Goal: Task Accomplishment & Management: Use online tool/utility

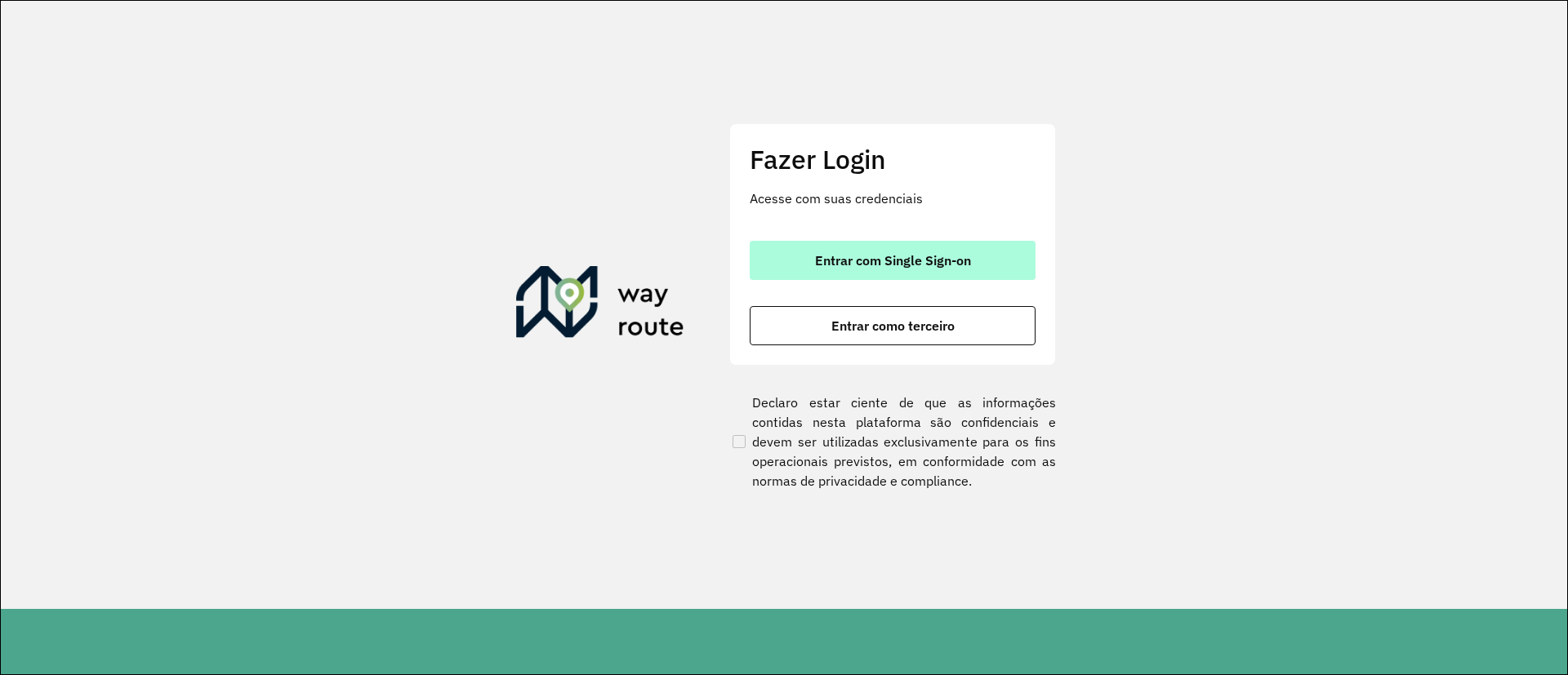
click at [920, 256] on span "Entrar com Single Sign-on" at bounding box center [893, 260] width 156 height 13
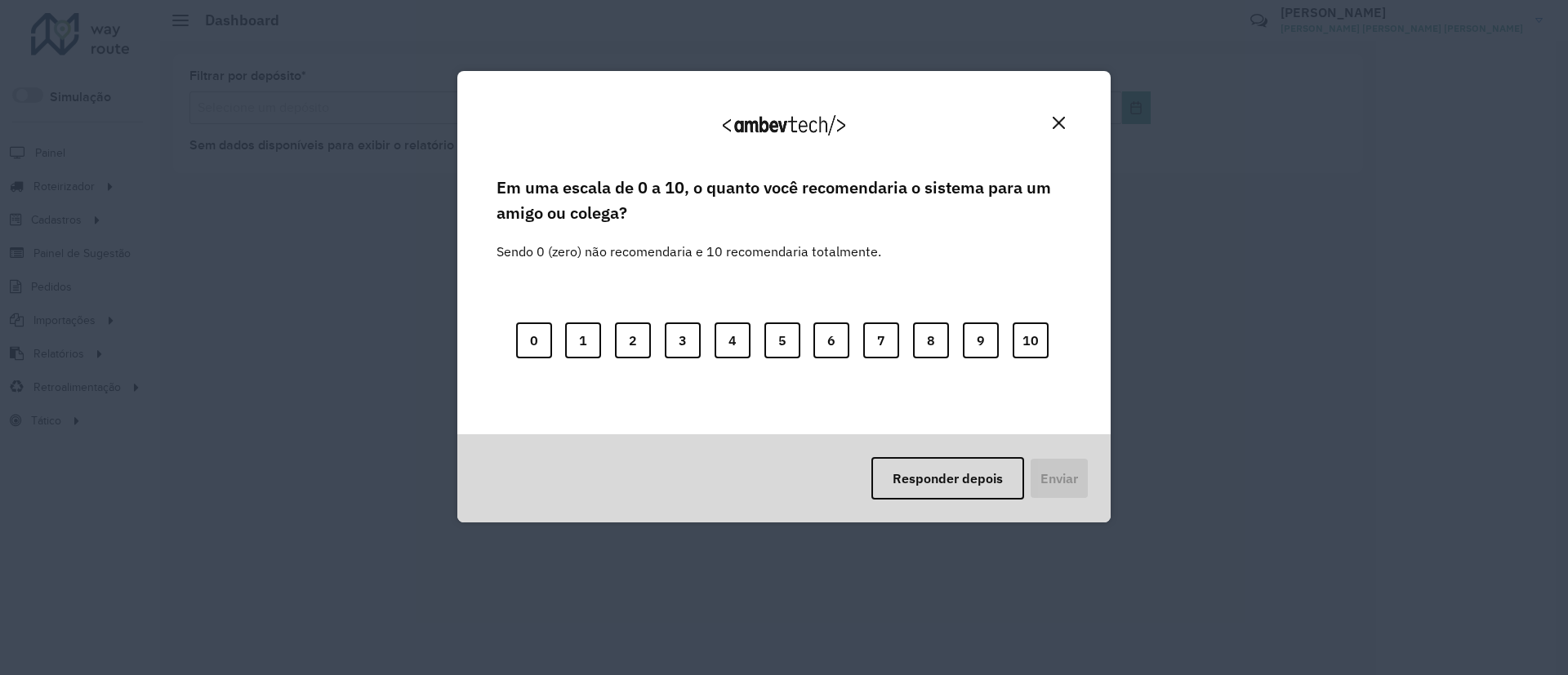
click at [1061, 119] on img "Close" at bounding box center [1059, 123] width 12 height 12
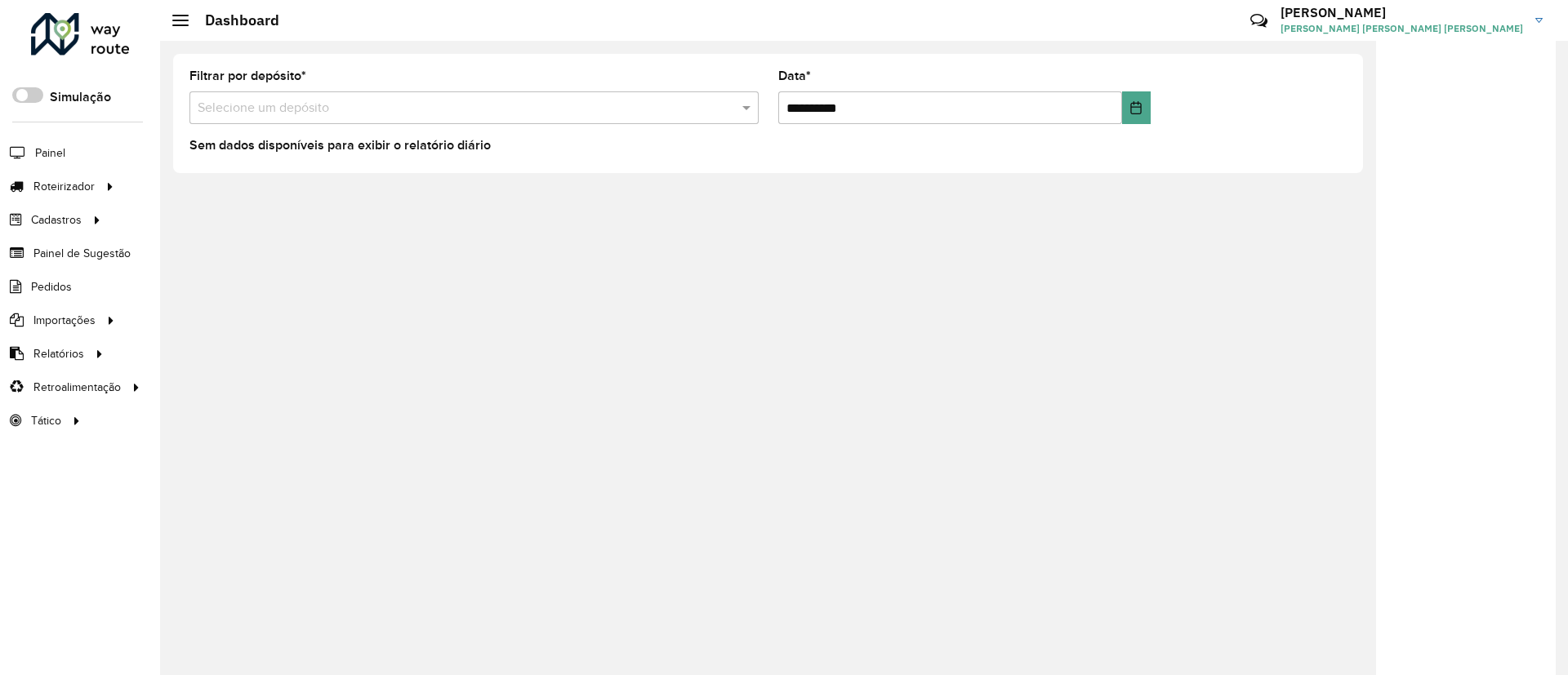
click at [1457, 5] on h3 "[PERSON_NAME]" at bounding box center [1401, 13] width 243 height 16
click at [1511, 180] on span at bounding box center [1514, 180] width 31 height 16
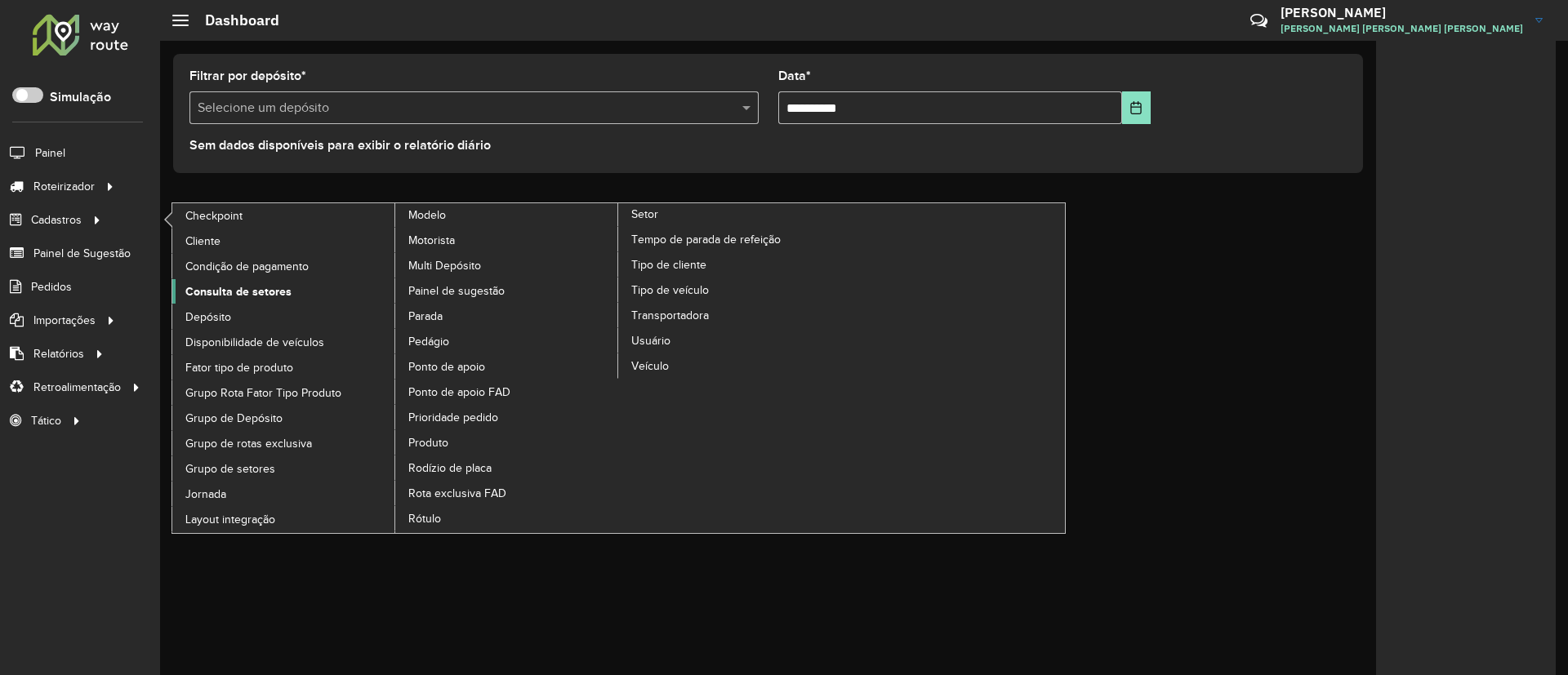
click at [225, 294] on span "Consulta de setores" at bounding box center [238, 291] width 106 height 17
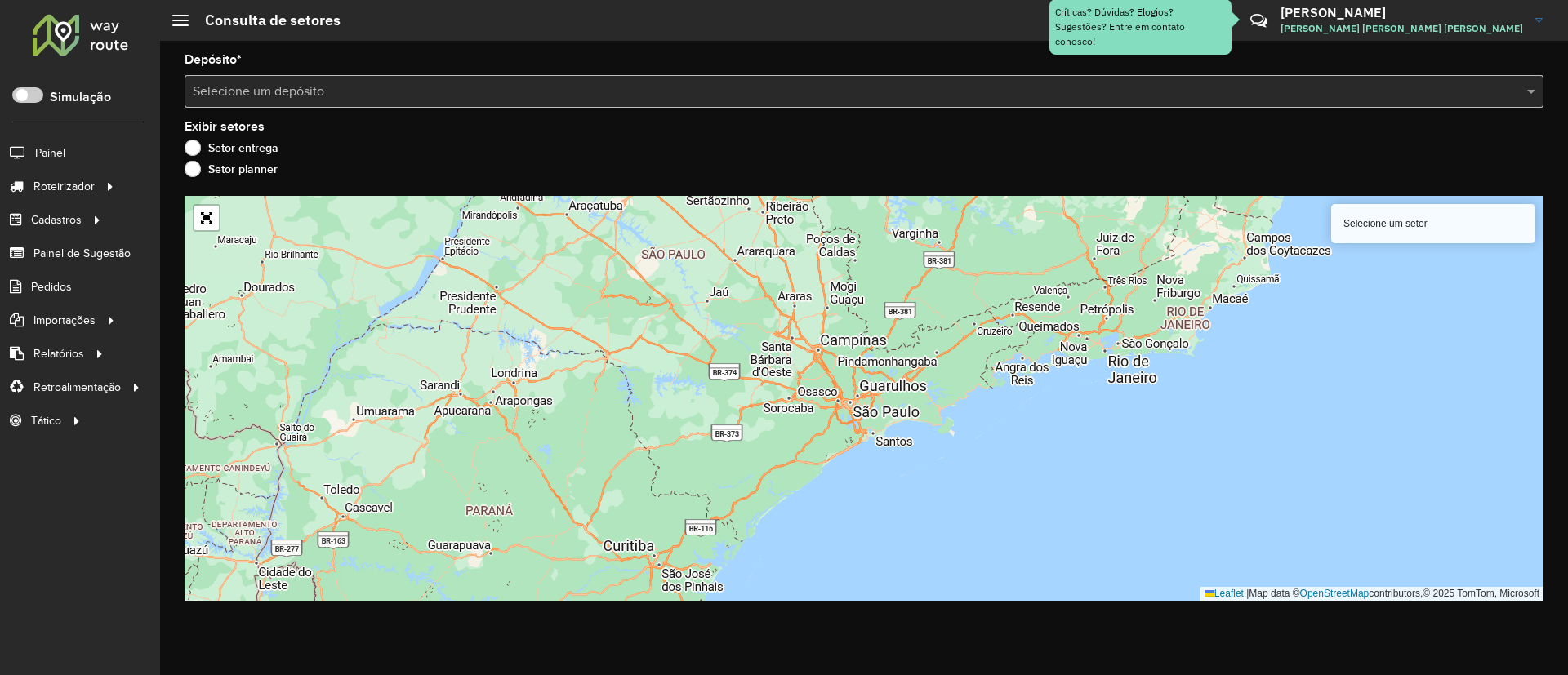
click at [316, 89] on input "text" at bounding box center [848, 92] width 1310 height 20
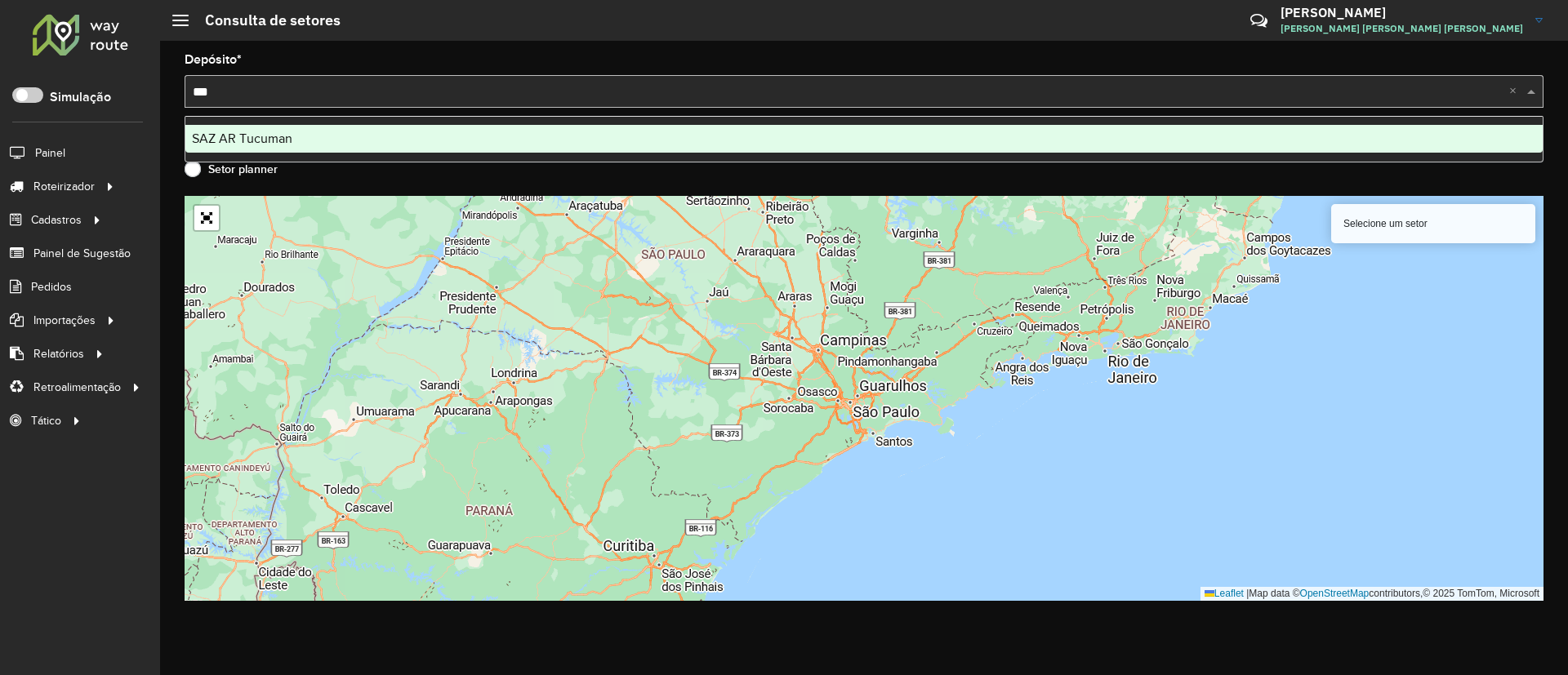
type input "****"
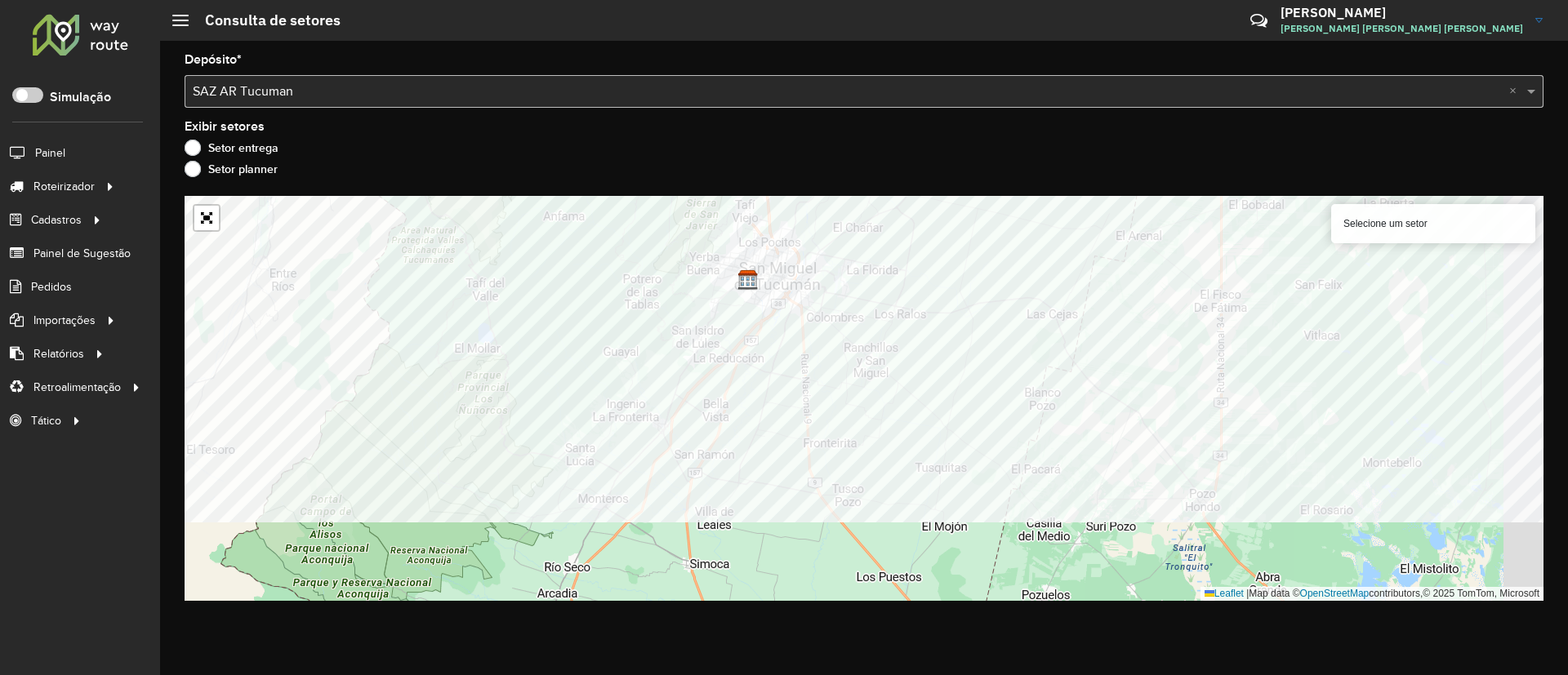
click at [483, 190] on div "Depósito * Selecione um depósito × SAZ AR Tucuman × Exibir setores Setor entreg…" at bounding box center [864, 358] width 1408 height 635
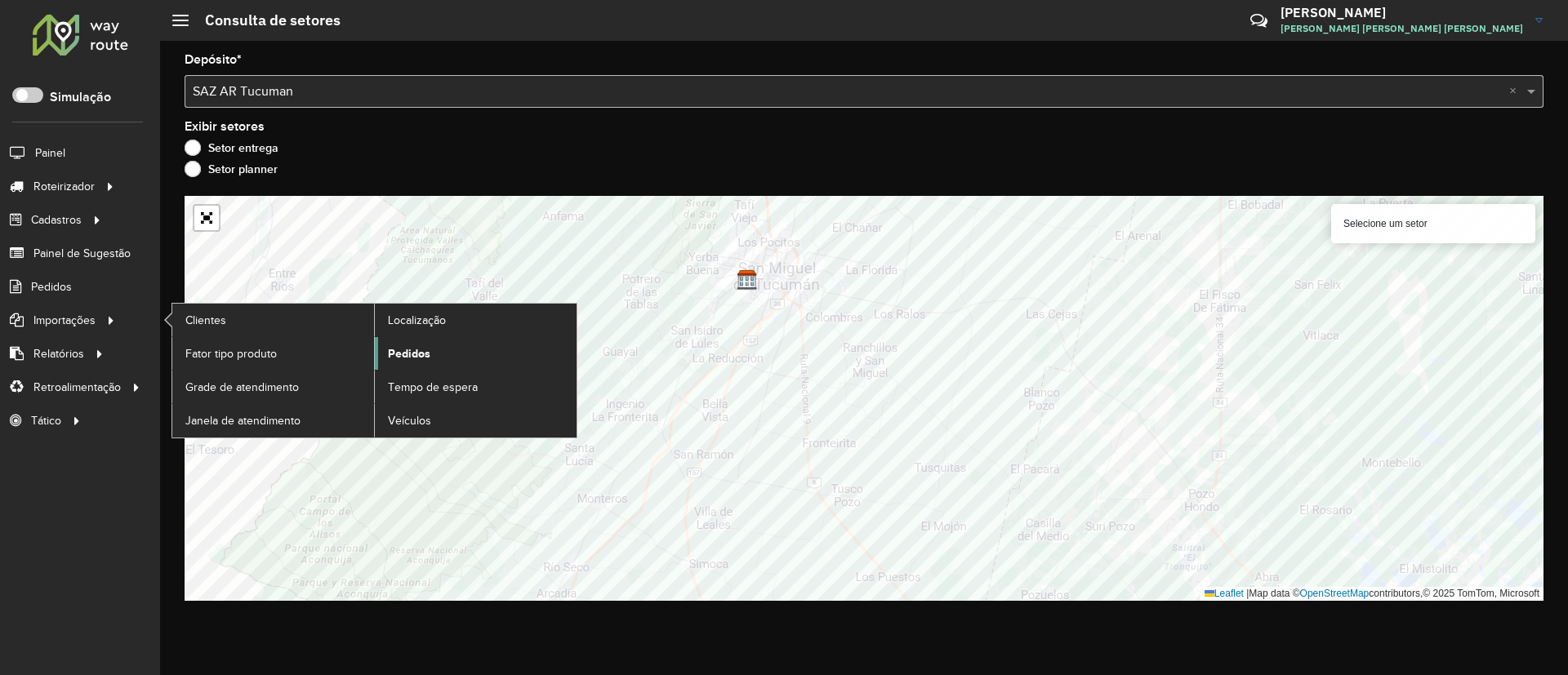
click at [437, 359] on link "Pedidos" at bounding box center [476, 353] width 202 height 33
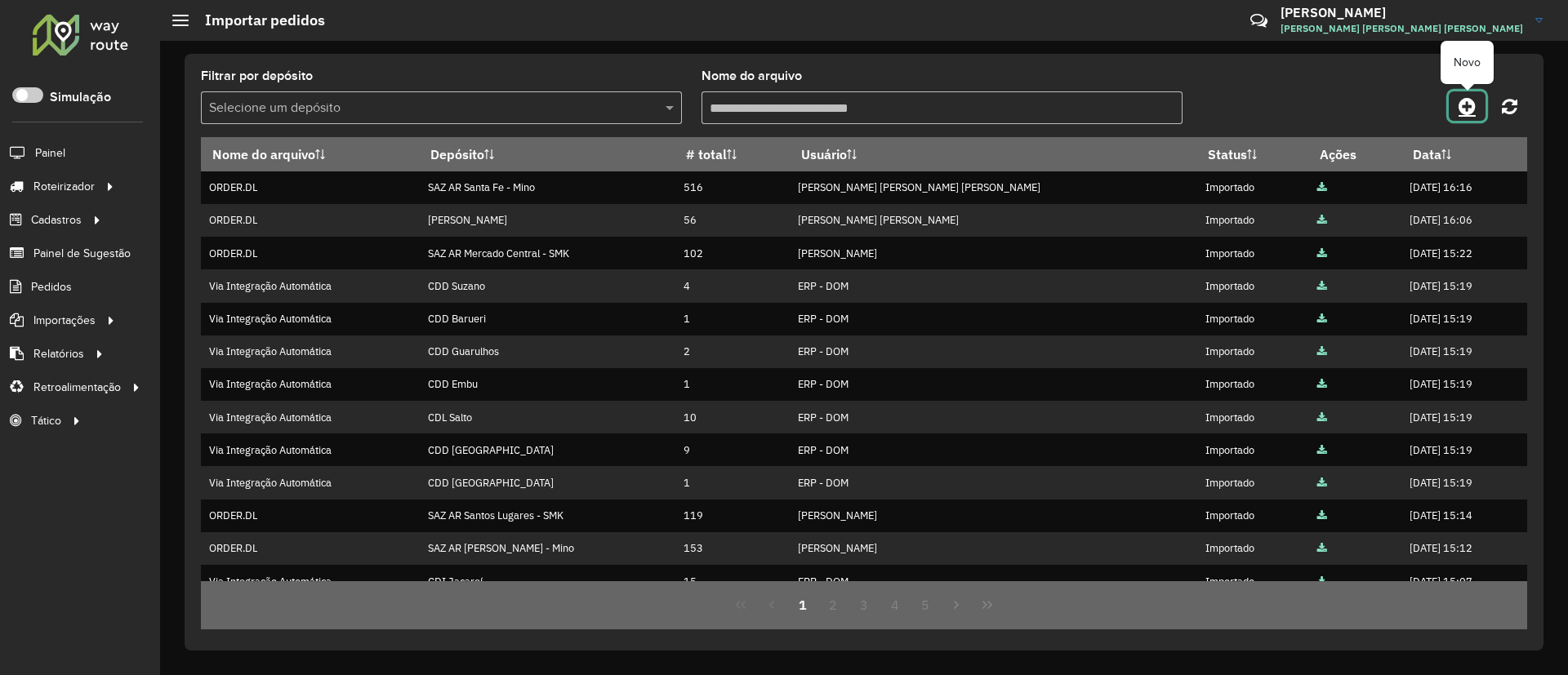
click at [1467, 118] on link at bounding box center [1467, 105] width 37 height 29
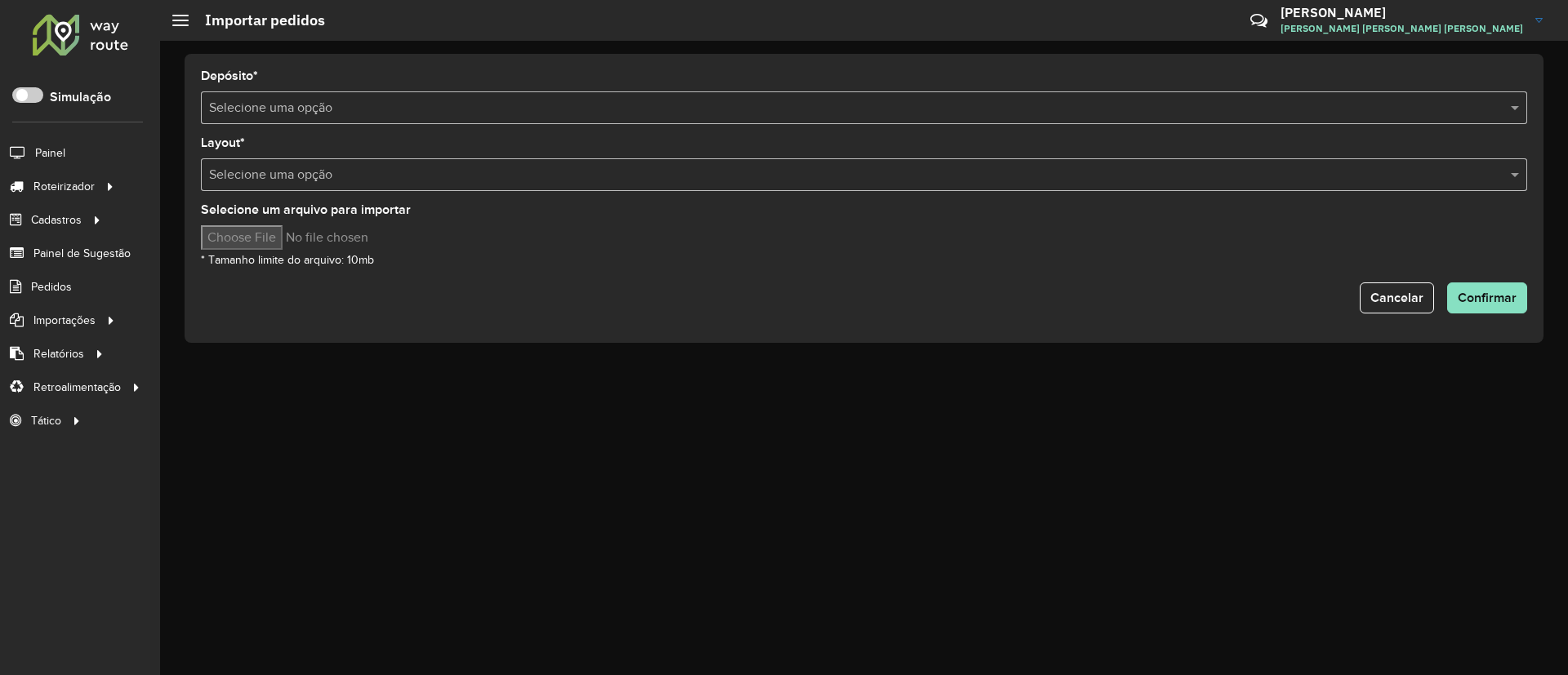
click at [581, 99] on input "text" at bounding box center [847, 109] width 1277 height 20
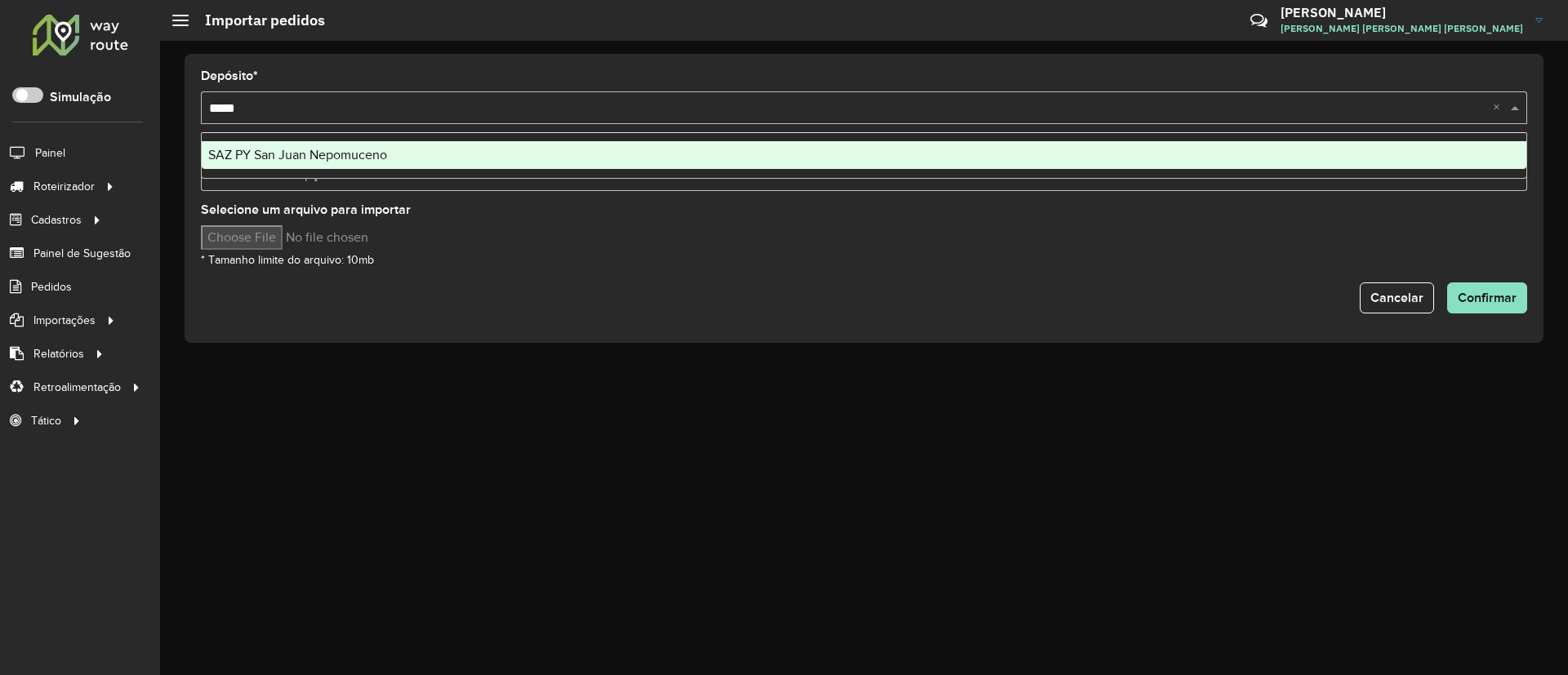
type input "******"
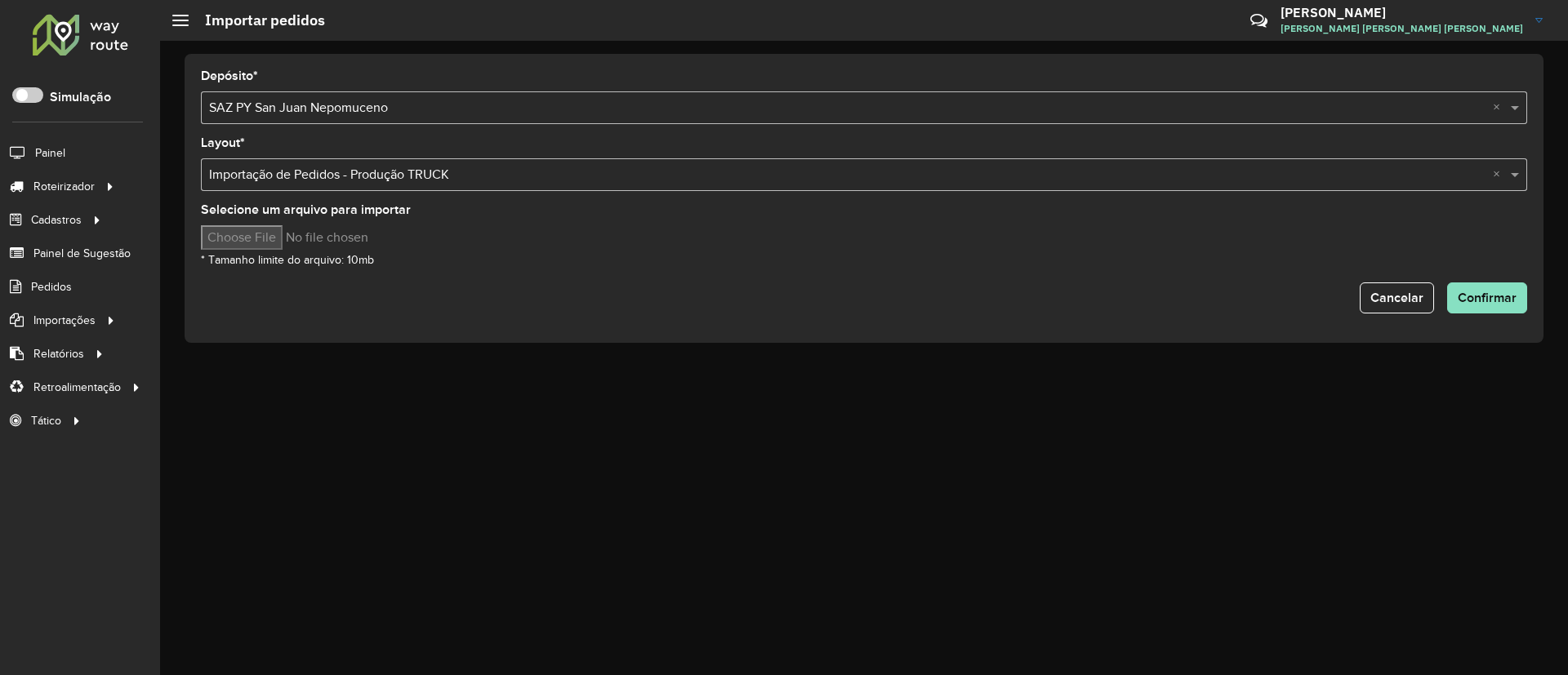
click at [284, 241] on input "Selecione um arquivo para importar" at bounding box center [340, 237] width 278 height 24
type input "**********"
click at [1525, 301] on button "Confirmar" at bounding box center [1487, 298] width 80 height 31
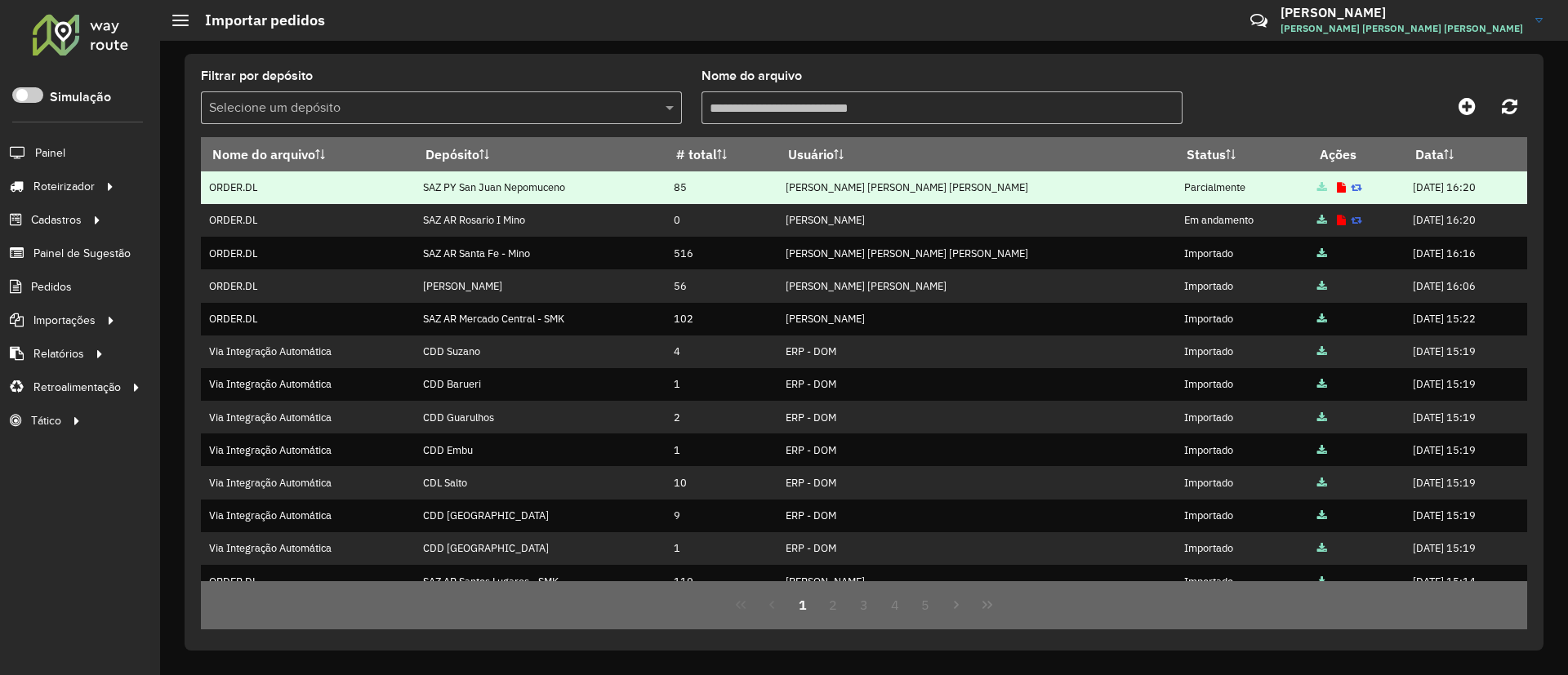
click at [1337, 183] on icon at bounding box center [1341, 188] width 9 height 11
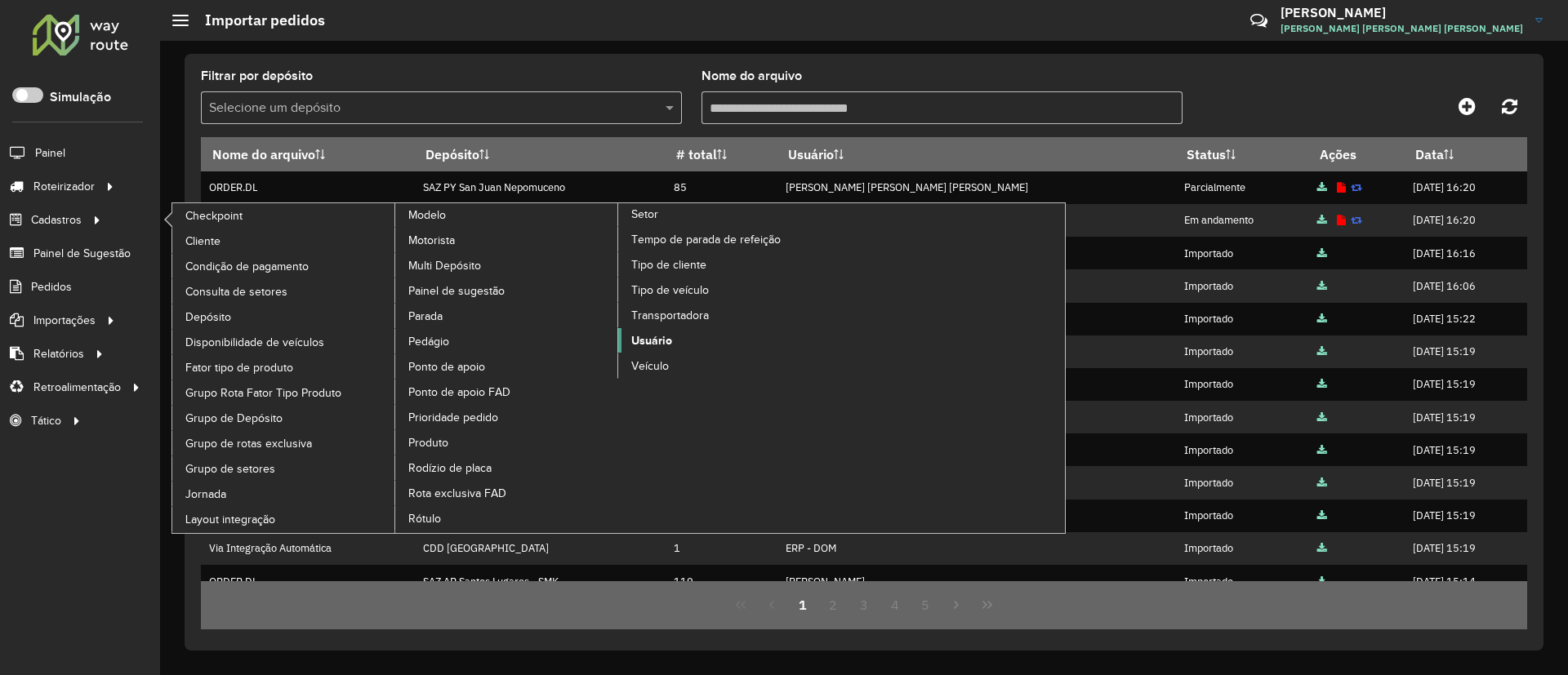
click at [673, 343] on link "Usuário" at bounding box center [730, 340] width 224 height 24
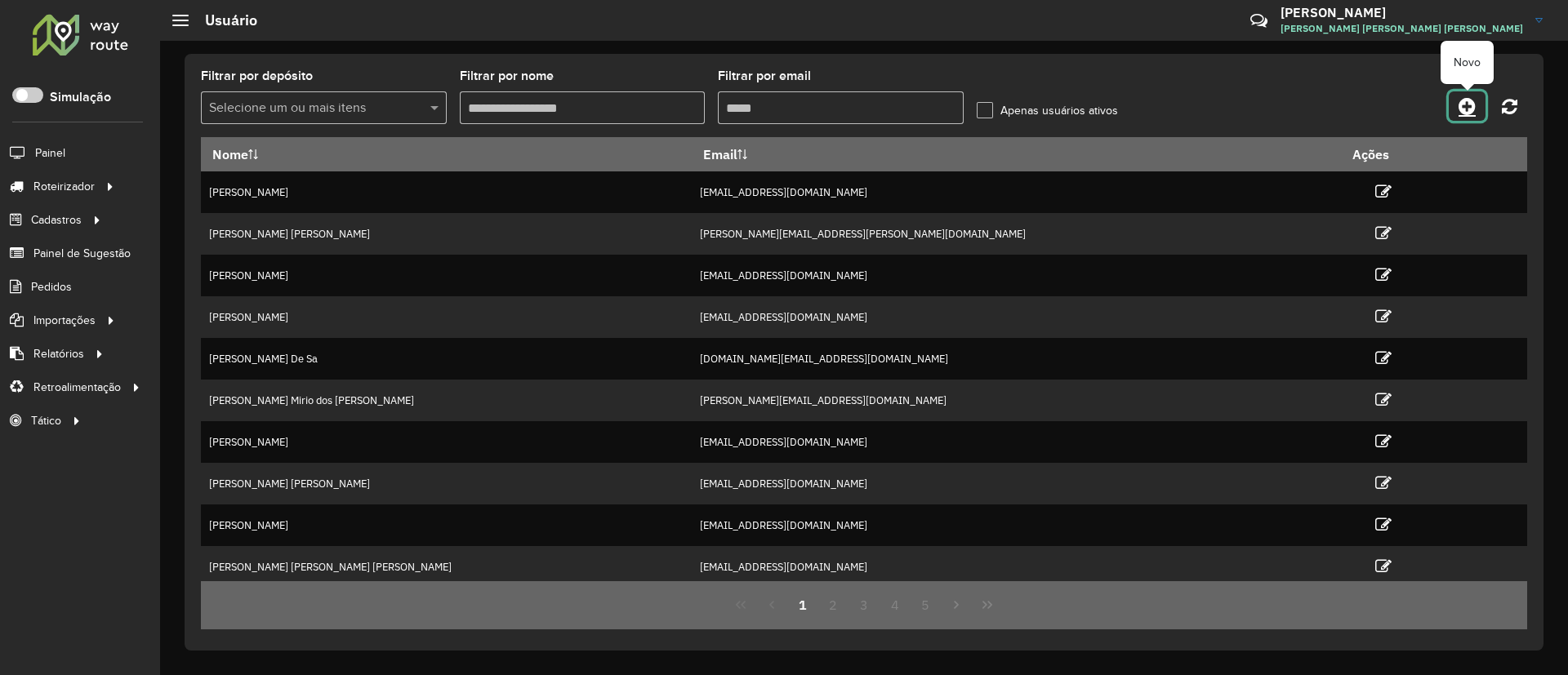
click at [1475, 109] on icon at bounding box center [1467, 106] width 17 height 20
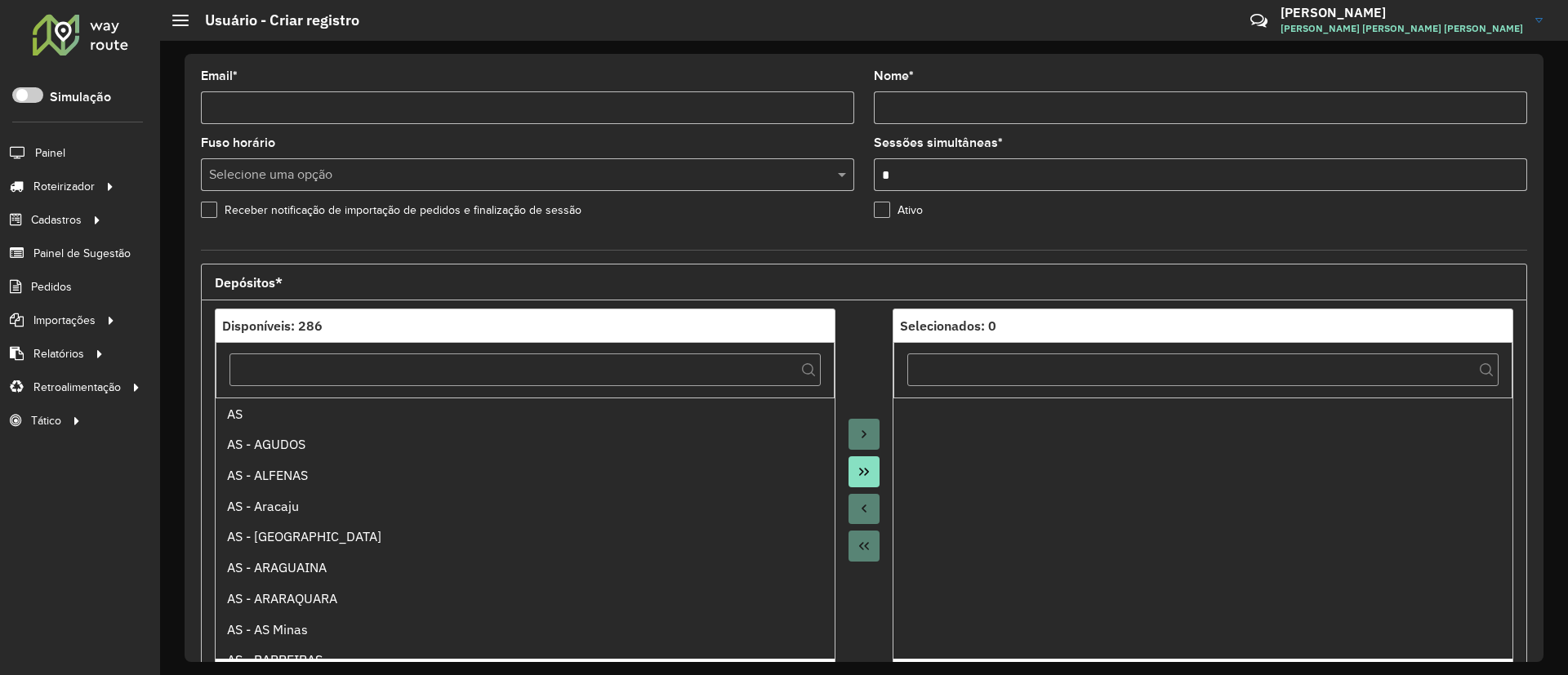
click at [539, 105] on input "Email *" at bounding box center [527, 107] width 653 height 33
paste input "**********"
click at [793, 149] on hb-app "Aguarde... Pop-up bloqueado! Seu navegador bloqueou automáticamente a abertura …" at bounding box center [784, 337] width 1568 height 675
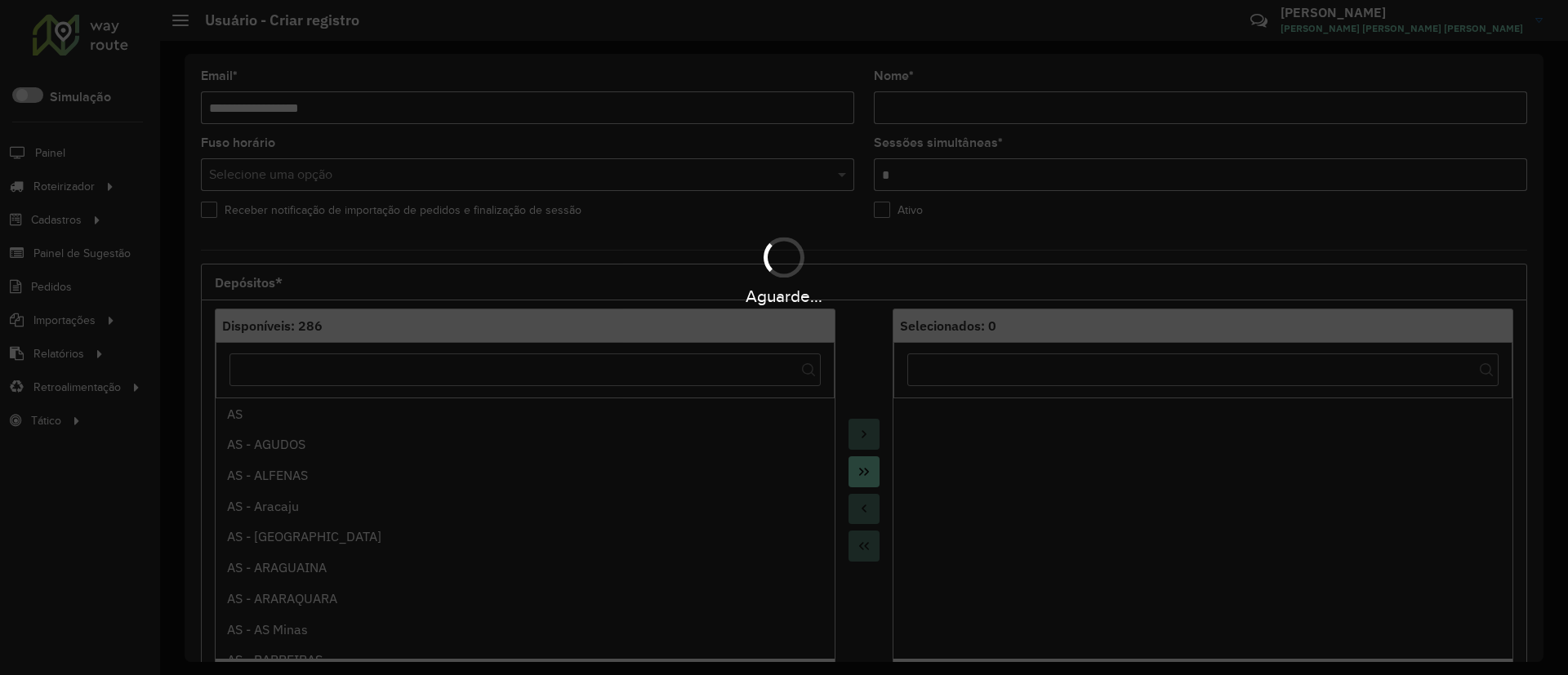
type input "**********"
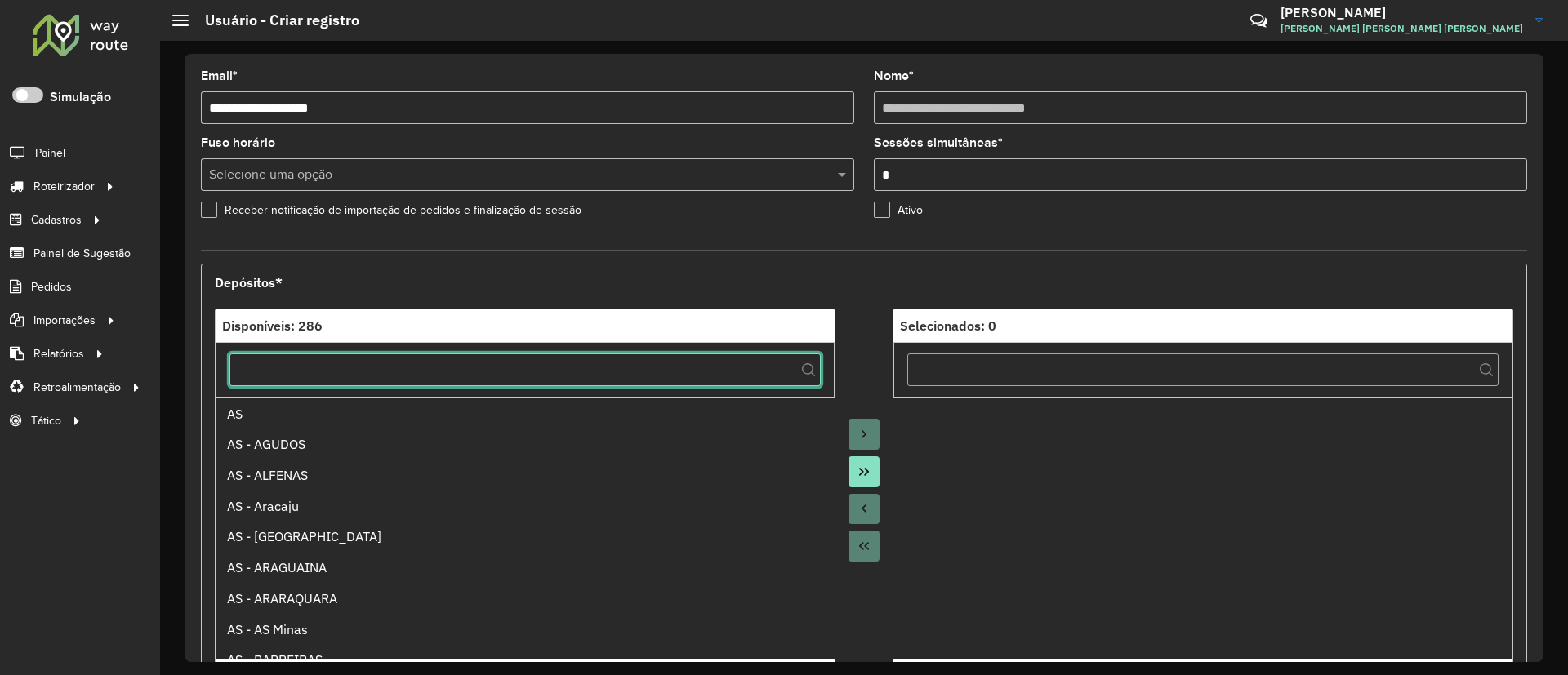
click at [743, 361] on input "text" at bounding box center [524, 370] width 591 height 33
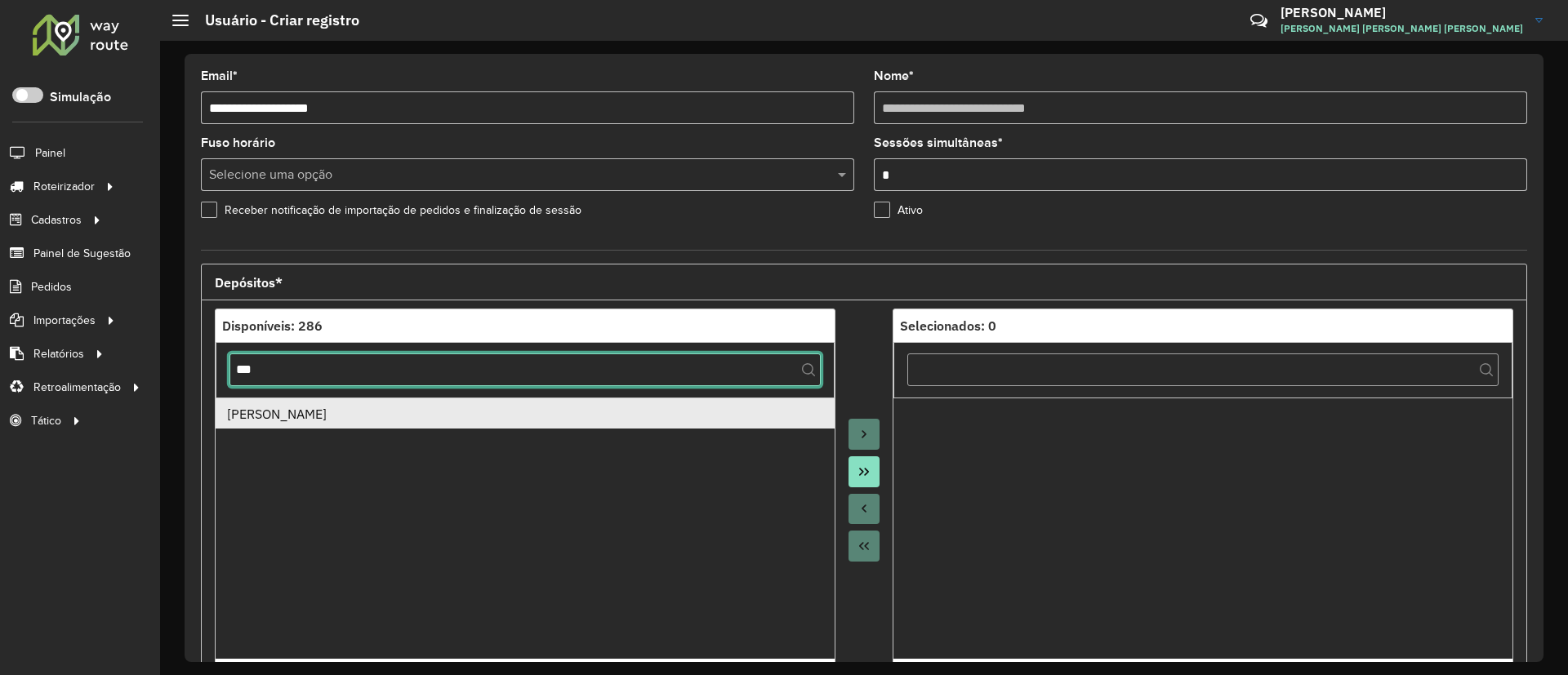
type input "***"
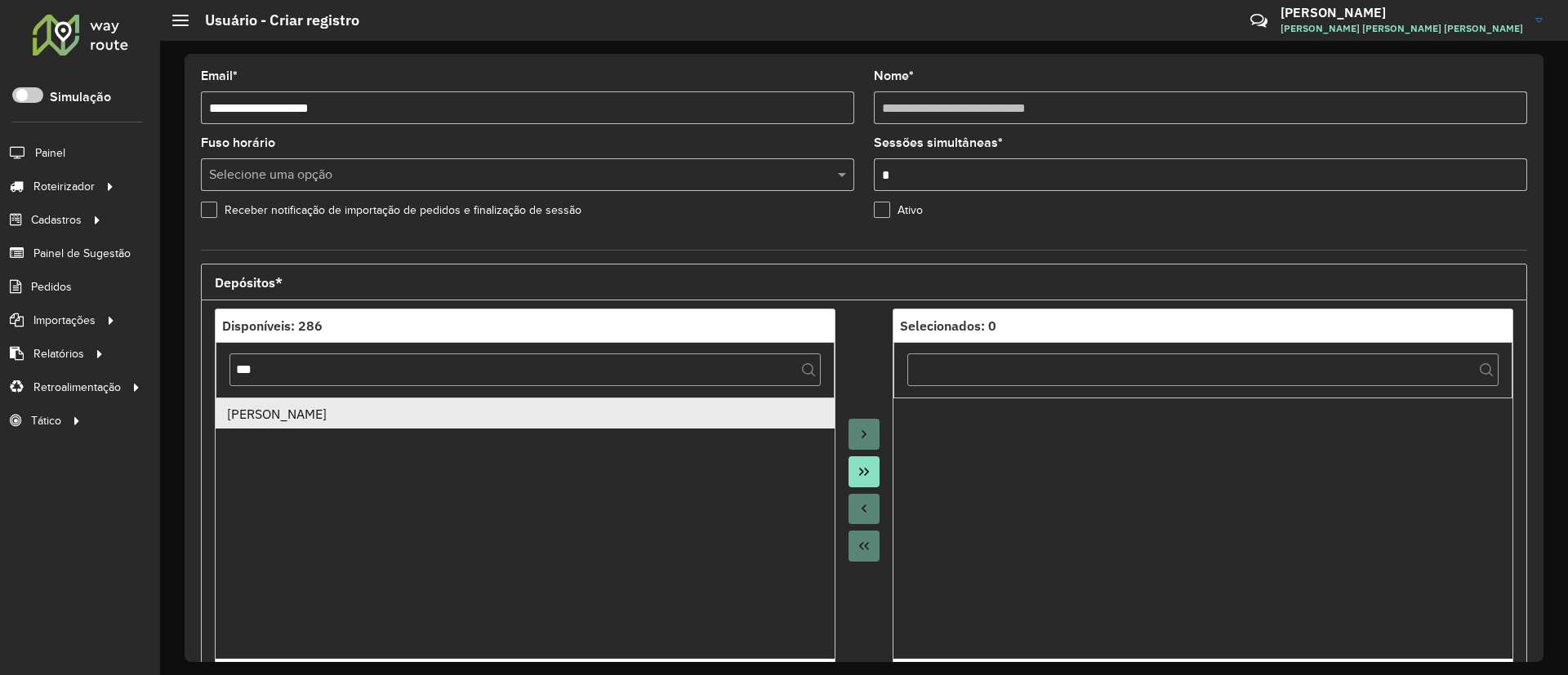
click at [755, 416] on div "SAZ BO Yacuiba" at bounding box center [525, 414] width 597 height 20
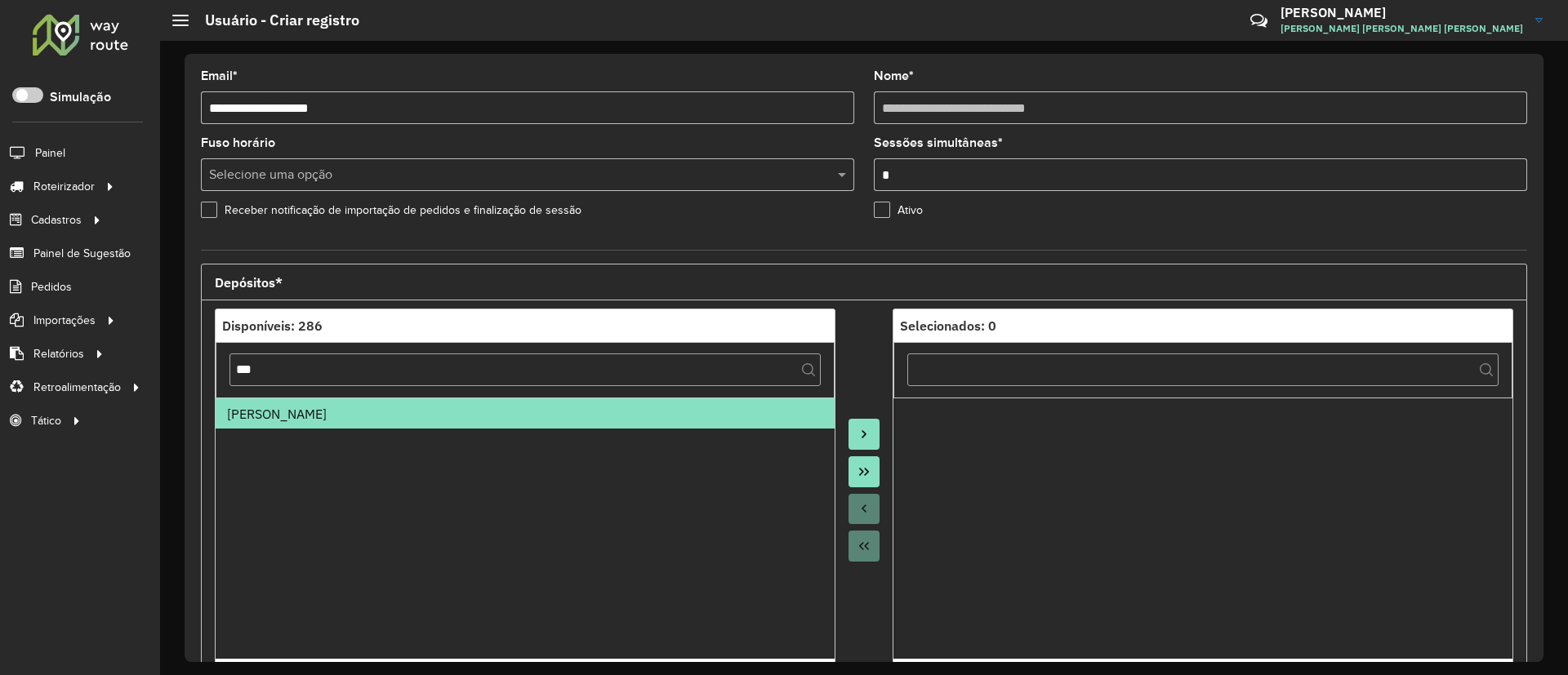
click at [869, 439] on button "Move to Target" at bounding box center [863, 434] width 31 height 31
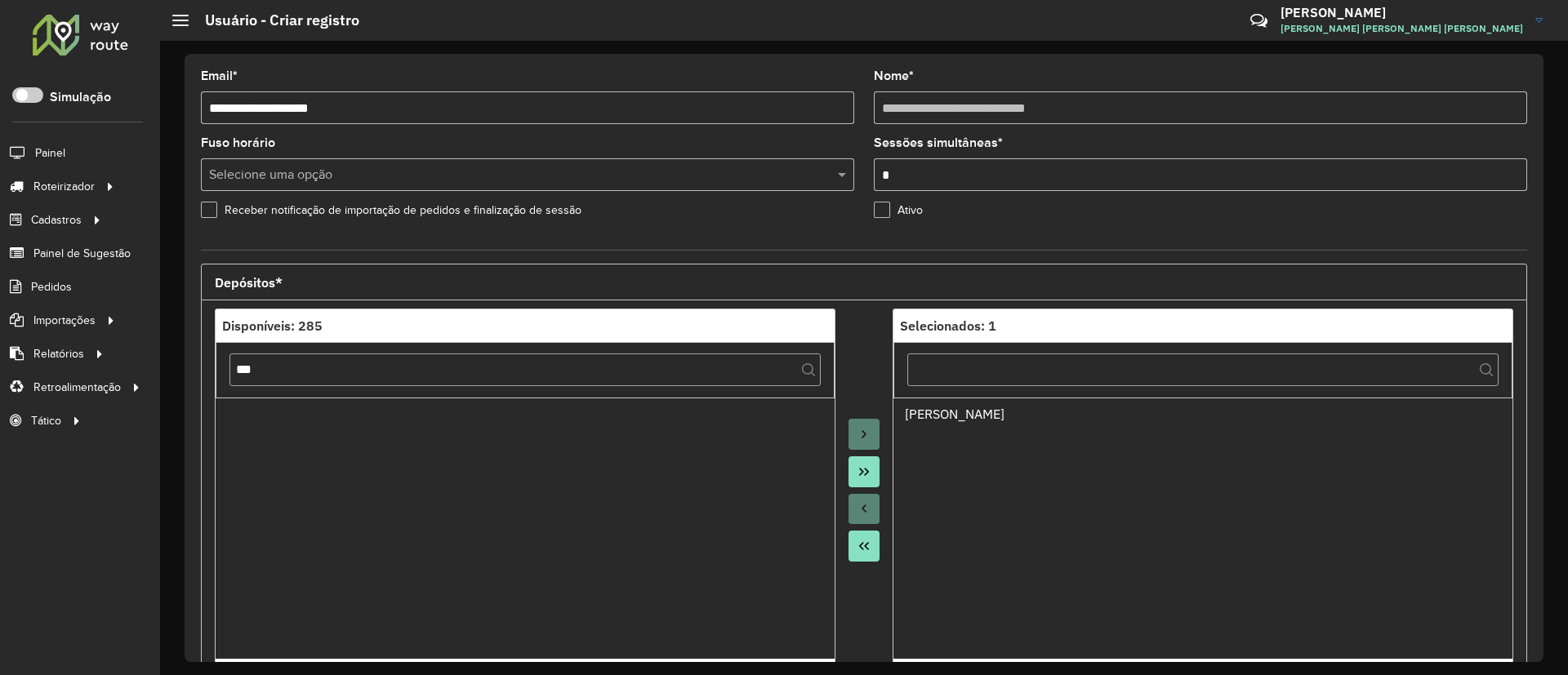
click at [866, 324] on div at bounding box center [863, 491] width 57 height 364
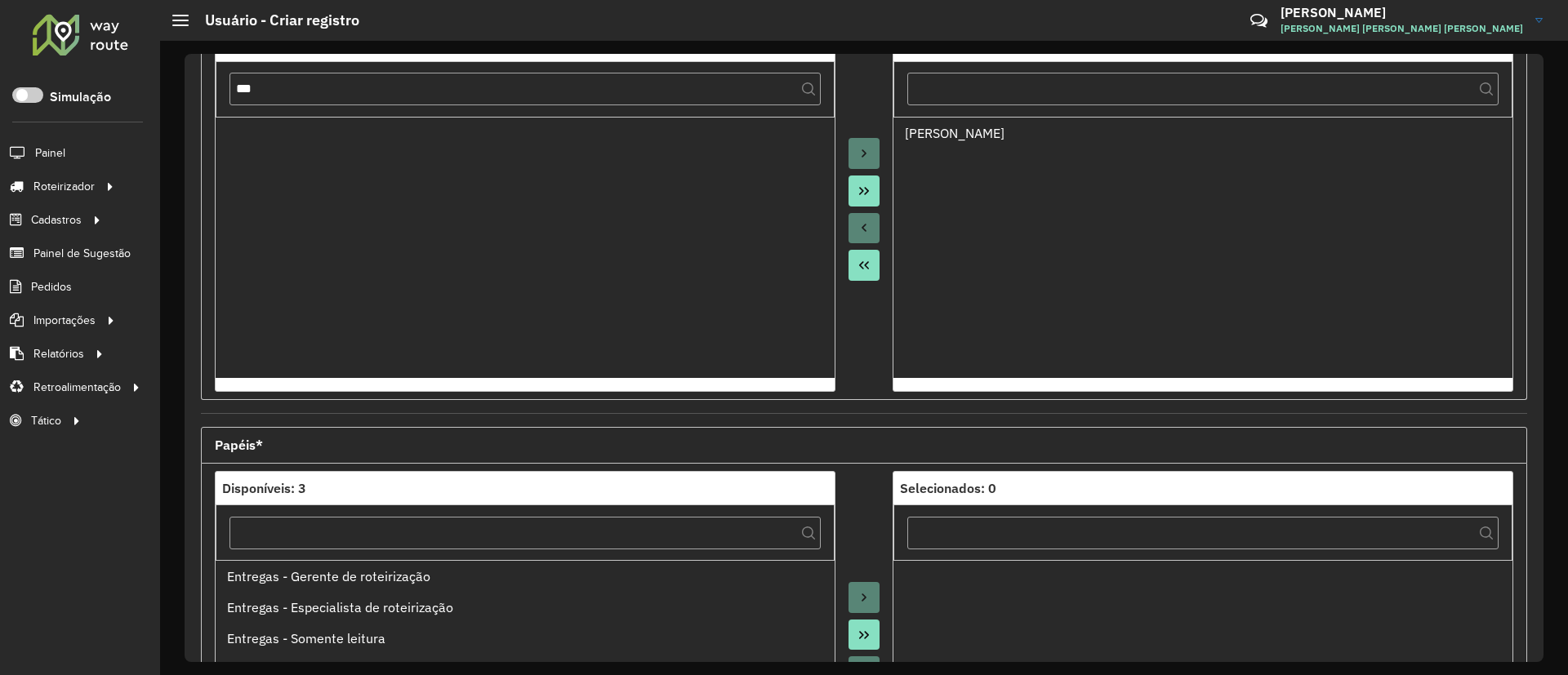
scroll to position [490, 0]
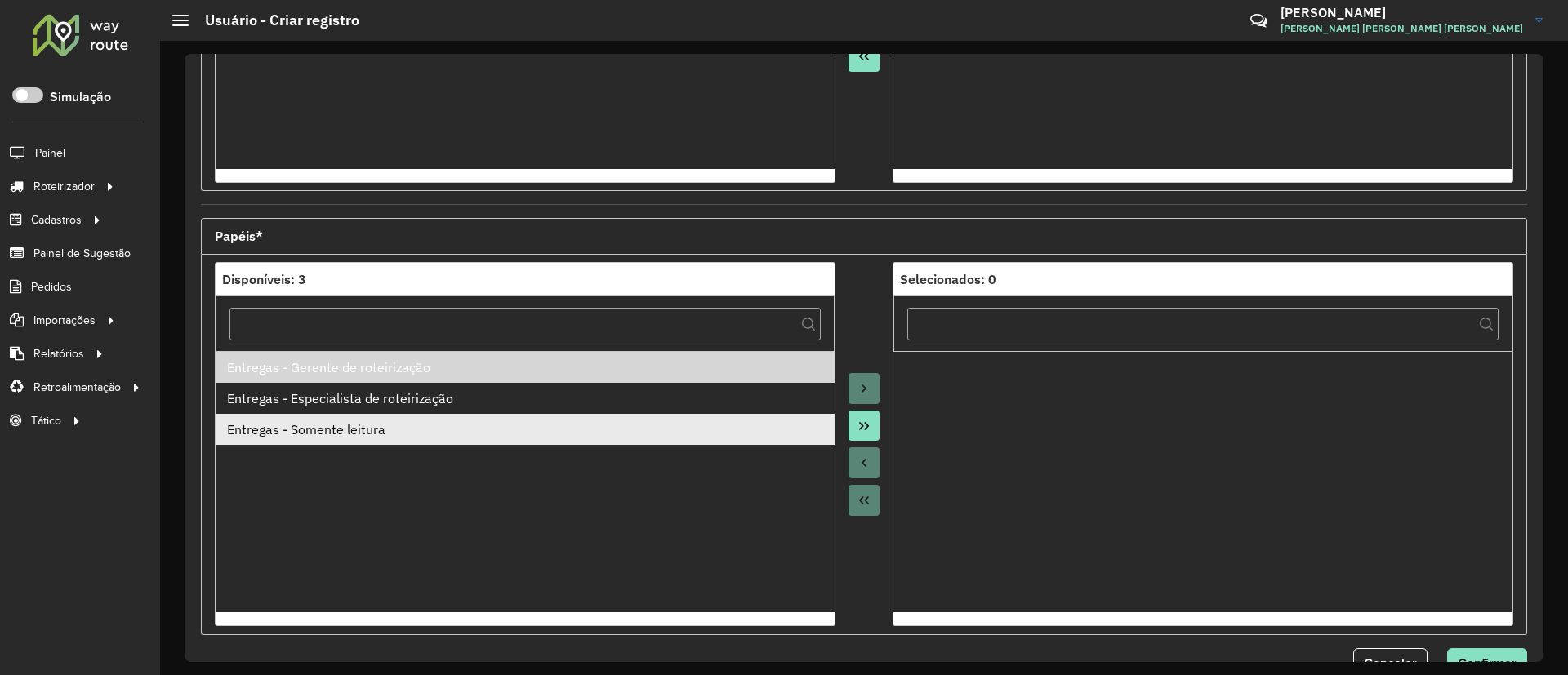
click at [549, 426] on div "Entregas - Somente leitura" at bounding box center [525, 430] width 597 height 20
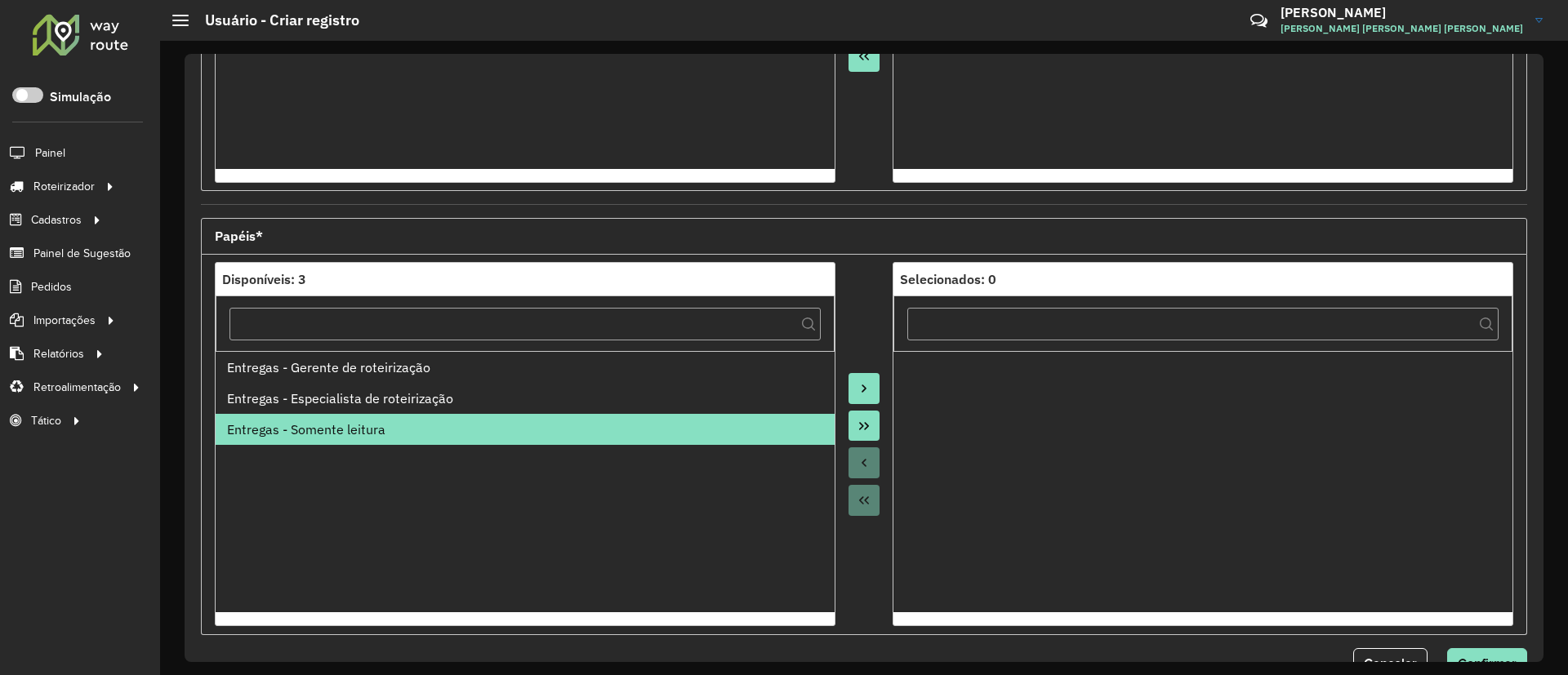
click at [861, 383] on icon "Move to Target" at bounding box center [863, 388] width 13 height 13
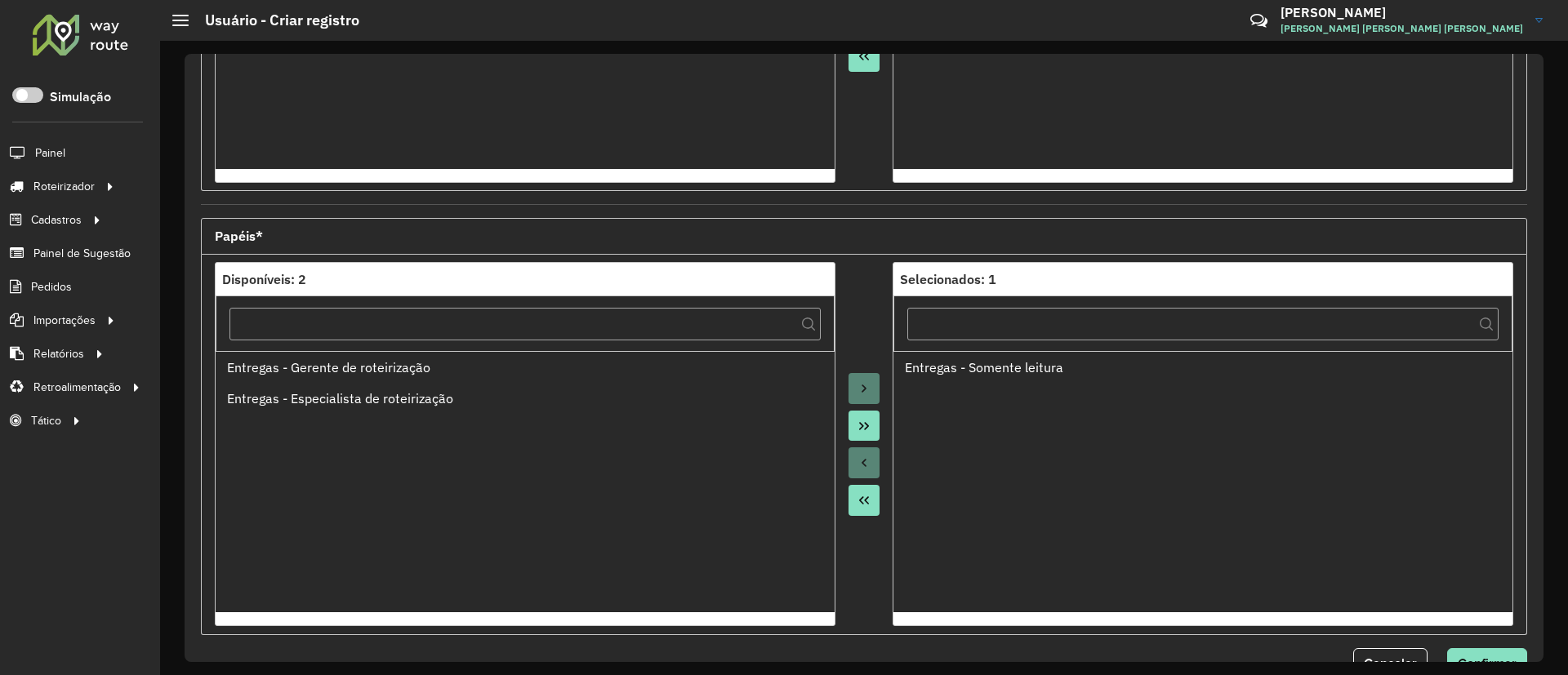
scroll to position [537, 0]
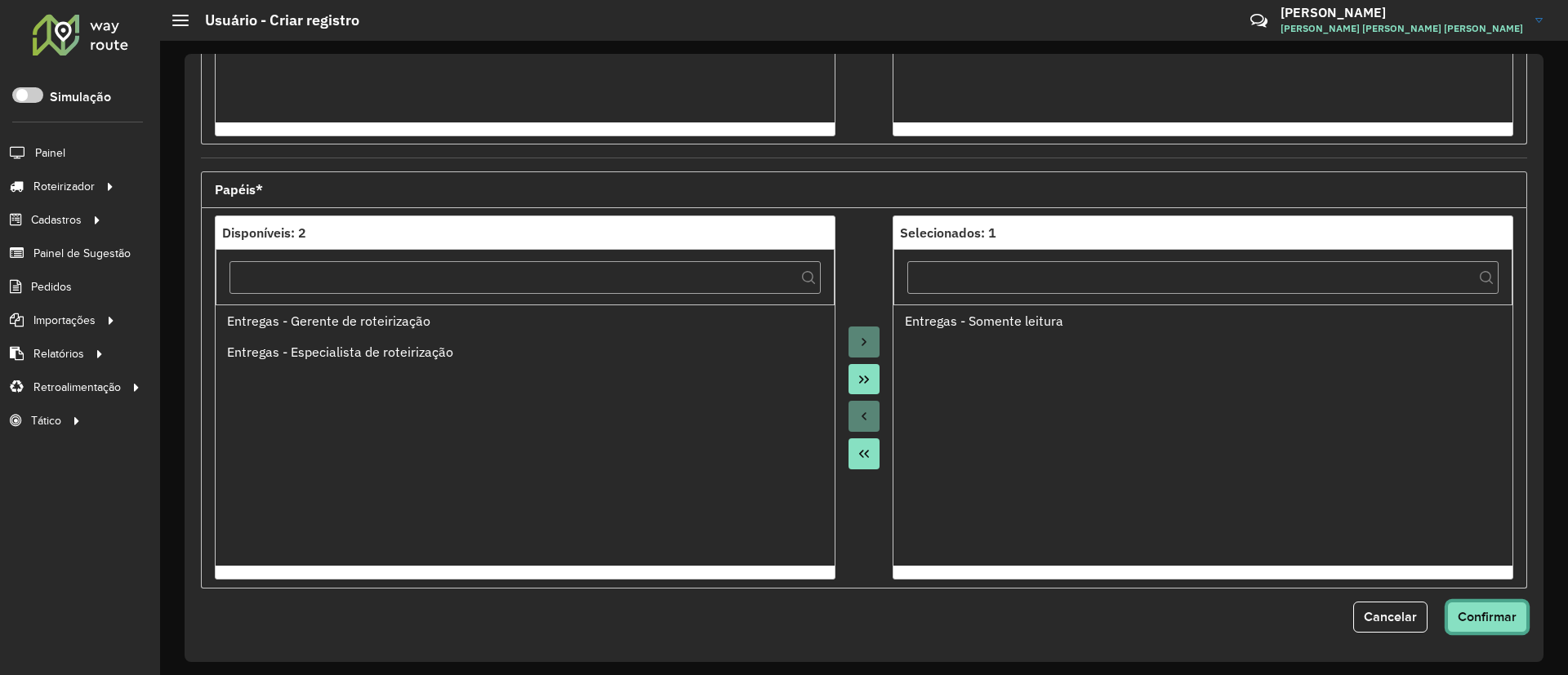
click at [1477, 626] on button "Confirmar" at bounding box center [1487, 617] width 80 height 31
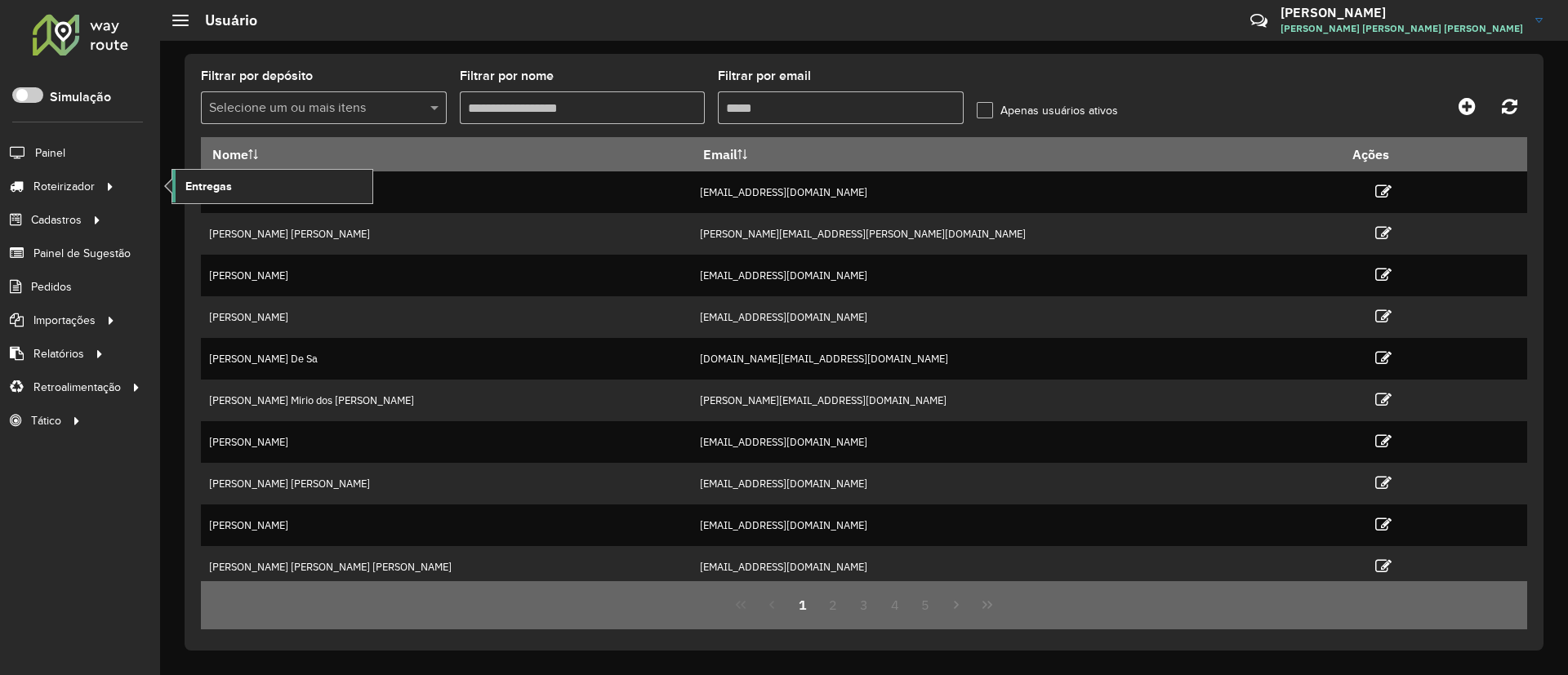
click at [236, 186] on link "Entregas" at bounding box center [272, 186] width 200 height 33
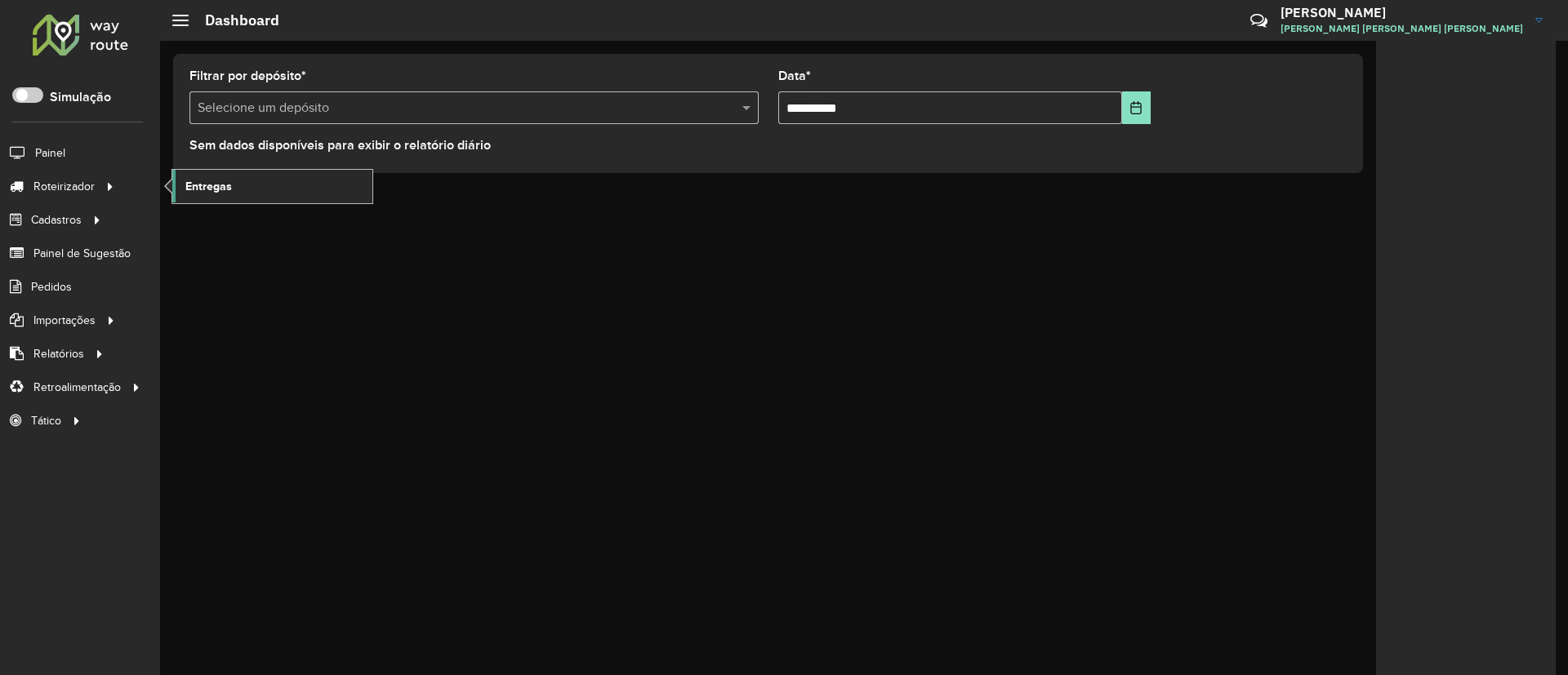
click at [212, 182] on span "Entregas" at bounding box center [208, 186] width 47 height 17
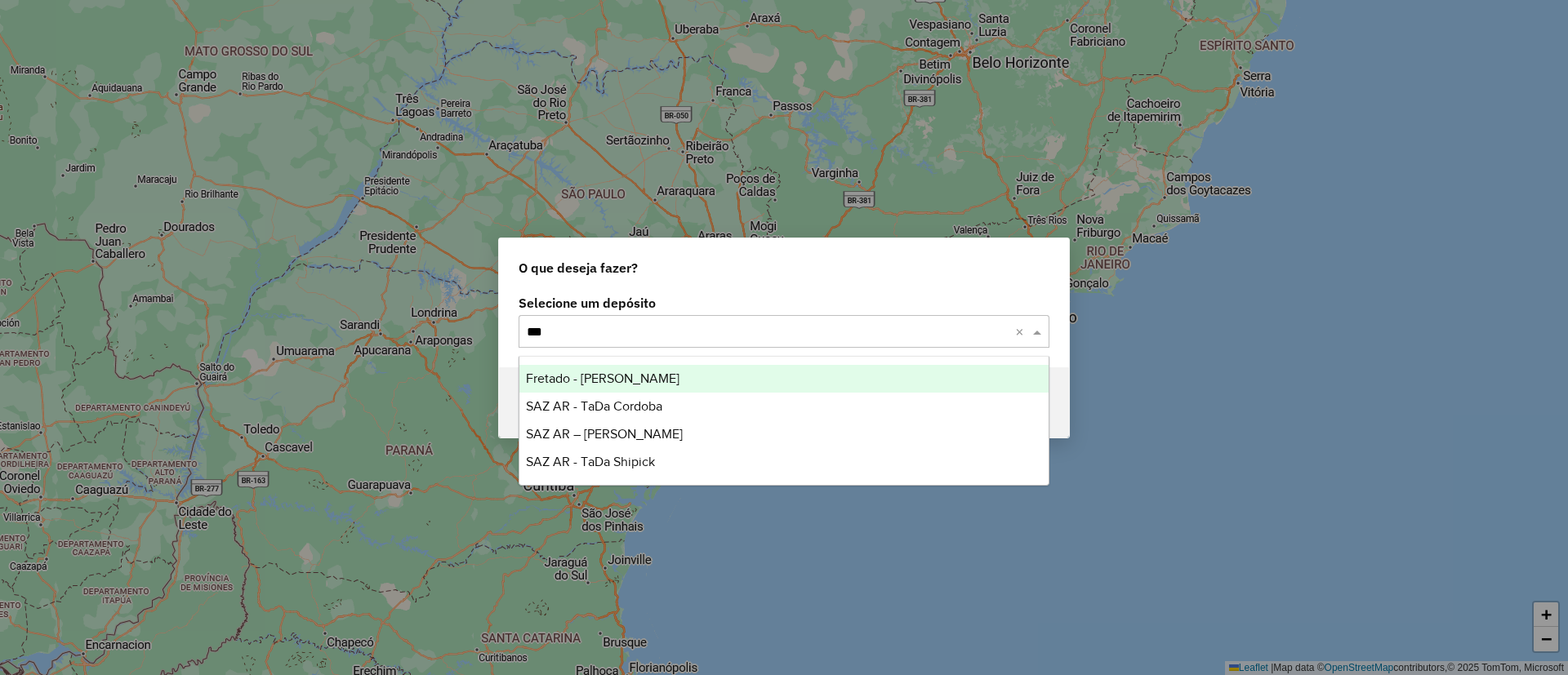
type input "****"
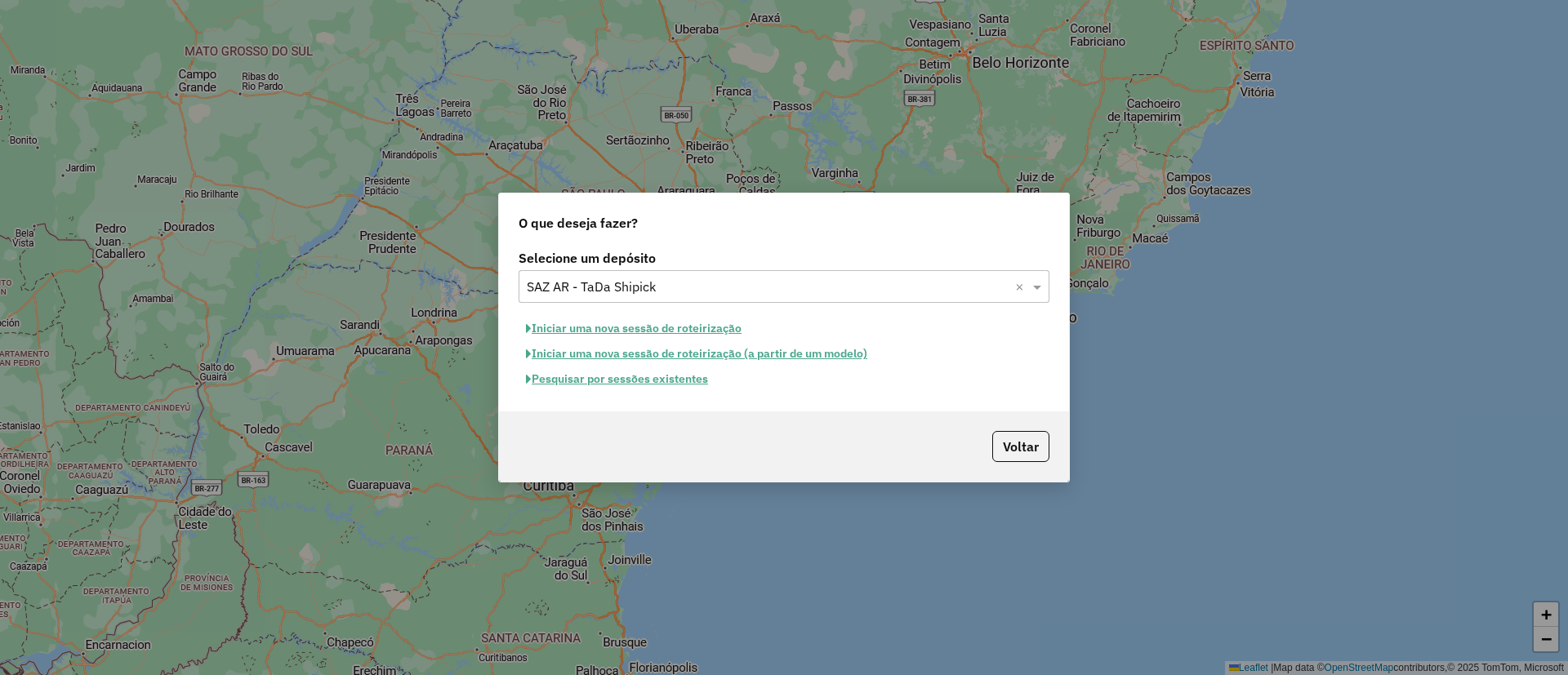
click at [696, 375] on button "Pesquisar por sessões existentes" at bounding box center [617, 379] width 197 height 25
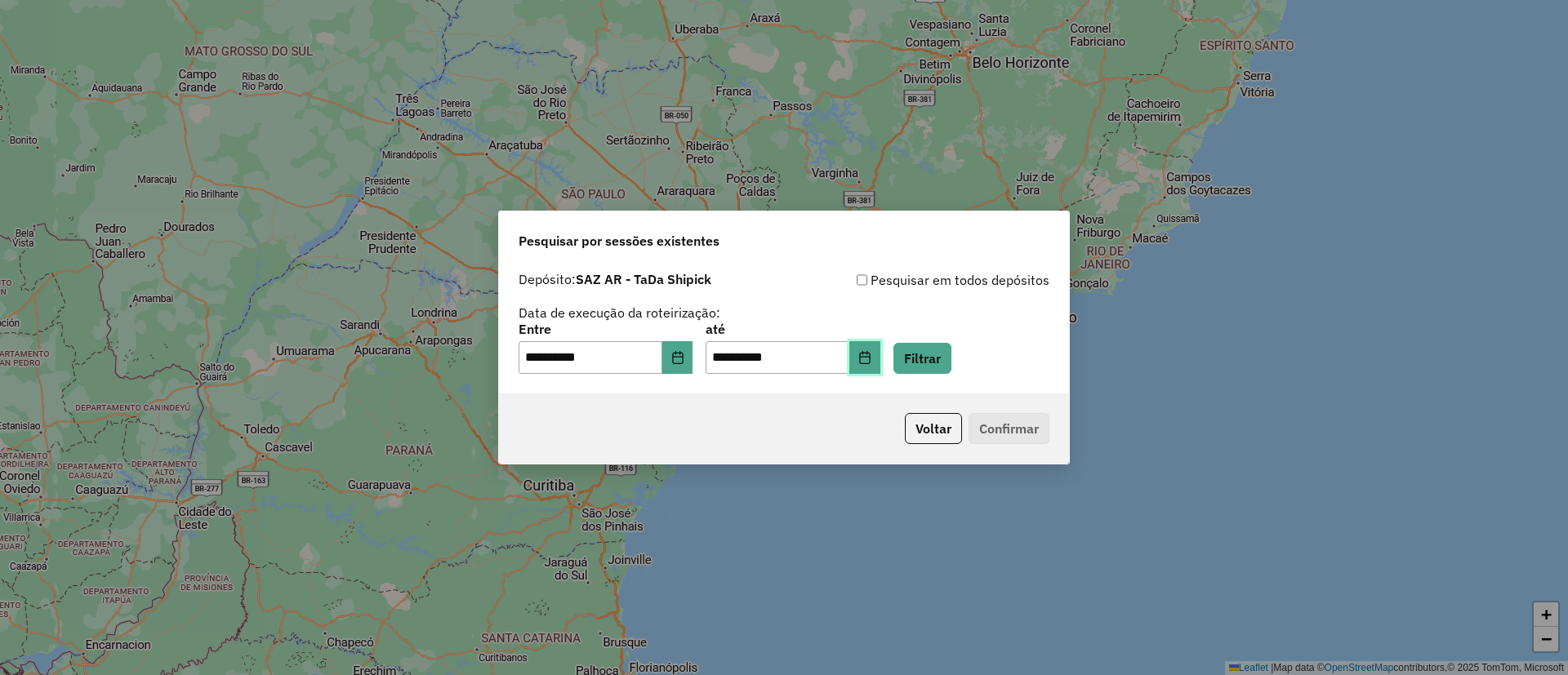
click at [870, 357] on icon "Choose Date" at bounding box center [864, 357] width 11 height 13
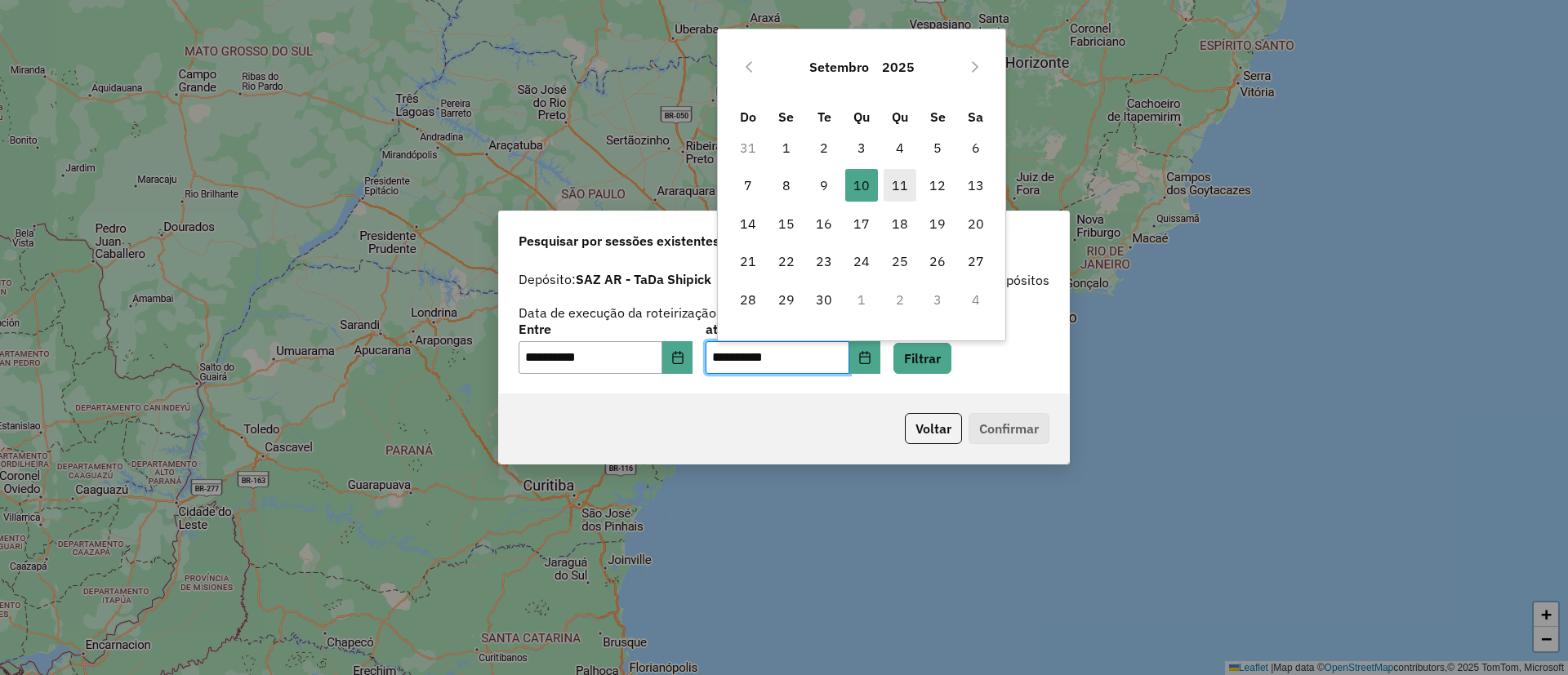
click at [902, 181] on span "11" at bounding box center [900, 185] width 33 height 33
type input "**********"
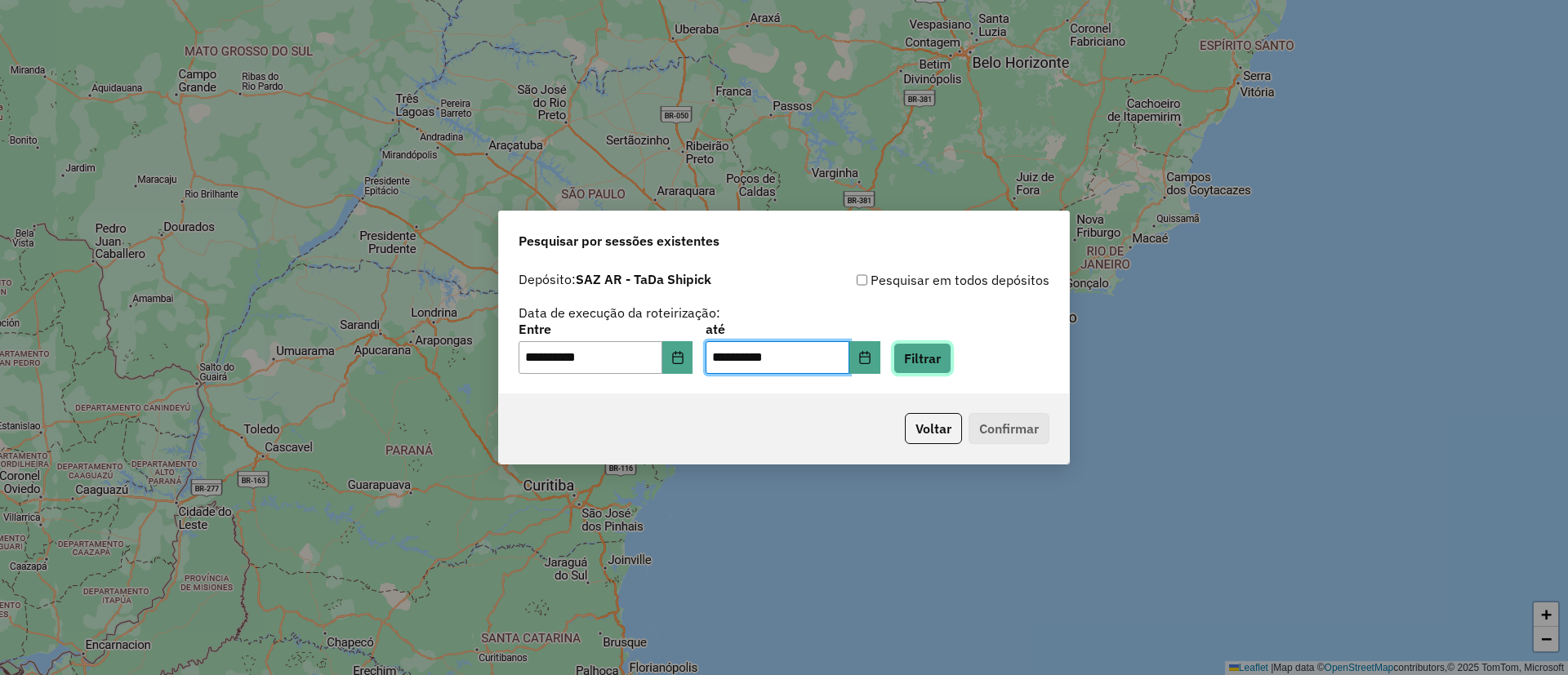
click at [936, 354] on button "Filtrar" at bounding box center [922, 358] width 58 height 31
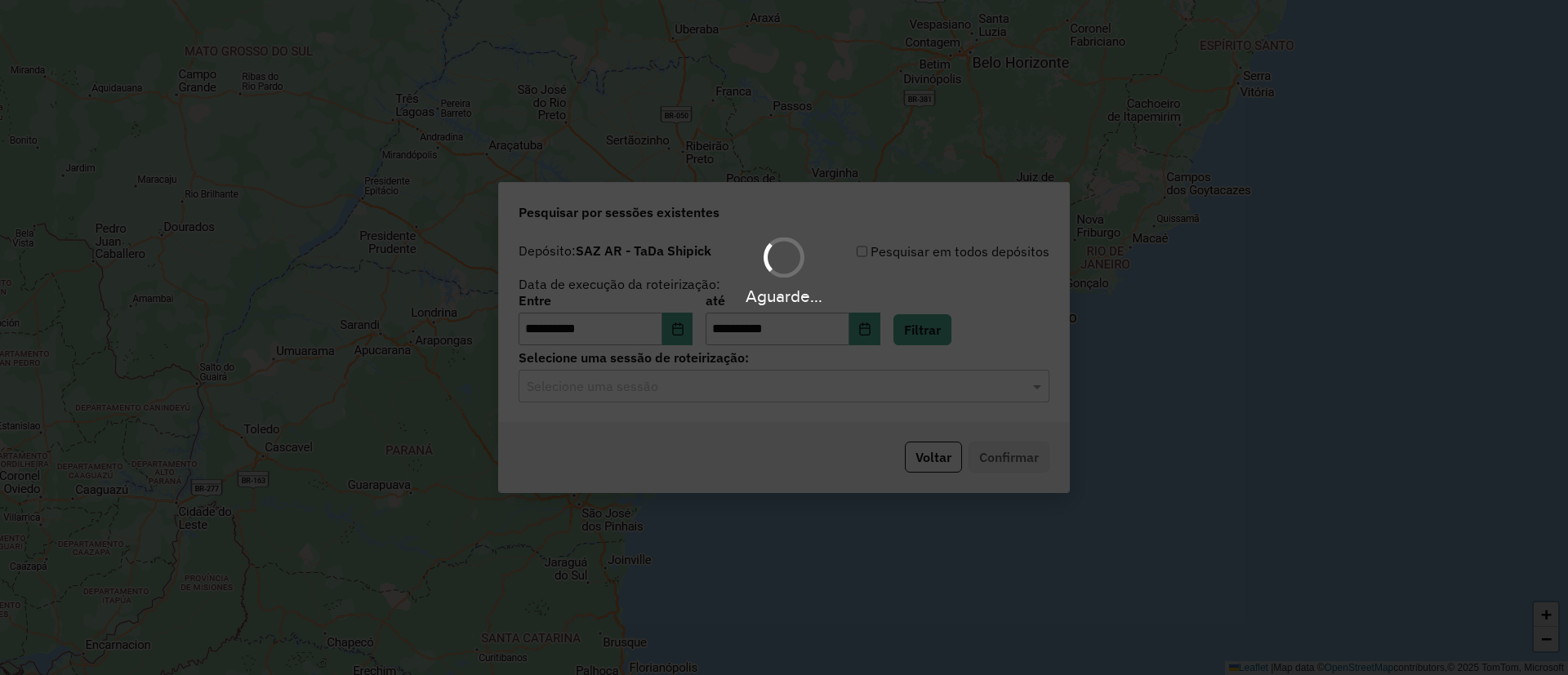
click at [694, 393] on input "text" at bounding box center [768, 387] width 482 height 20
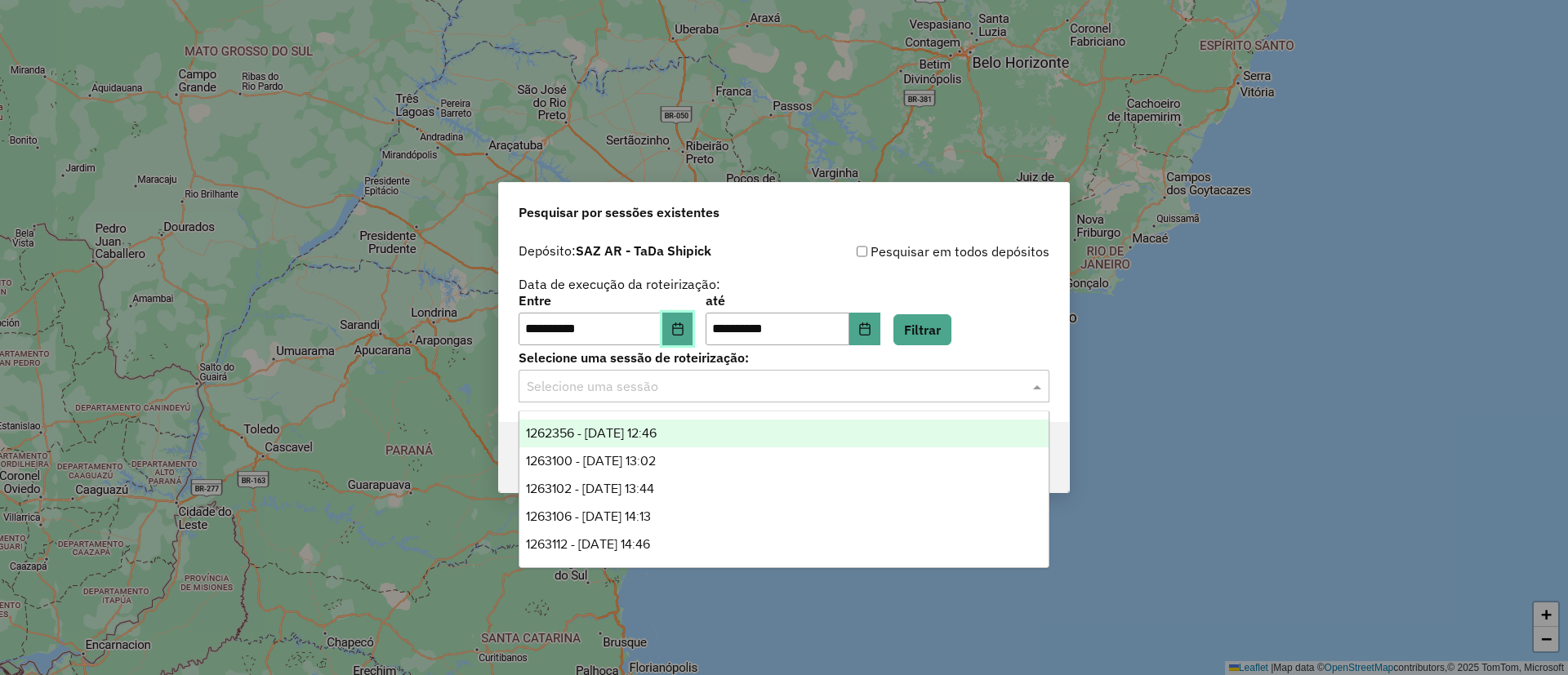
click at [693, 332] on button "Choose Date" at bounding box center [677, 329] width 31 height 33
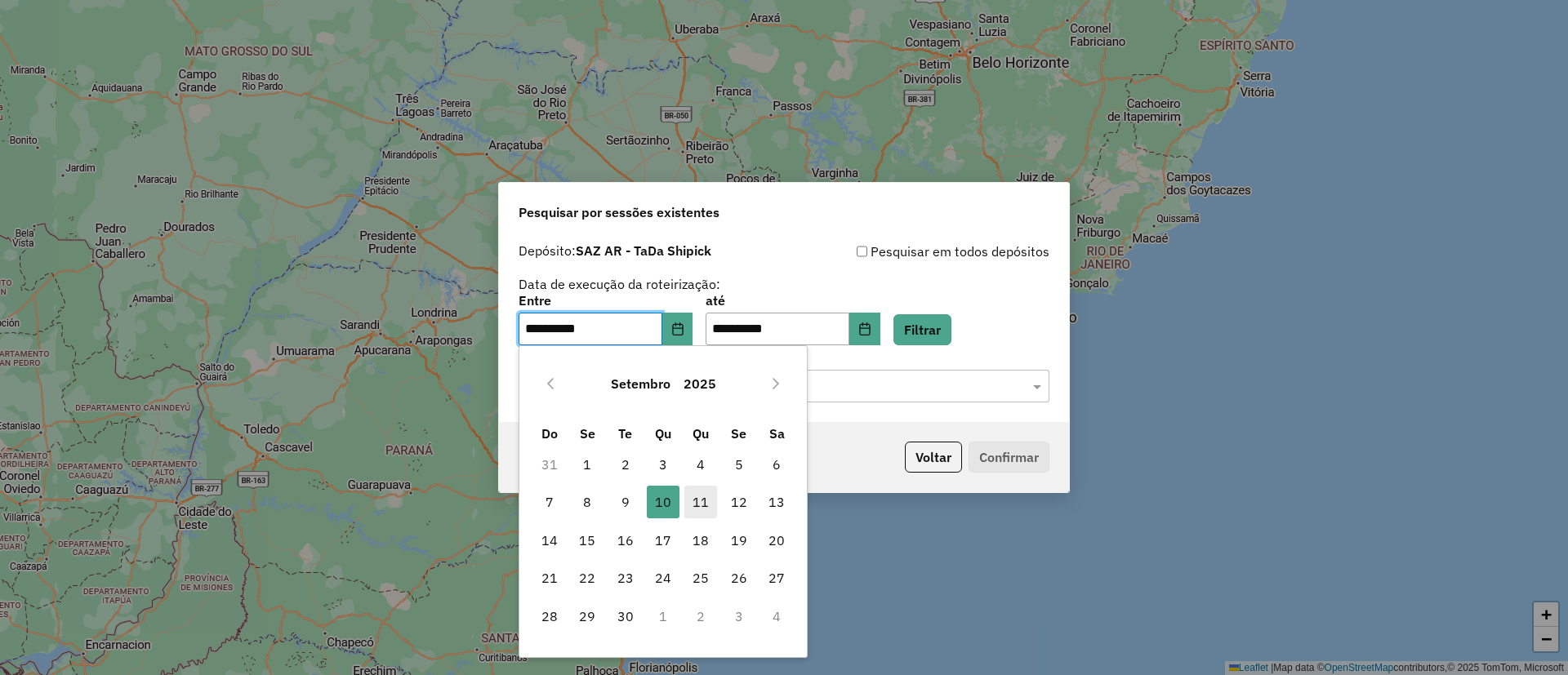
click at [697, 509] on span "11" at bounding box center [700, 502] width 33 height 33
type input "**********"
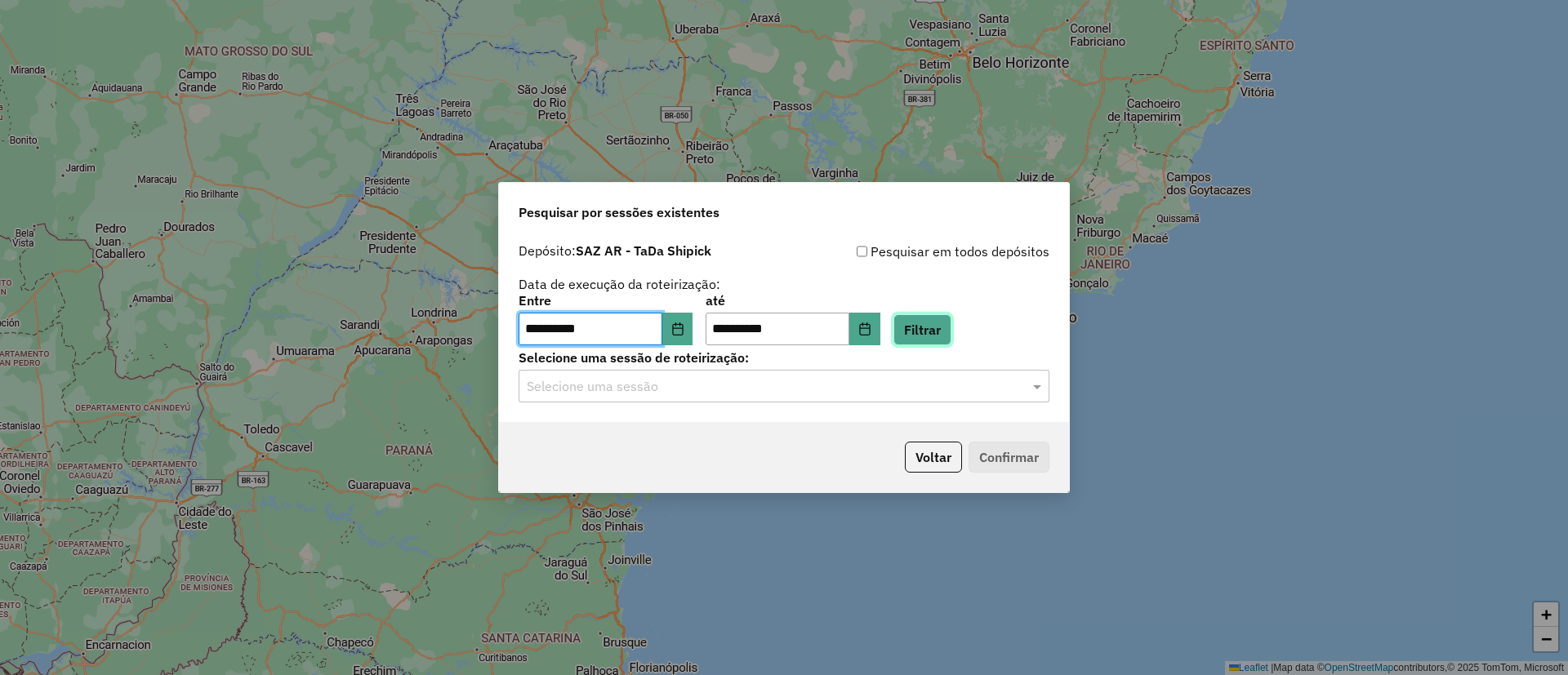
click at [929, 317] on button "Filtrar" at bounding box center [922, 329] width 58 height 31
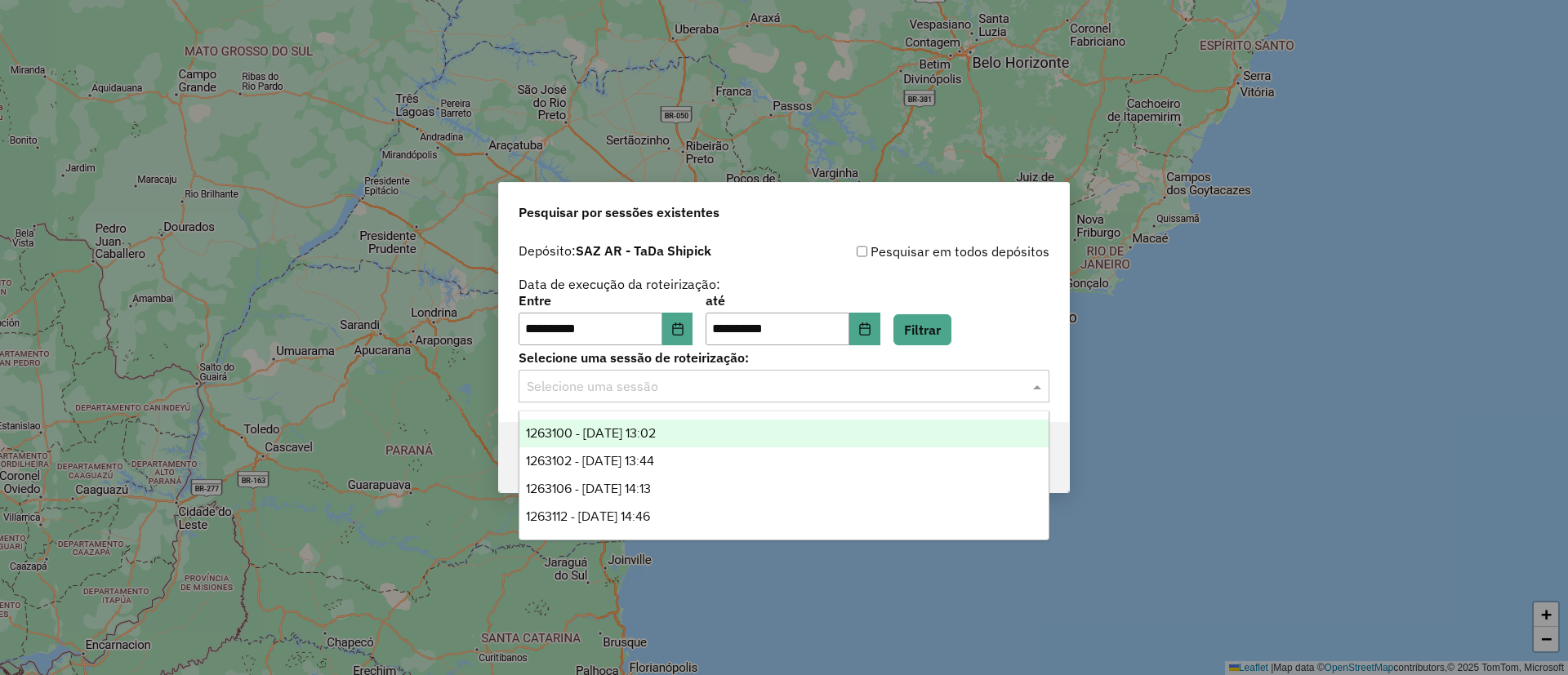
click at [688, 390] on input "text" at bounding box center [768, 387] width 482 height 20
click at [706, 434] on div "1263100 - 11/09/2025 13:02" at bounding box center [783, 434] width 529 height 28
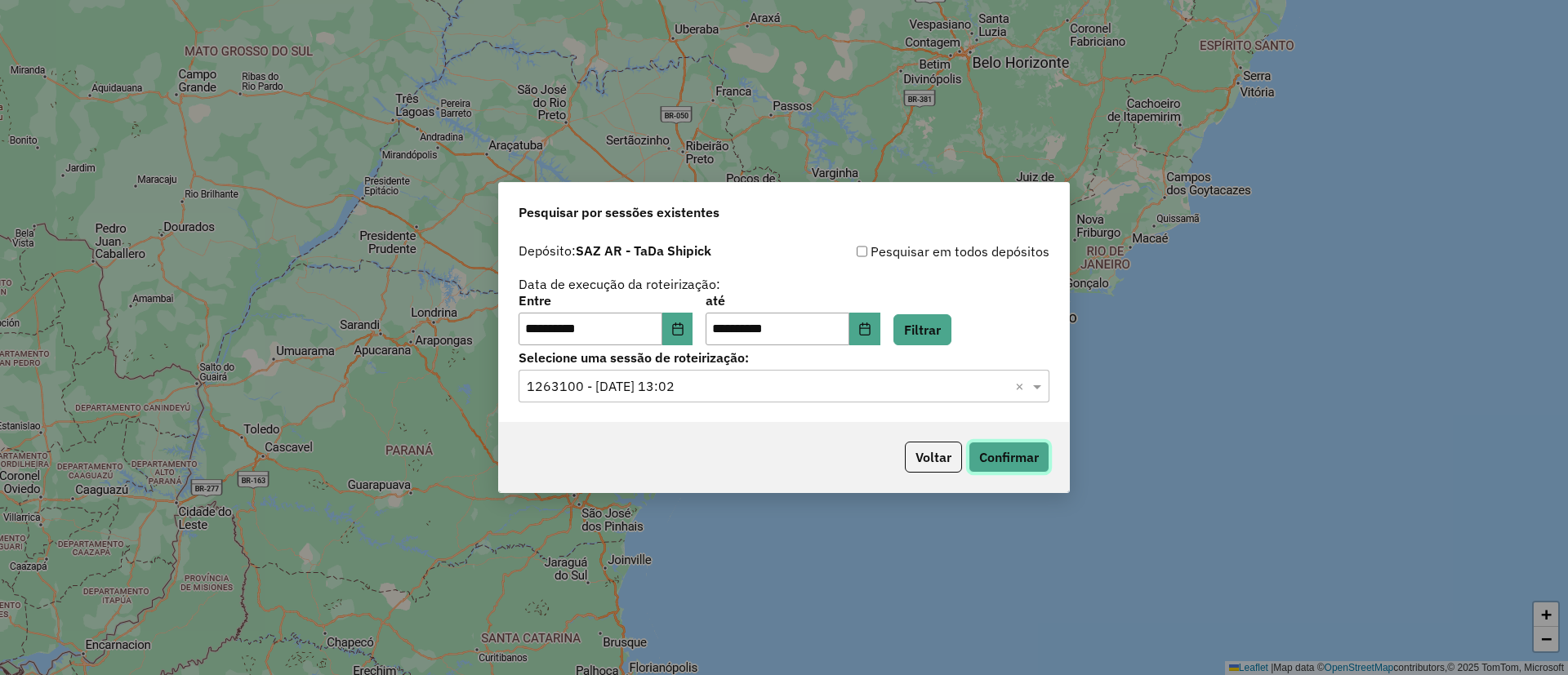
click at [1002, 463] on button "Confirmar" at bounding box center [1009, 457] width 81 height 31
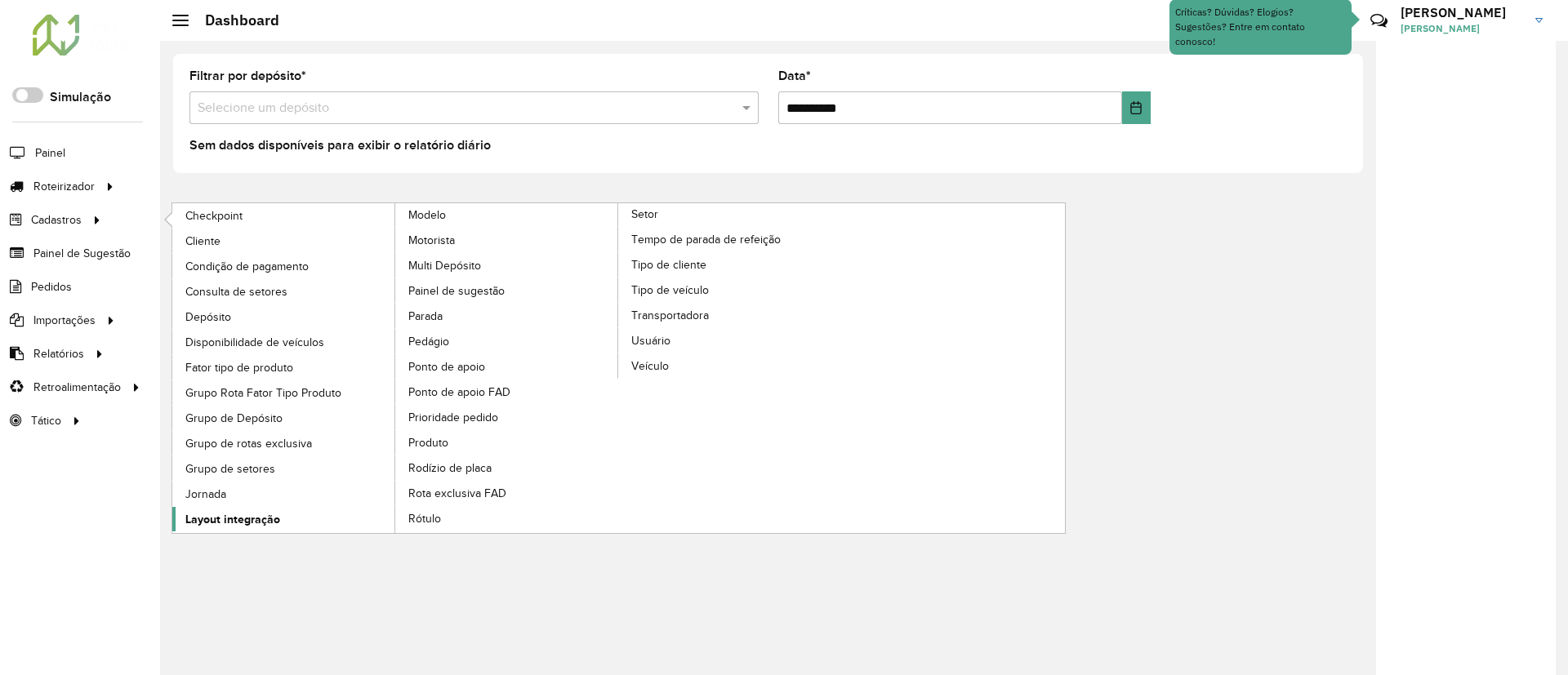
click at [250, 525] on span "Layout integração" at bounding box center [232, 519] width 95 height 17
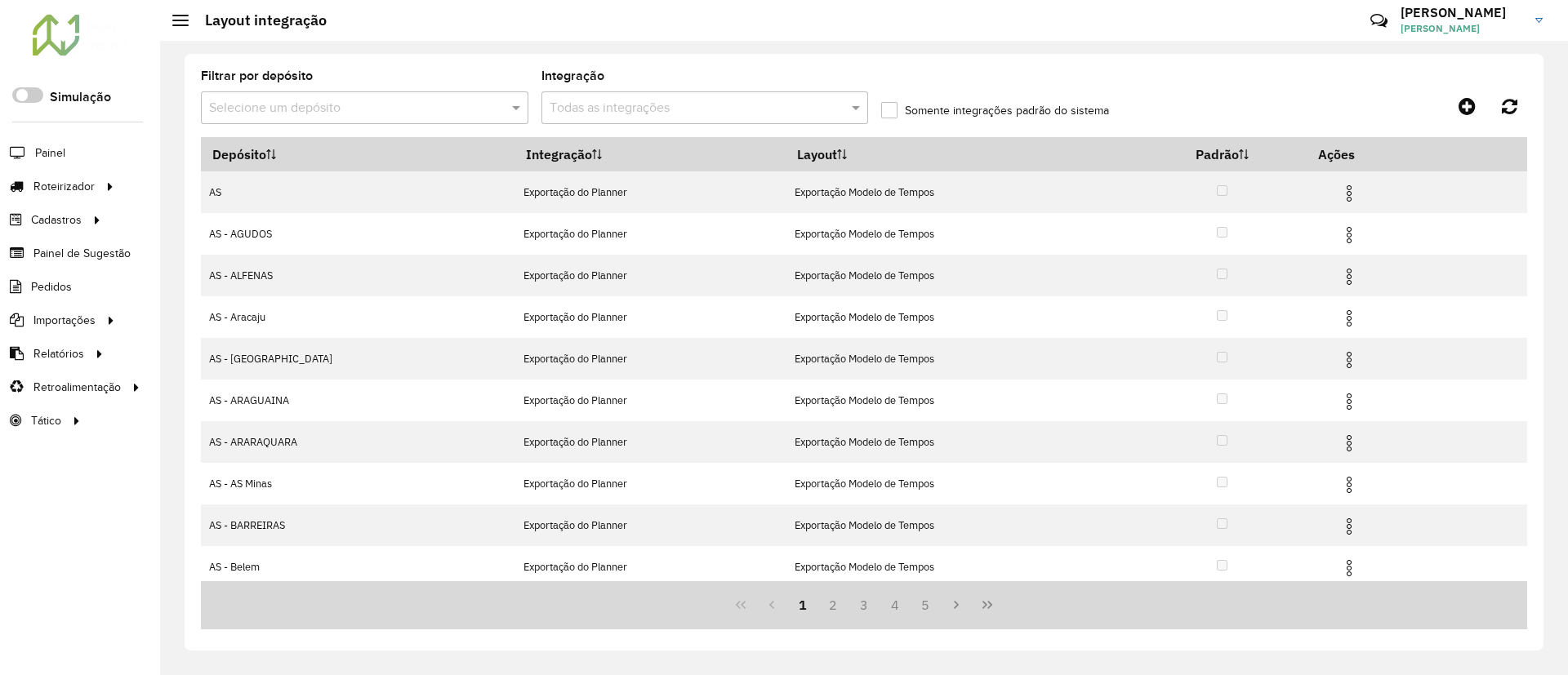
click at [474, 112] on input "text" at bounding box center [348, 109] width 278 height 20
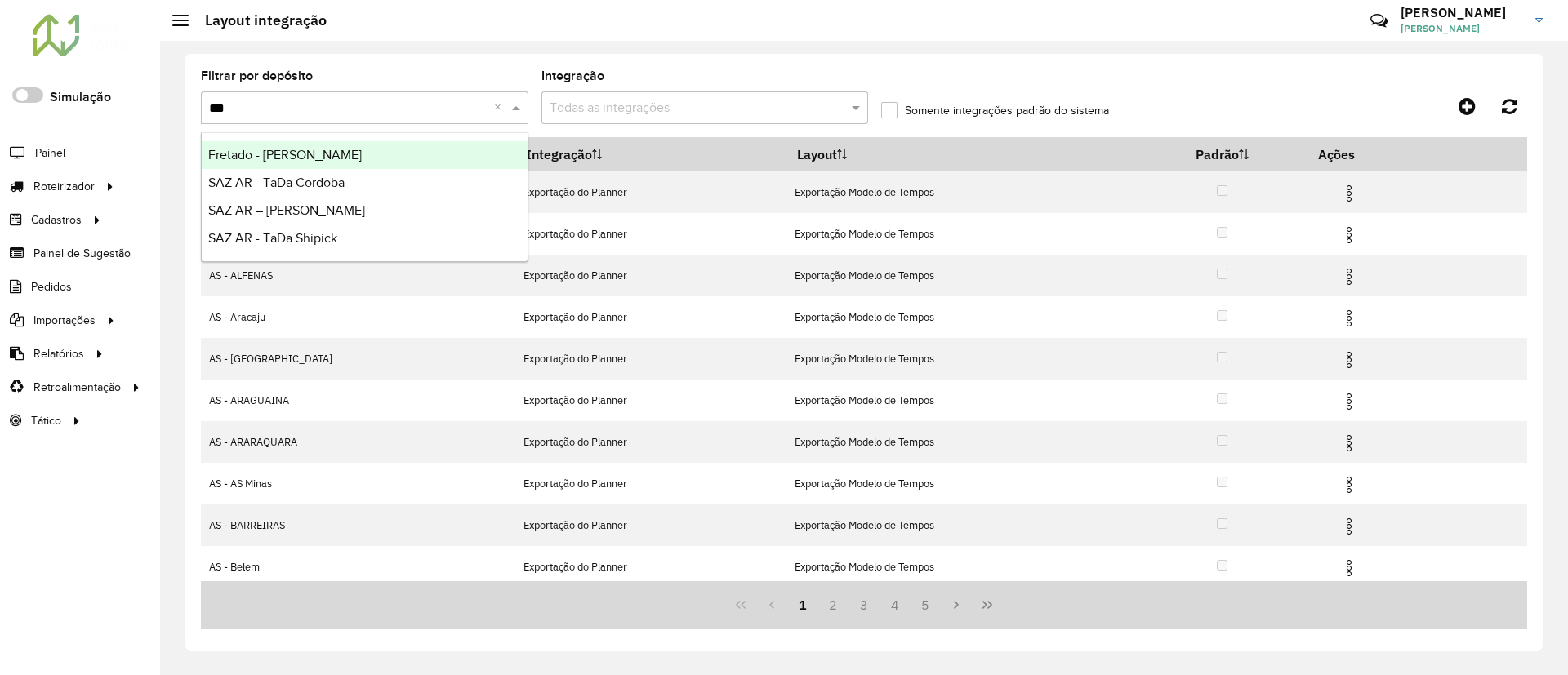
type input "****"
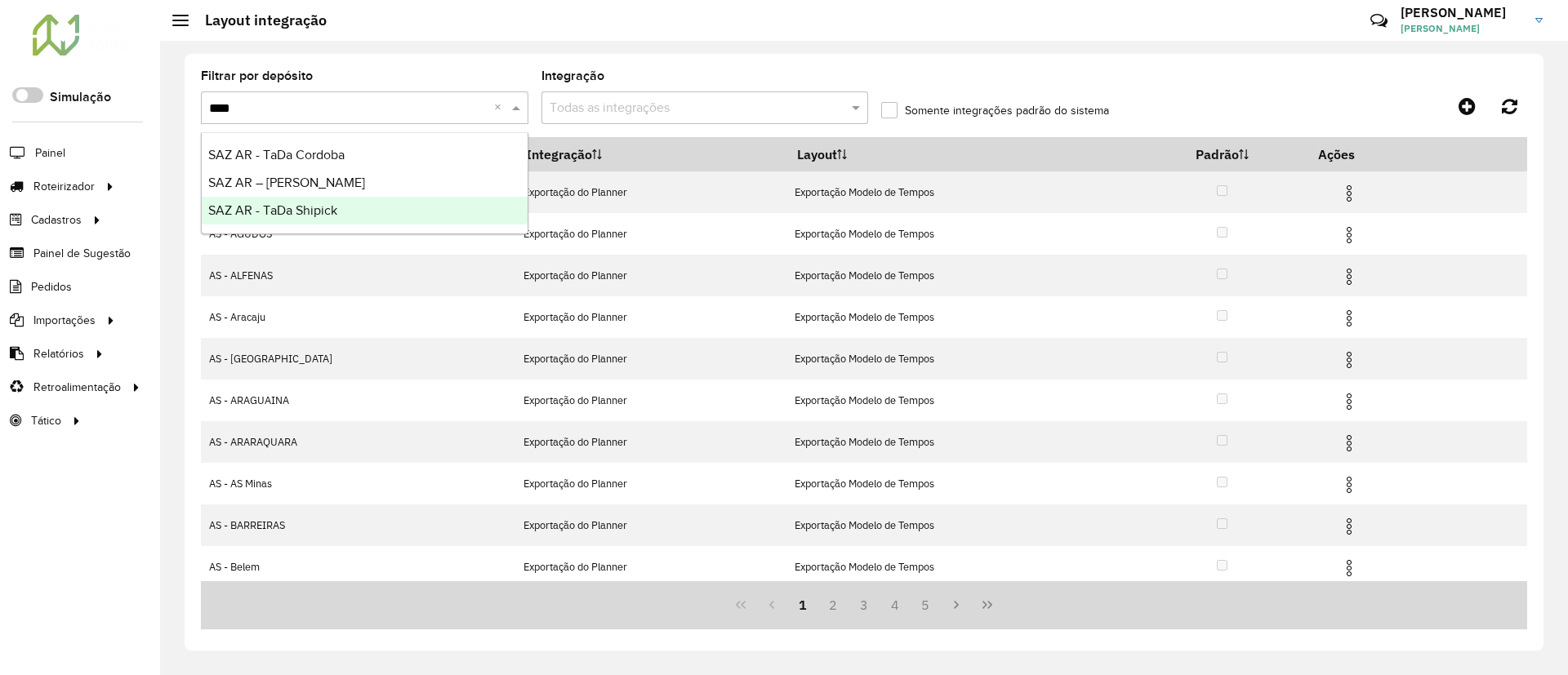
click at [381, 201] on div "SAZ AR - TaDa Shipick" at bounding box center [365, 211] width 326 height 28
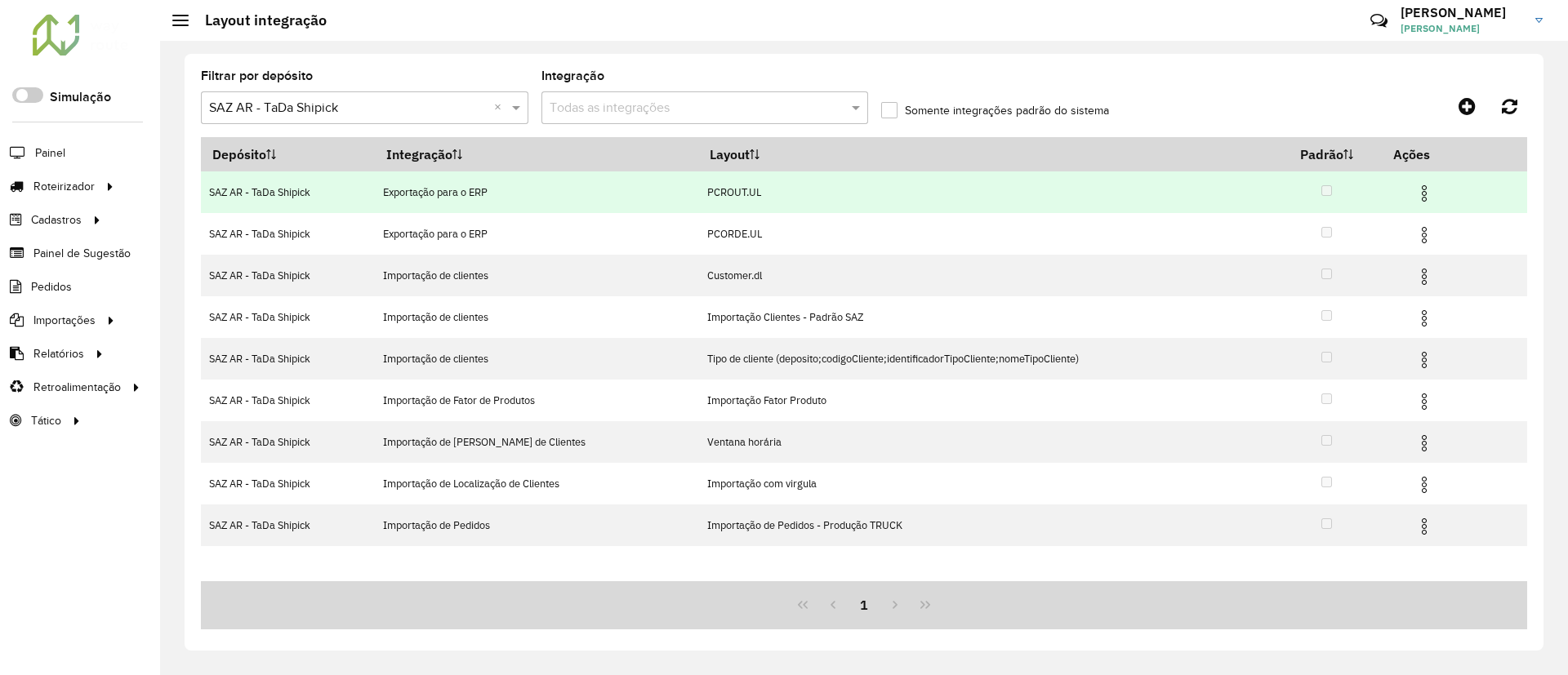
click at [1423, 194] on img at bounding box center [1424, 194] width 20 height 20
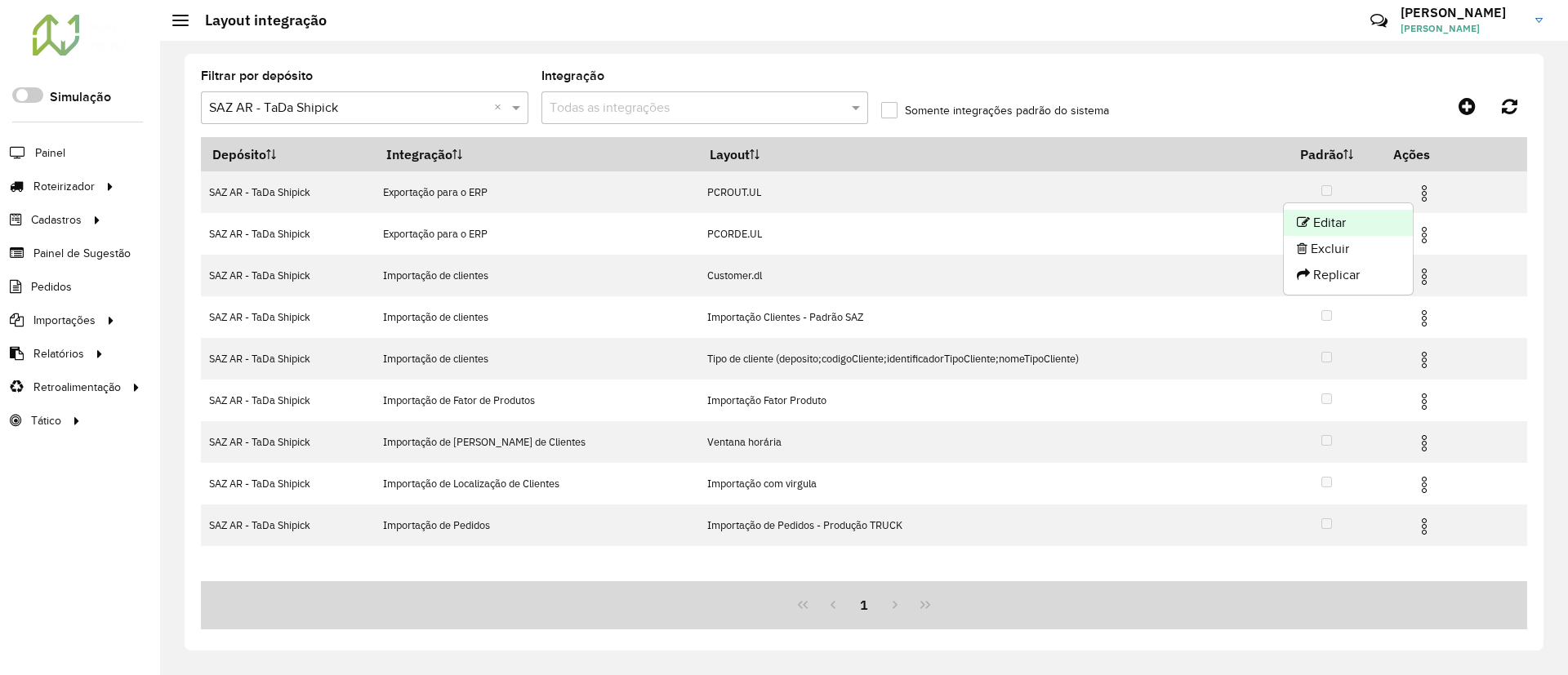
click at [1346, 222] on li "Editar" at bounding box center [1348, 223] width 129 height 26
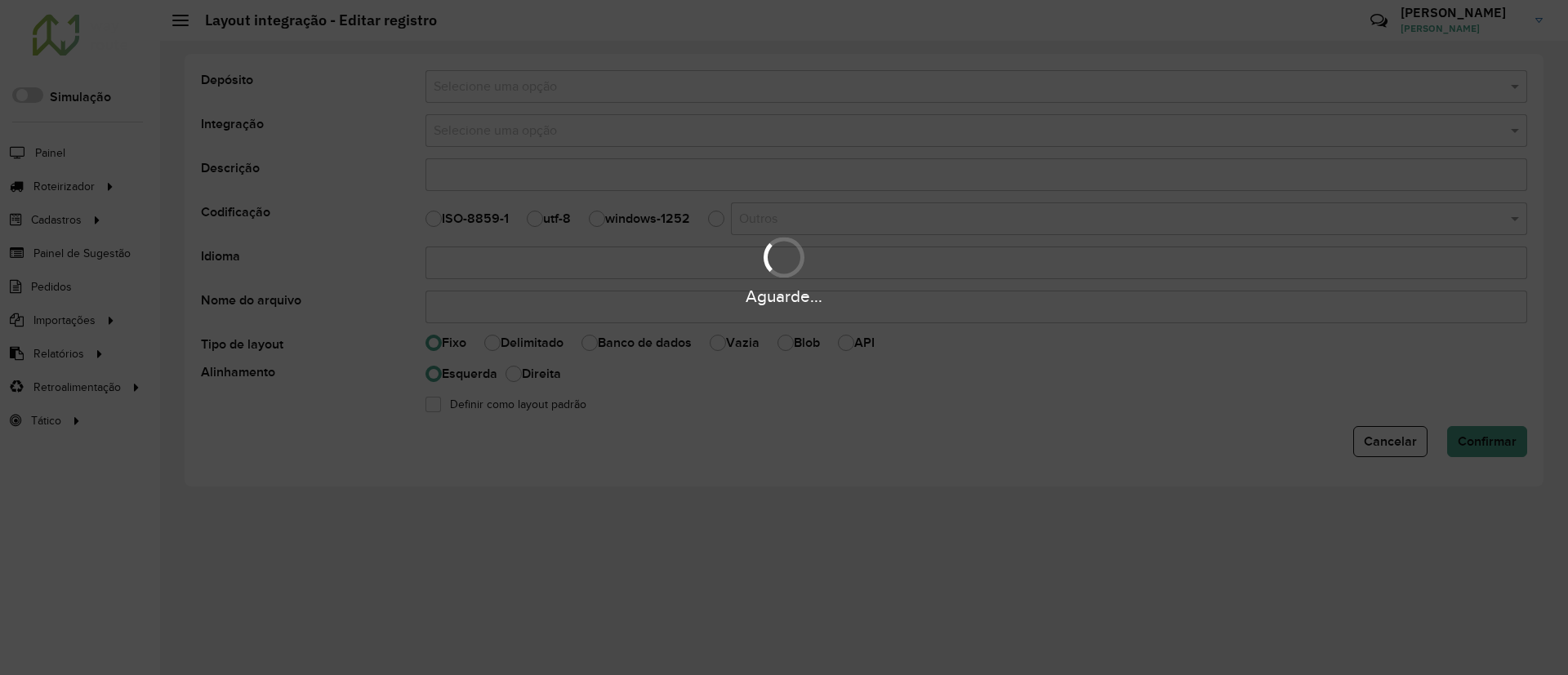
type input "*********"
type input "**********"
select select
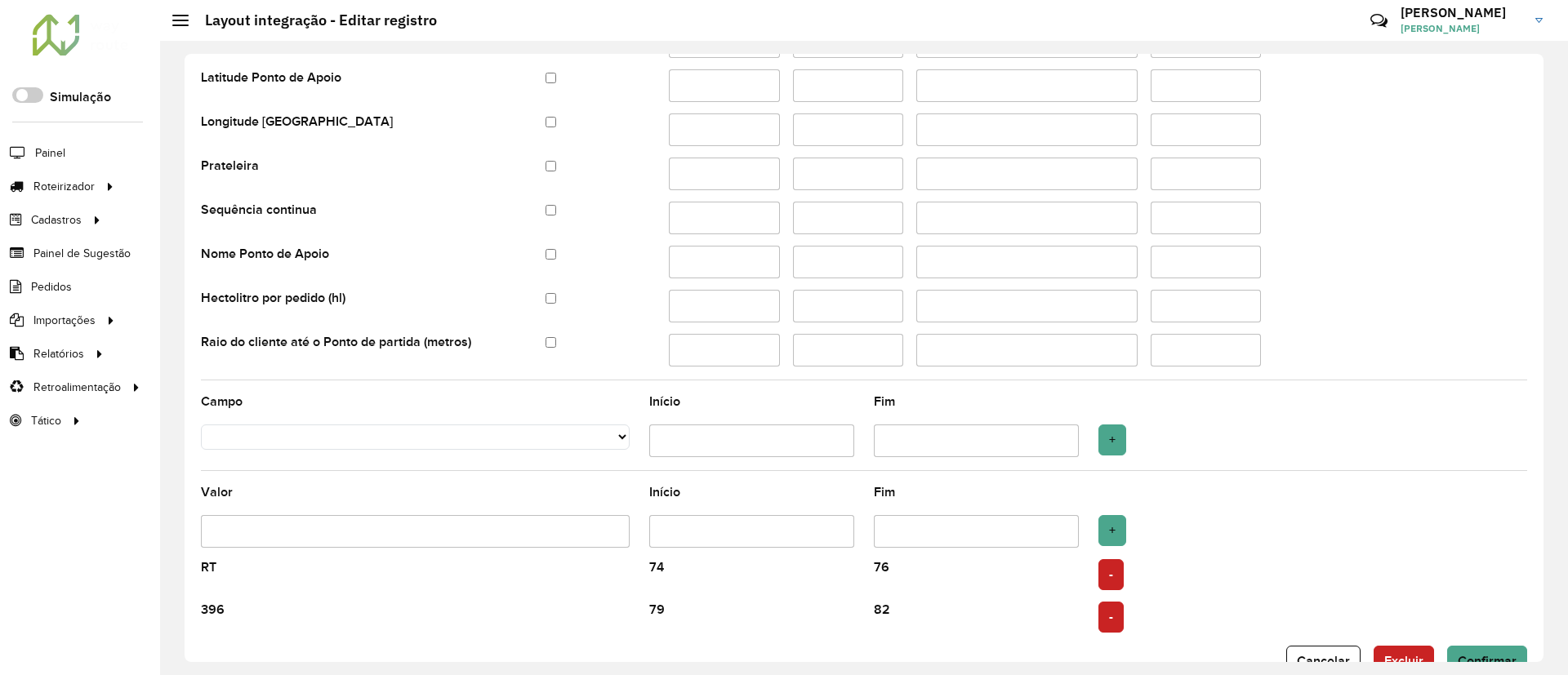
scroll to position [3665, 0]
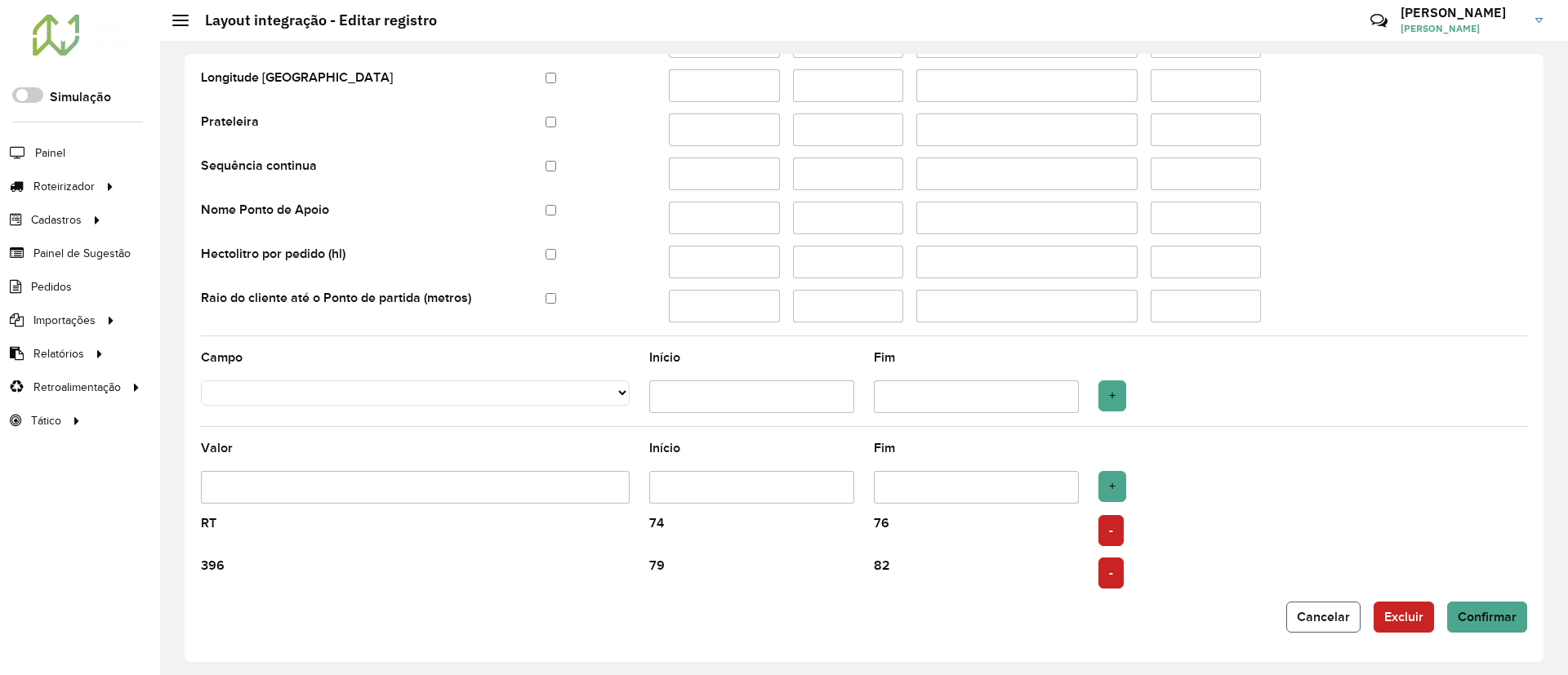
click at [1306, 619] on span "Cancelar" at bounding box center [1323, 617] width 53 height 14
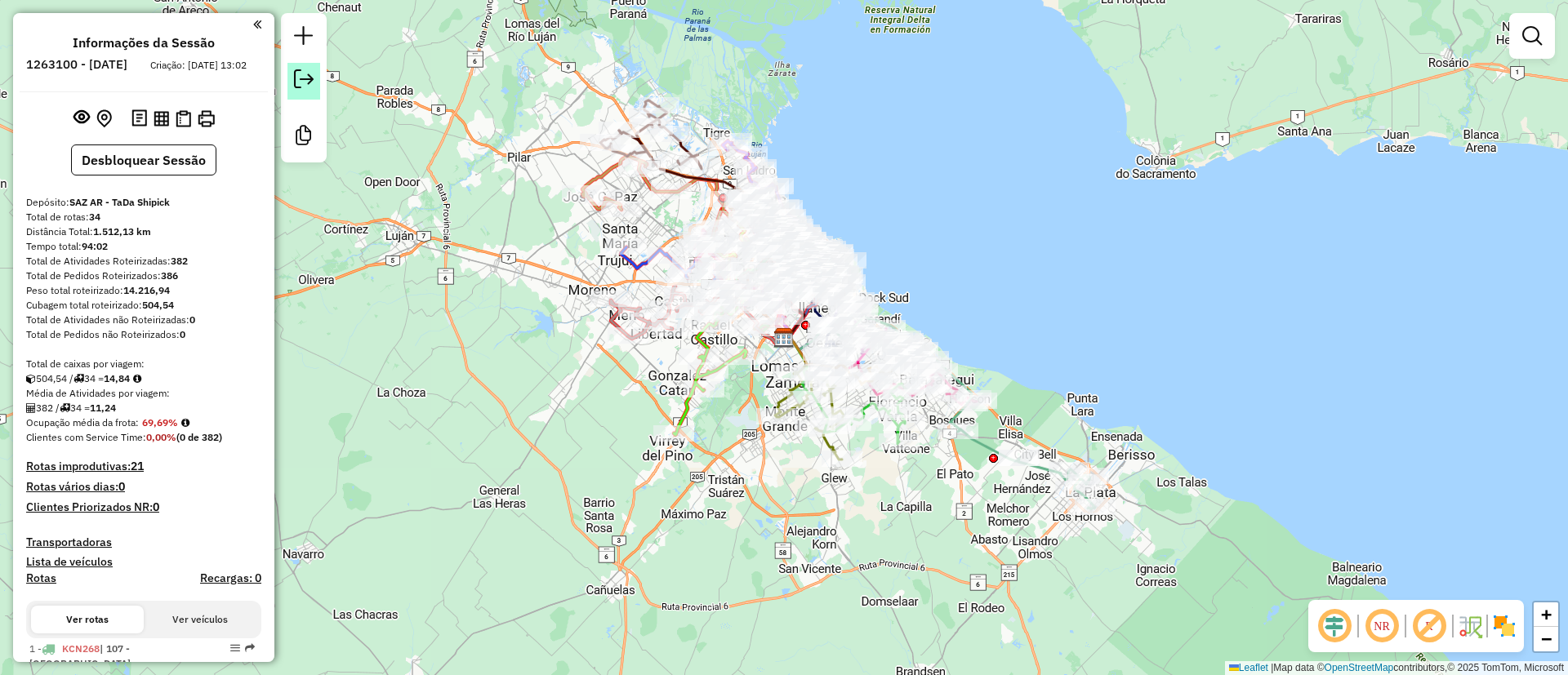
click at [303, 83] on em at bounding box center [304, 79] width 20 height 20
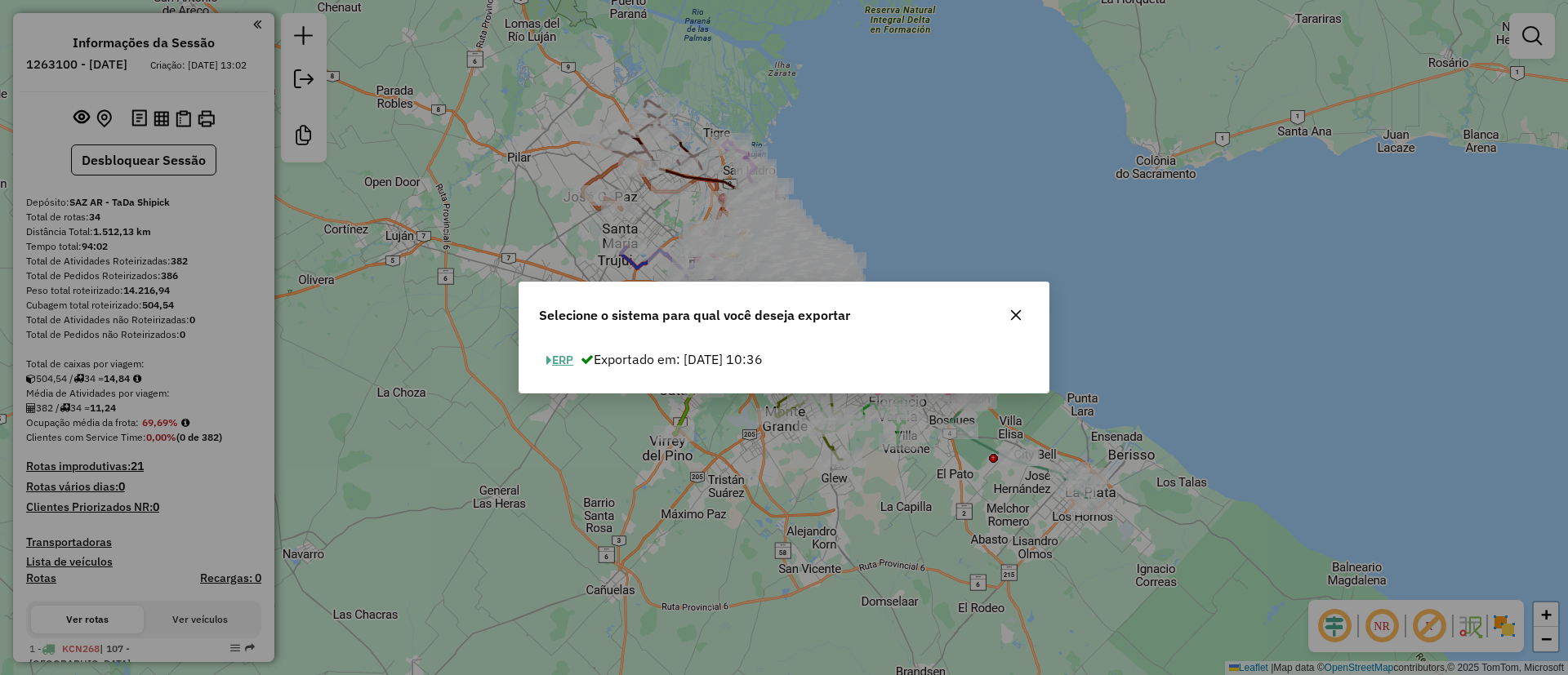
click at [574, 360] on button "ERP" at bounding box center [560, 360] width 42 height 25
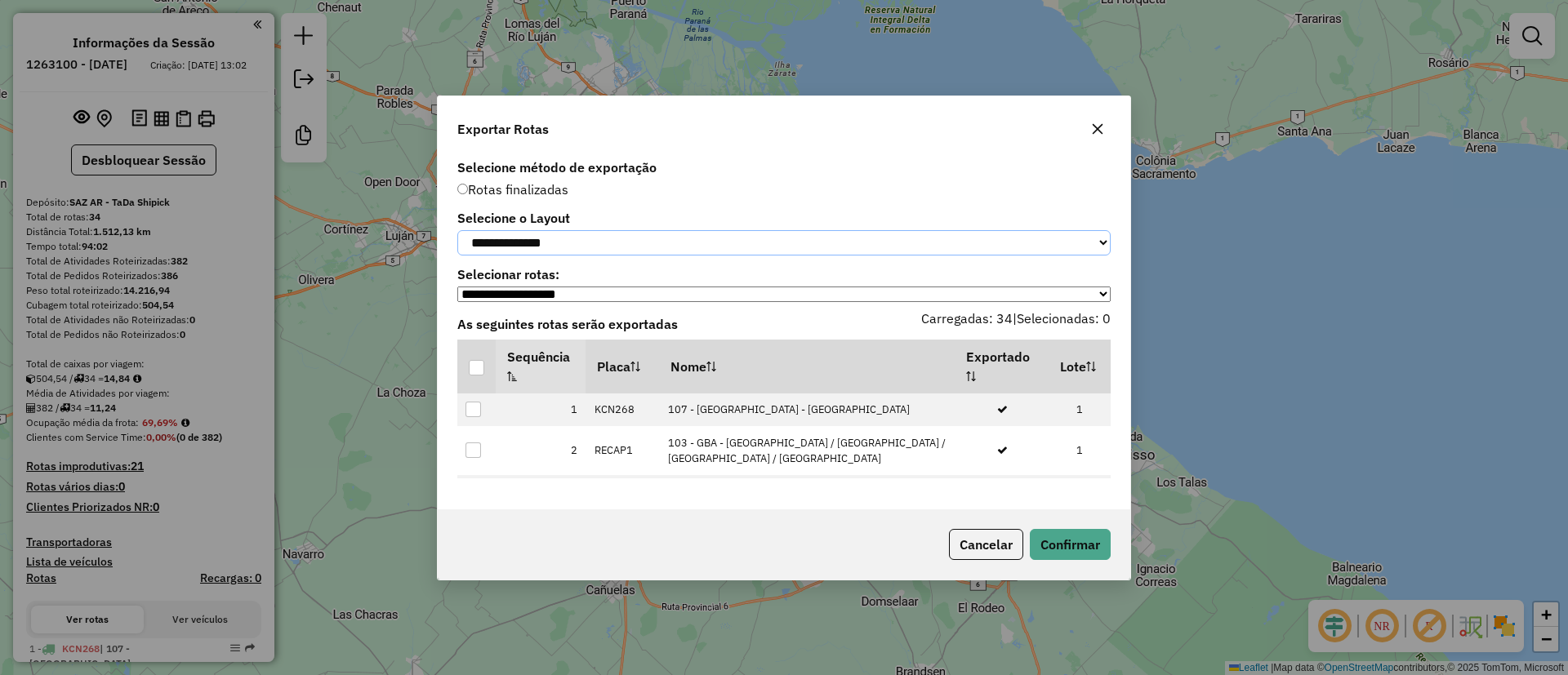
click at [550, 244] on select "**********" at bounding box center [783, 242] width 653 height 25
select select "*********"
click at [457, 230] on select "**********" at bounding box center [783, 242] width 653 height 25
click at [479, 372] on div at bounding box center [477, 368] width 16 height 16
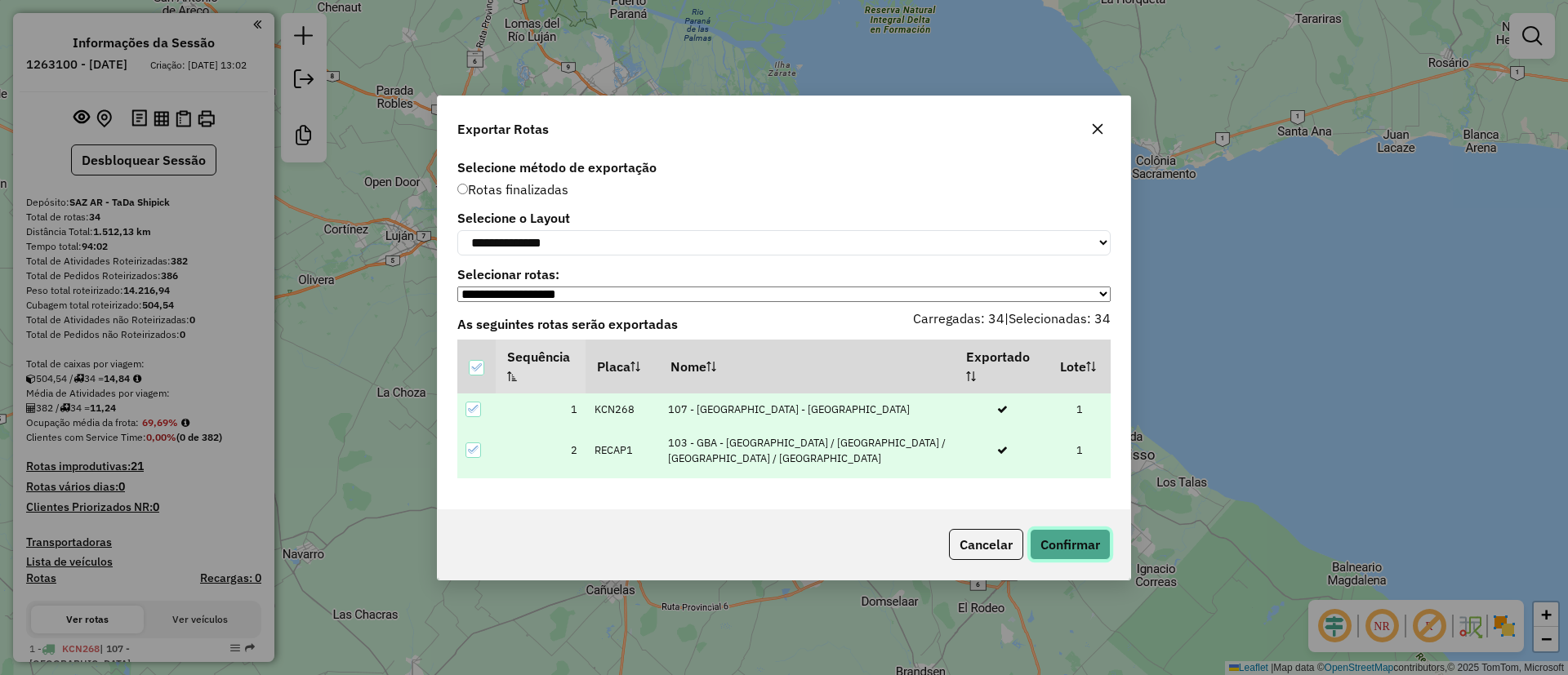
click at [1077, 544] on button "Confirmar" at bounding box center [1070, 544] width 81 height 31
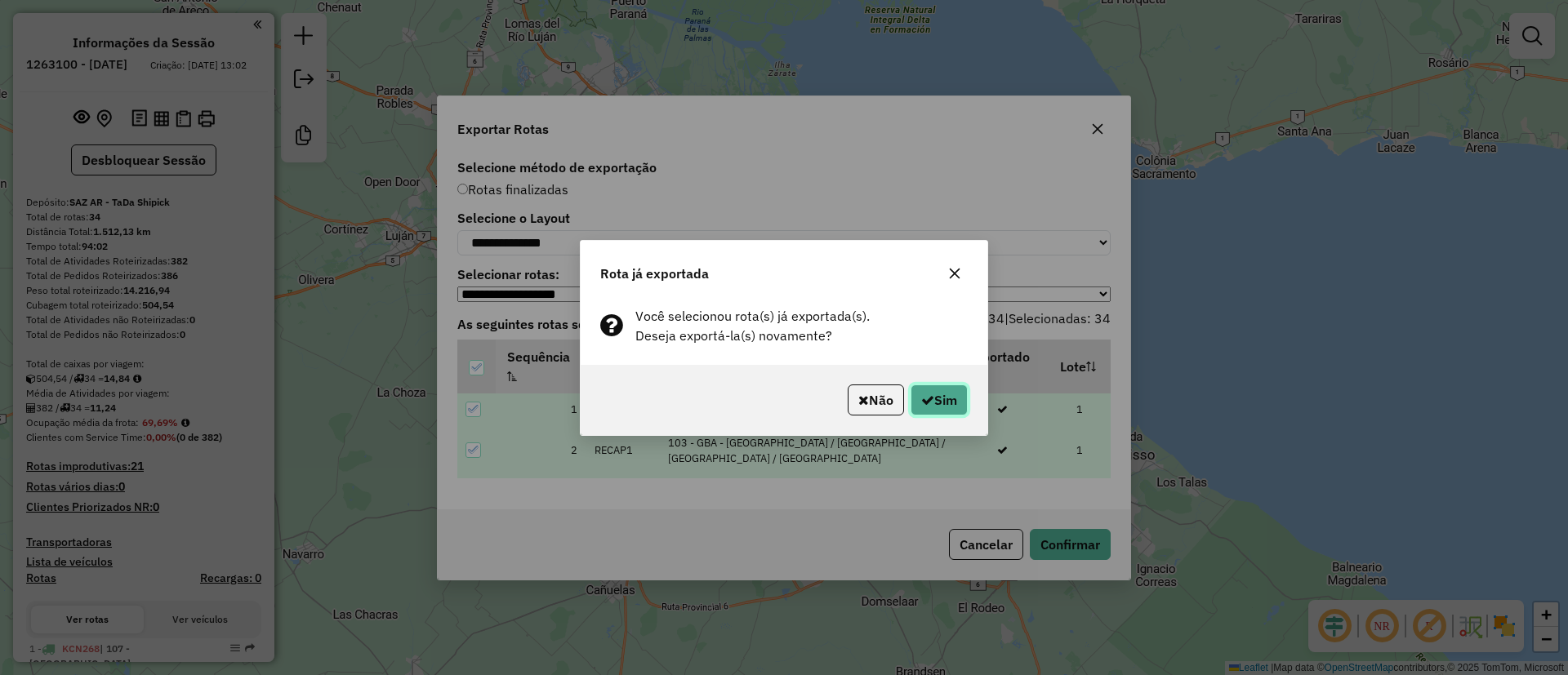
click at [947, 394] on button "Sim" at bounding box center [939, 400] width 57 height 31
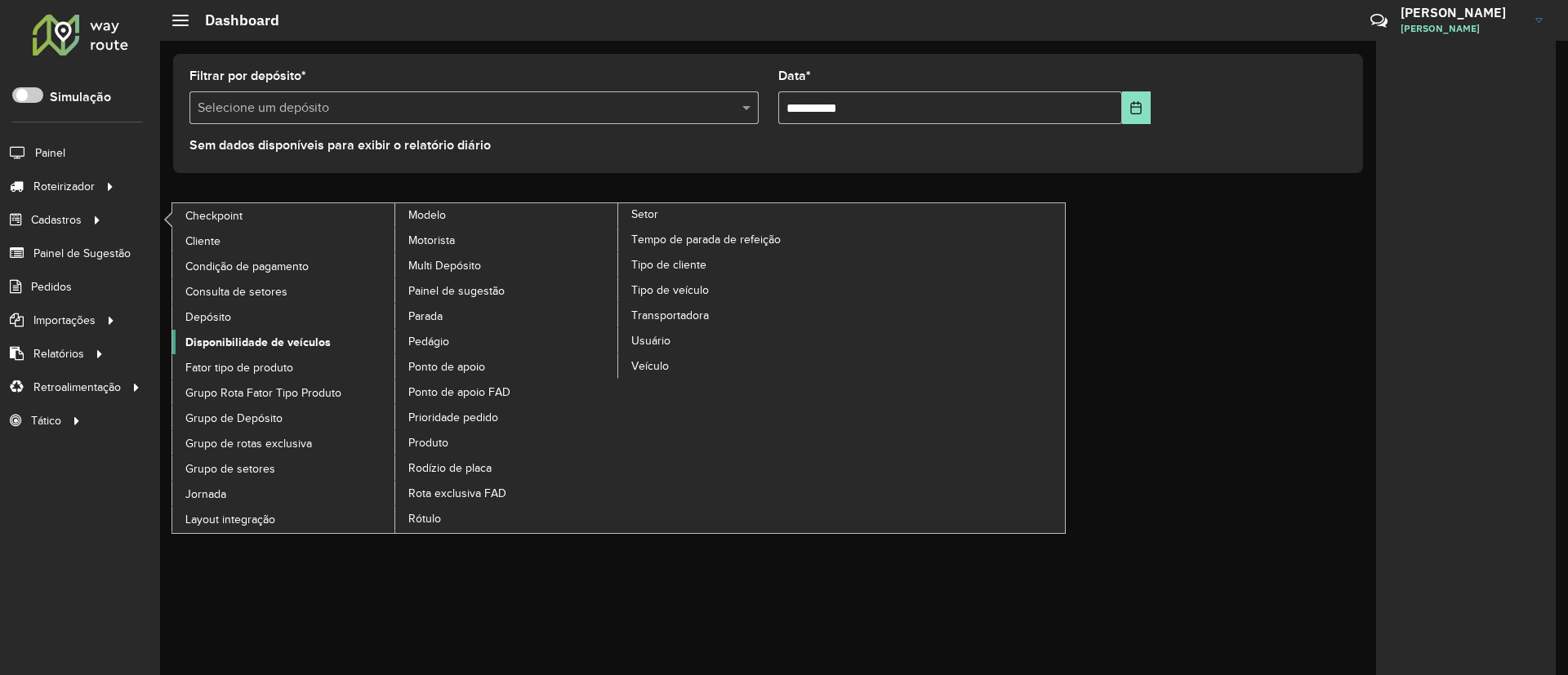
click at [236, 338] on span "Disponibilidade de veículos" at bounding box center [257, 342] width 145 height 17
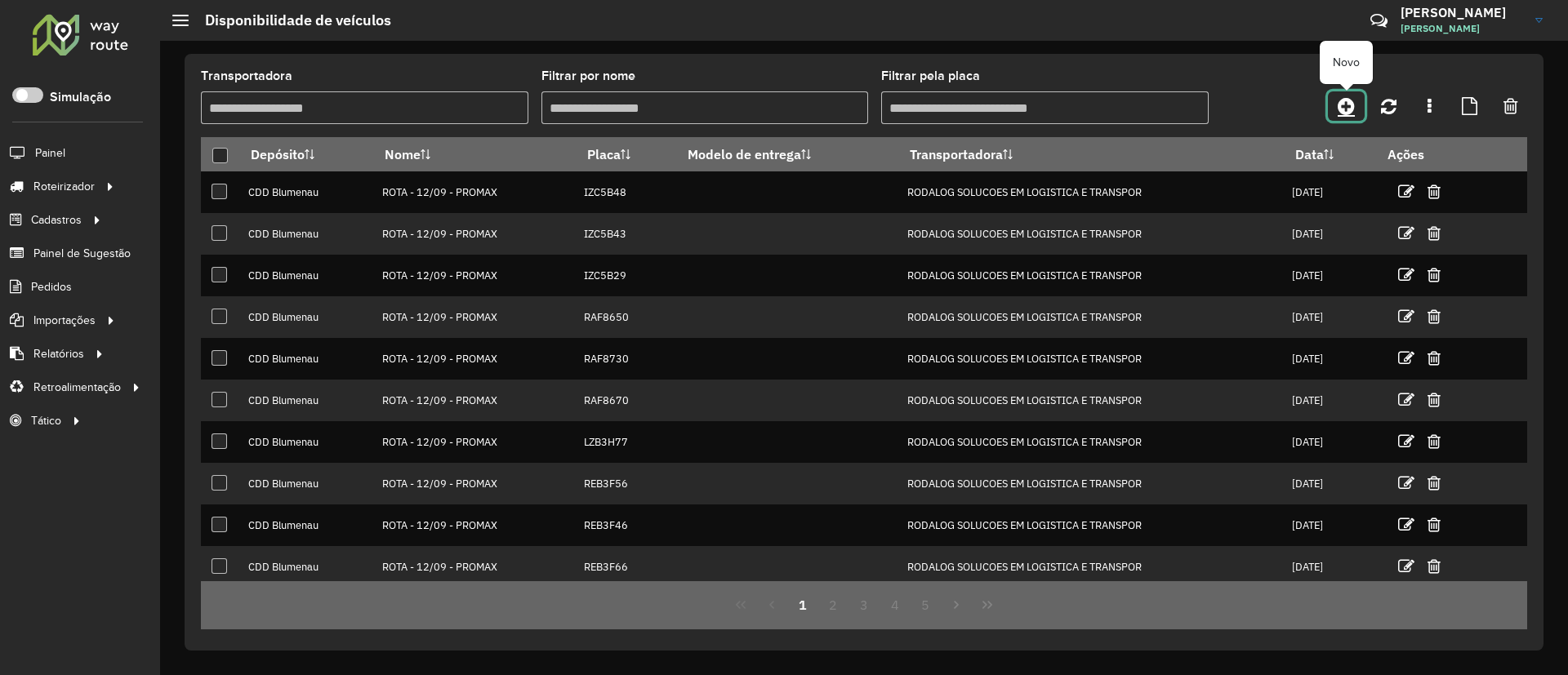
click at [1348, 112] on icon at bounding box center [1346, 106] width 17 height 20
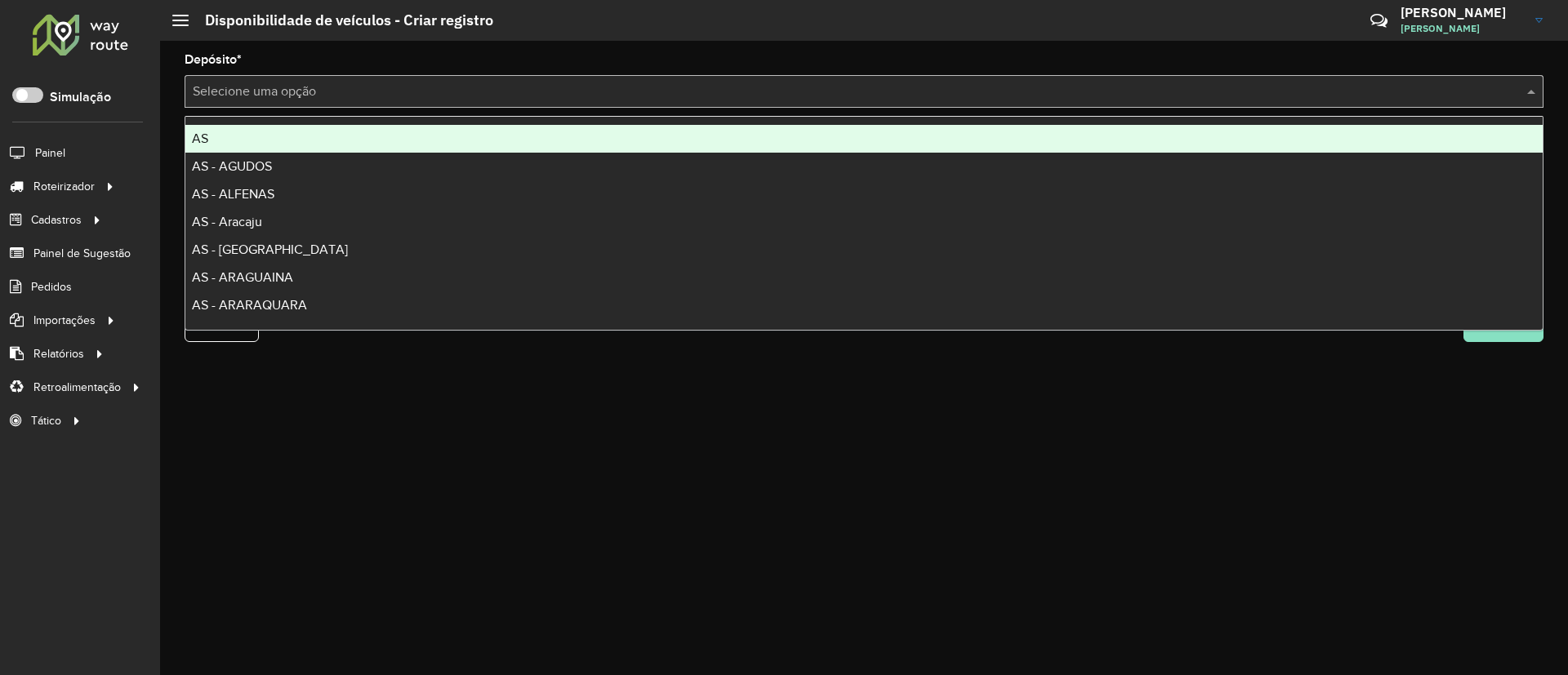
click at [635, 99] on input "text" at bounding box center [848, 92] width 1310 height 20
type input "*"
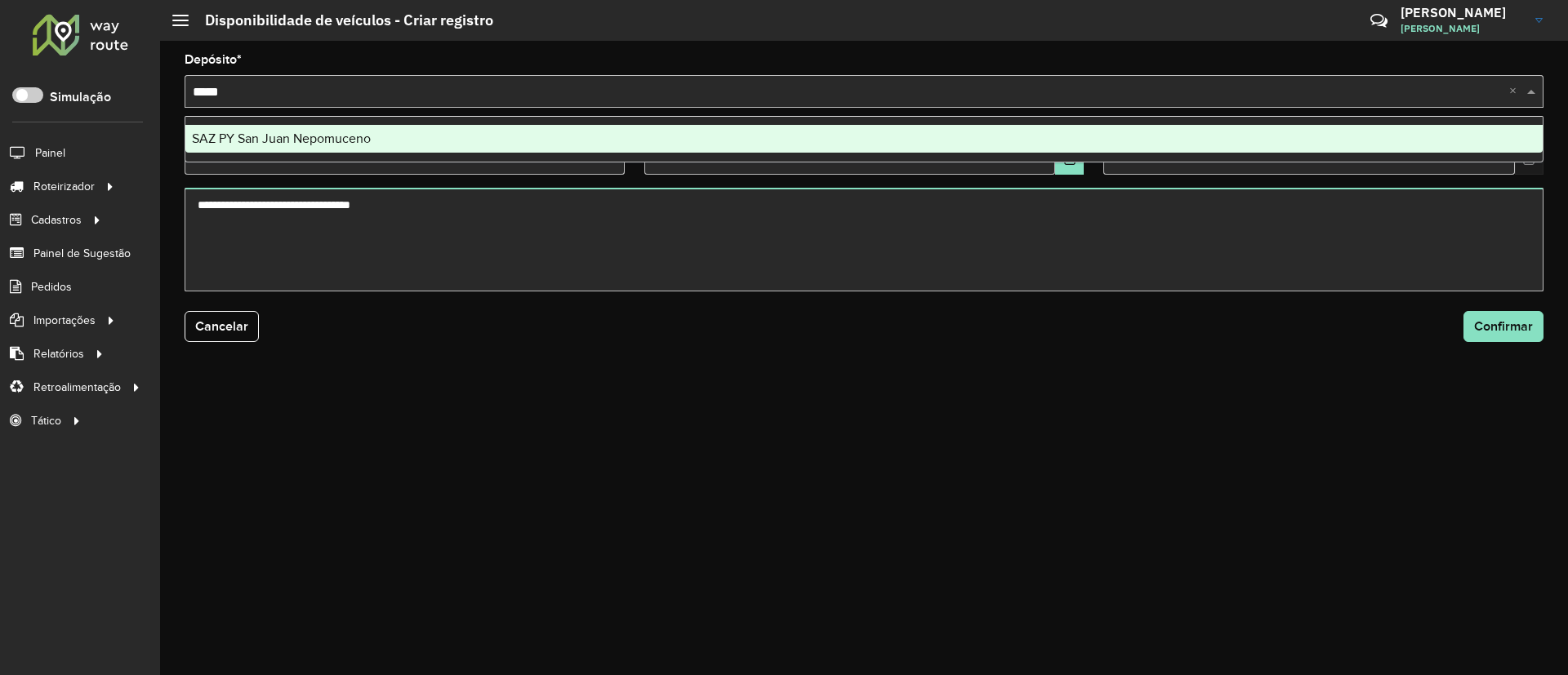
type input "******"
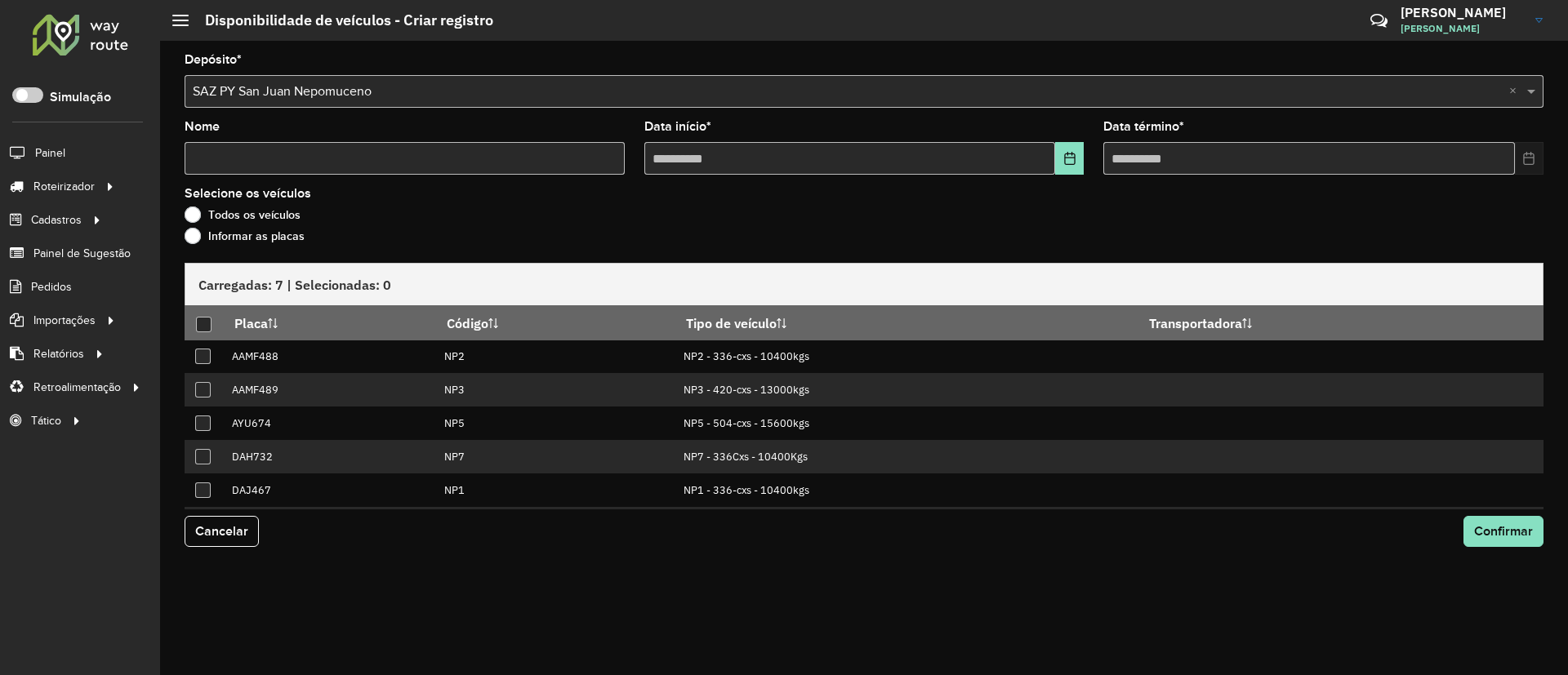
click at [563, 165] on input "Nome" at bounding box center [405, 158] width 440 height 33
type input "****"
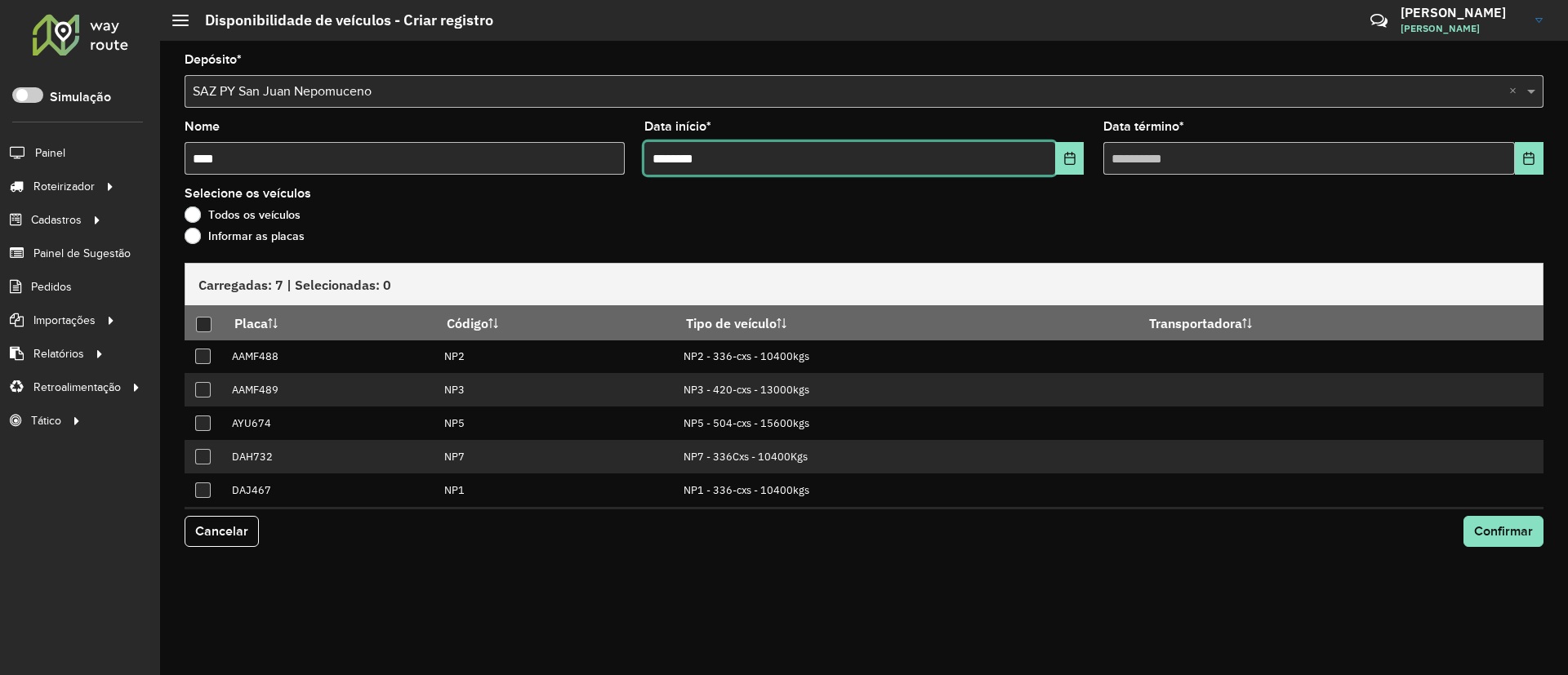
type input "**********"
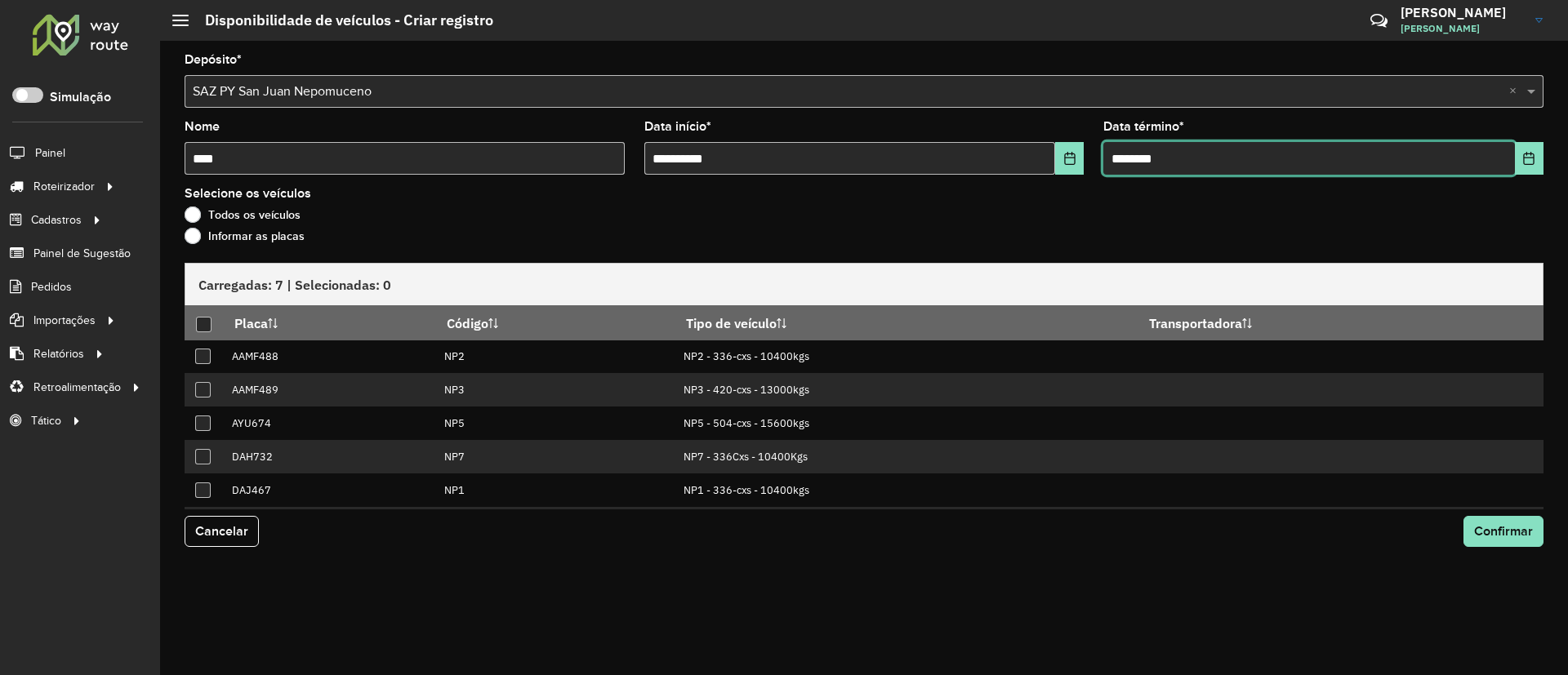
type input "**********"
click at [254, 238] on label "Informar as placas" at bounding box center [245, 236] width 120 height 16
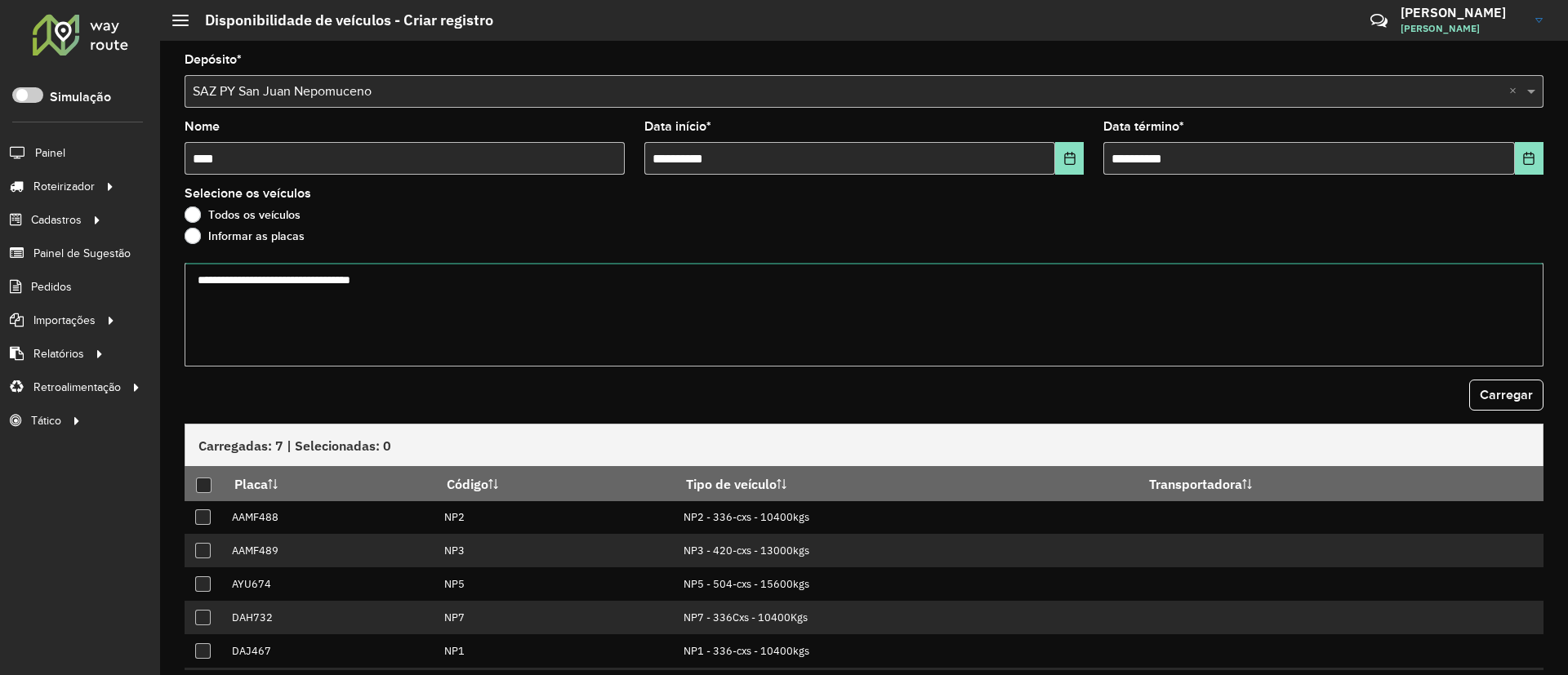
click at [487, 336] on textarea at bounding box center [864, 315] width 1359 height 104
paste textarea "****** ******* ******* ****** ****** ******"
type textarea "****** ******* ******* ****** ****** ******"
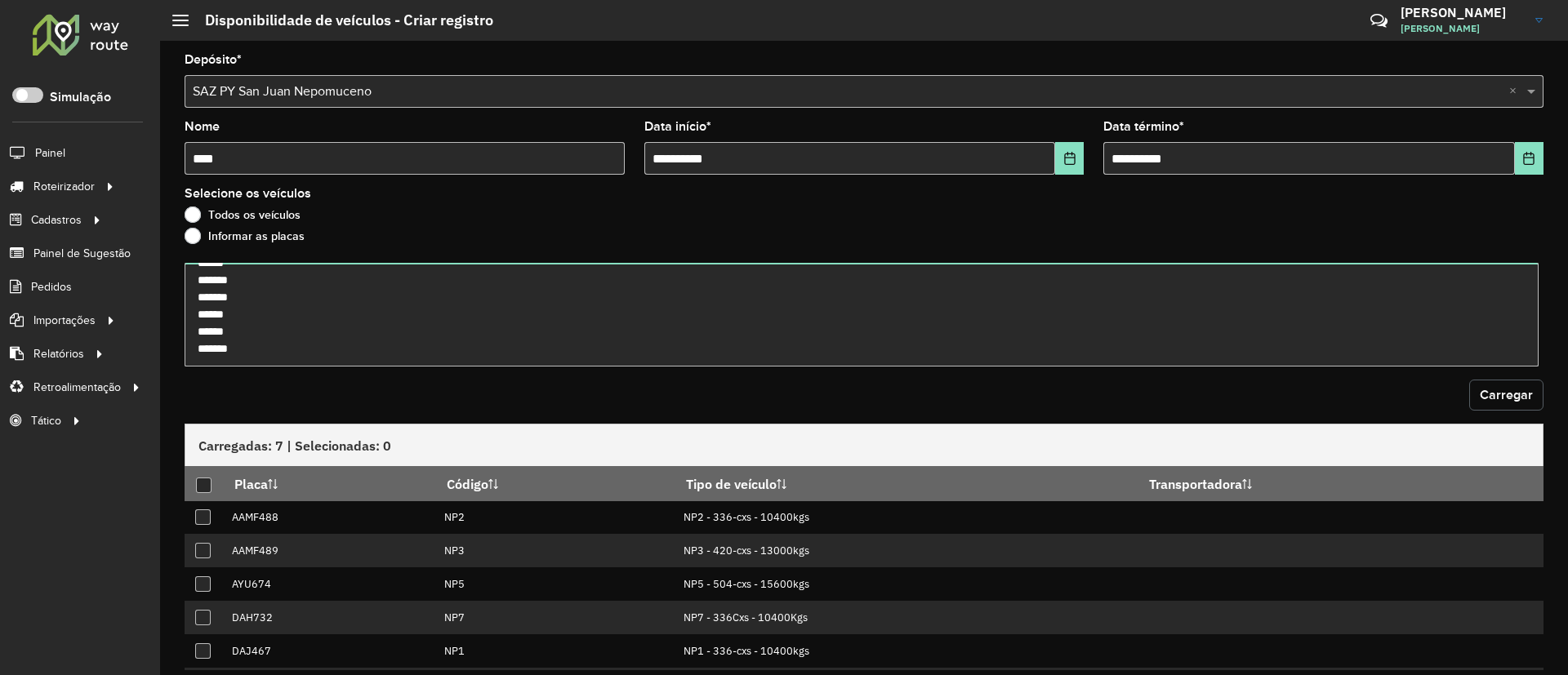
click at [1521, 396] on span "Carregar" at bounding box center [1506, 395] width 53 height 14
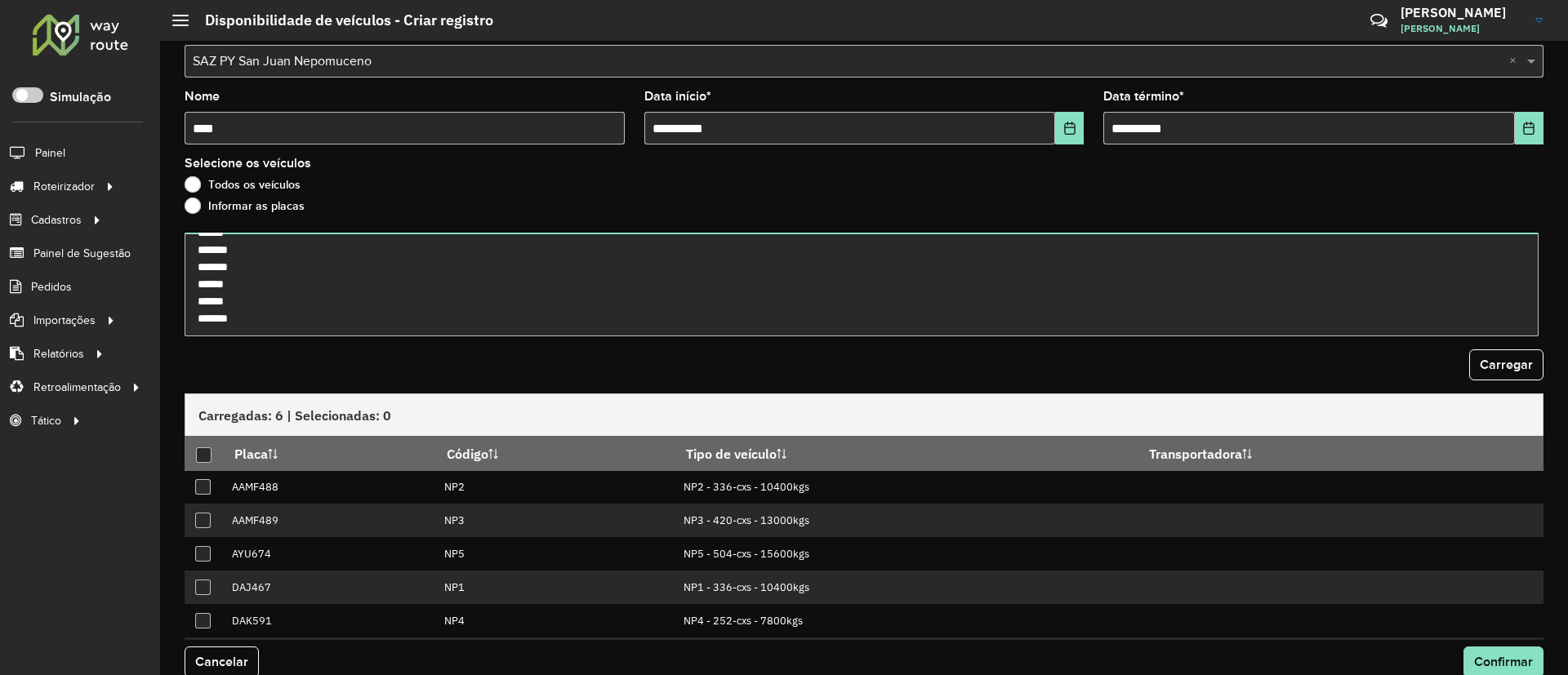
scroll to position [52, 0]
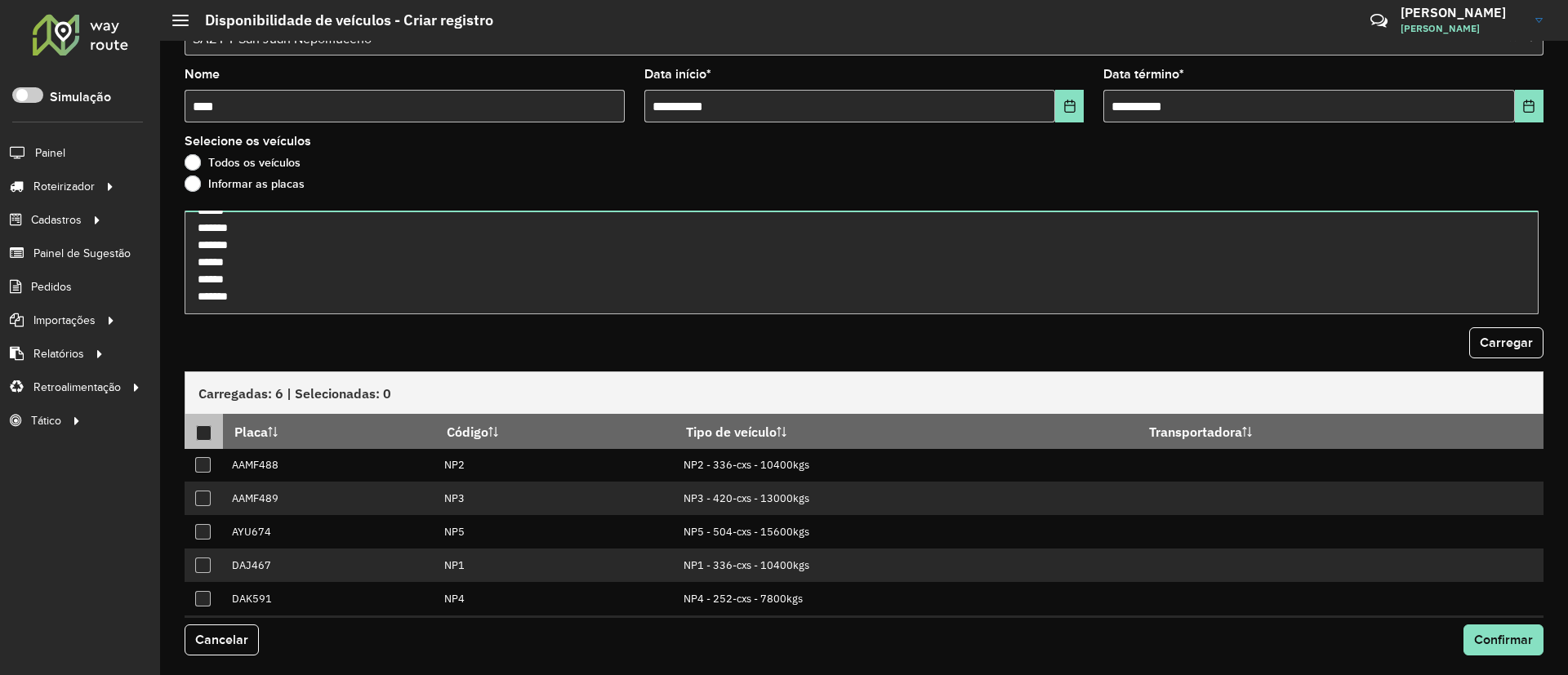
click at [207, 439] on div at bounding box center [204, 433] width 16 height 16
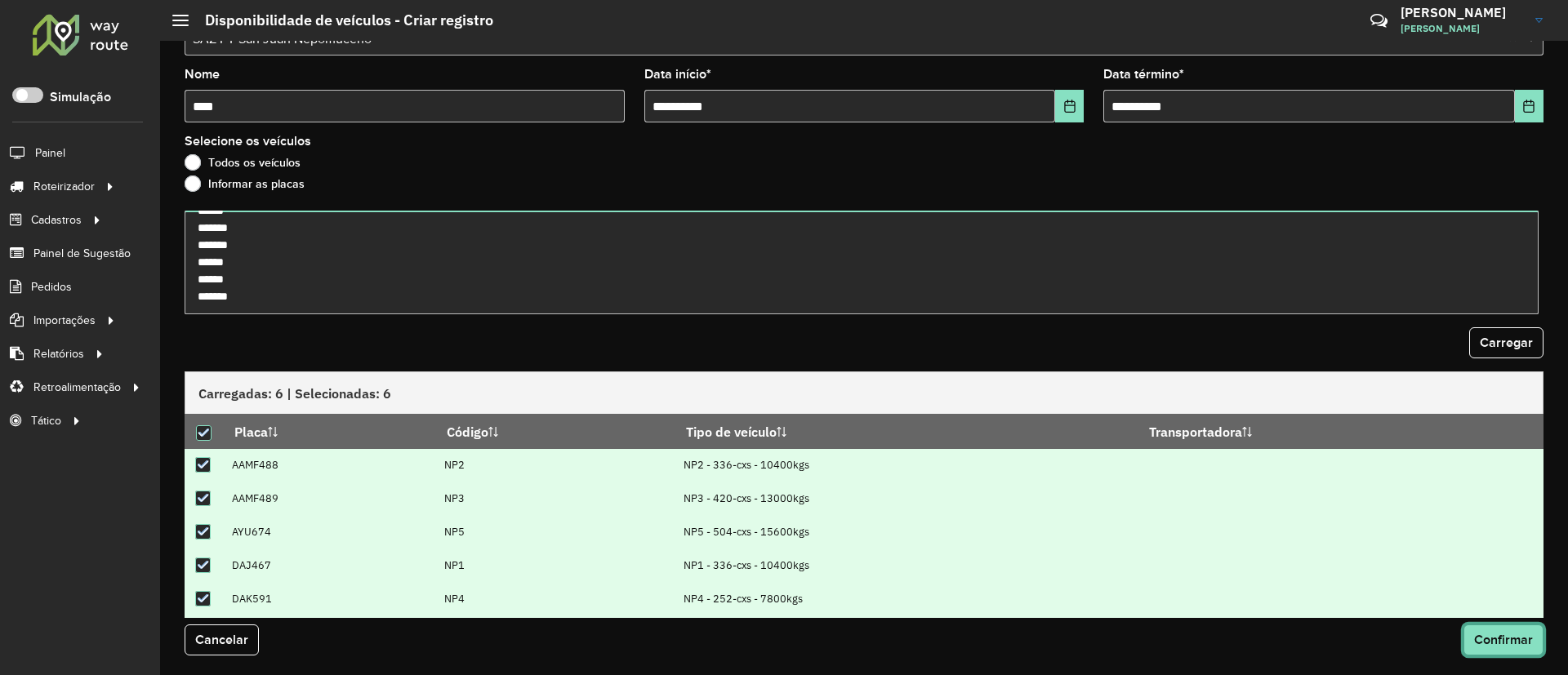
click at [1512, 642] on span "Confirmar" at bounding box center [1503, 640] width 59 height 14
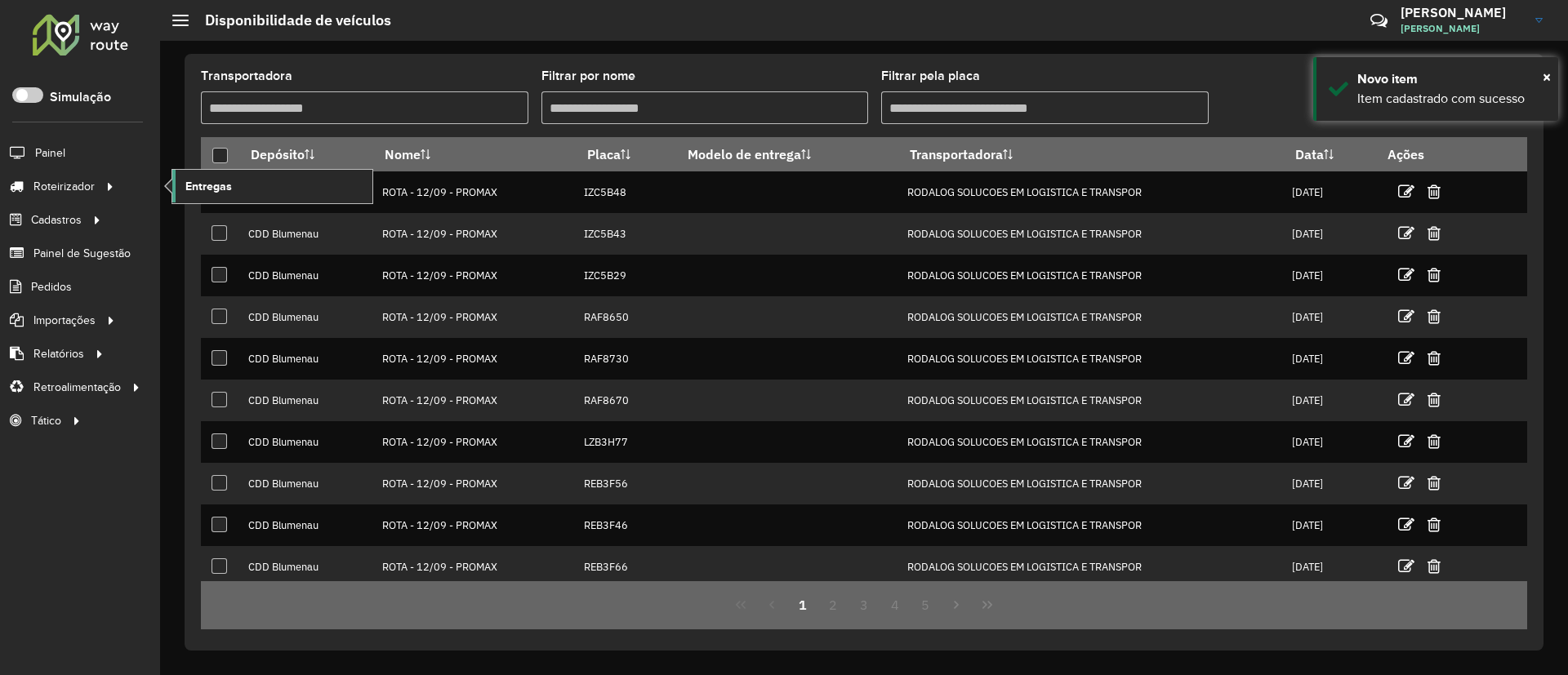
click at [205, 188] on span "Entregas" at bounding box center [208, 186] width 47 height 17
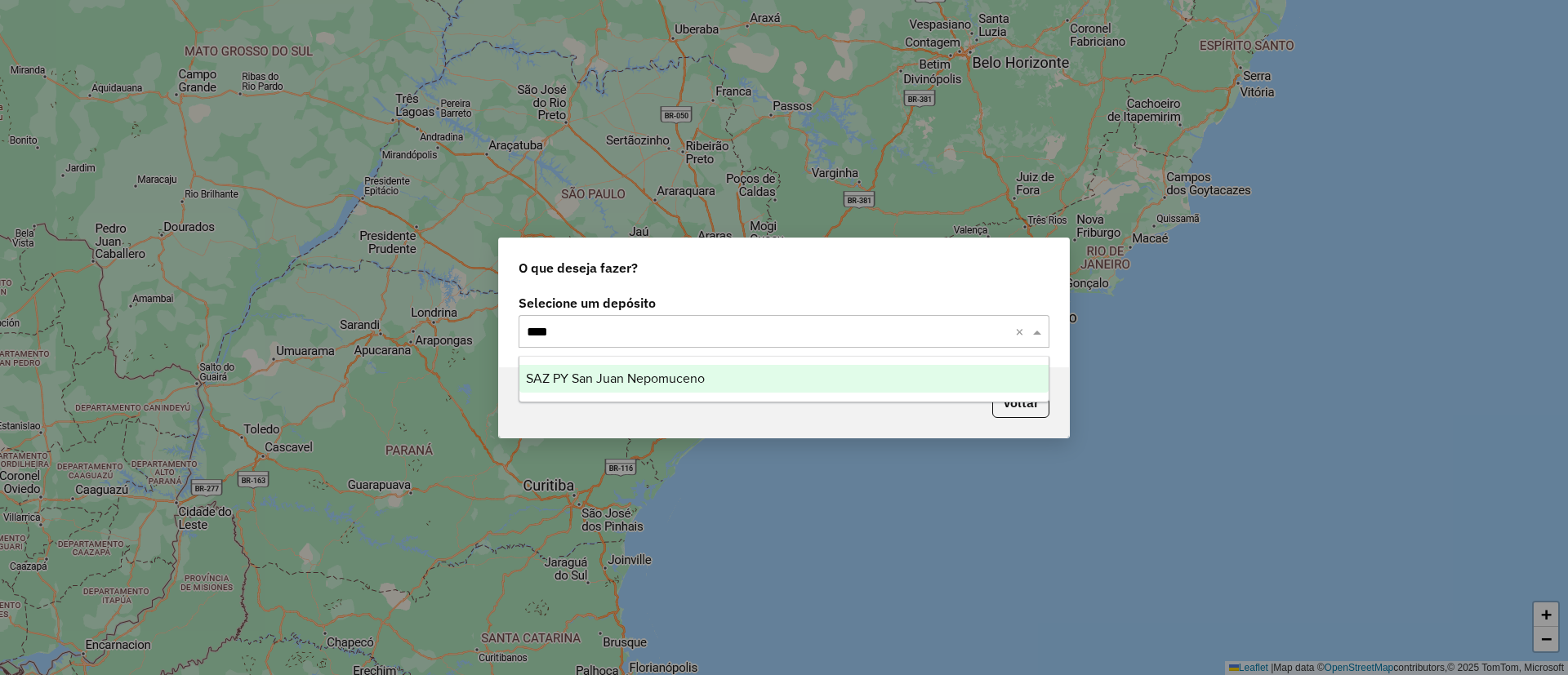
type input "*****"
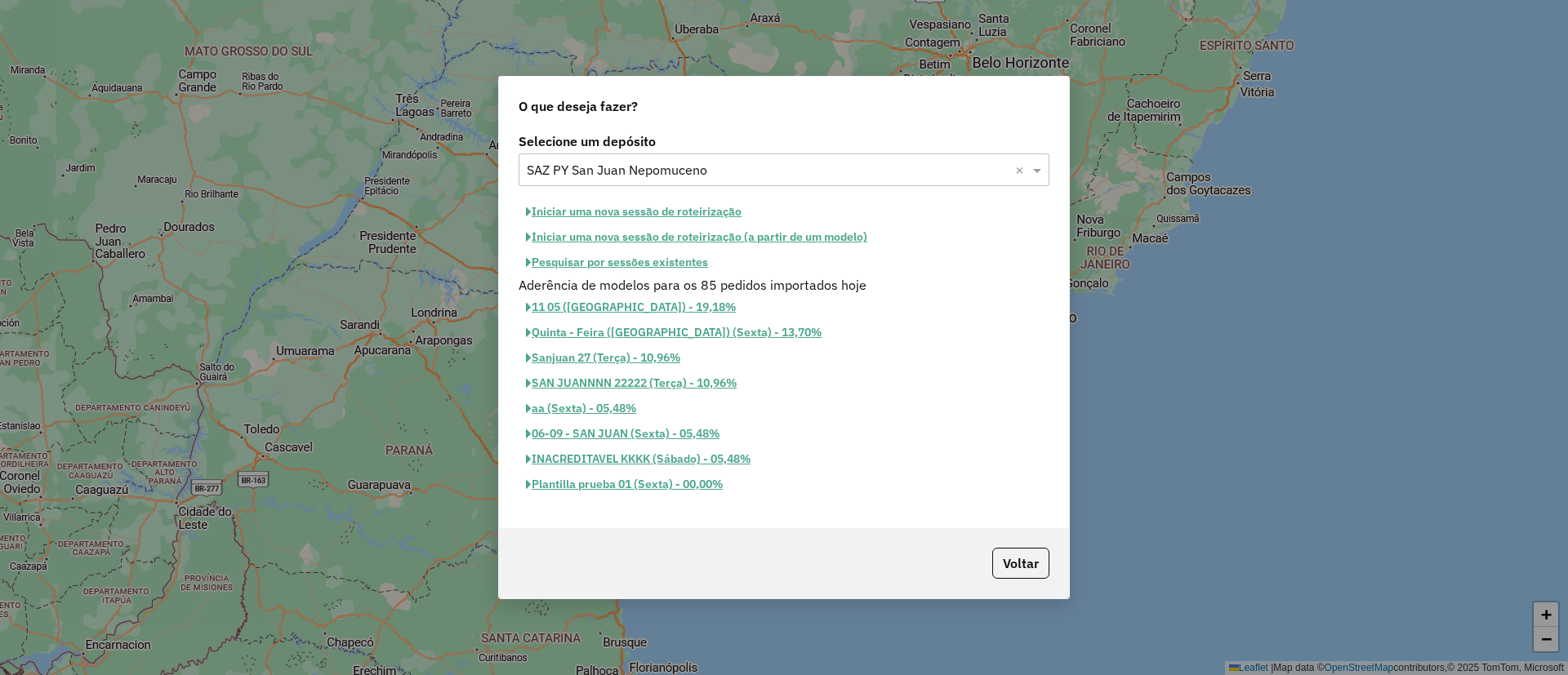
click at [713, 209] on button "Iniciar uma nova sessão de roteirização" at bounding box center [634, 211] width 230 height 25
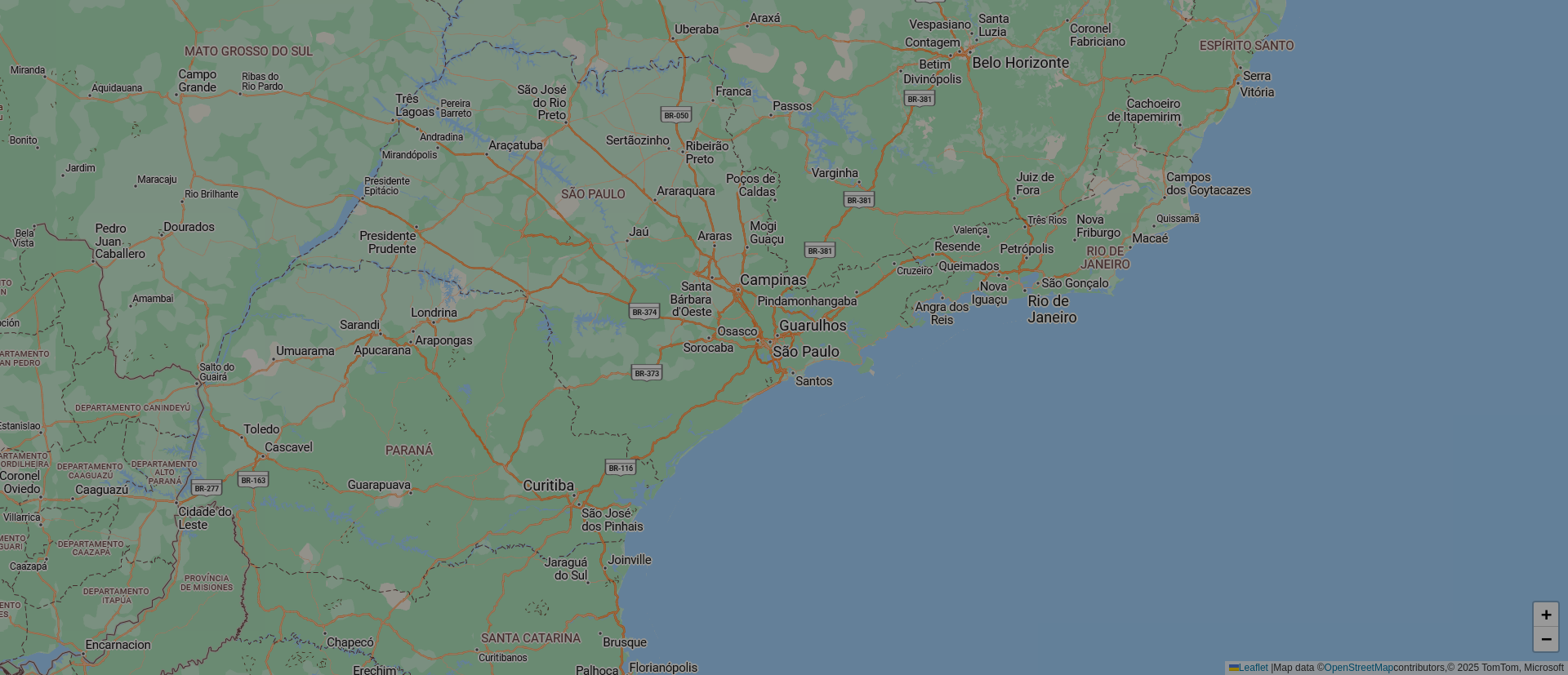
select select "*"
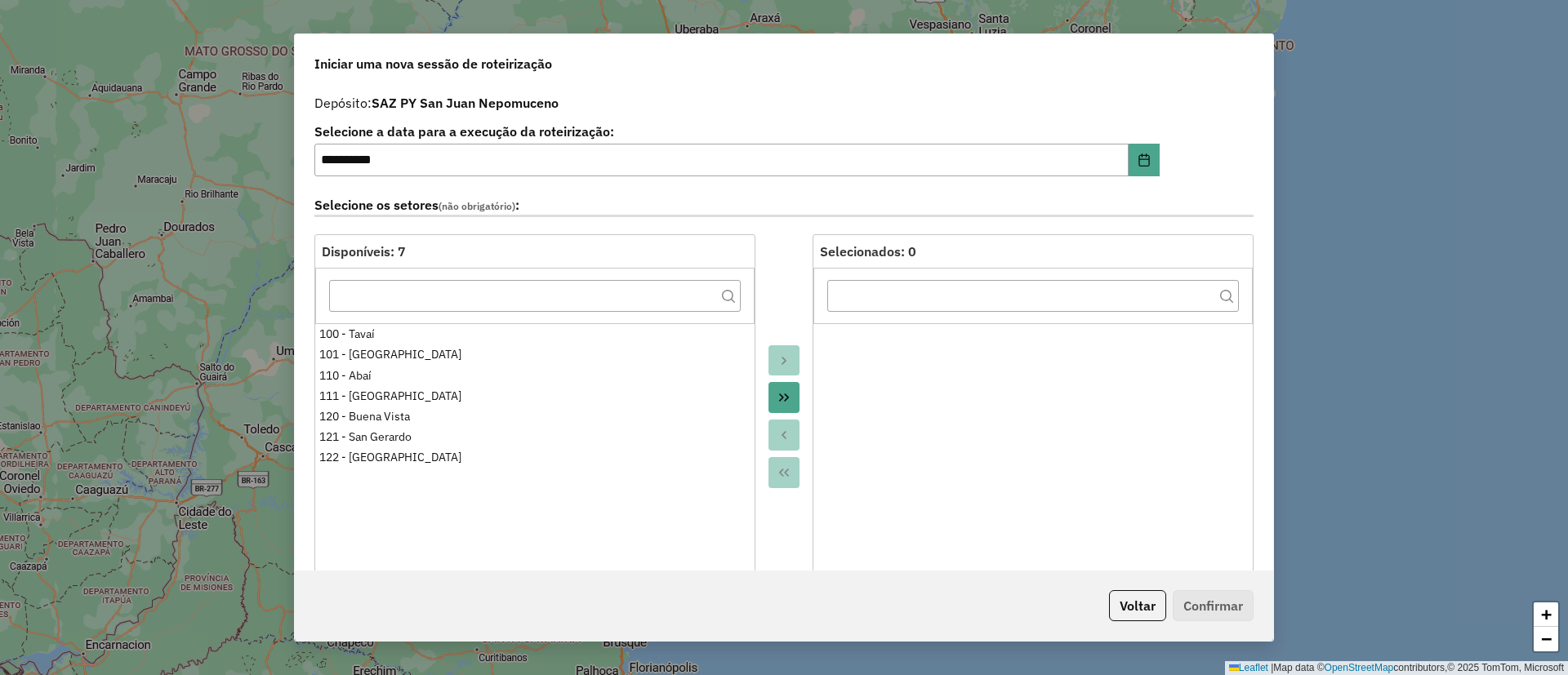
click at [792, 292] on div at bounding box center [783, 416] width 57 height 364
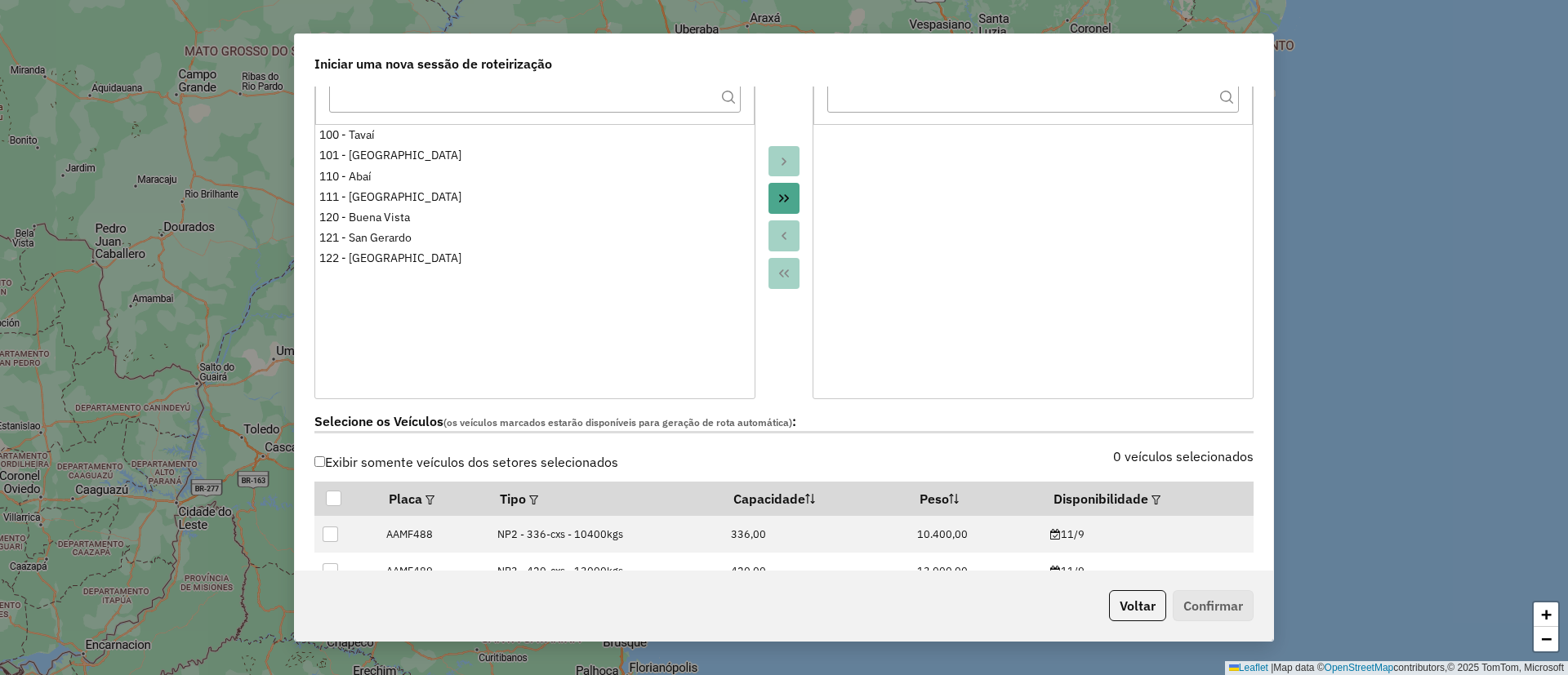
scroll to position [245, 0]
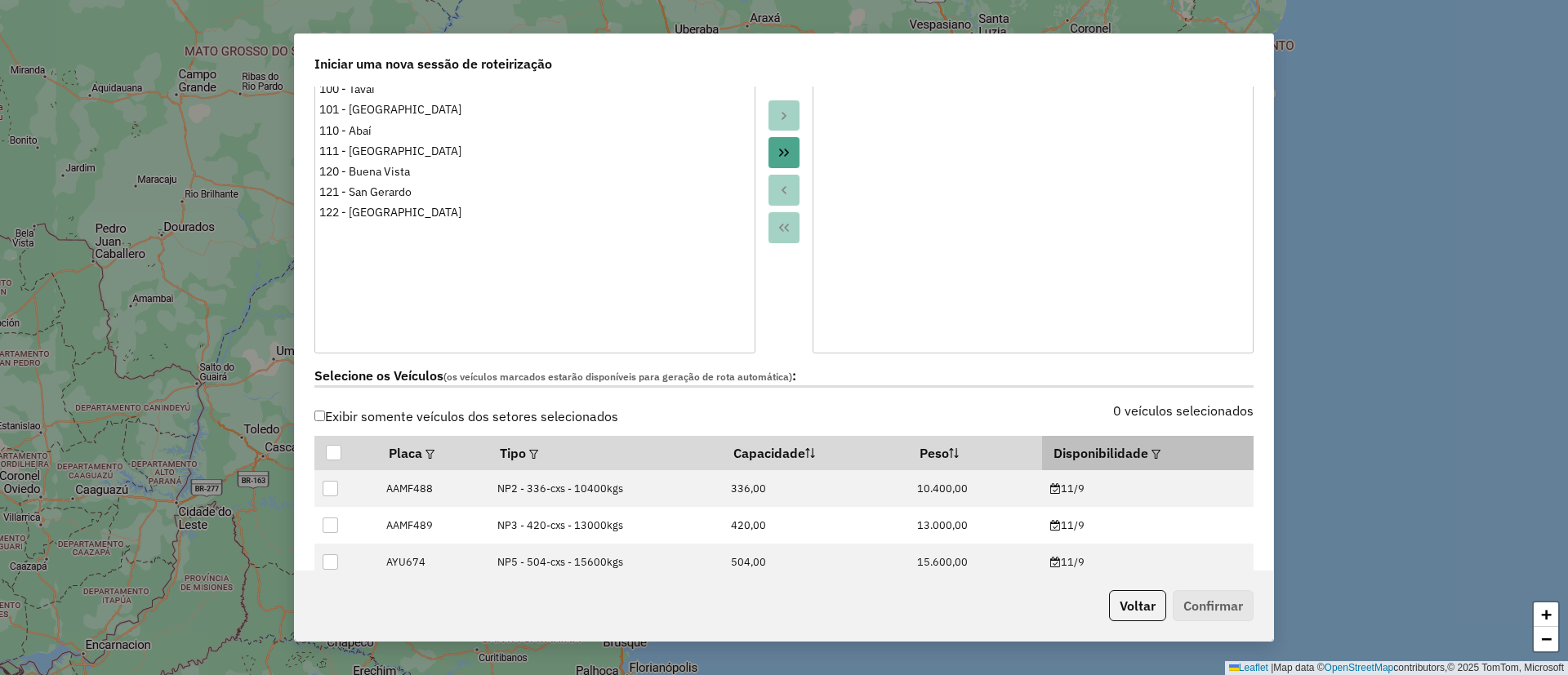
click at [1151, 456] on em at bounding box center [1155, 454] width 9 height 9
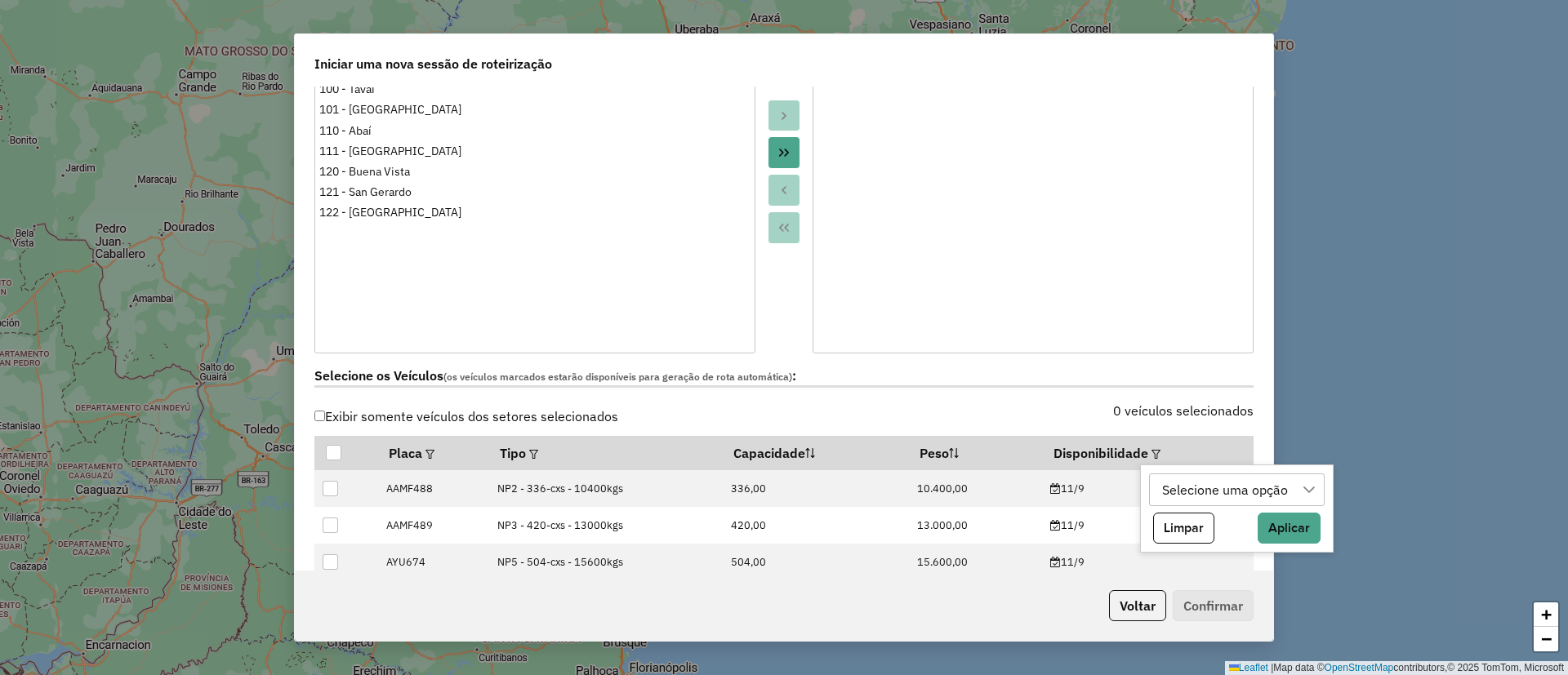
click at [1192, 500] on div "Selecione uma opção" at bounding box center [1224, 489] width 137 height 31
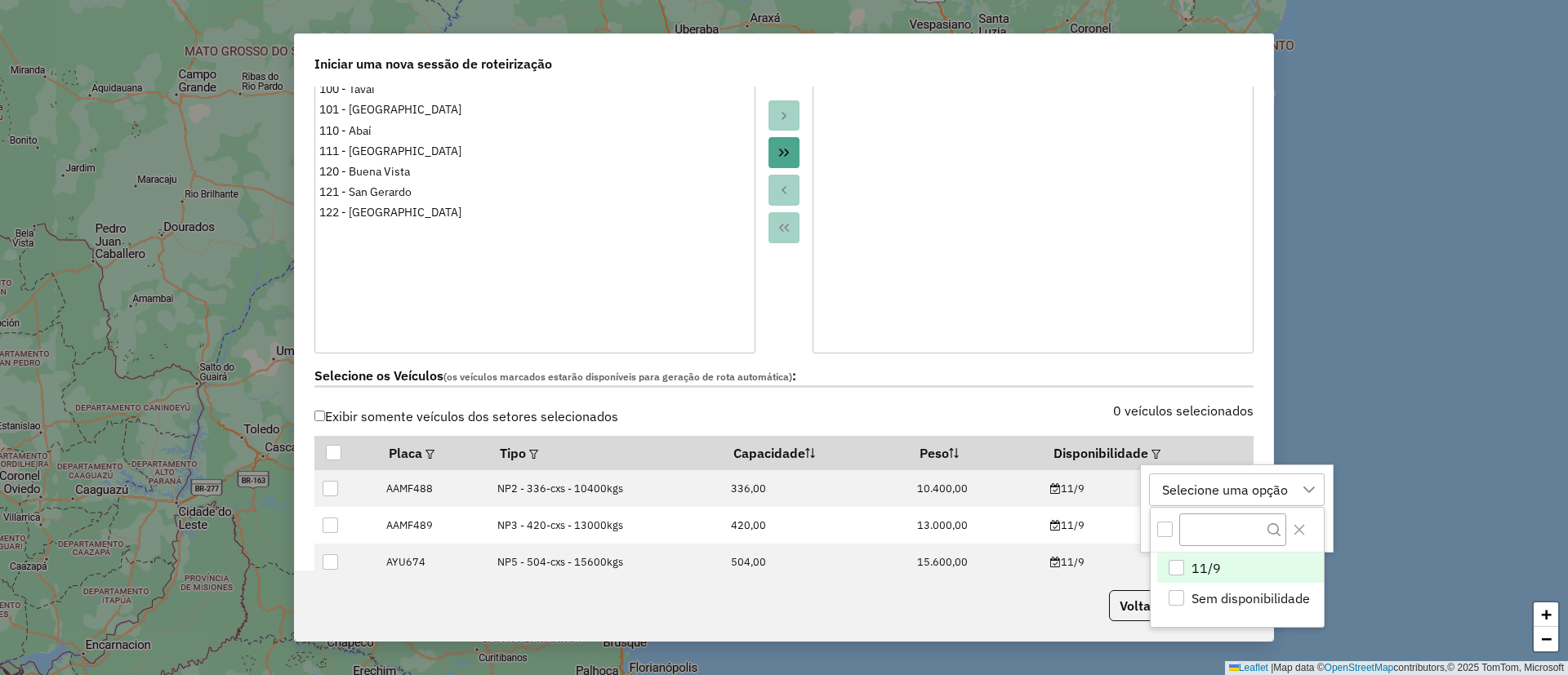
click at [1205, 555] on li "11/9" at bounding box center [1240, 568] width 167 height 31
click at [1303, 526] on icon "Close" at bounding box center [1299, 530] width 11 height 11
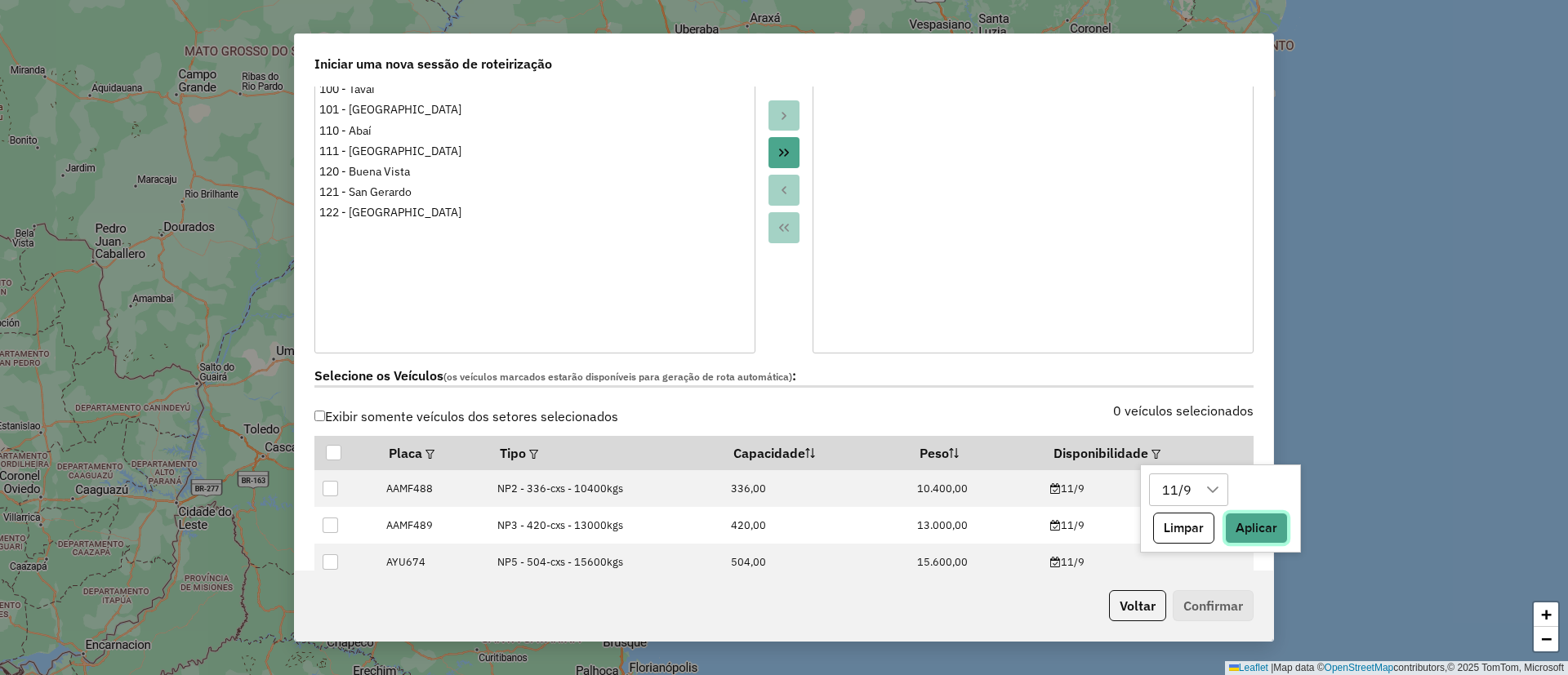
click at [1272, 532] on button "Aplicar" at bounding box center [1256, 528] width 63 height 31
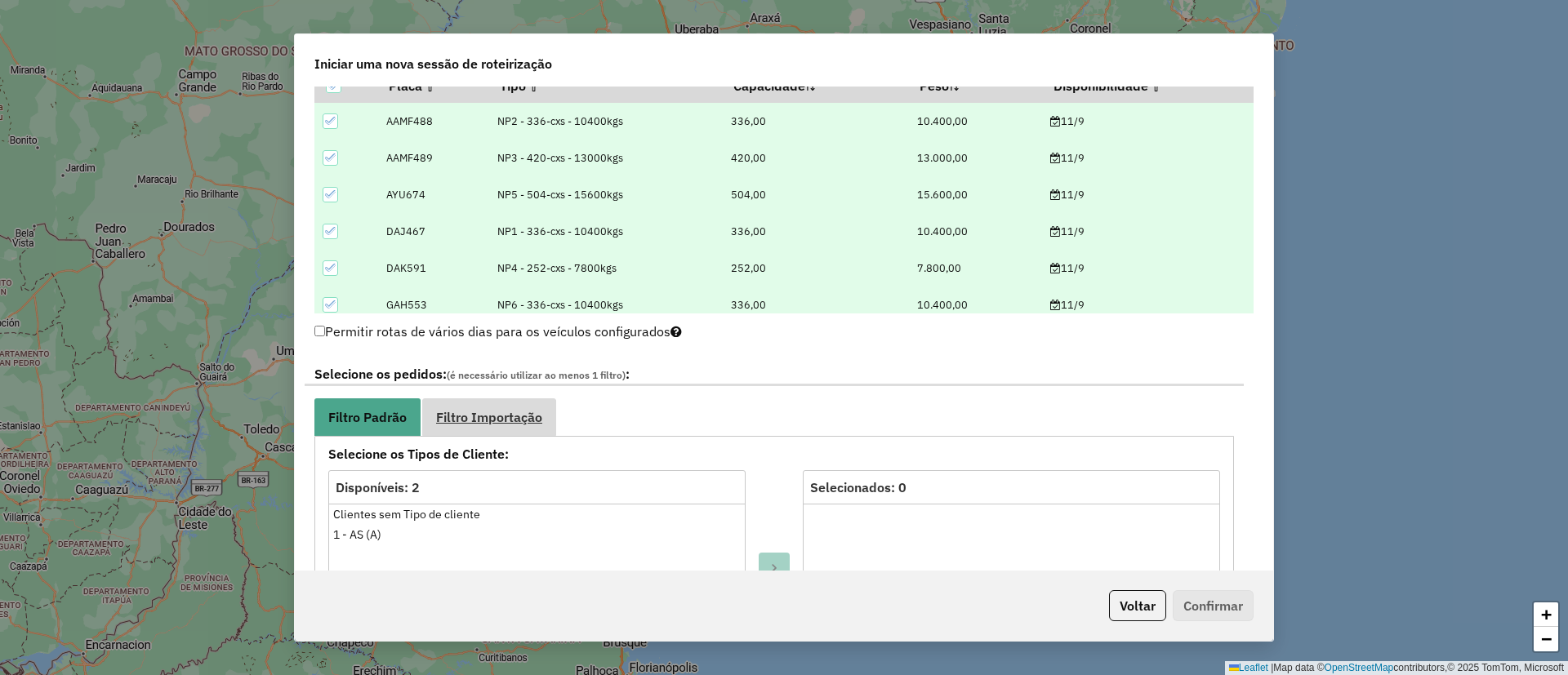
click at [543, 408] on link "Filtro Importação" at bounding box center [489, 417] width 134 height 37
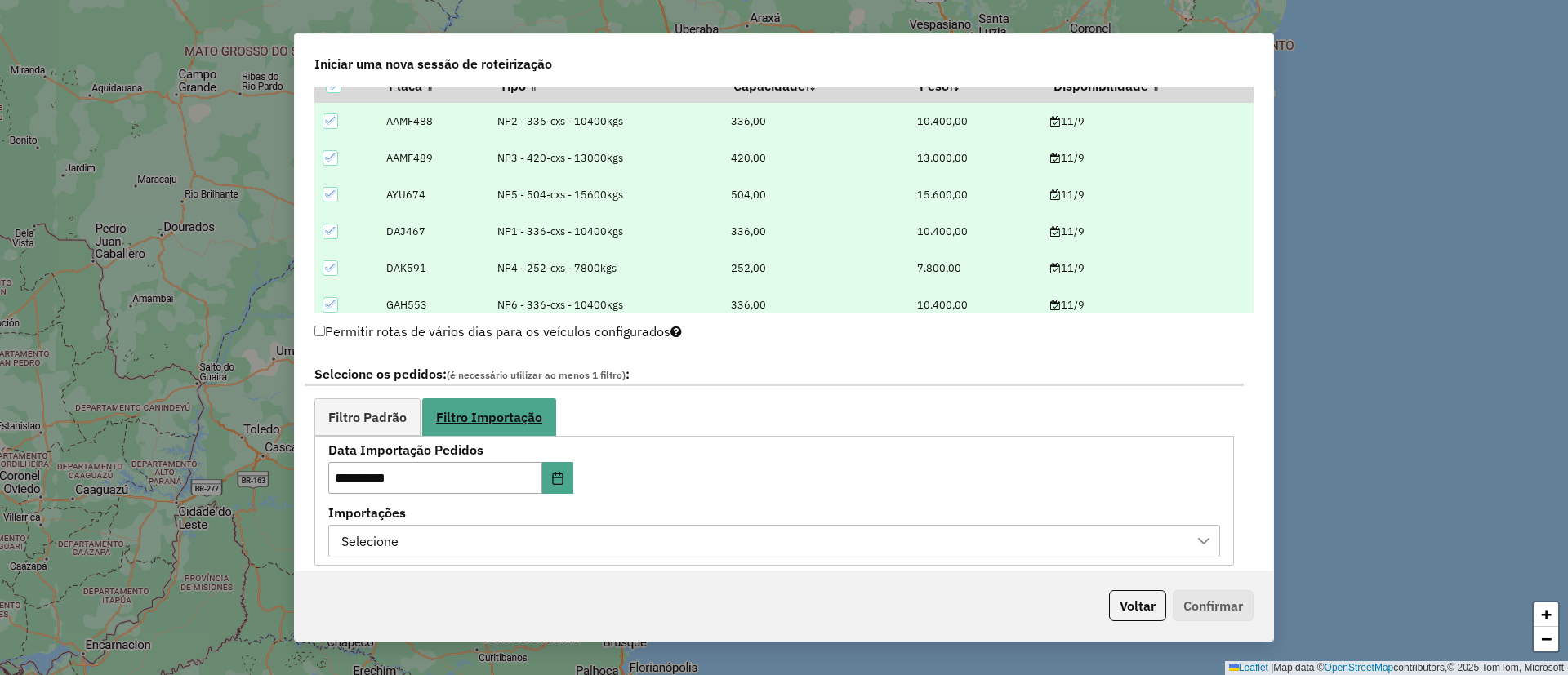
scroll to position [735, 0]
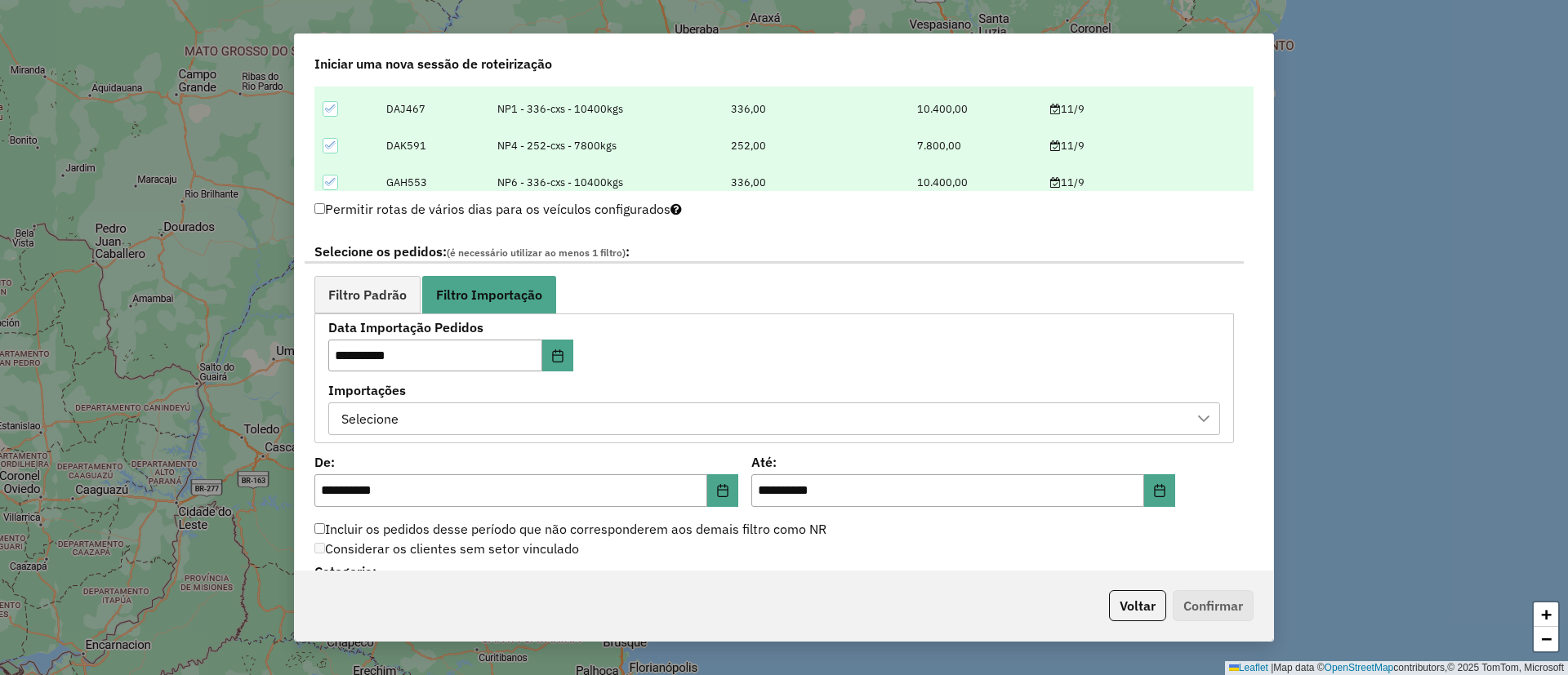
click at [673, 409] on div "Selecione" at bounding box center [762, 418] width 853 height 31
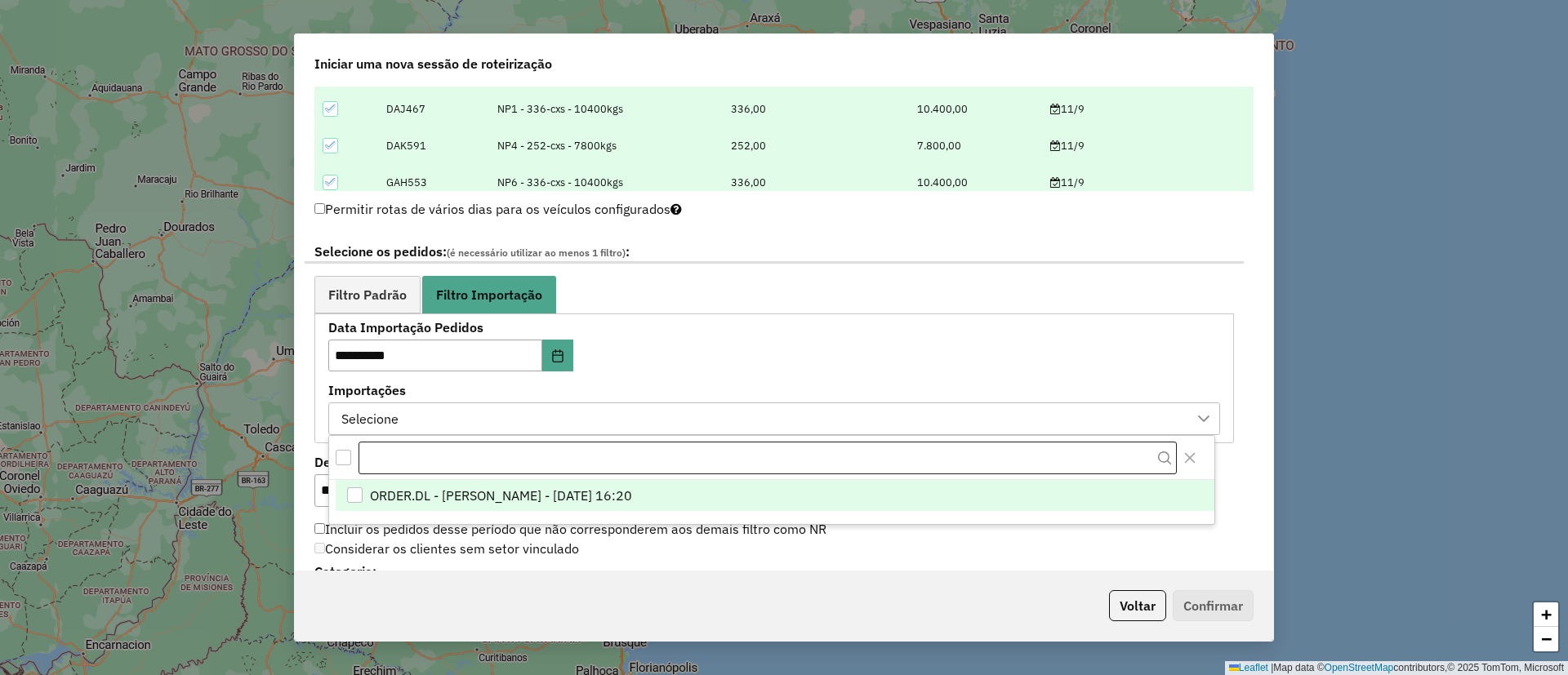
scroll to position [12, 74]
click at [632, 498] on span "ORDER.DL - ELENA MARIA ITATI MARTINEZ - 10/09/2025 16:20" at bounding box center [501, 497] width 262 height 20
click at [806, 363] on div "**********" at bounding box center [774, 379] width 892 height 114
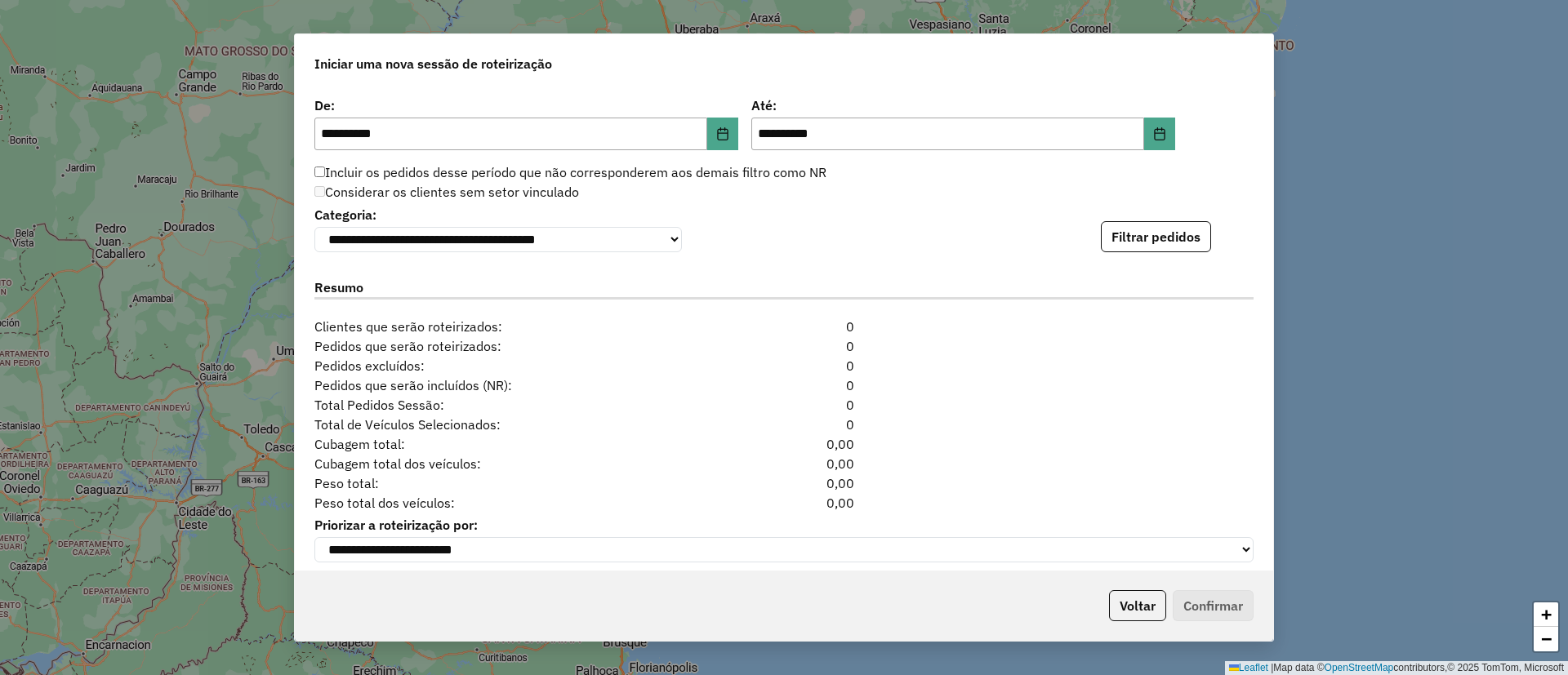
scroll to position [1102, 0]
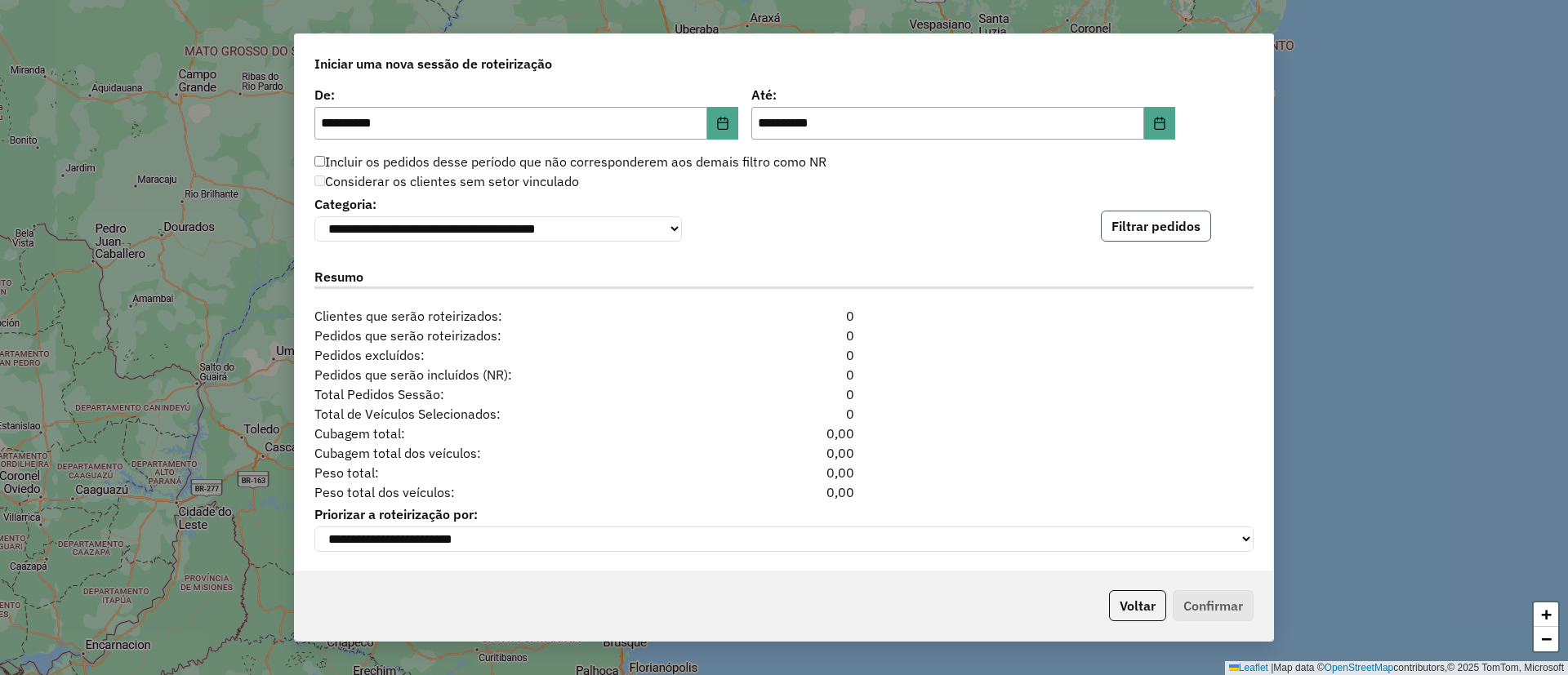
click at [1147, 234] on button "Filtrar pedidos" at bounding box center [1156, 226] width 110 height 31
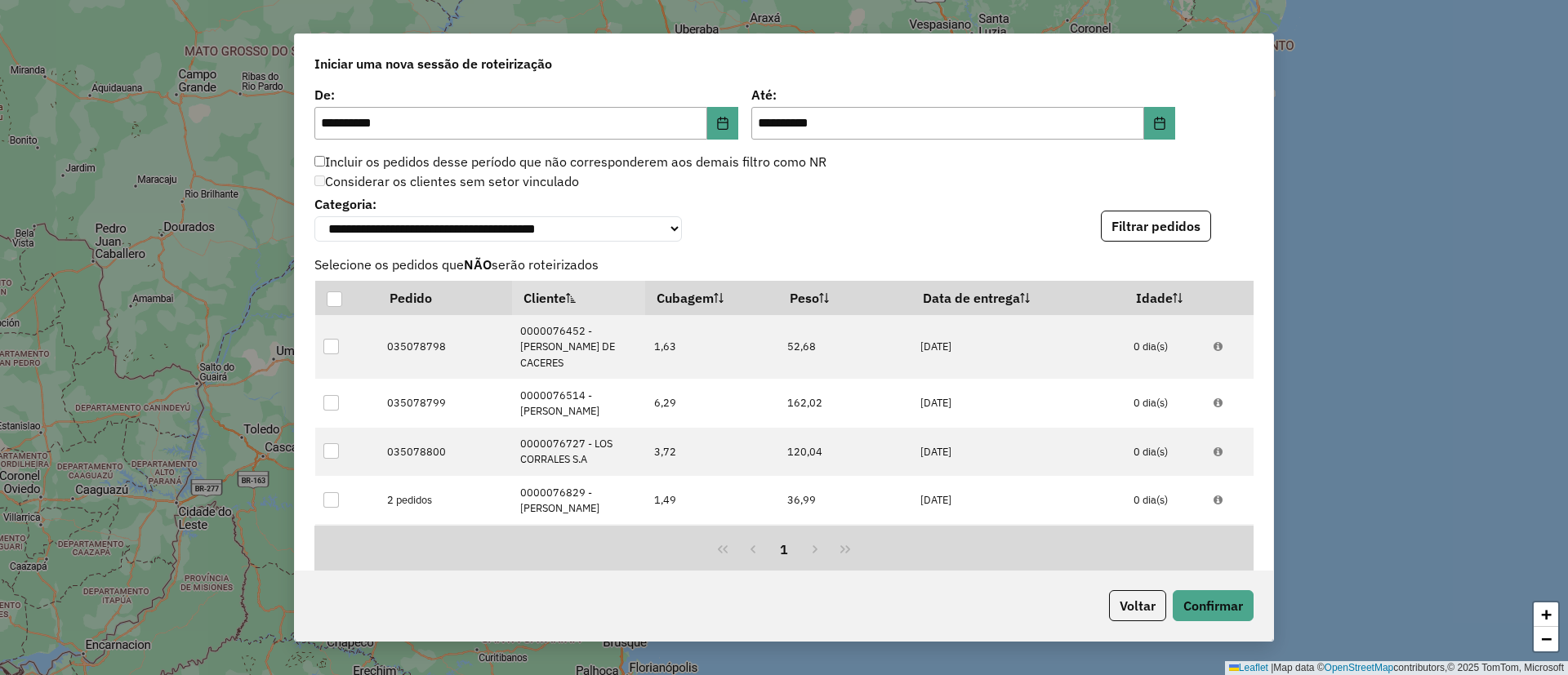
scroll to position [1449, 0]
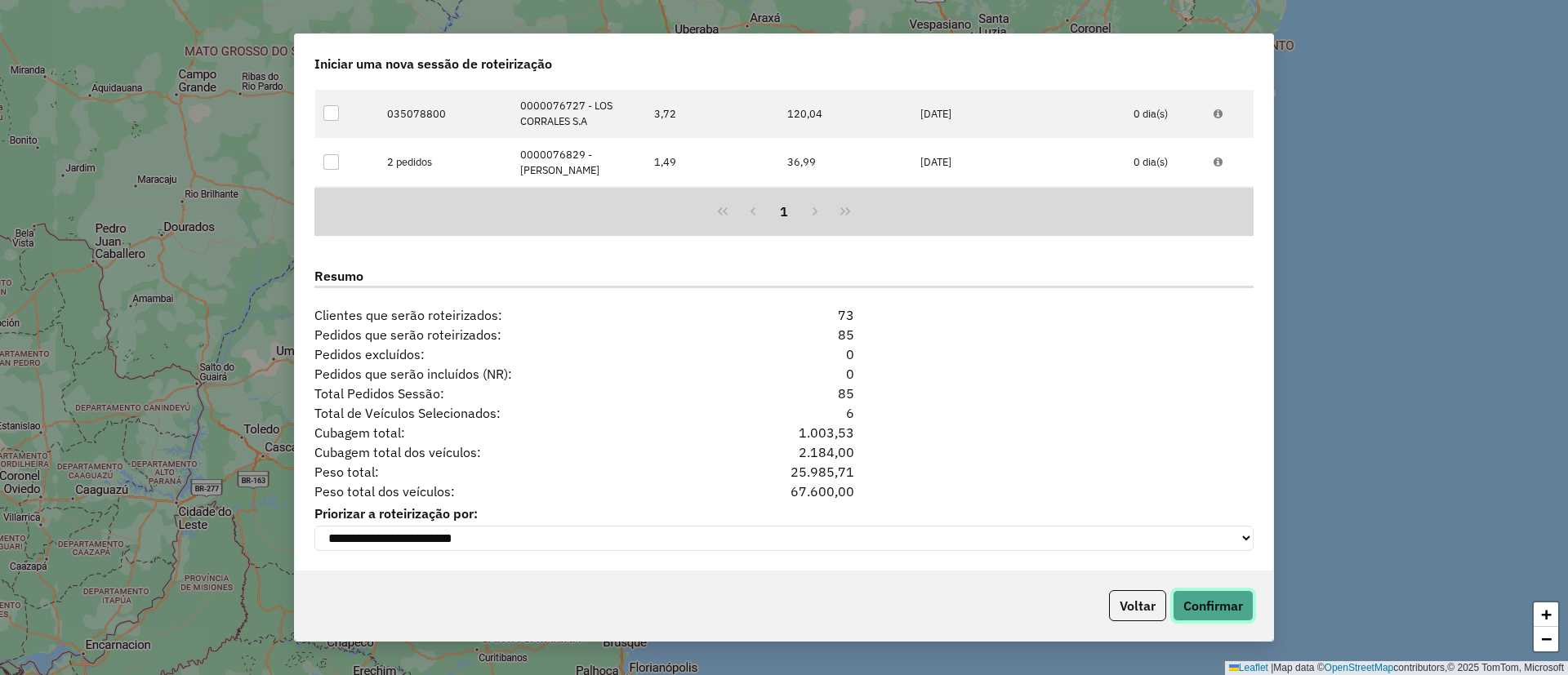
click at [1206, 600] on button "Confirmar" at bounding box center [1213, 605] width 81 height 31
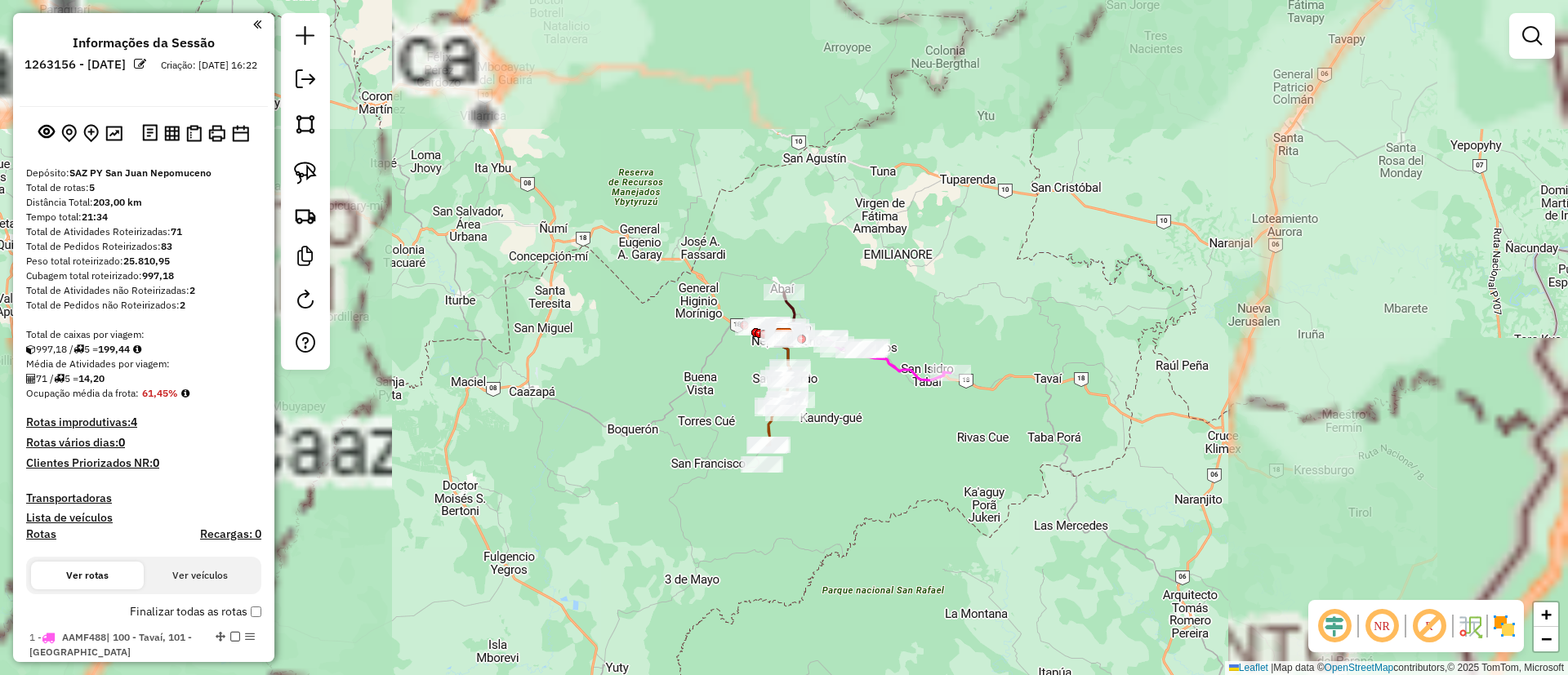
click at [1511, 622] on img at bounding box center [1504, 626] width 26 height 26
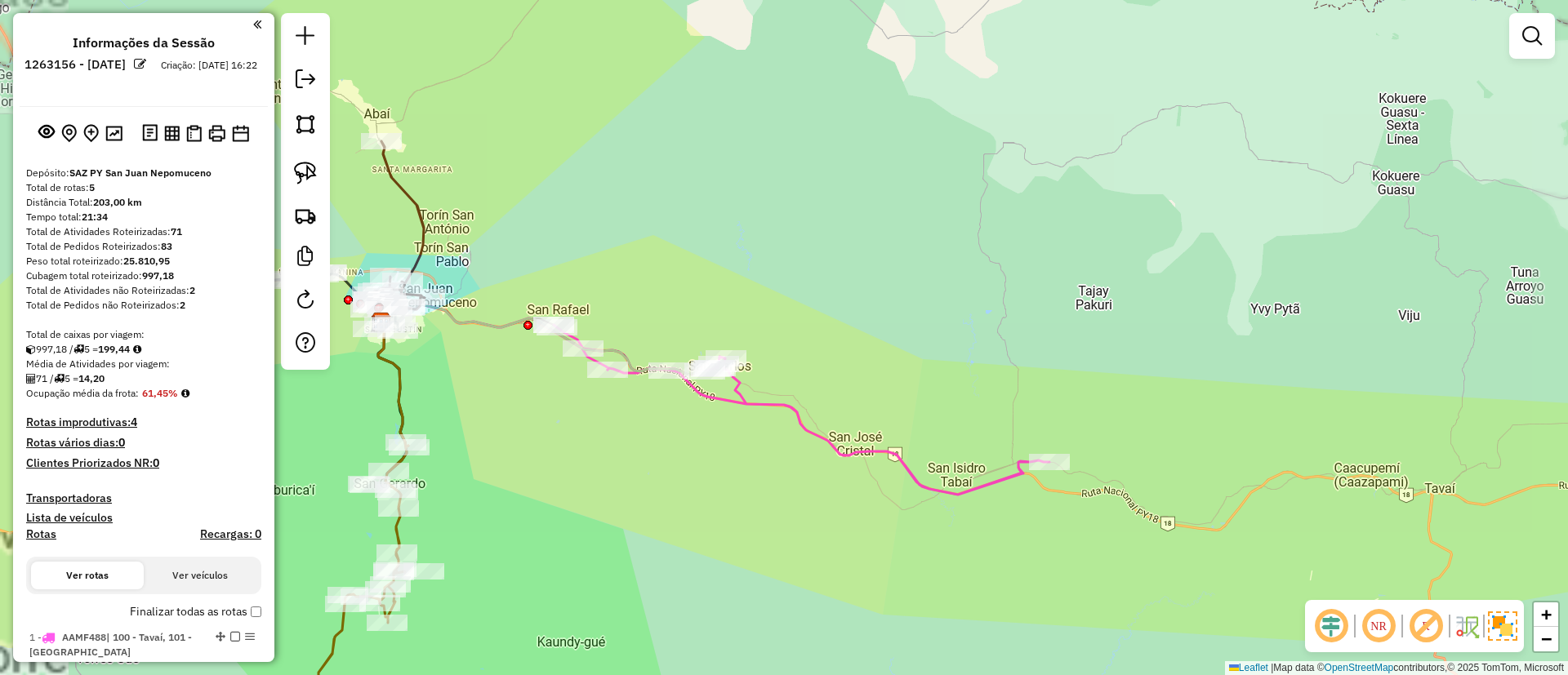
click at [895, 453] on icon at bounding box center [802, 410] width 496 height 170
select select "**********"
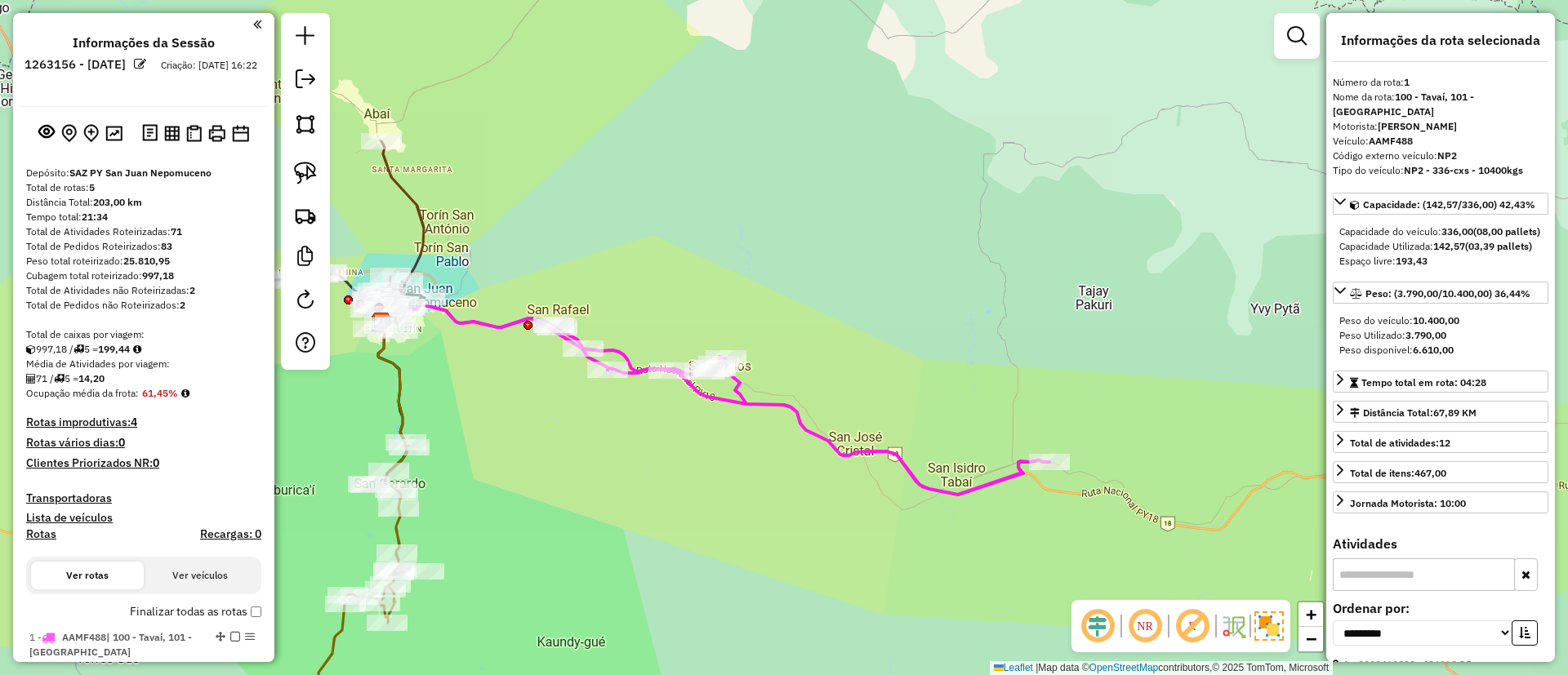
scroll to position [614, 0]
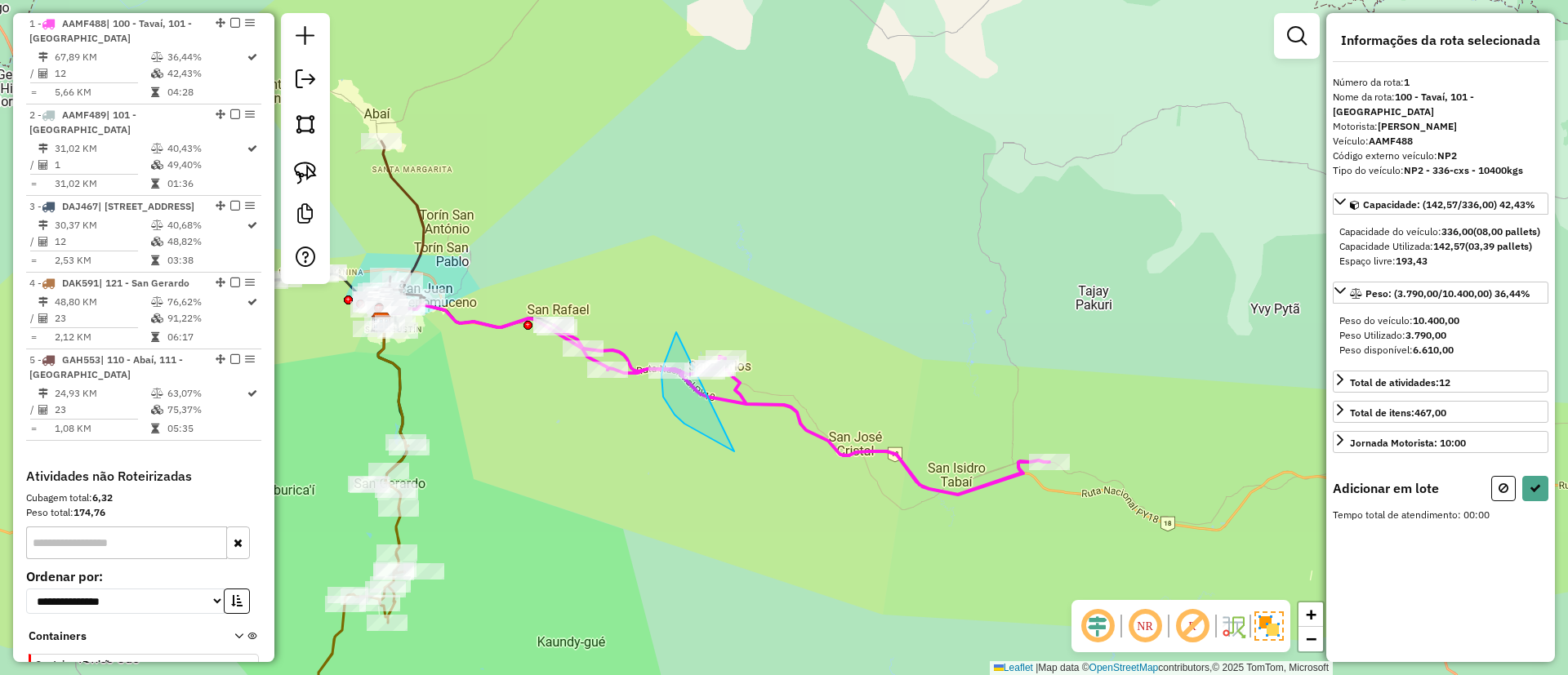
drag, startPoint x: 677, startPoint y: 332, endPoint x: 857, endPoint y: 341, distance: 180.7
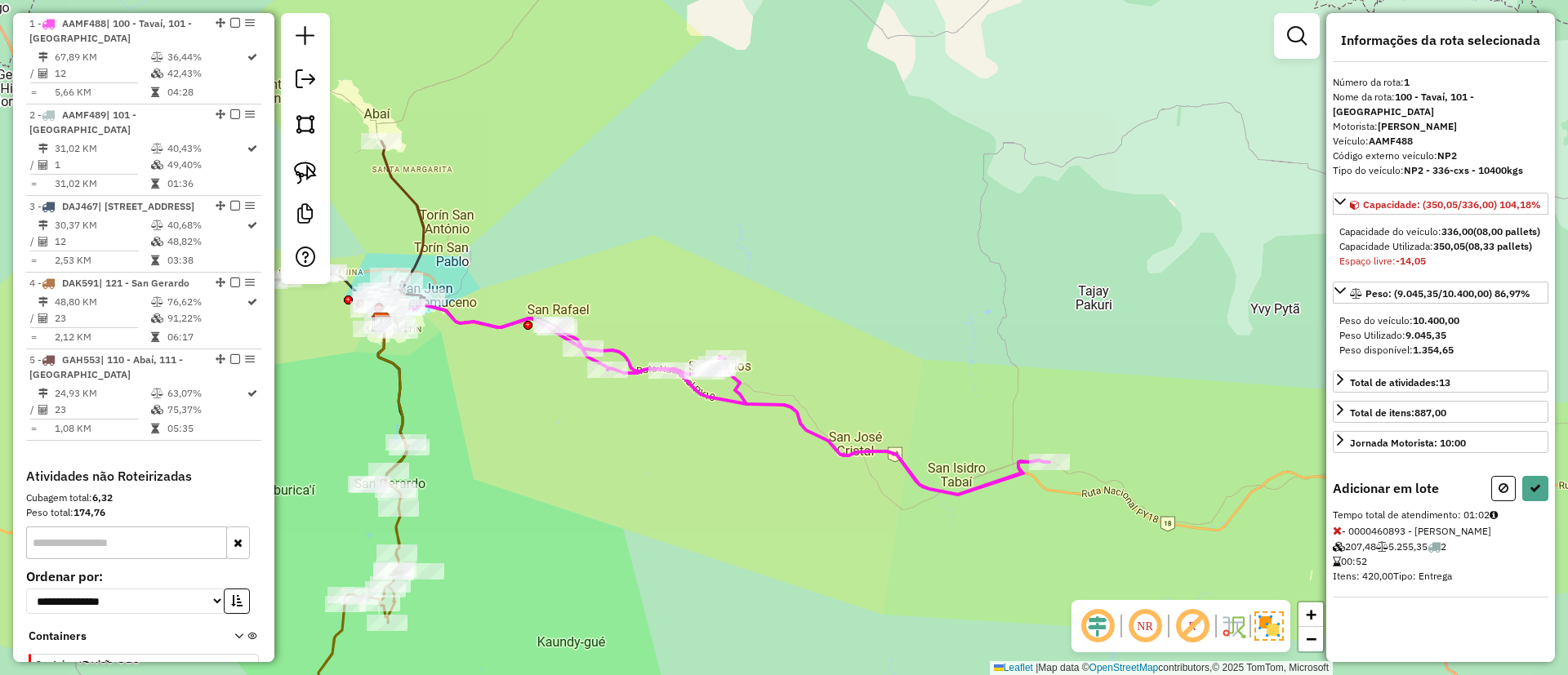
select select "**********"
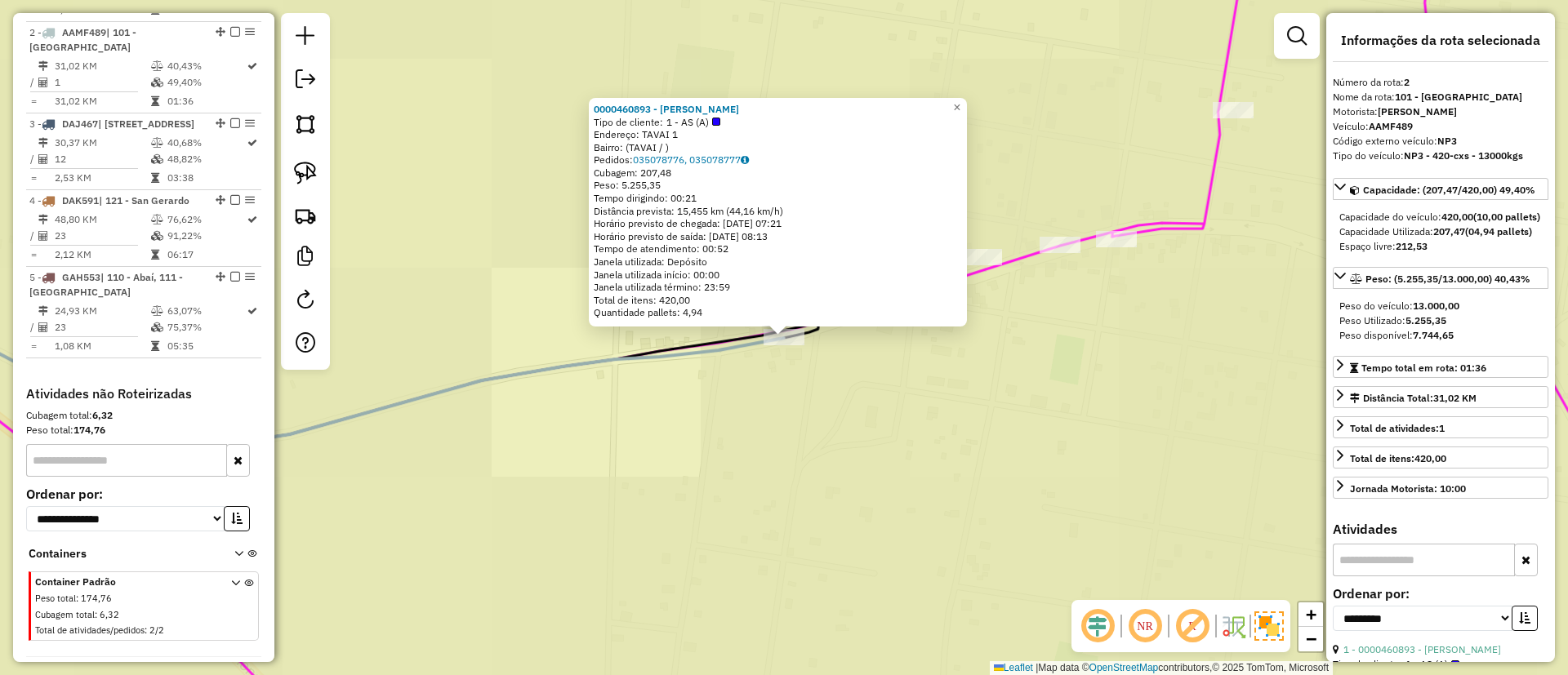
scroll to position [706, 0]
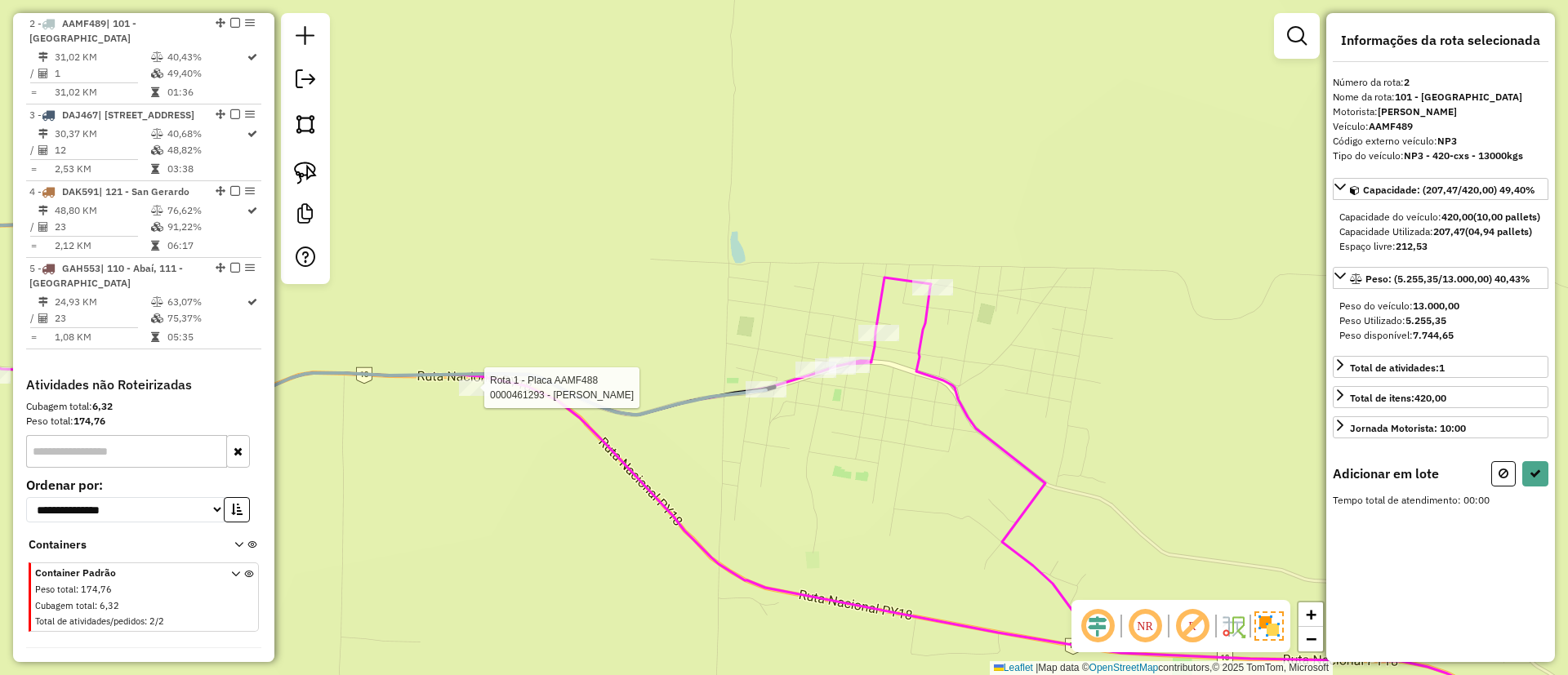
click at [484, 396] on div at bounding box center [479, 388] width 41 height 16
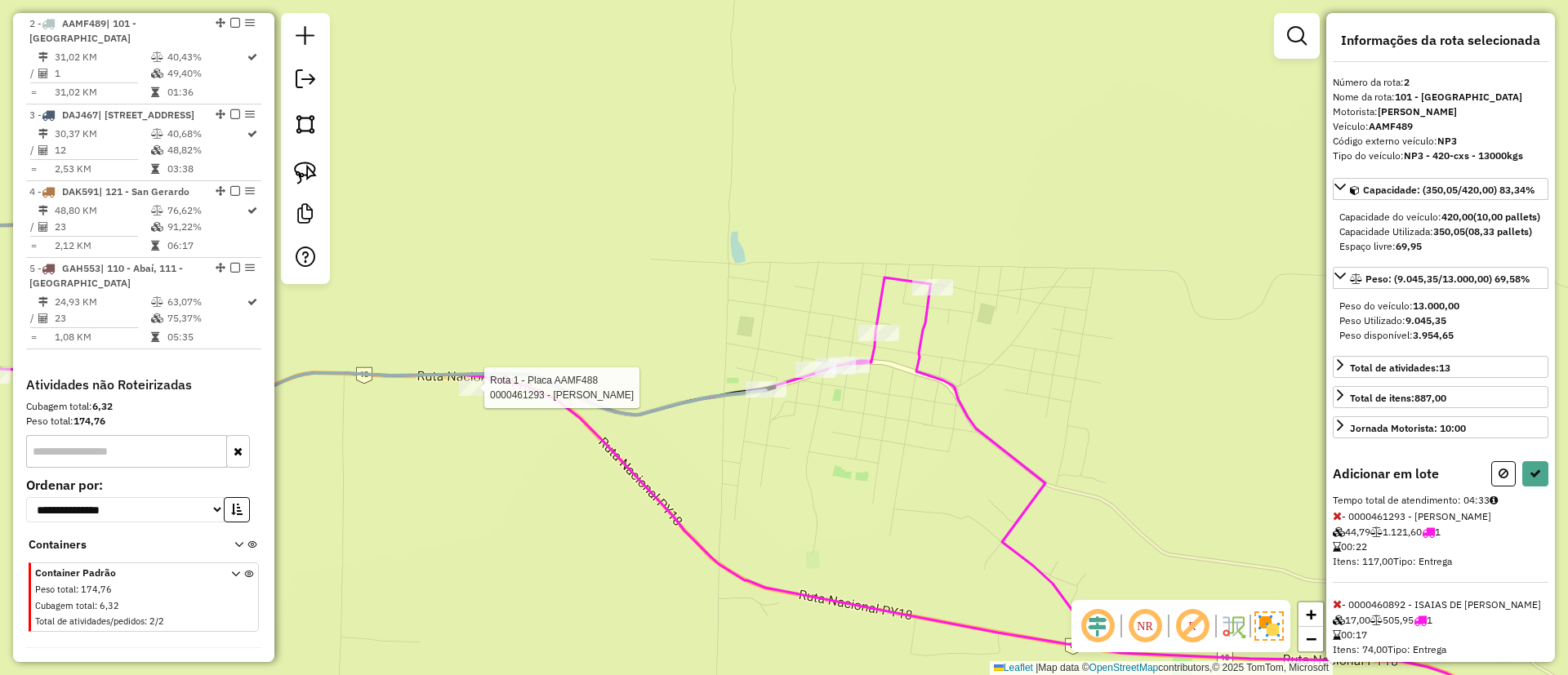
select select "**********"
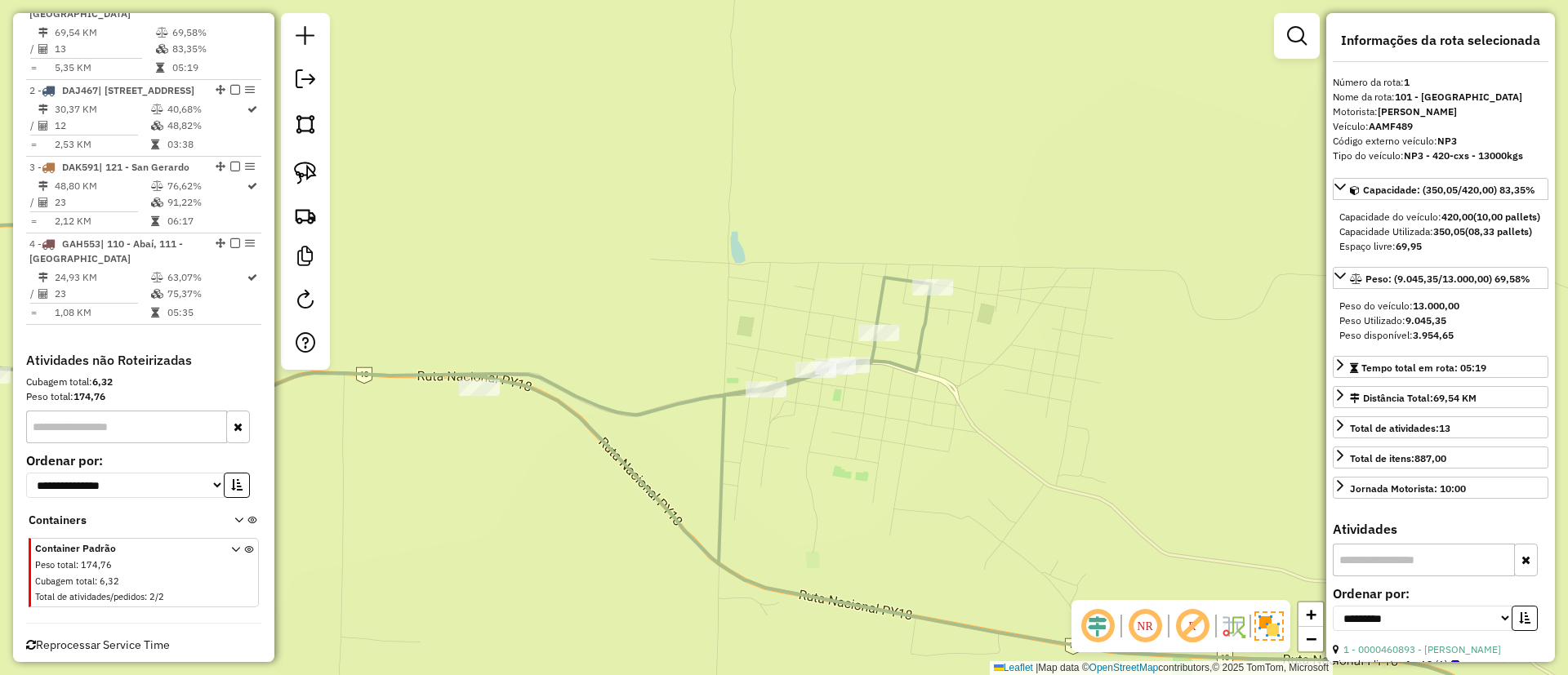
scroll to position [667, 0]
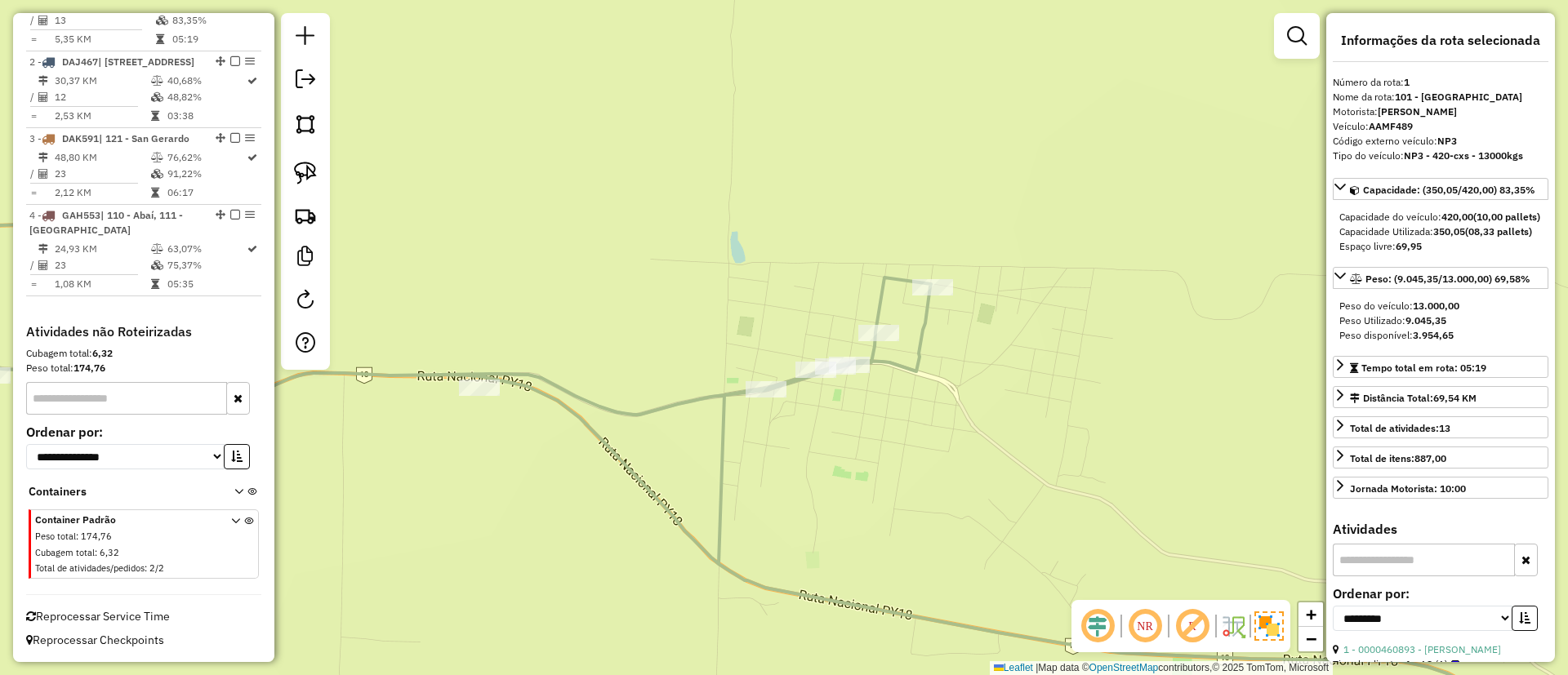
click at [886, 300] on icon at bounding box center [678, 480] width 1670 height 523
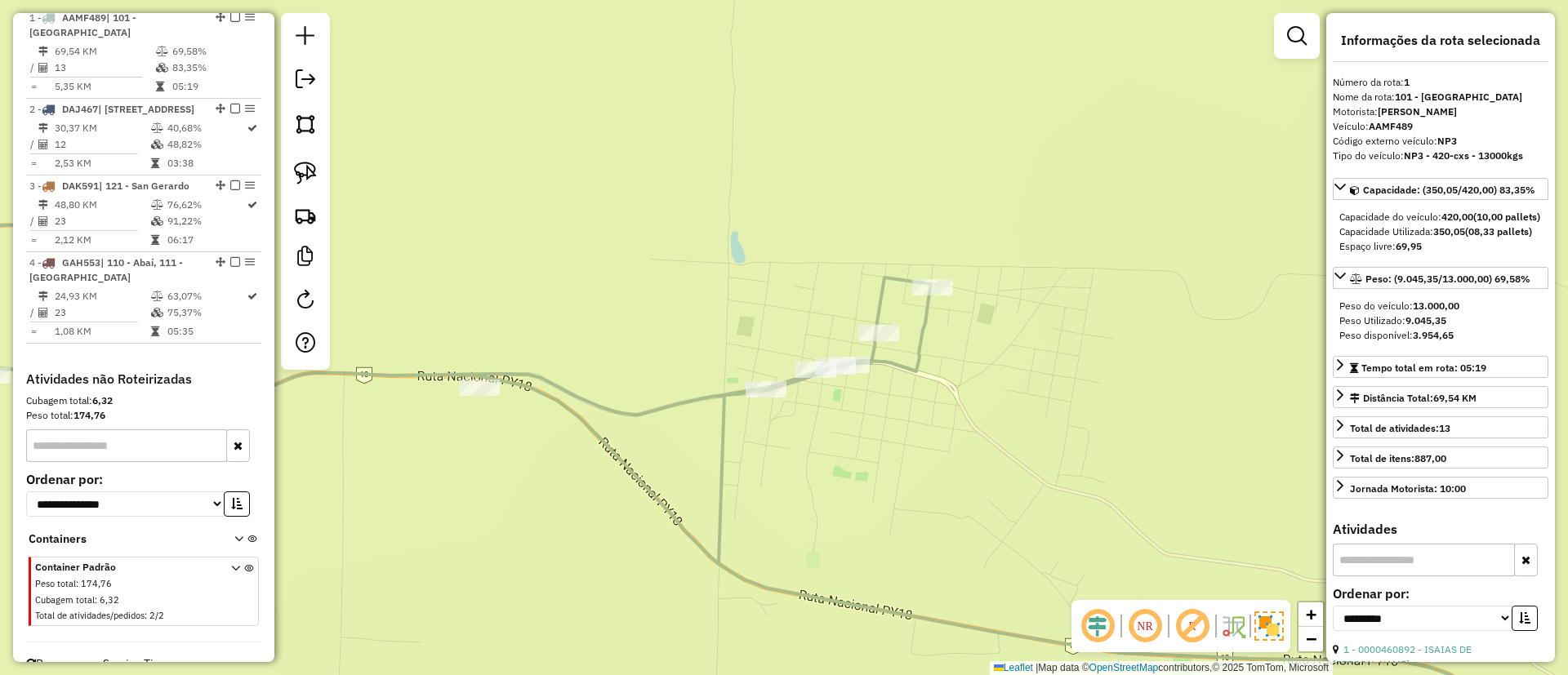
scroll to position [614, 0]
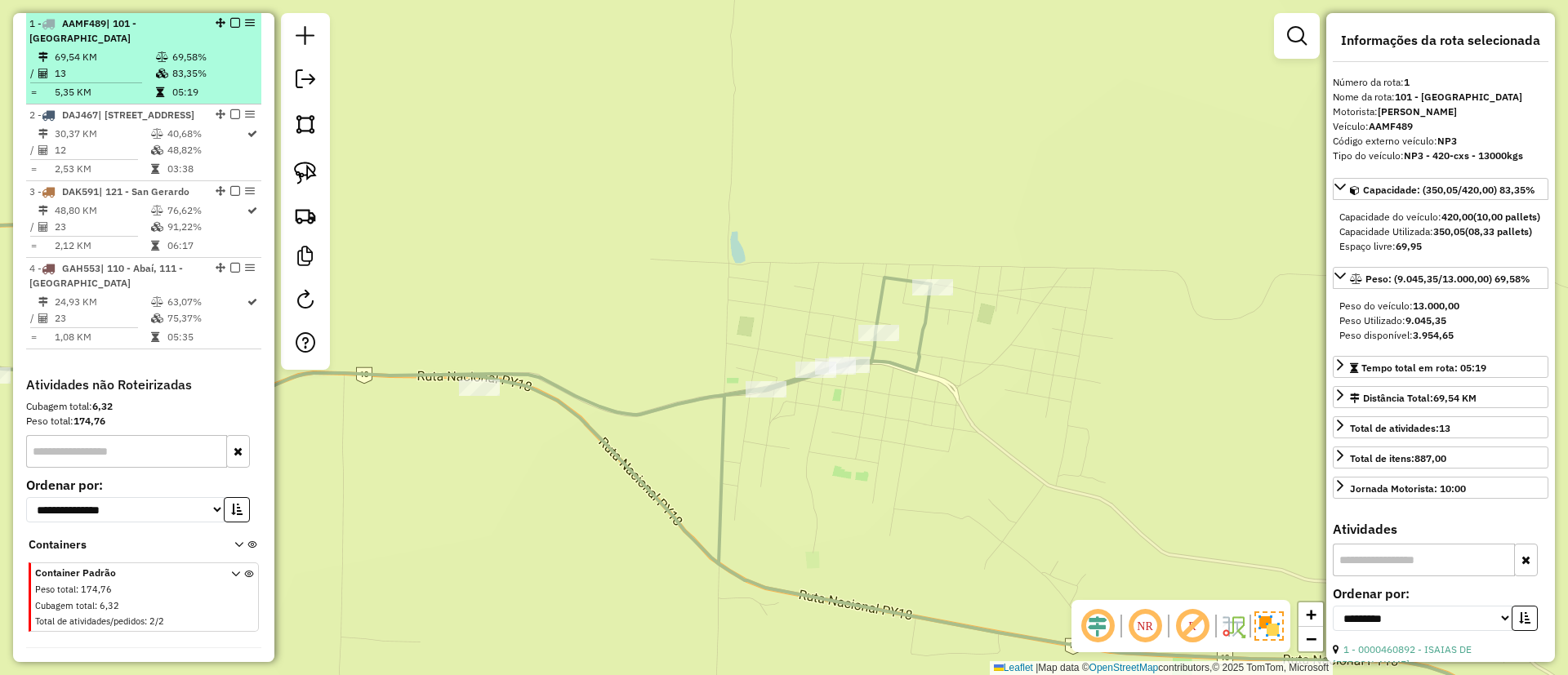
click at [231, 21] on em at bounding box center [235, 23] width 10 height 10
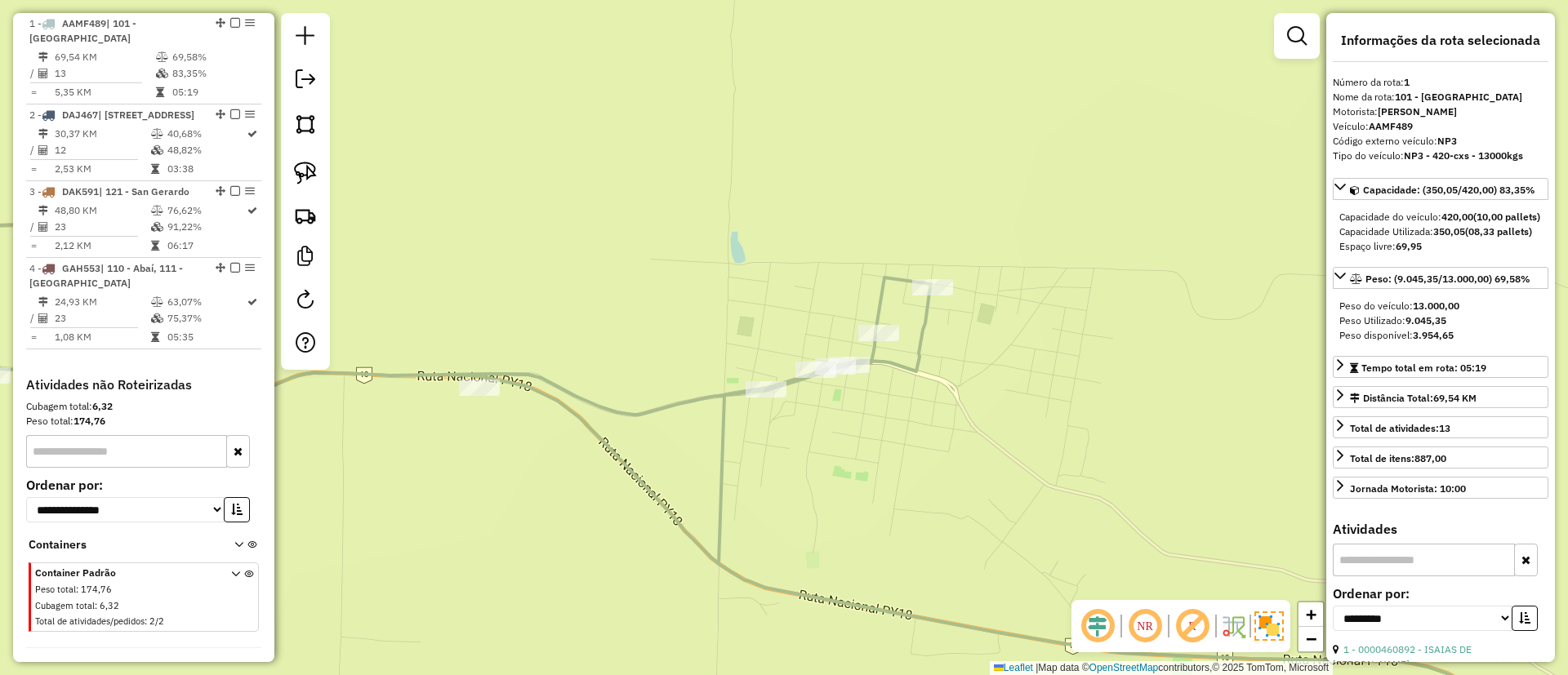
scroll to position [612, 0]
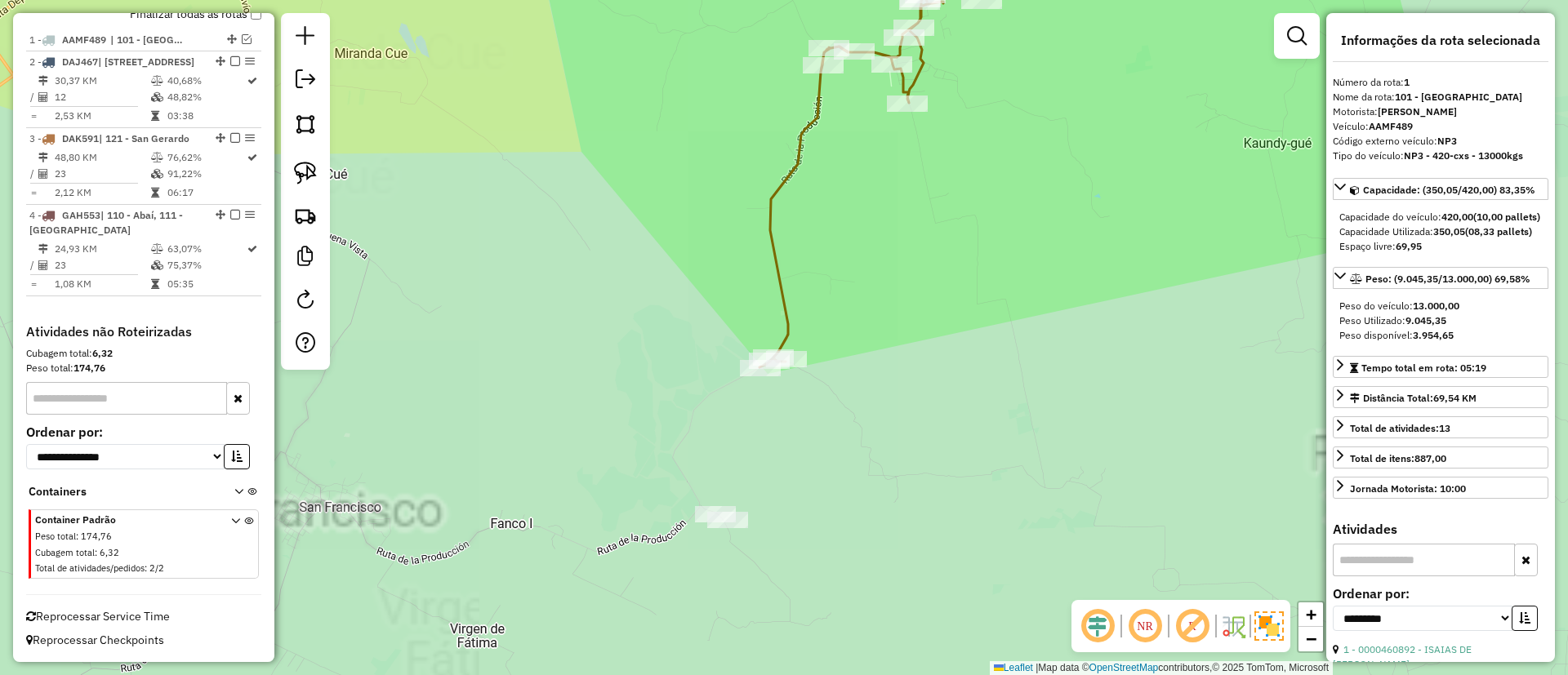
click at [782, 267] on icon at bounding box center [851, 149] width 184 height 435
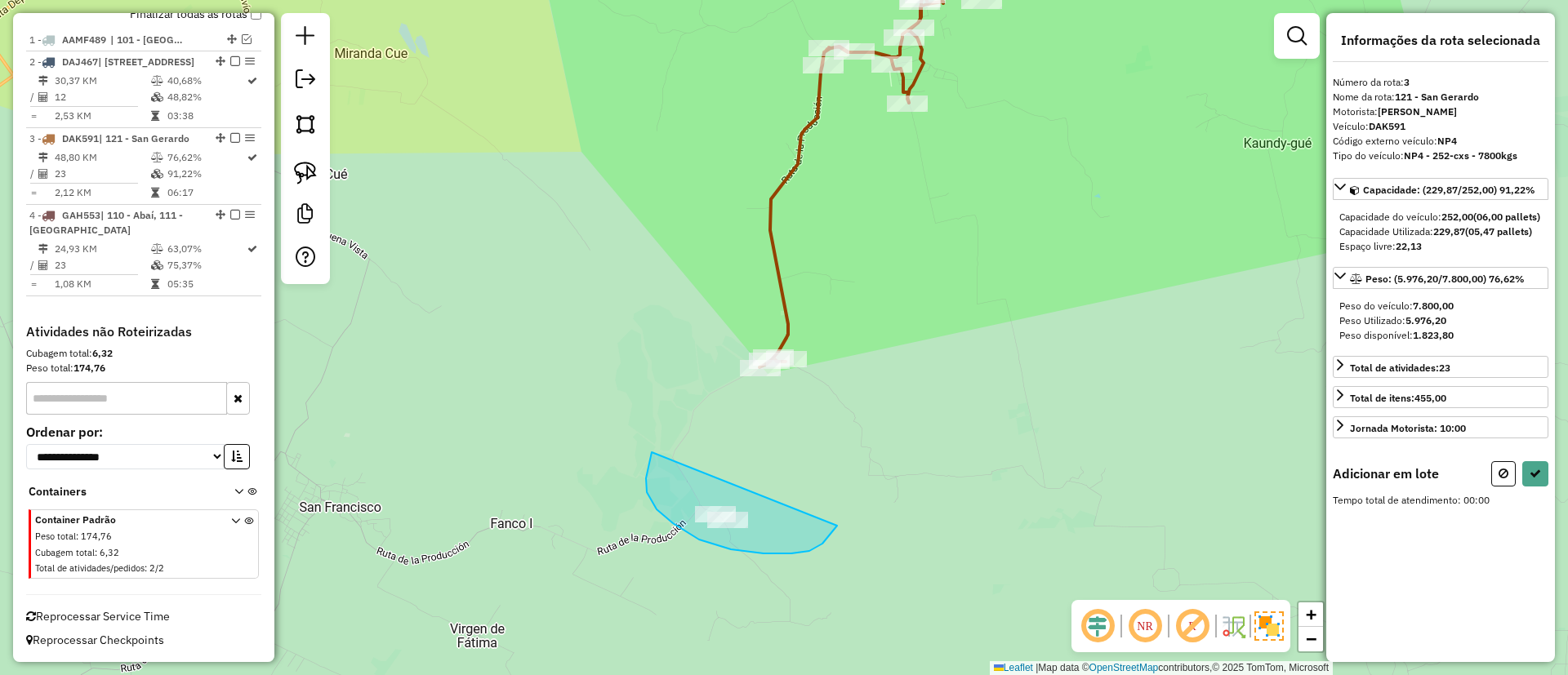
drag, startPoint x: 647, startPoint y: 492, endPoint x: 863, endPoint y: 439, distance: 223.0
select select "**********"
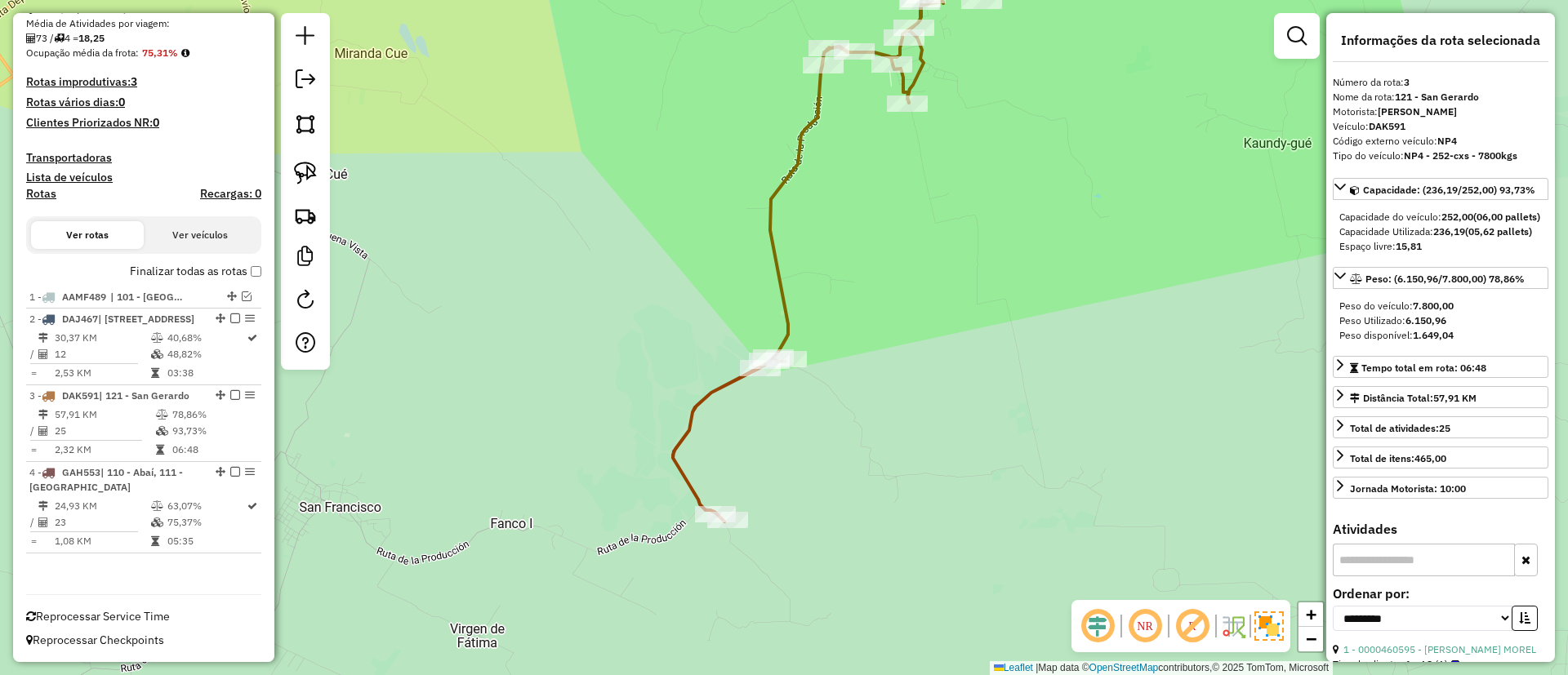
scroll to position [355, 0]
click at [779, 280] on icon at bounding box center [808, 227] width 270 height 590
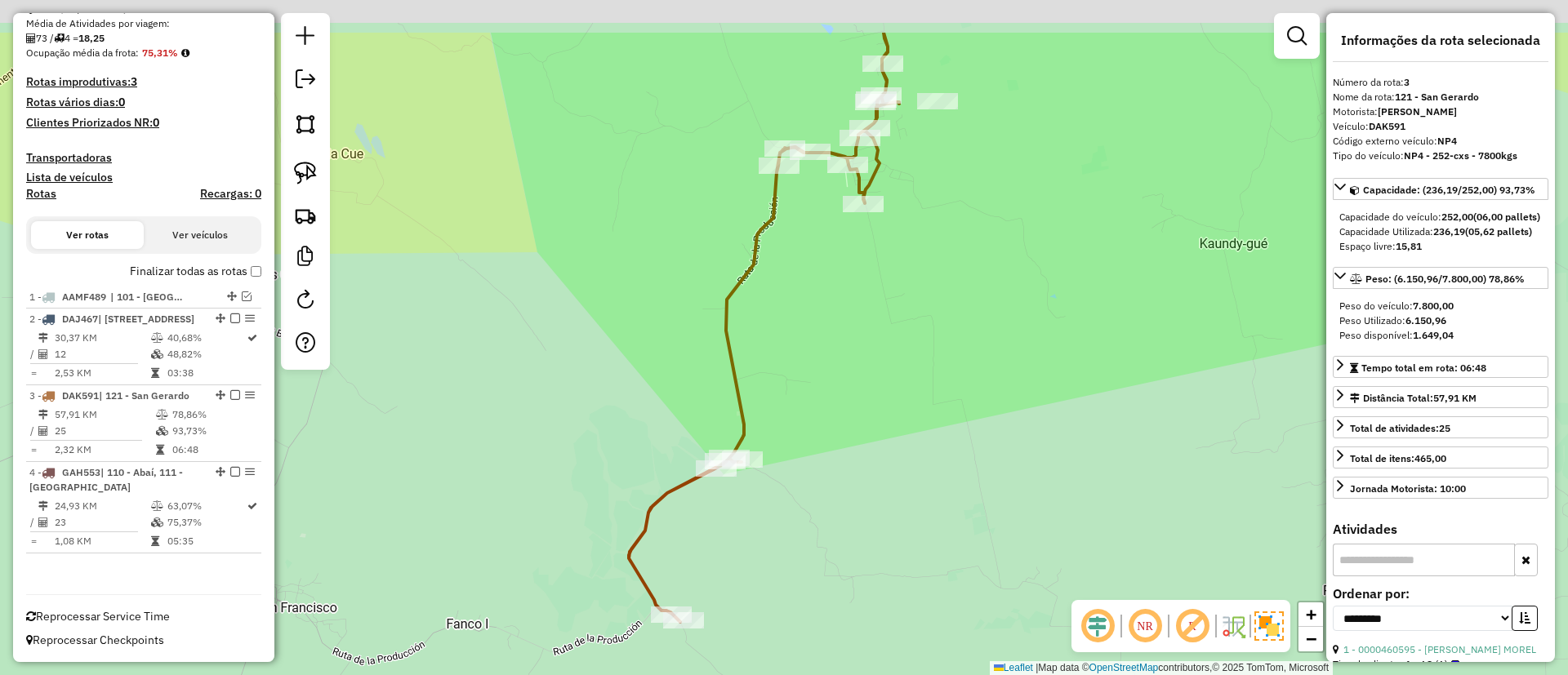
drag, startPoint x: 806, startPoint y: 240, endPoint x: 679, endPoint y: 474, distance: 265.7
click at [679, 474] on div "Janela de atendimento Grade de atendimento Capacidade Transportadoras Veículos …" at bounding box center [784, 337] width 1568 height 675
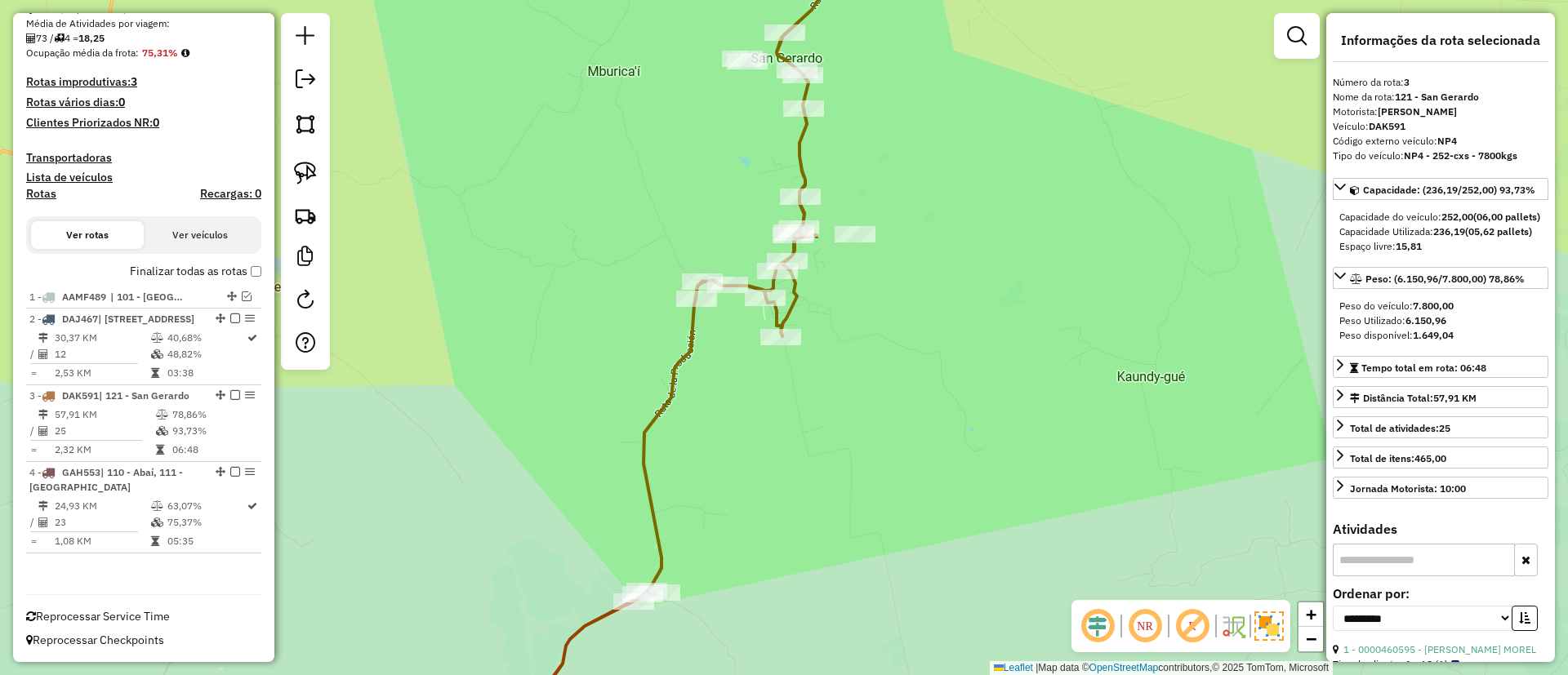
drag, startPoint x: 781, startPoint y: 161, endPoint x: 778, endPoint y: 456, distance: 295.6
click at [778, 456] on div "Janela de atendimento Grade de atendimento Capacidade Transportadoras Veículos …" at bounding box center [784, 337] width 1568 height 675
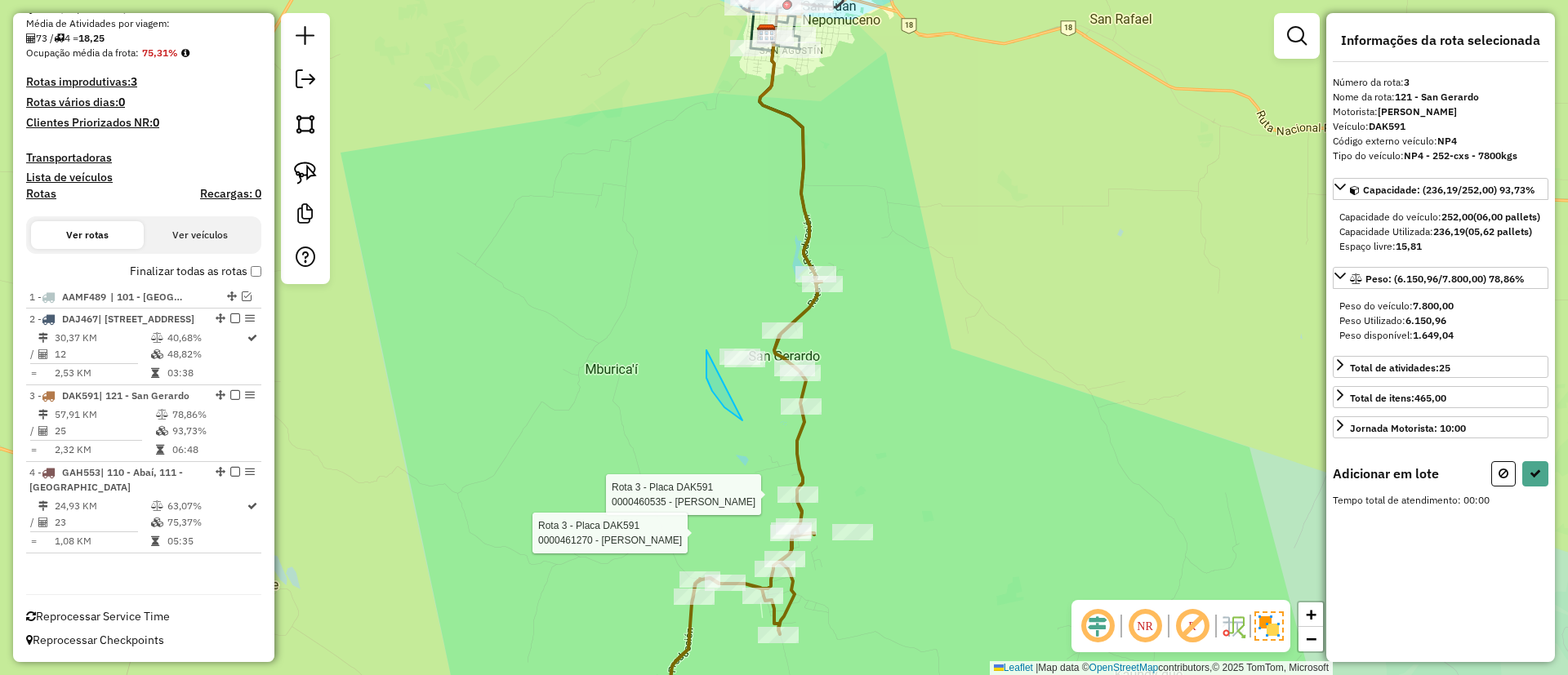
drag, startPoint x: 706, startPoint y: 378, endPoint x: 840, endPoint y: 312, distance: 148.6
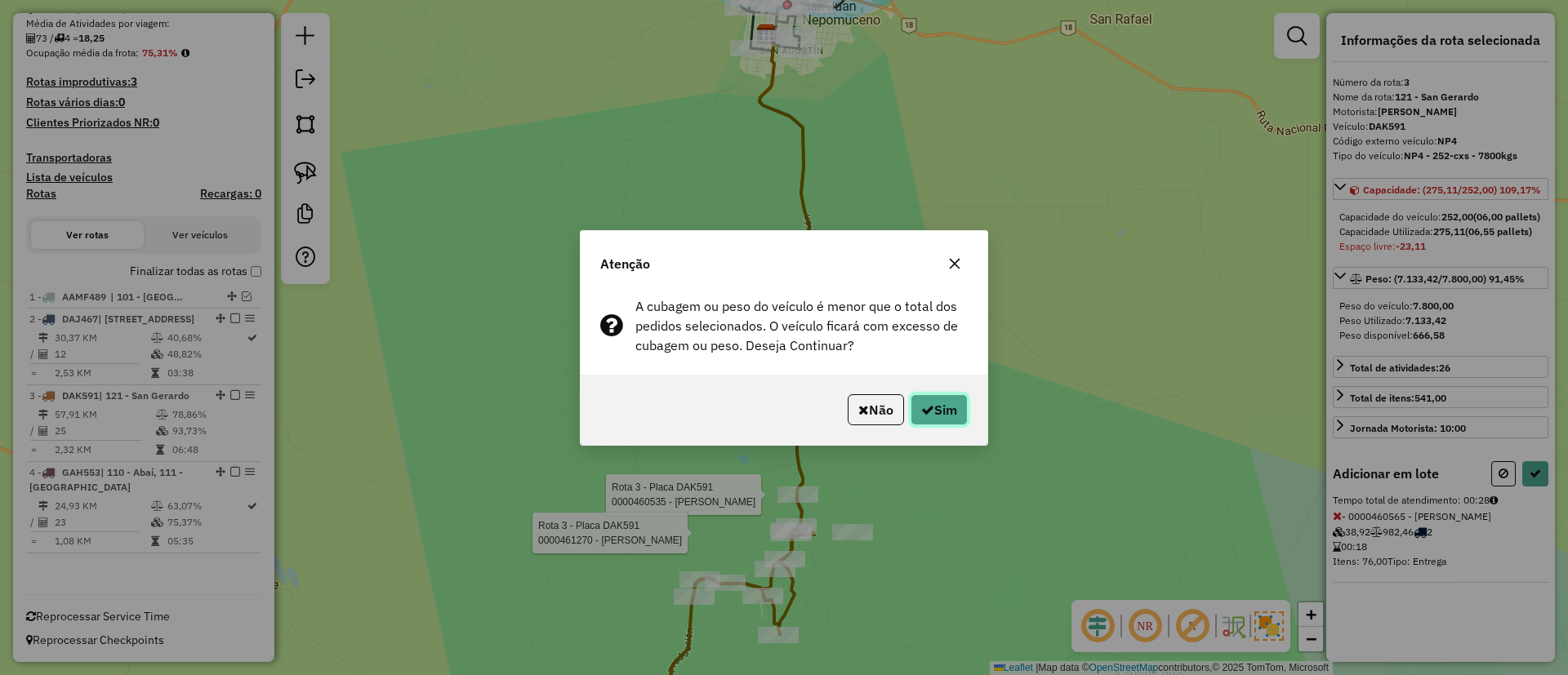
click at [947, 408] on button "Sim" at bounding box center [939, 409] width 57 height 31
select select "**********"
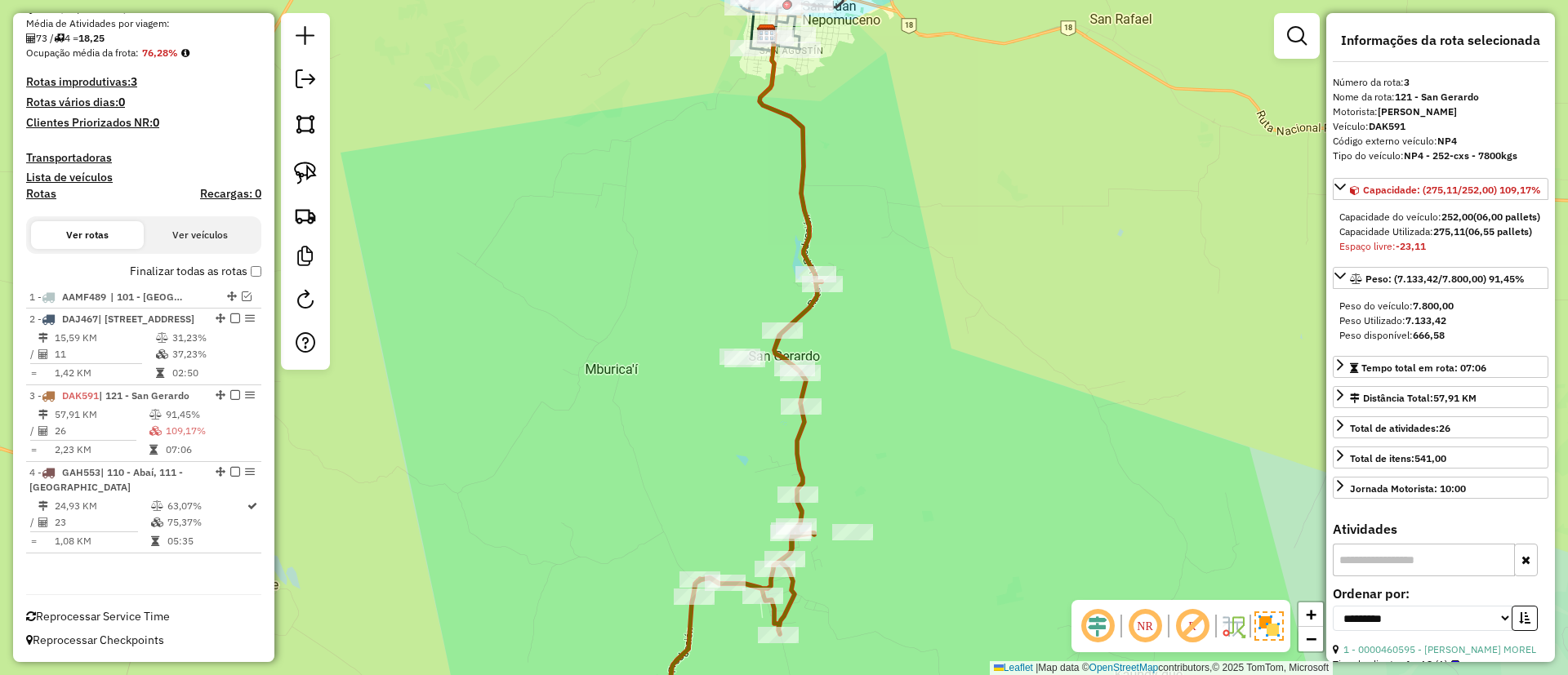
click at [803, 237] on icon at bounding box center [790, 157] width 62 height 249
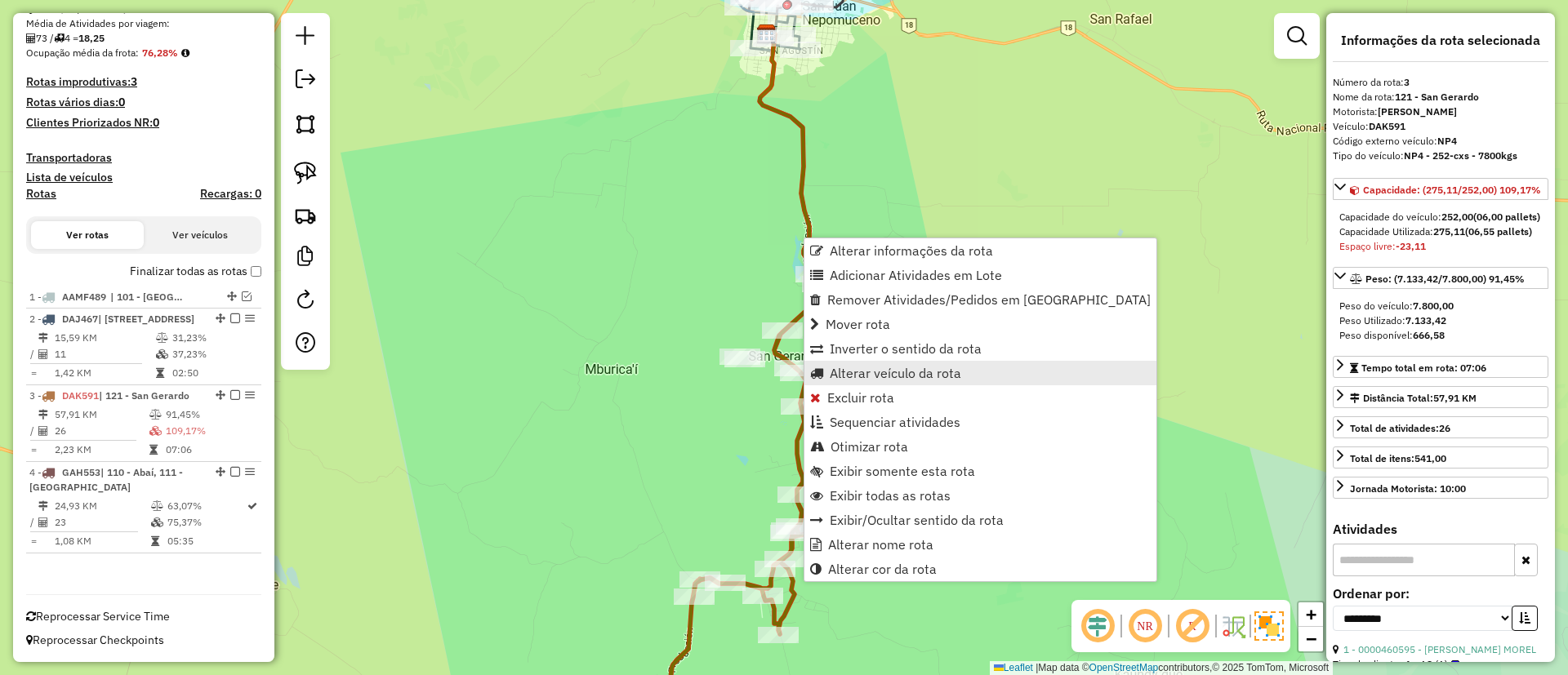
click at [874, 370] on span "Alterar veículo da rota" at bounding box center [895, 373] width 131 height 13
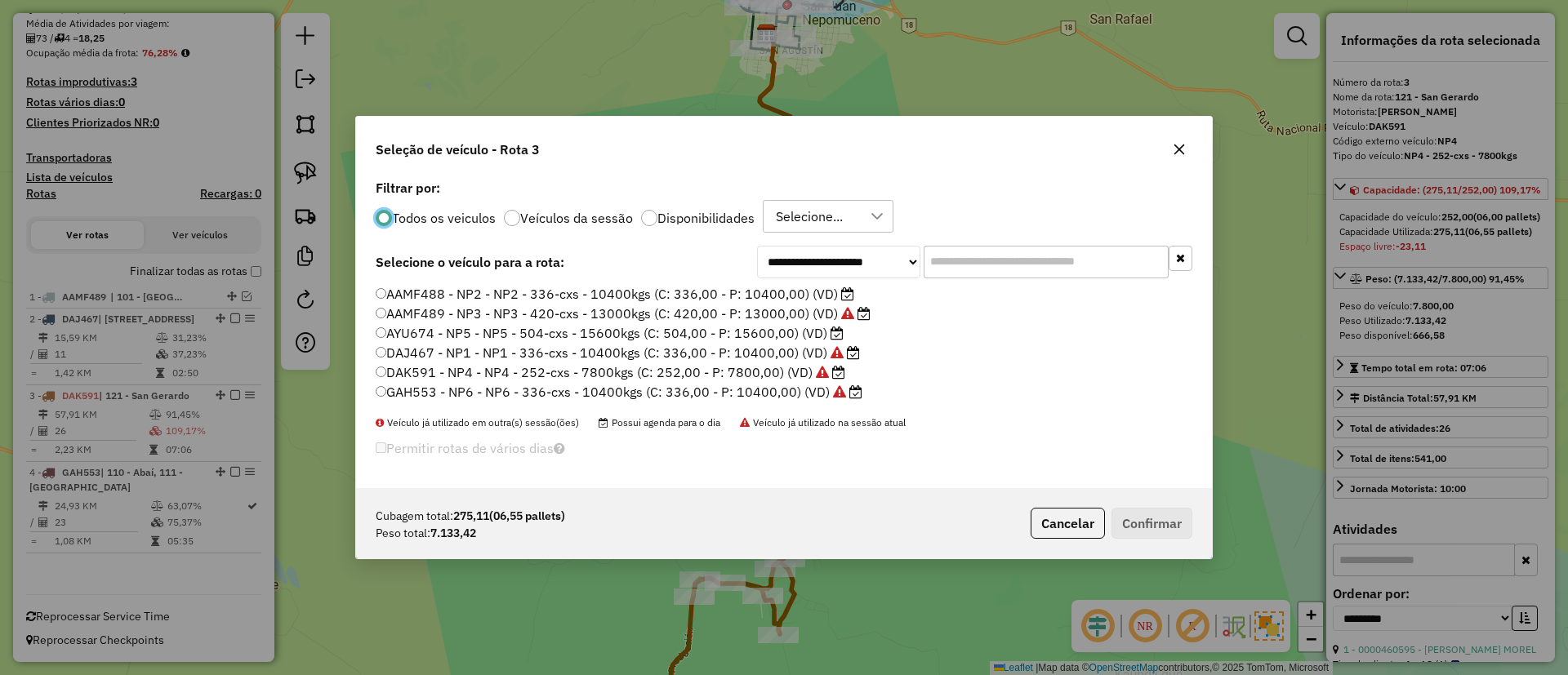
scroll to position [9, 5]
click at [670, 220] on label "Disponibilidades" at bounding box center [705, 218] width 97 height 13
click at [776, 289] on label "AAMF488 - NP2 - NP2 - 336-cxs - 10400kgs (C: 336,00 - P: 10400,00) (VD)" at bounding box center [615, 294] width 479 height 20
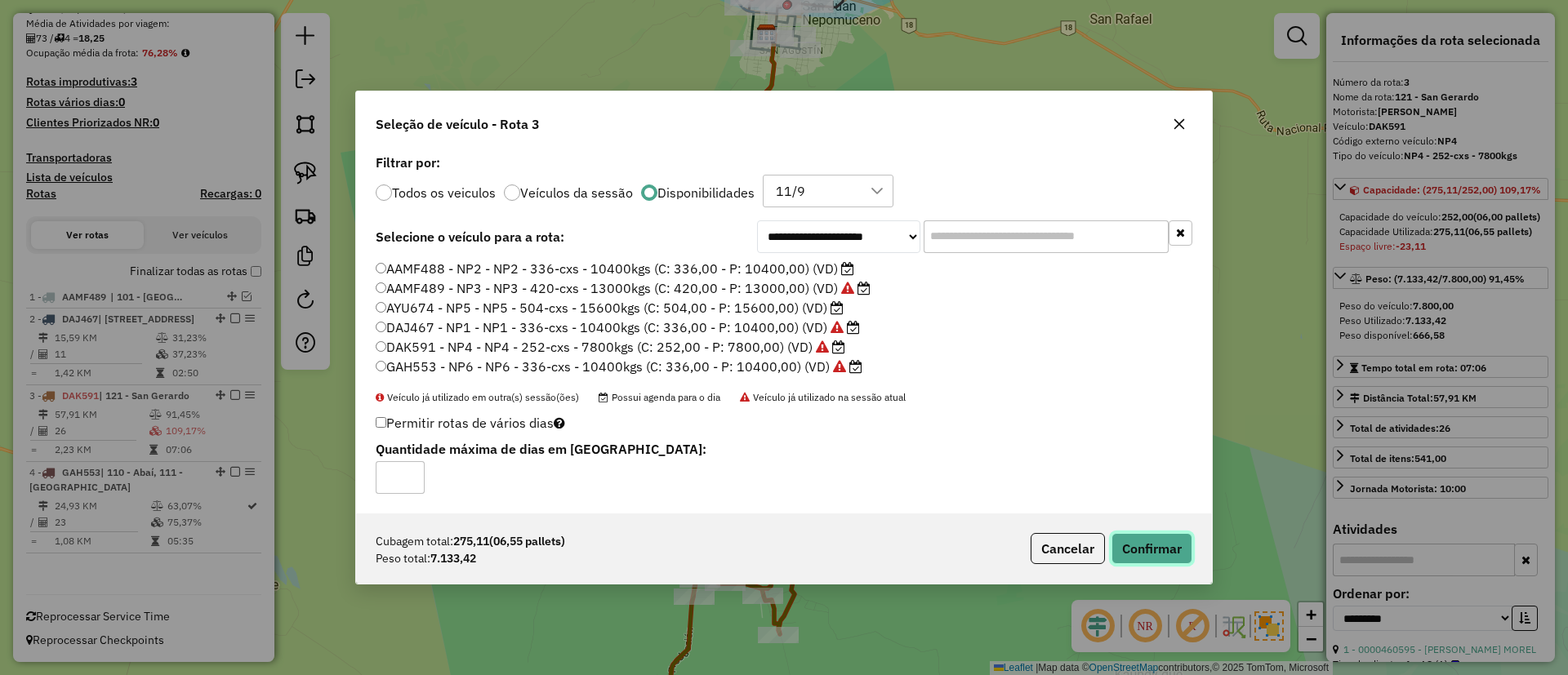
click at [1165, 541] on button "Confirmar" at bounding box center [1151, 548] width 81 height 31
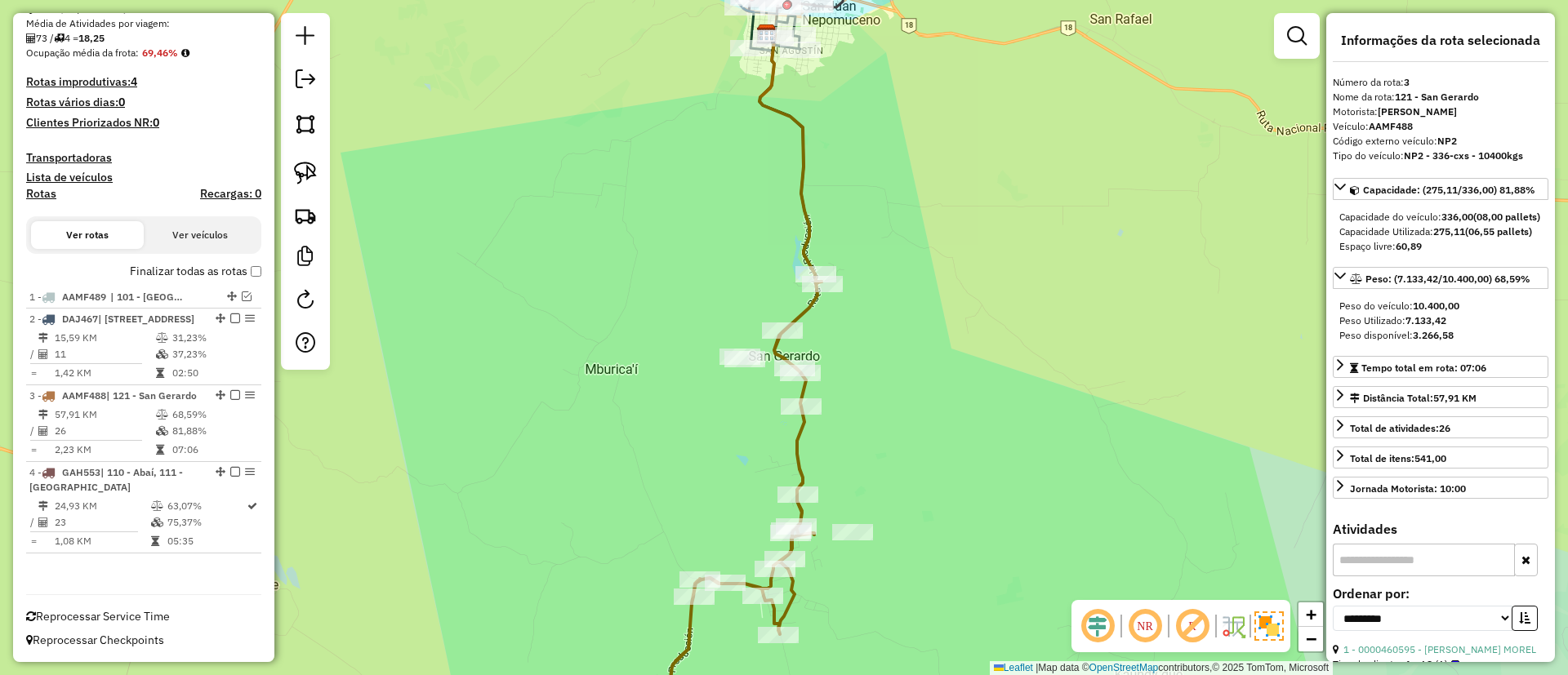
scroll to position [370, 0]
click at [806, 226] on icon at bounding box center [790, 157] width 62 height 249
drag, startPoint x: 229, startPoint y: 384, endPoint x: 273, endPoint y: 385, distance: 43.3
click at [230, 390] on em at bounding box center [235, 395] width 10 height 10
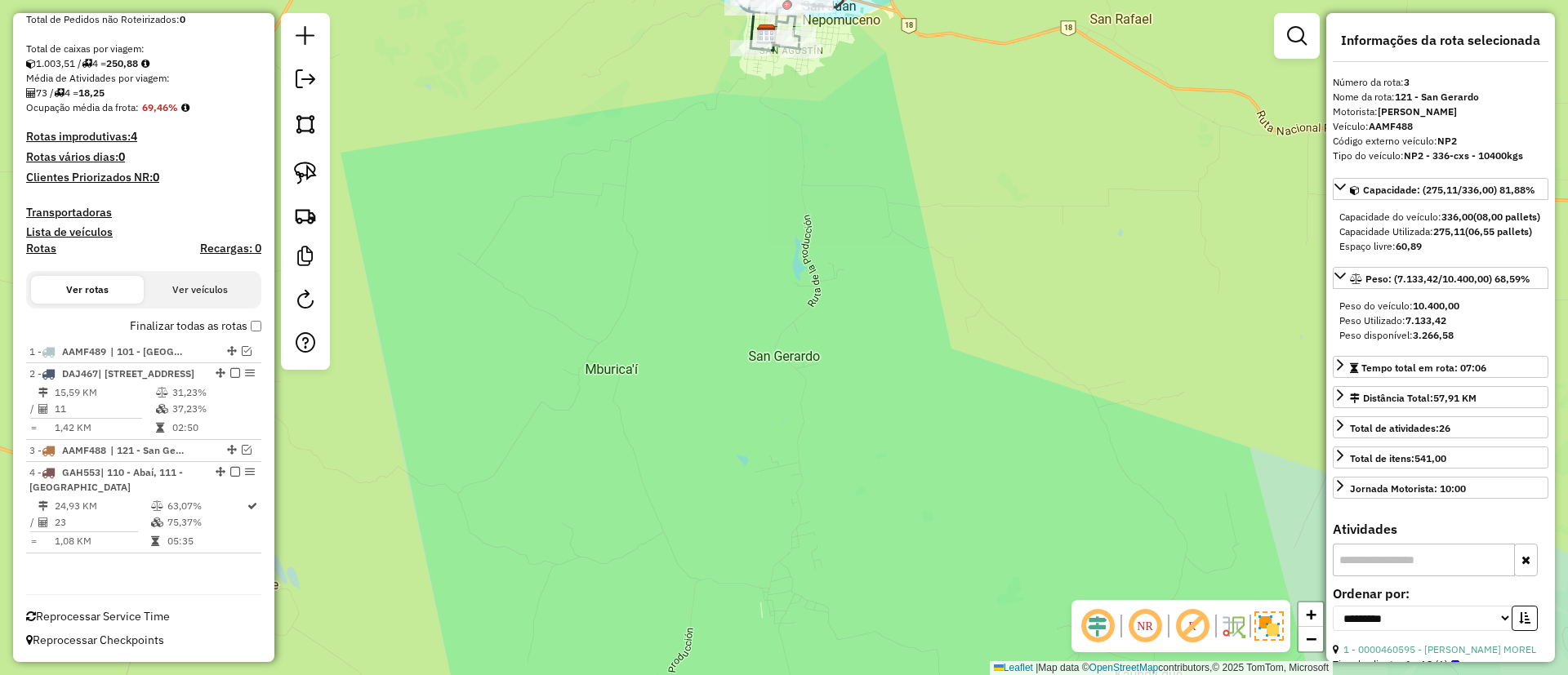
drag, startPoint x: 689, startPoint y: 217, endPoint x: 691, endPoint y: 394, distance: 176.4
click at [689, 390] on div "Janela de atendimento Grade de atendimento Capacidade Transportadoras Veículos …" at bounding box center [784, 337] width 1568 height 675
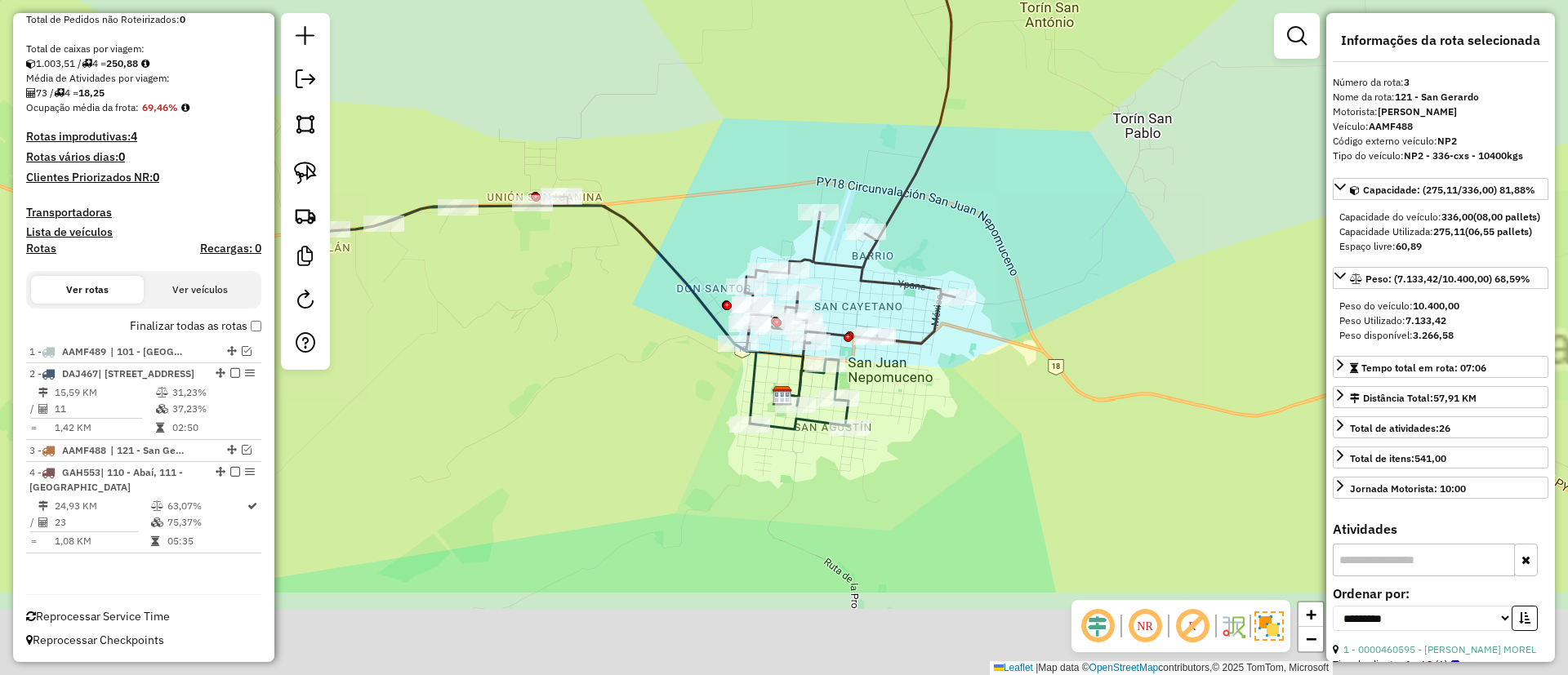
drag, startPoint x: 727, startPoint y: 289, endPoint x: 772, endPoint y: 203, distance: 96.8
click at [772, 203] on div "Janela de atendimento Grade de atendimento Capacidade Transportadoras Veículos …" at bounding box center [784, 337] width 1568 height 675
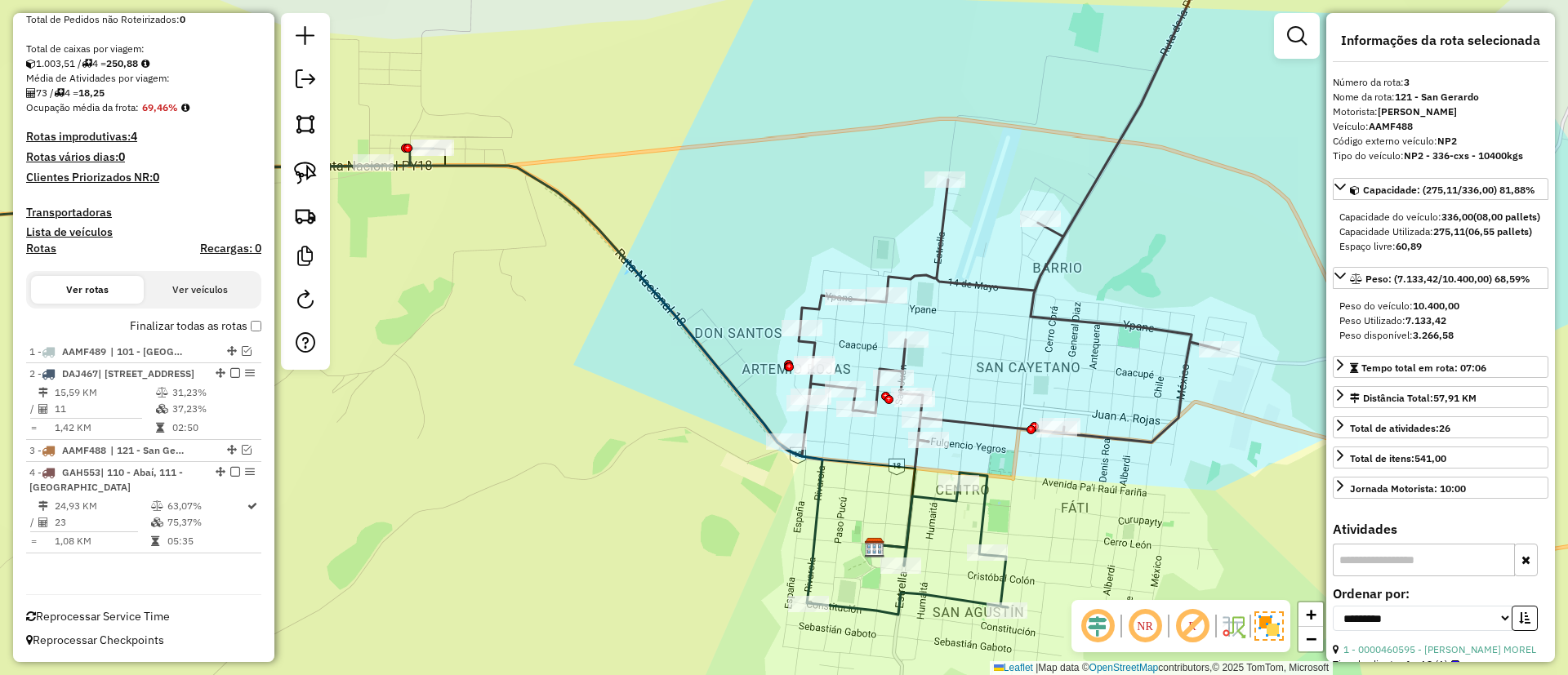
click at [692, 336] on icon at bounding box center [488, 382] width 1040 height 466
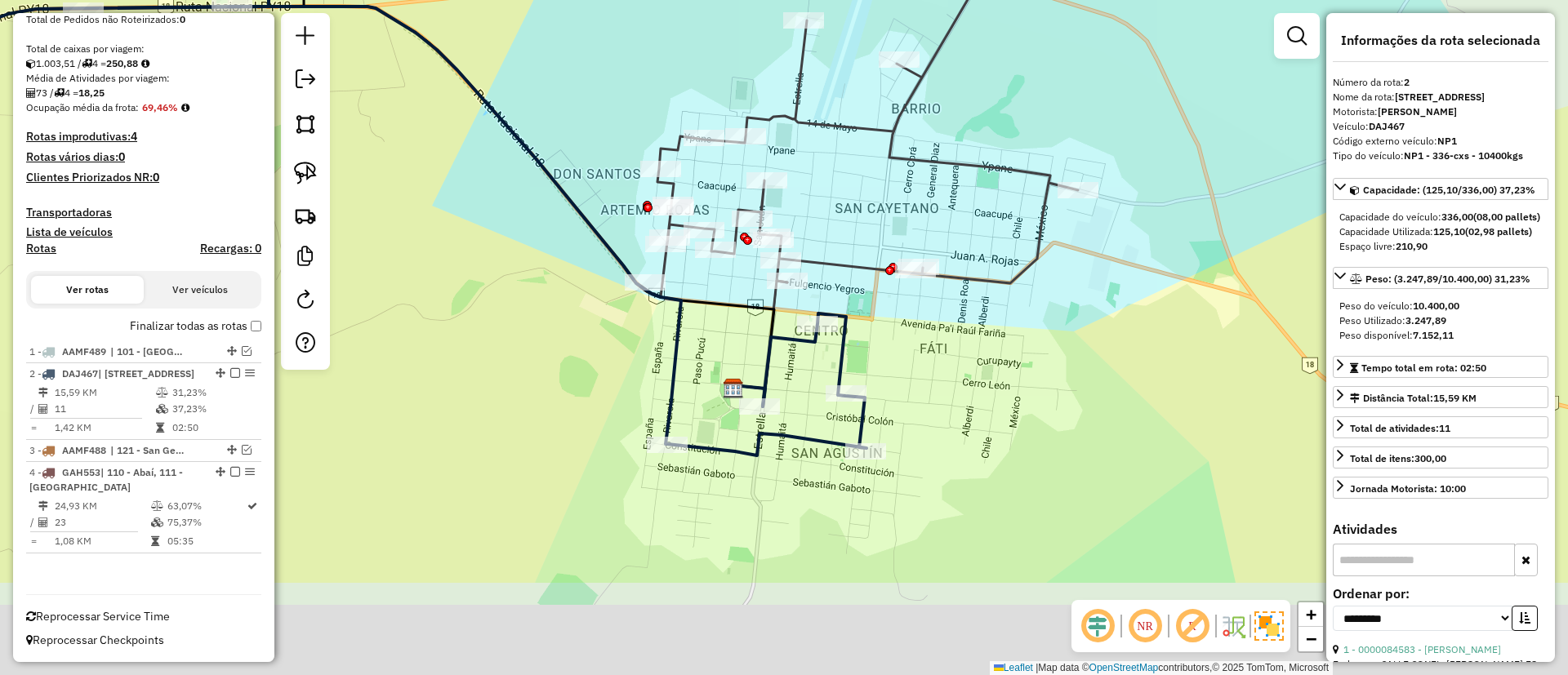
drag, startPoint x: 580, startPoint y: 171, endPoint x: 559, endPoint y: 152, distance: 28.3
click at [559, 152] on div "Janela de atendimento Grade de atendimento Capacidade Transportadoras Veículos …" at bounding box center [784, 337] width 1568 height 675
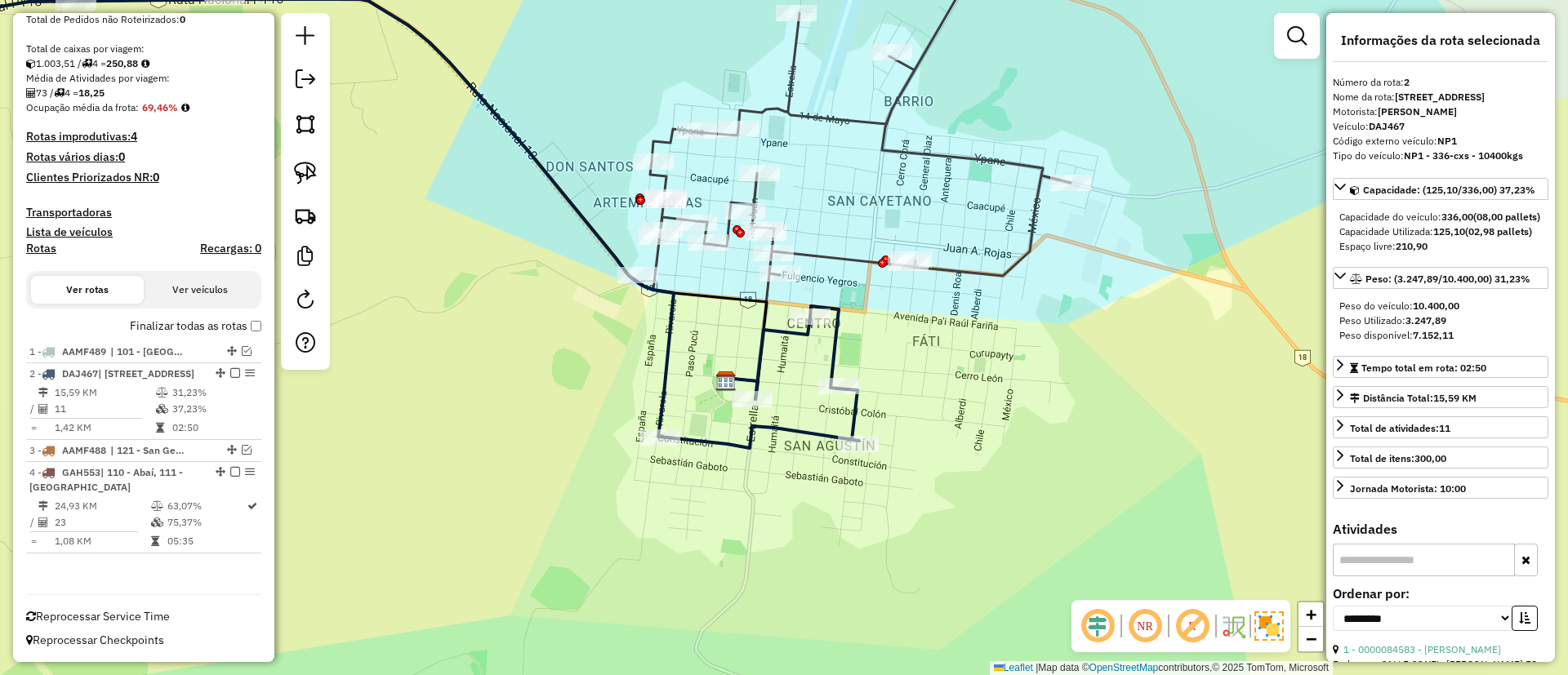
click at [789, 96] on icon at bounding box center [852, 111] width 437 height 358
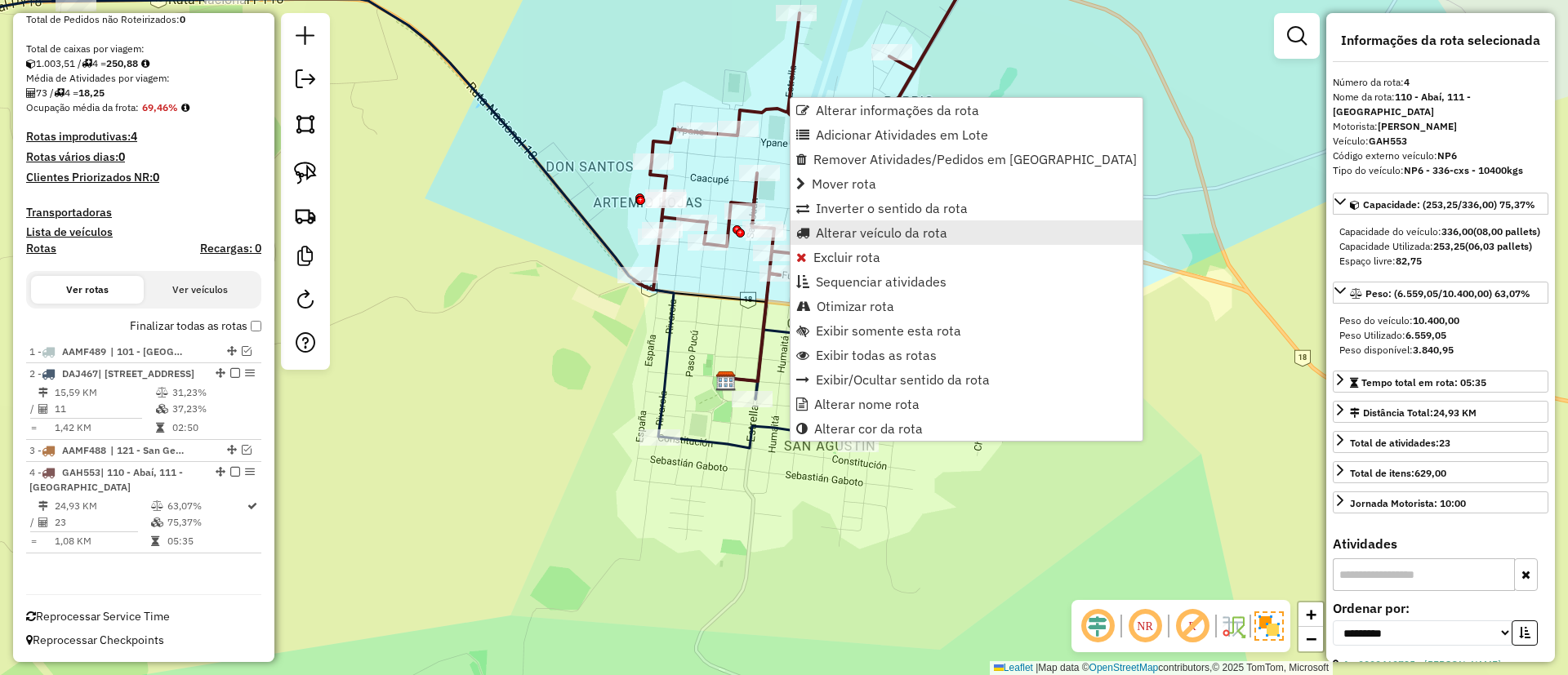
click at [837, 226] on span "Alterar veículo da rota" at bounding box center [881, 232] width 131 height 13
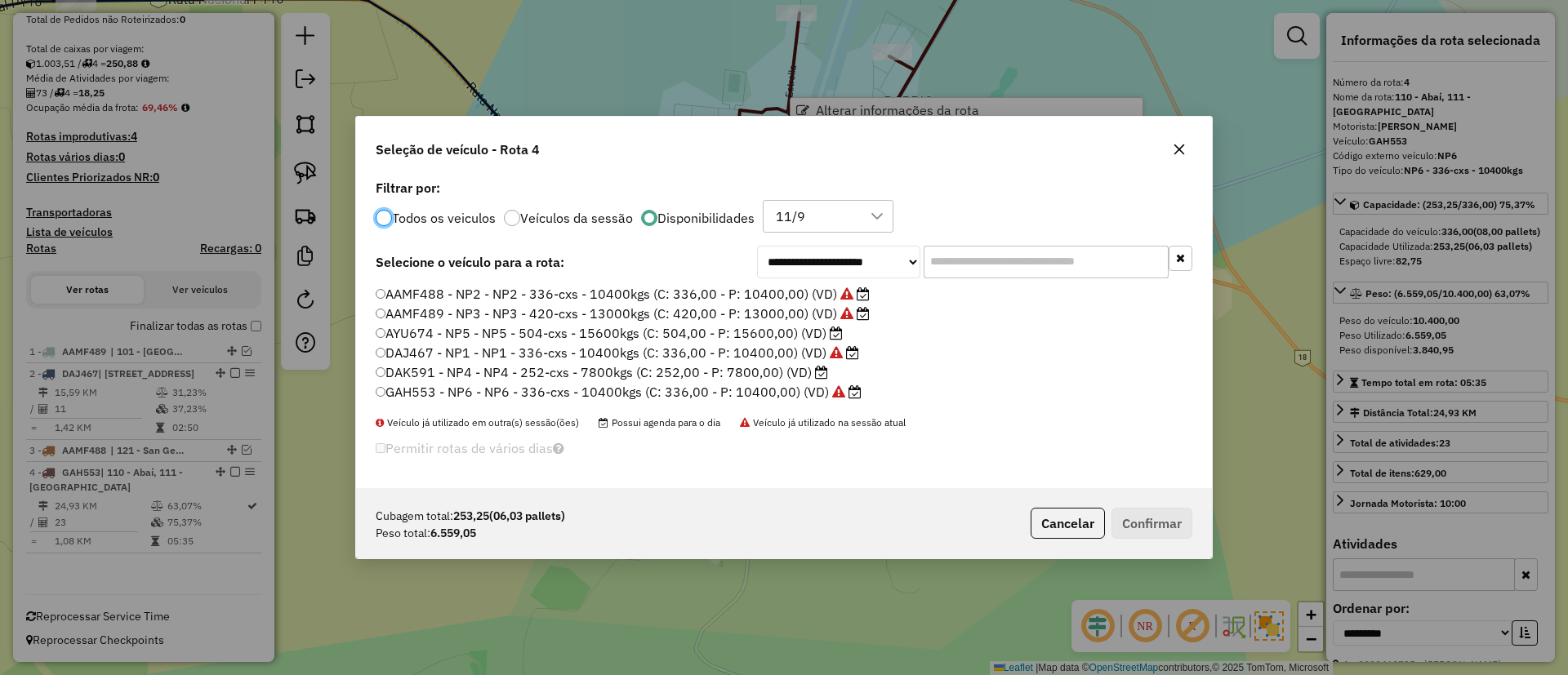
scroll to position [9, 5]
click at [789, 372] on label "DAK591 - NP4 - NP4 - 252-cxs - 7800kgs (C: 252,00 - P: 7800,00) (VD)" at bounding box center [602, 373] width 453 height 20
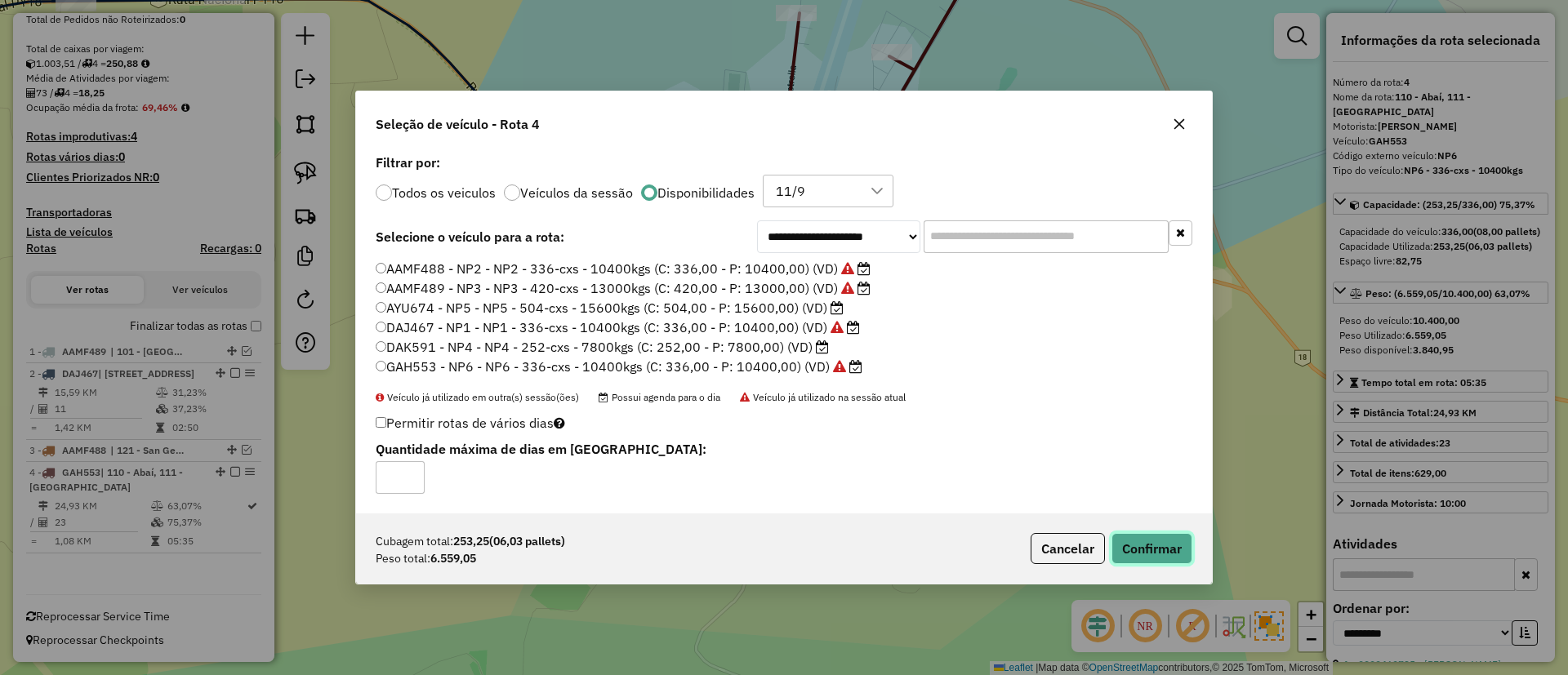
click at [1151, 539] on button "Confirmar" at bounding box center [1151, 548] width 81 height 31
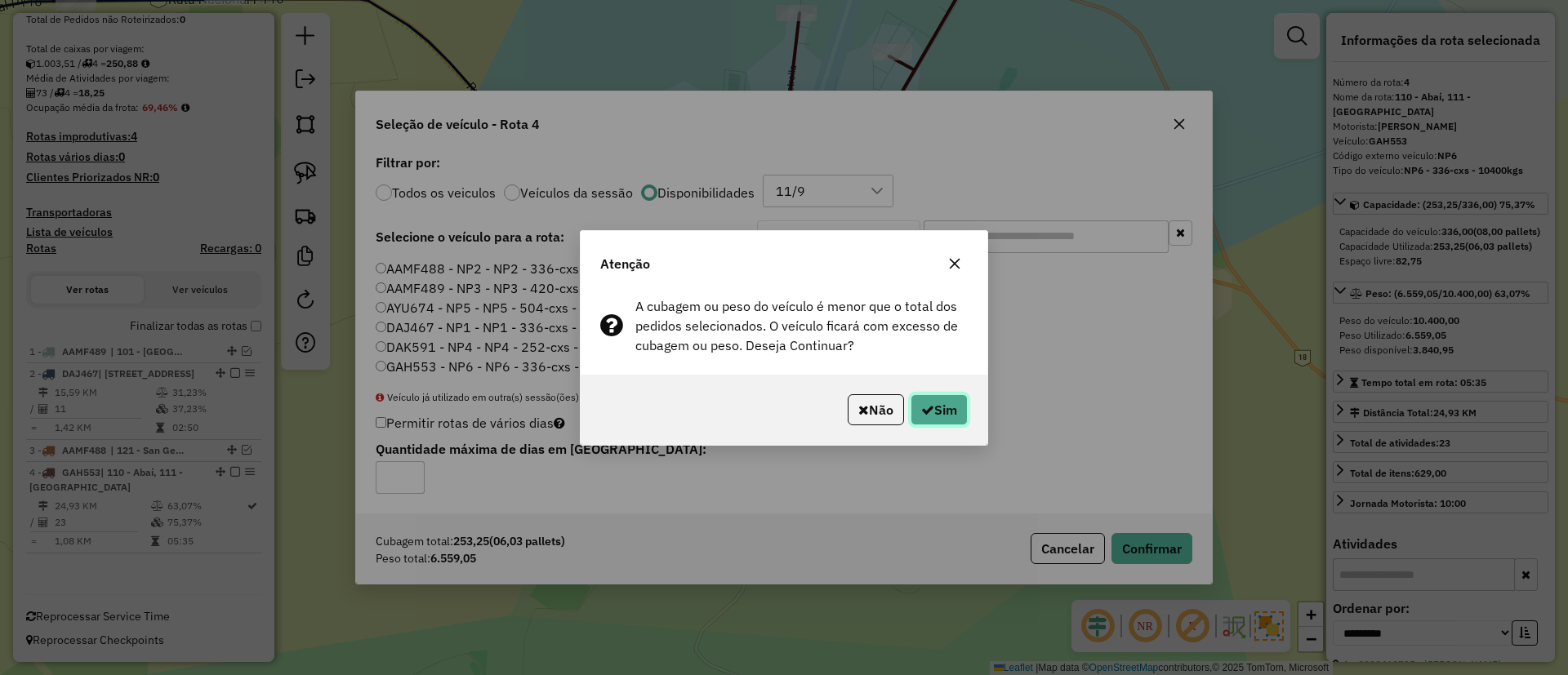
click at [922, 408] on icon "button" at bounding box center [927, 409] width 13 height 13
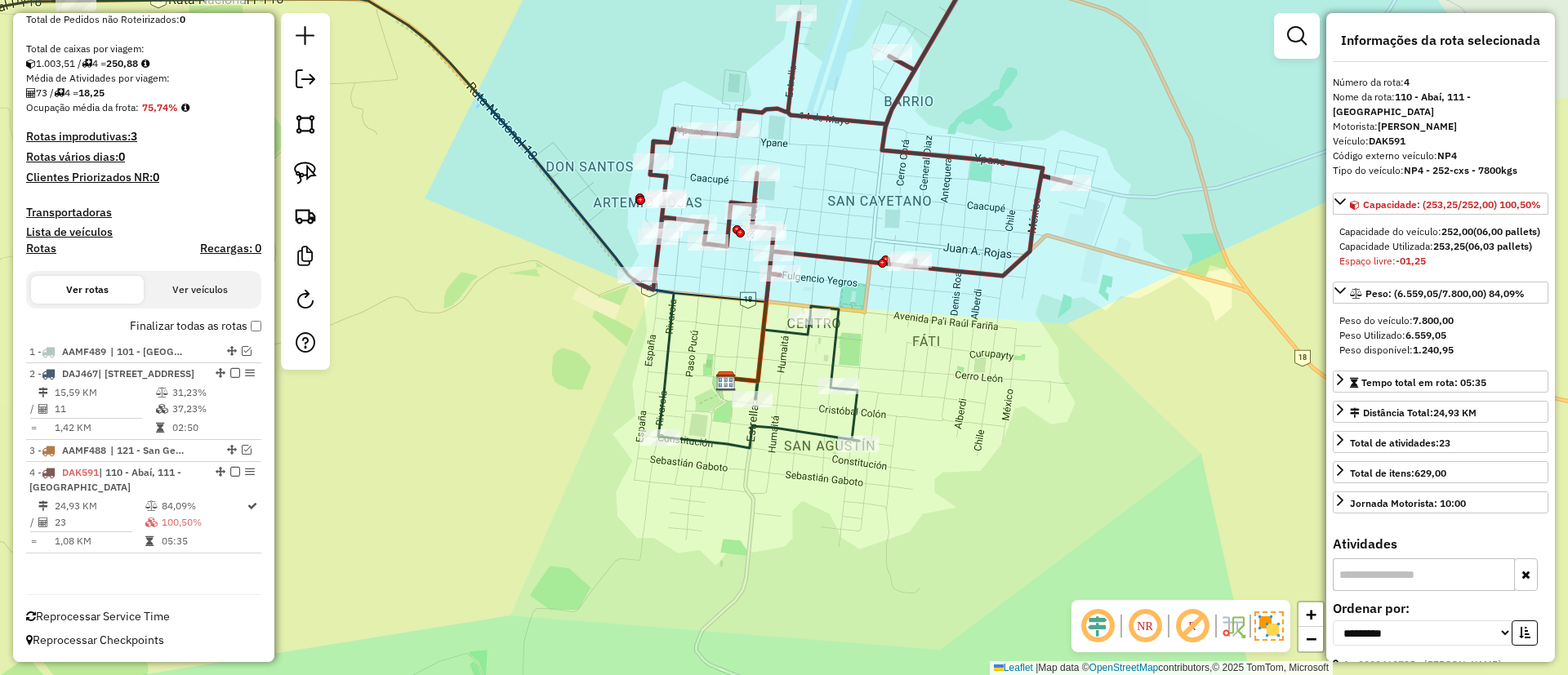
click at [986, 270] on icon at bounding box center [852, 111] width 437 height 358
click at [800, 325] on div at bounding box center [810, 317] width 41 height 16
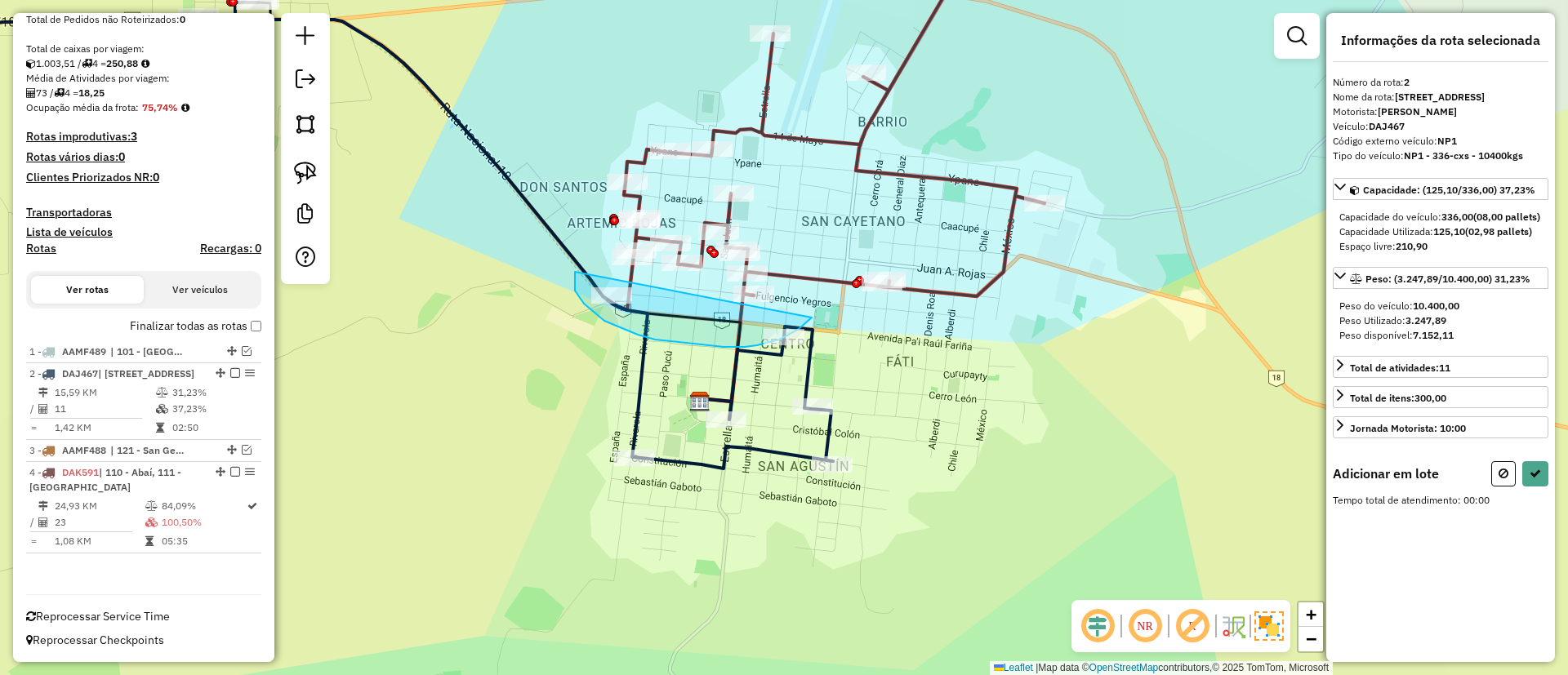
drag, startPoint x: 575, startPoint y: 272, endPoint x: 821, endPoint y: 305, distance: 248.1
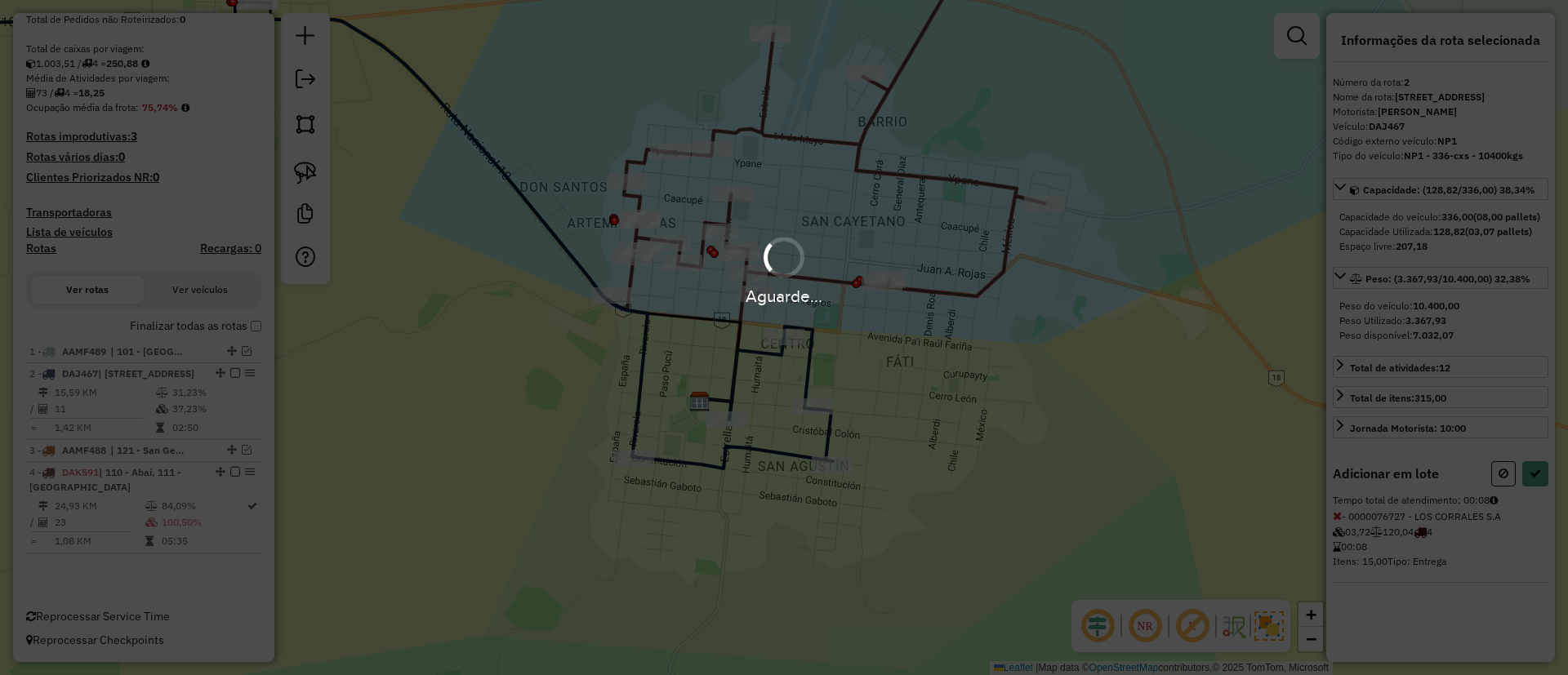
click at [820, 301] on div "Aguarde..." at bounding box center [784, 295] width 1568 height 25
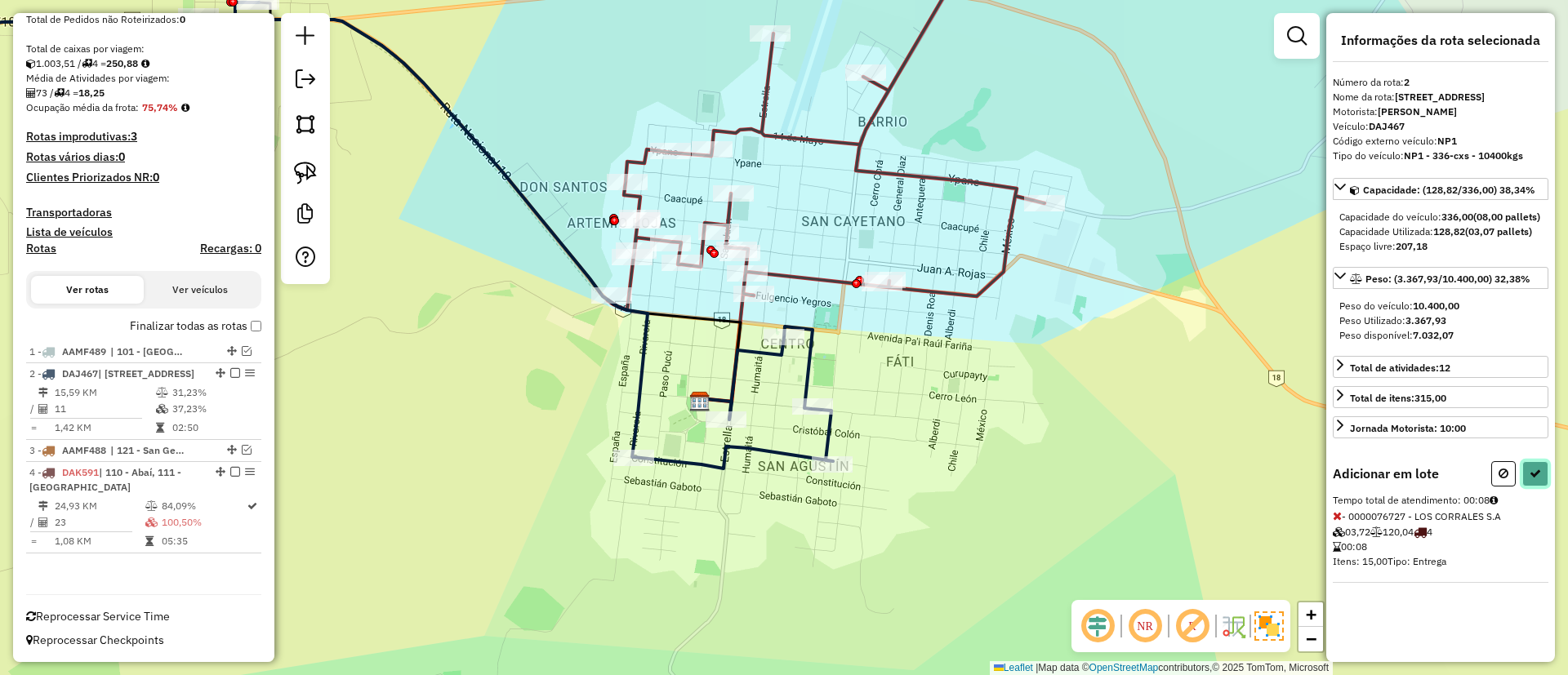
click at [1530, 479] on icon at bounding box center [1535, 473] width 11 height 11
select select "**********"
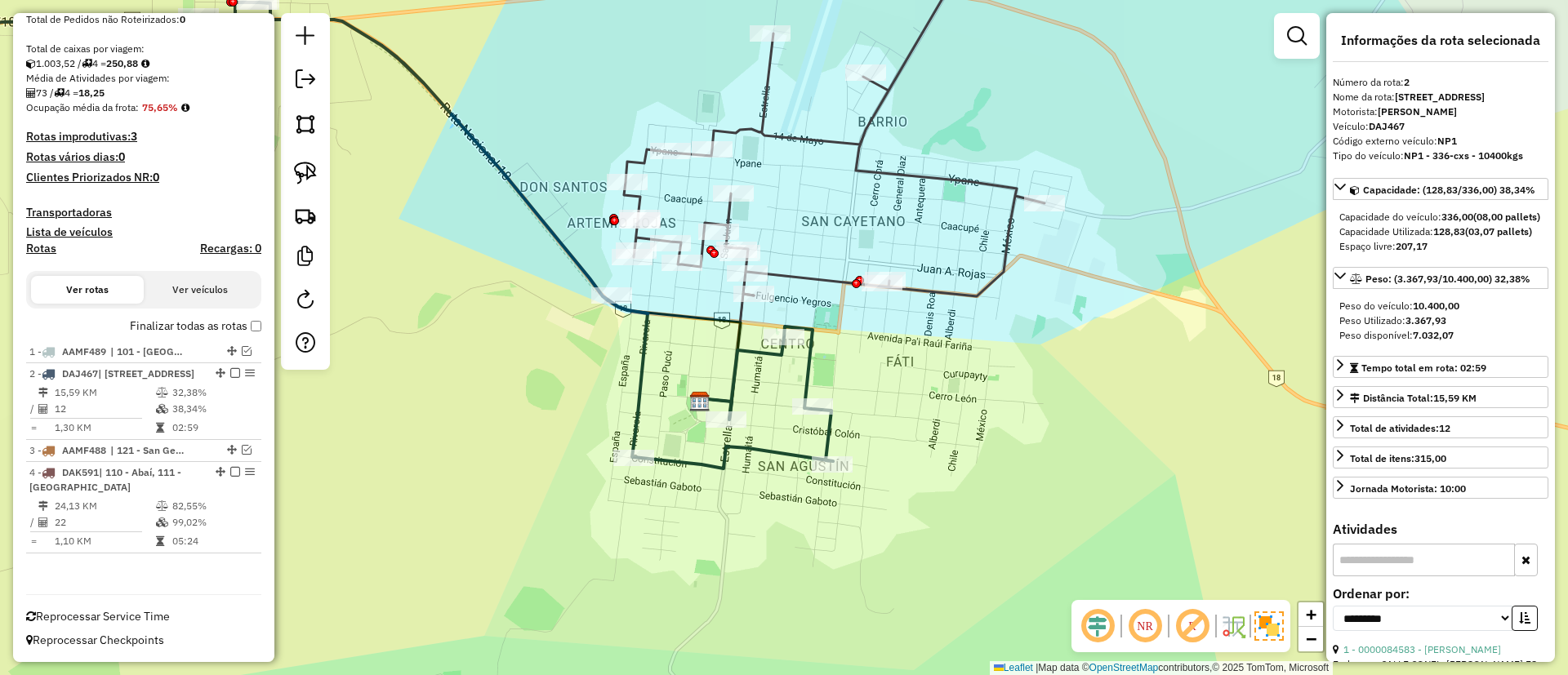
click at [857, 143] on icon at bounding box center [834, 114] width 421 height 364
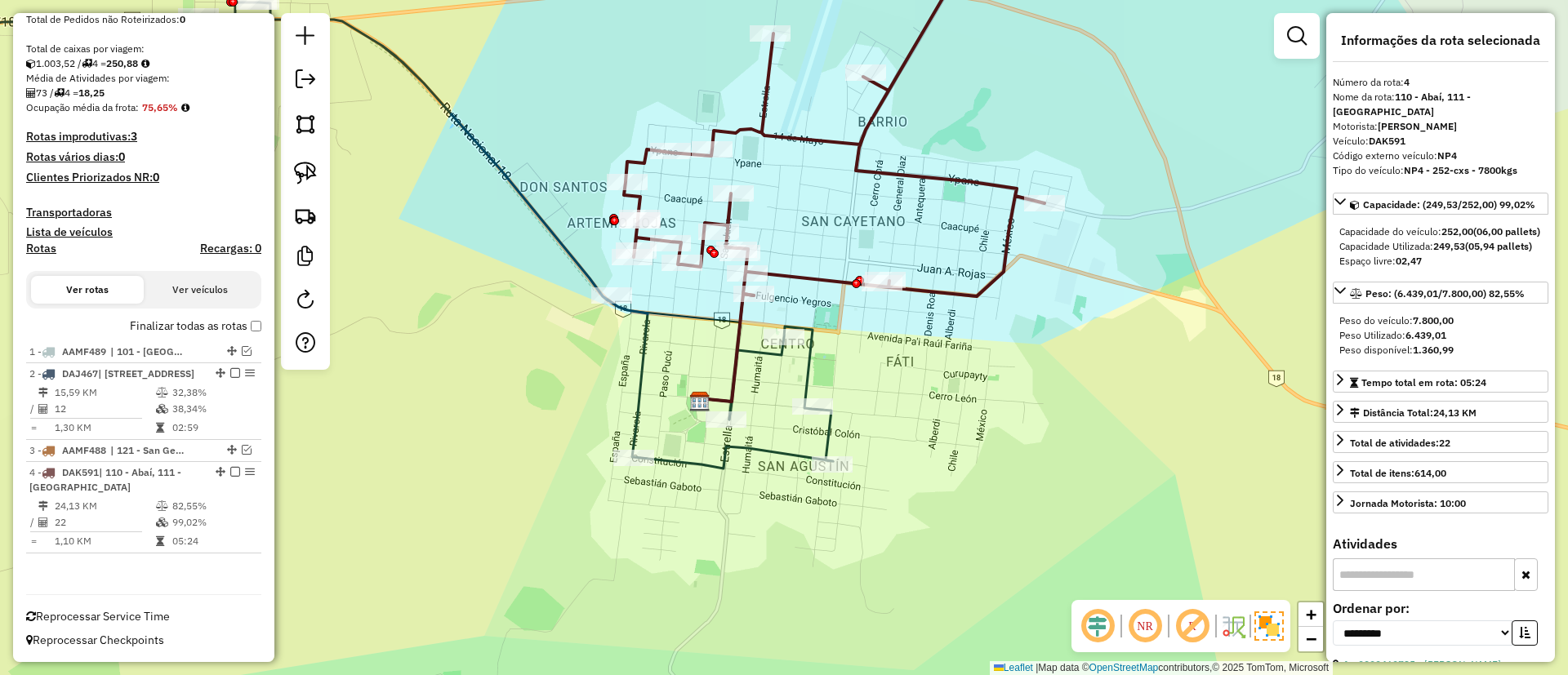
click at [806, 373] on icon at bounding box center [338, 235] width 990 height 466
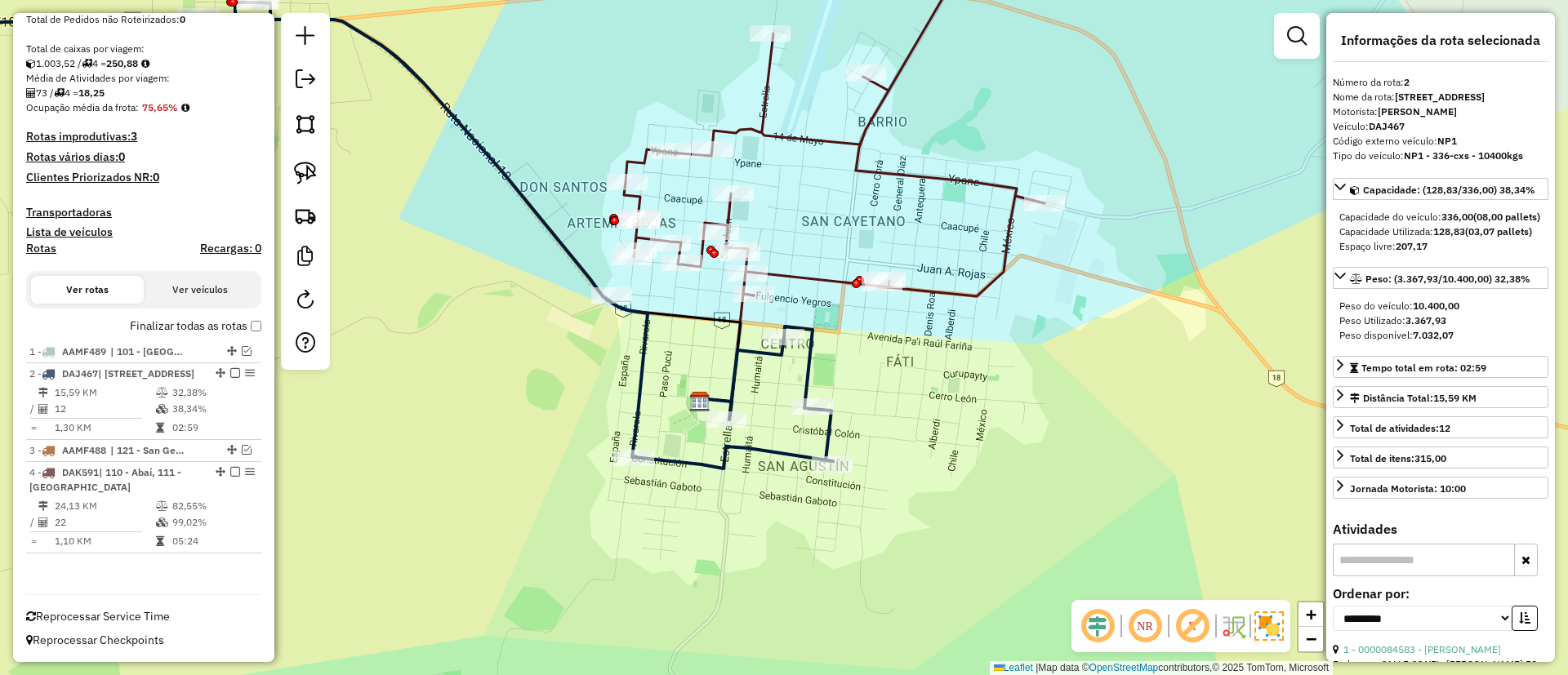
click at [857, 145] on icon at bounding box center [834, 114] width 421 height 364
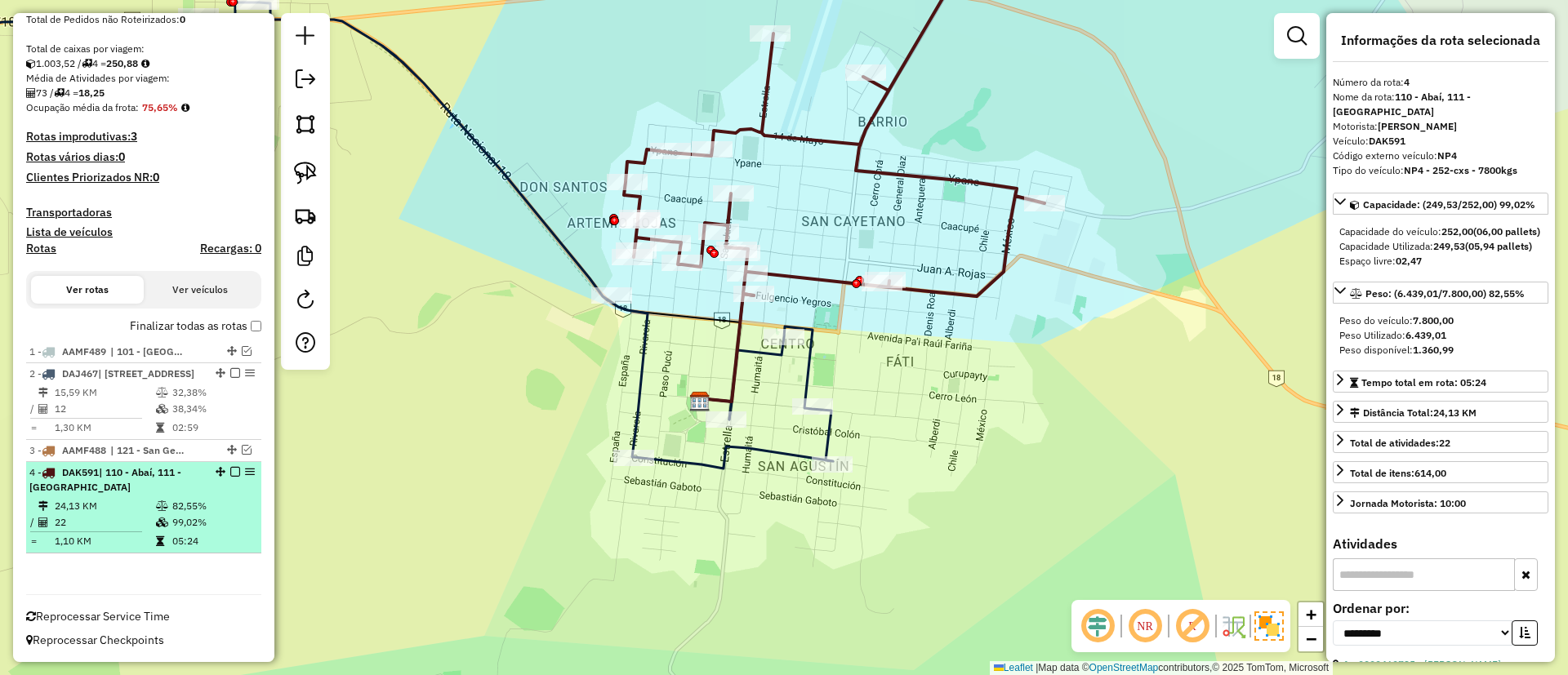
click at [230, 474] on em at bounding box center [235, 472] width 10 height 10
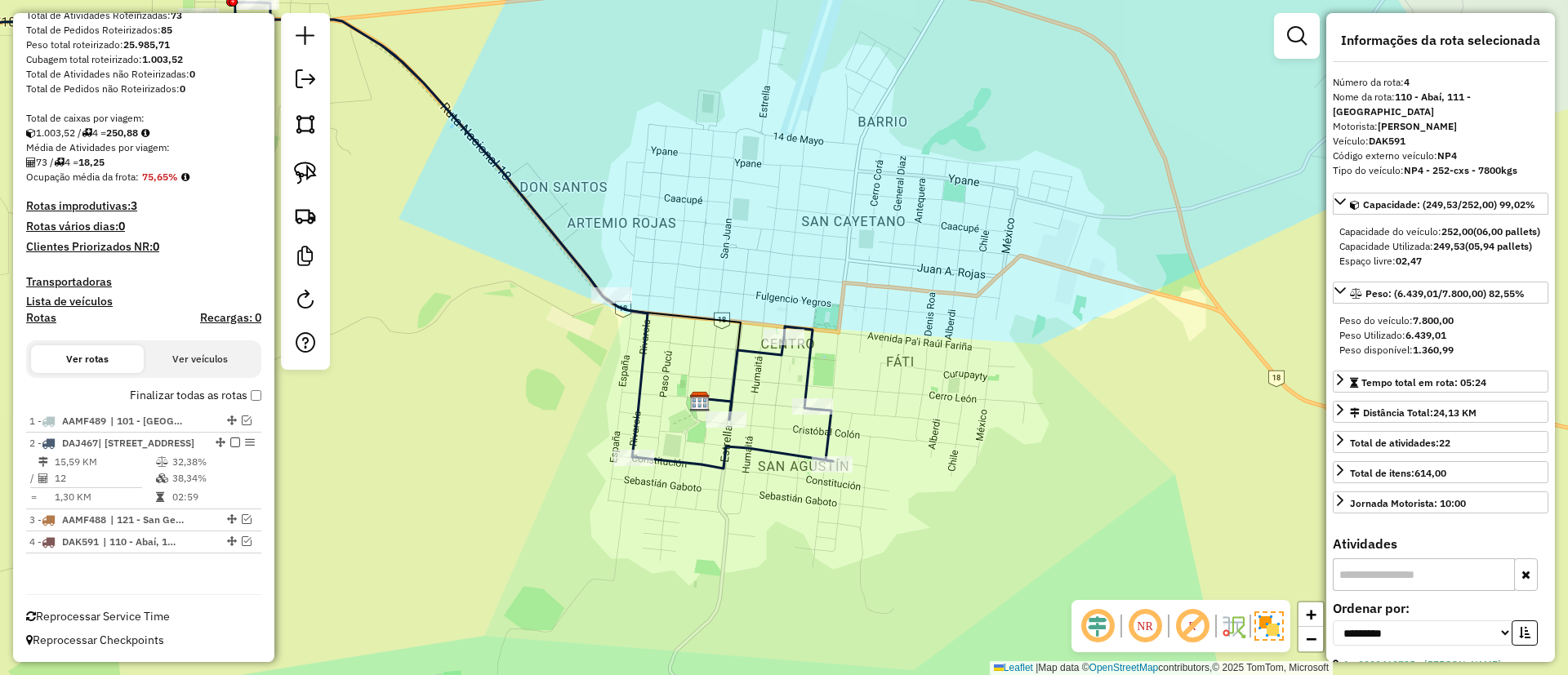
click at [760, 345] on icon at bounding box center [338, 235] width 990 height 466
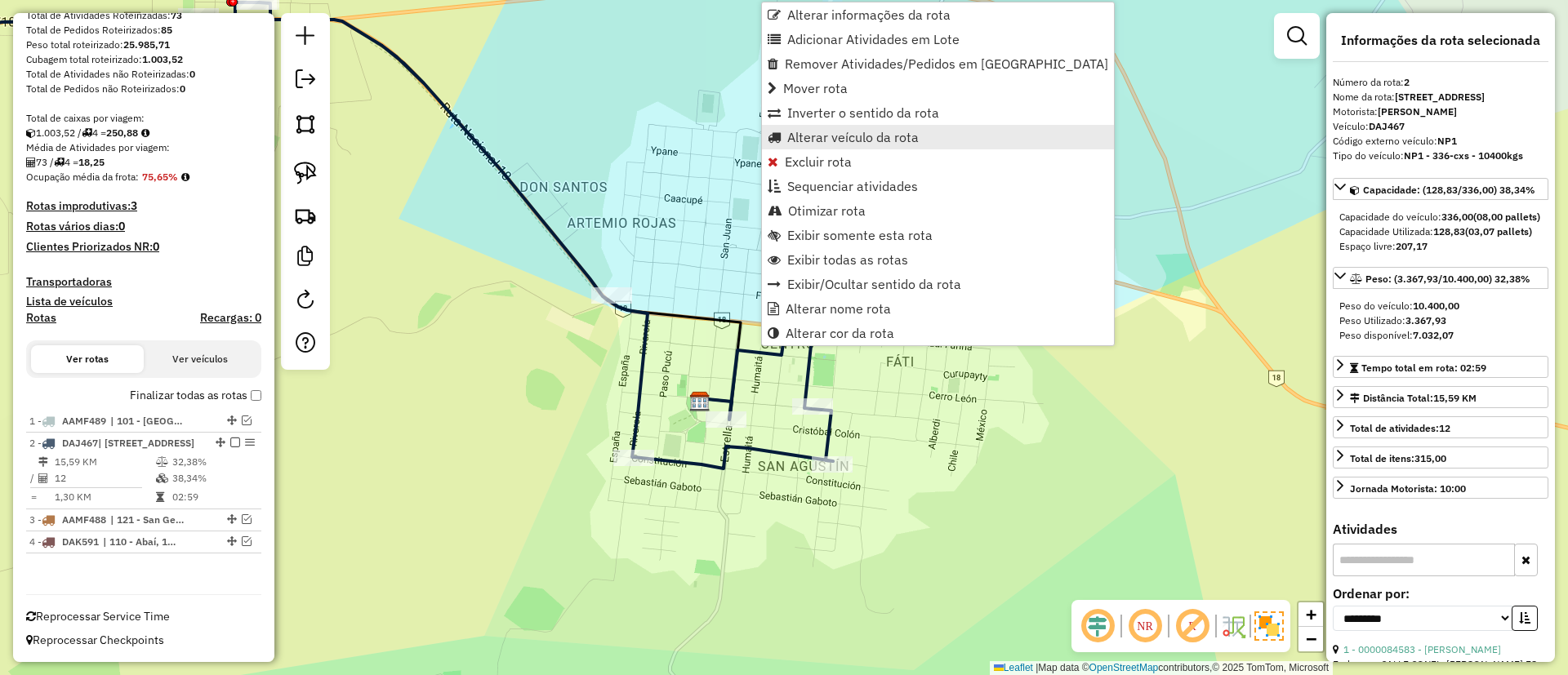
click at [862, 140] on span "Alterar veículo da rota" at bounding box center [852, 137] width 131 height 13
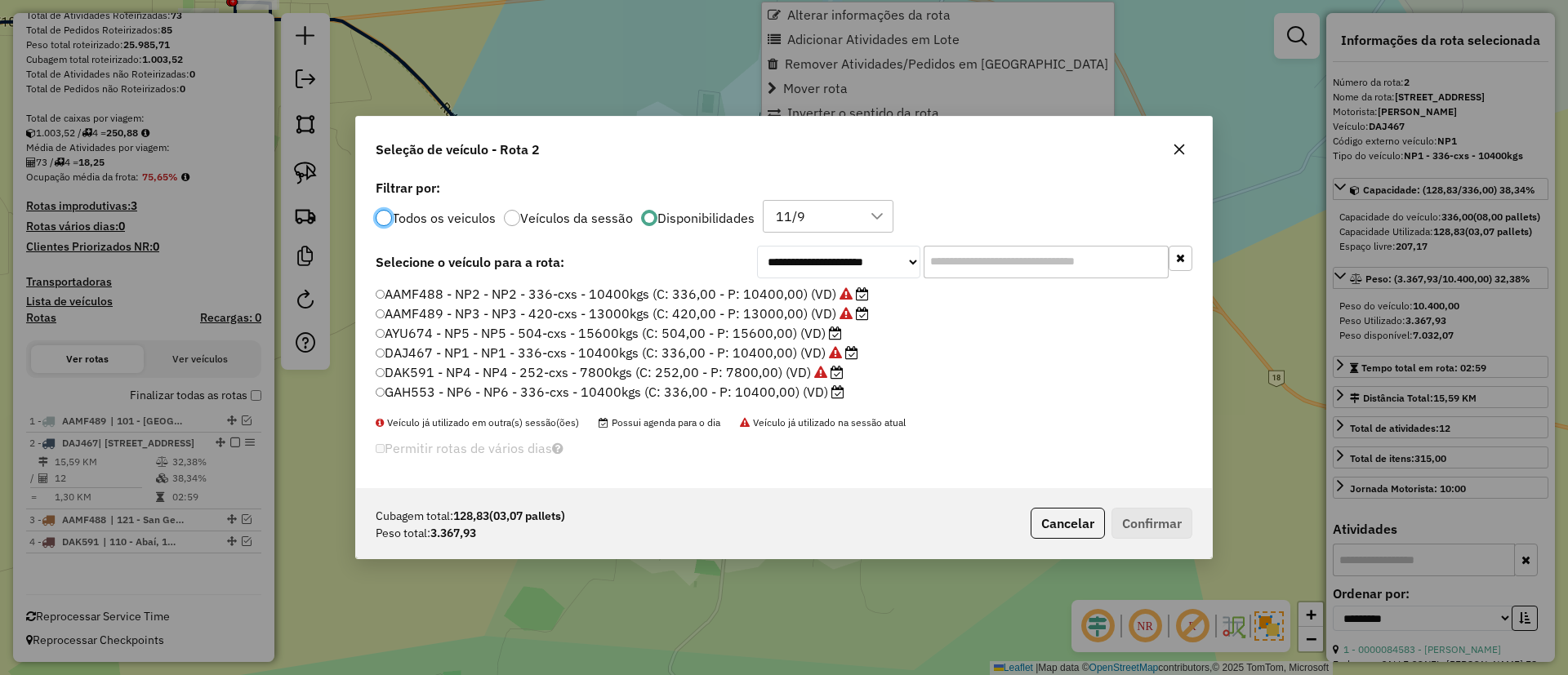
scroll to position [9, 5]
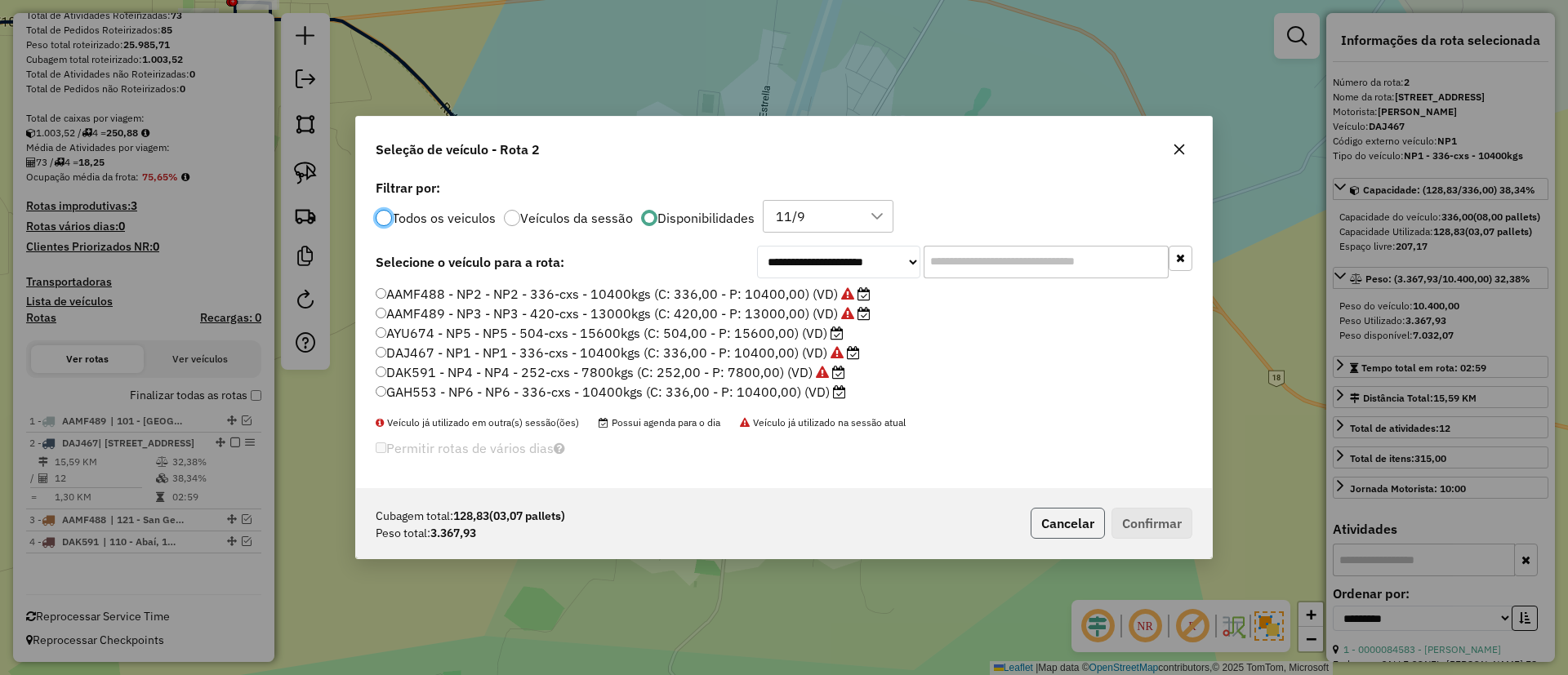
click at [1060, 528] on button "Cancelar" at bounding box center [1068, 523] width 74 height 31
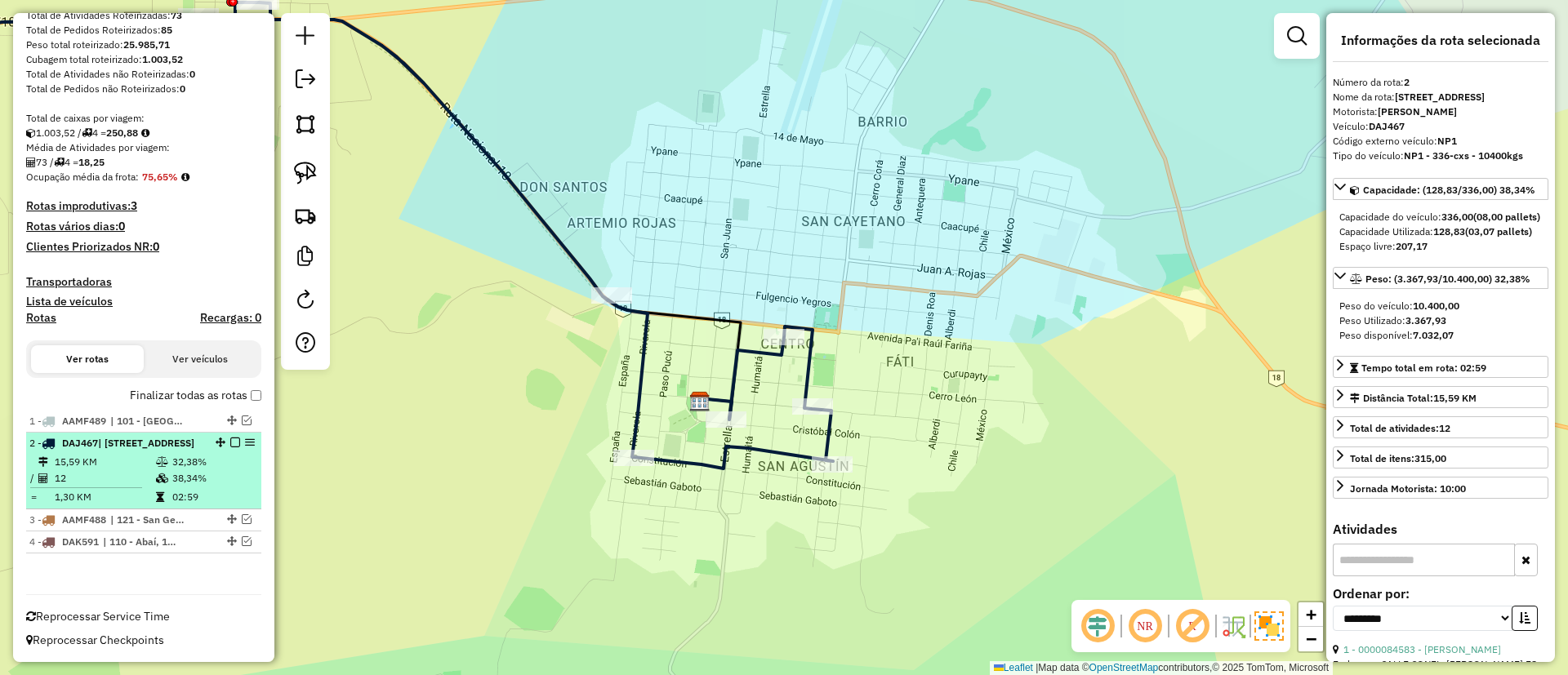
click at [230, 438] on em at bounding box center [235, 443] width 10 height 10
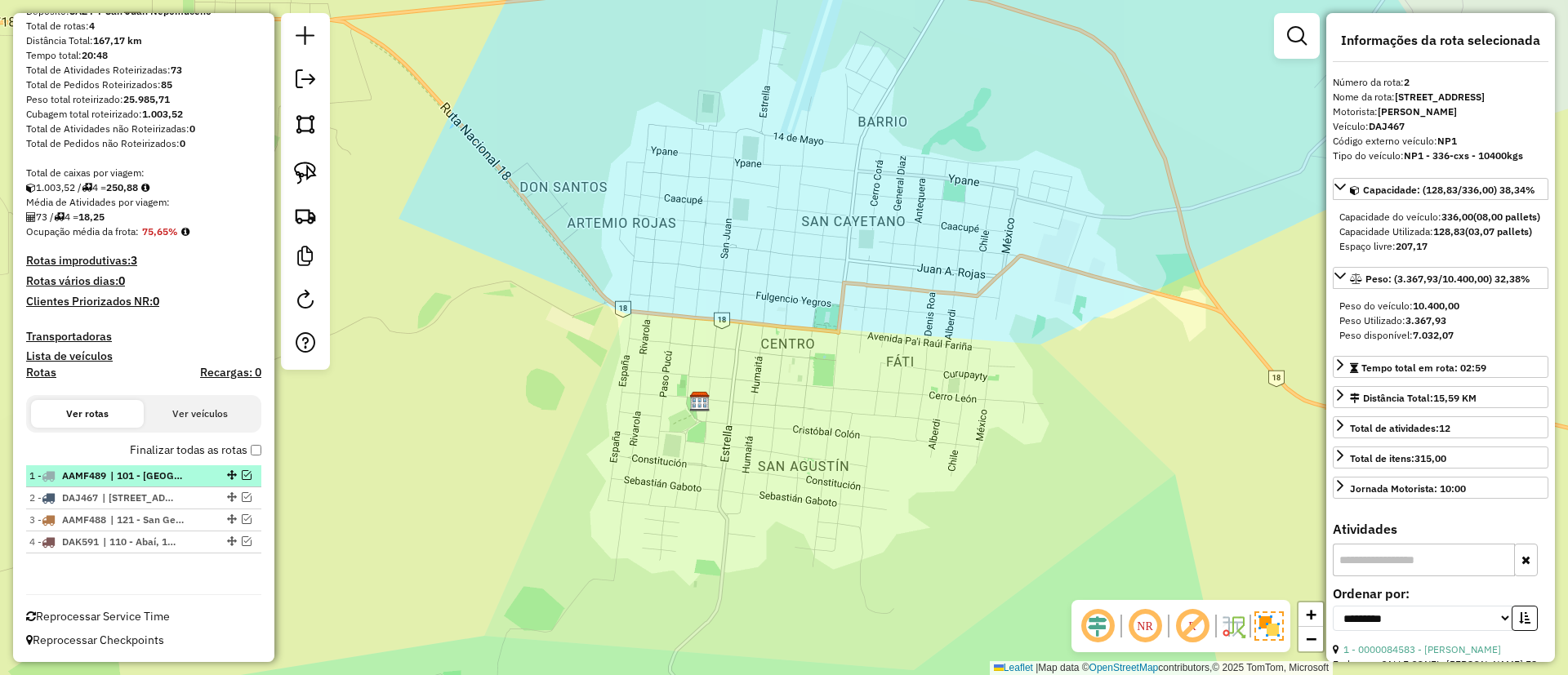
click at [242, 479] on em at bounding box center [247, 475] width 10 height 10
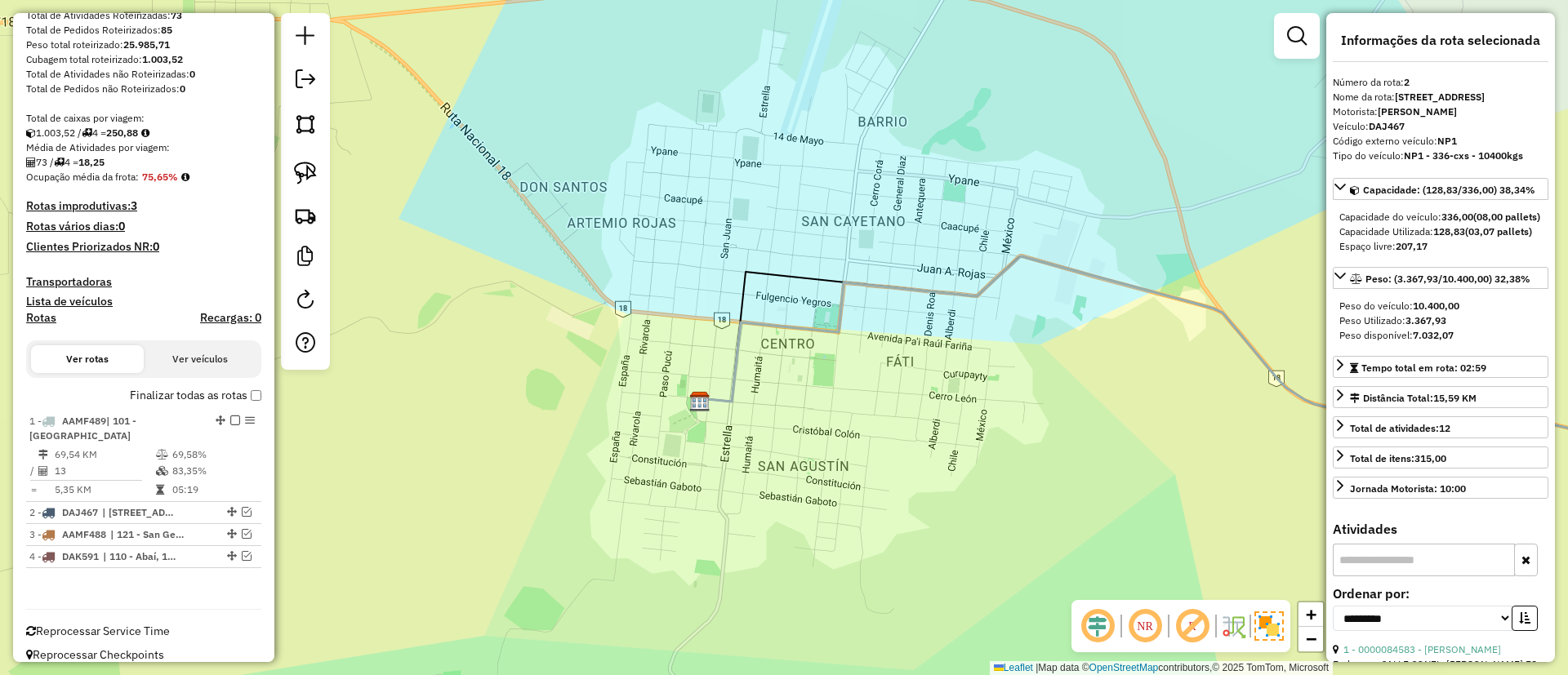
click at [255, 389] on label "Finalizar todas as rotas" at bounding box center [195, 395] width 131 height 17
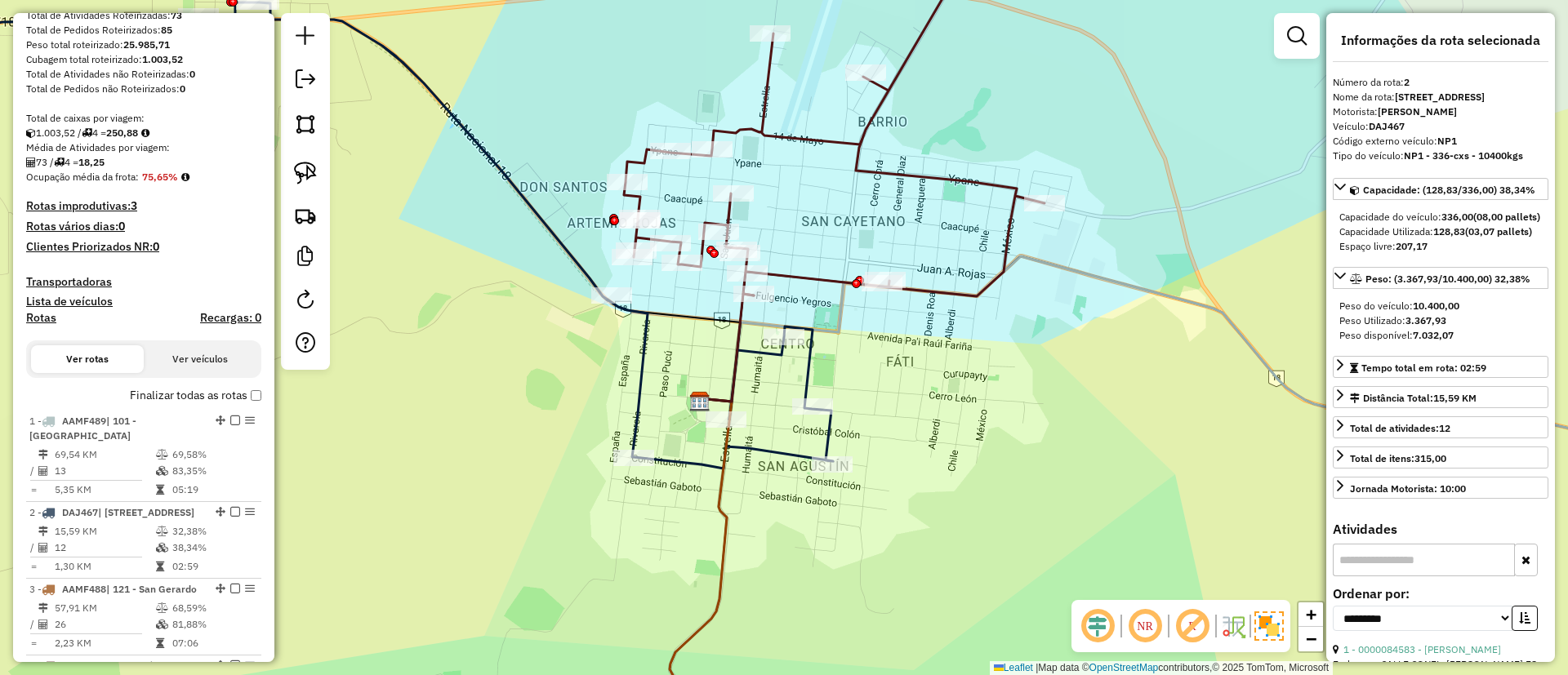
click at [756, 127] on icon at bounding box center [834, 114] width 421 height 364
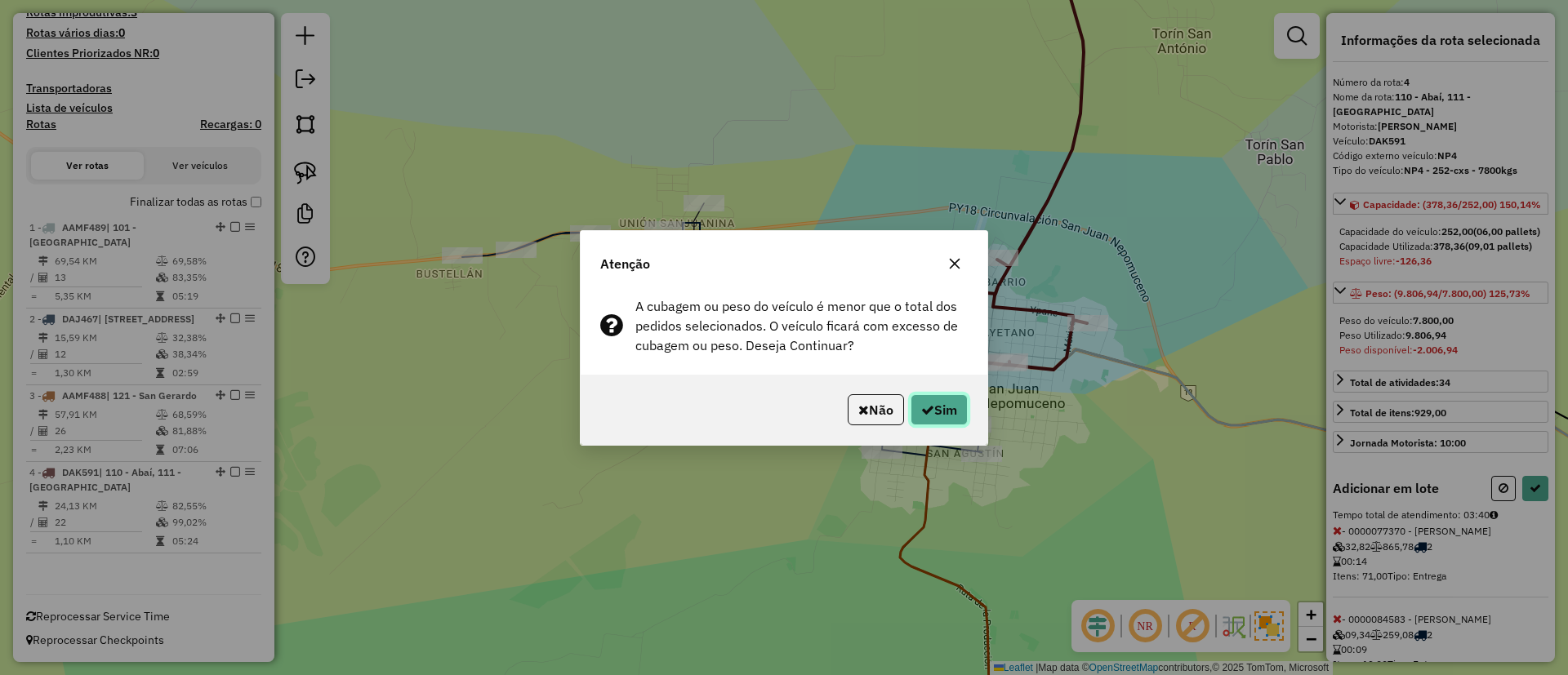
click at [936, 416] on button "Sim" at bounding box center [939, 409] width 57 height 31
select select "**********"
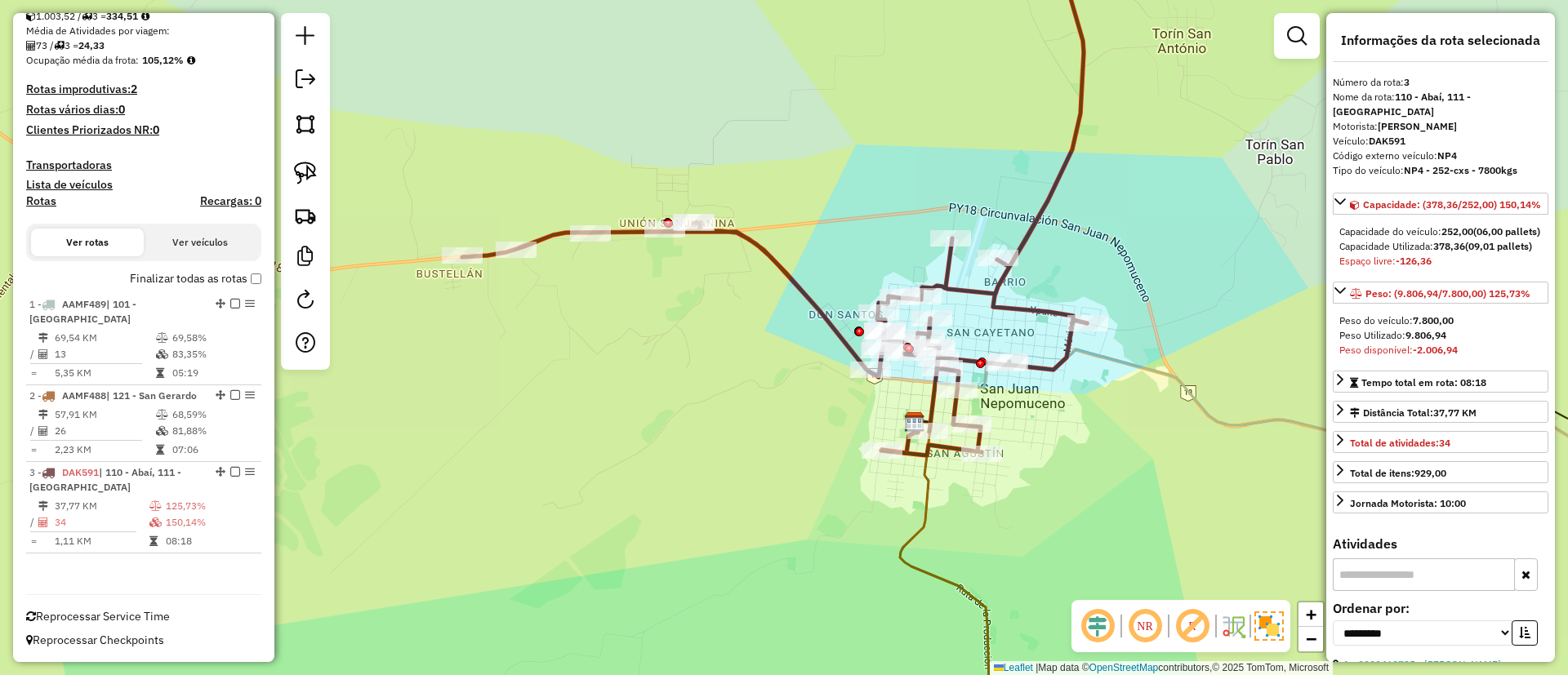
scroll to position [333, 0]
drag, startPoint x: 1006, startPoint y: 234, endPoint x: 892, endPoint y: 133, distance: 152.7
click at [892, 133] on div "Janela de atendimento Grade de atendimento Capacidade Transportadoras Veículos …" at bounding box center [784, 337] width 1568 height 675
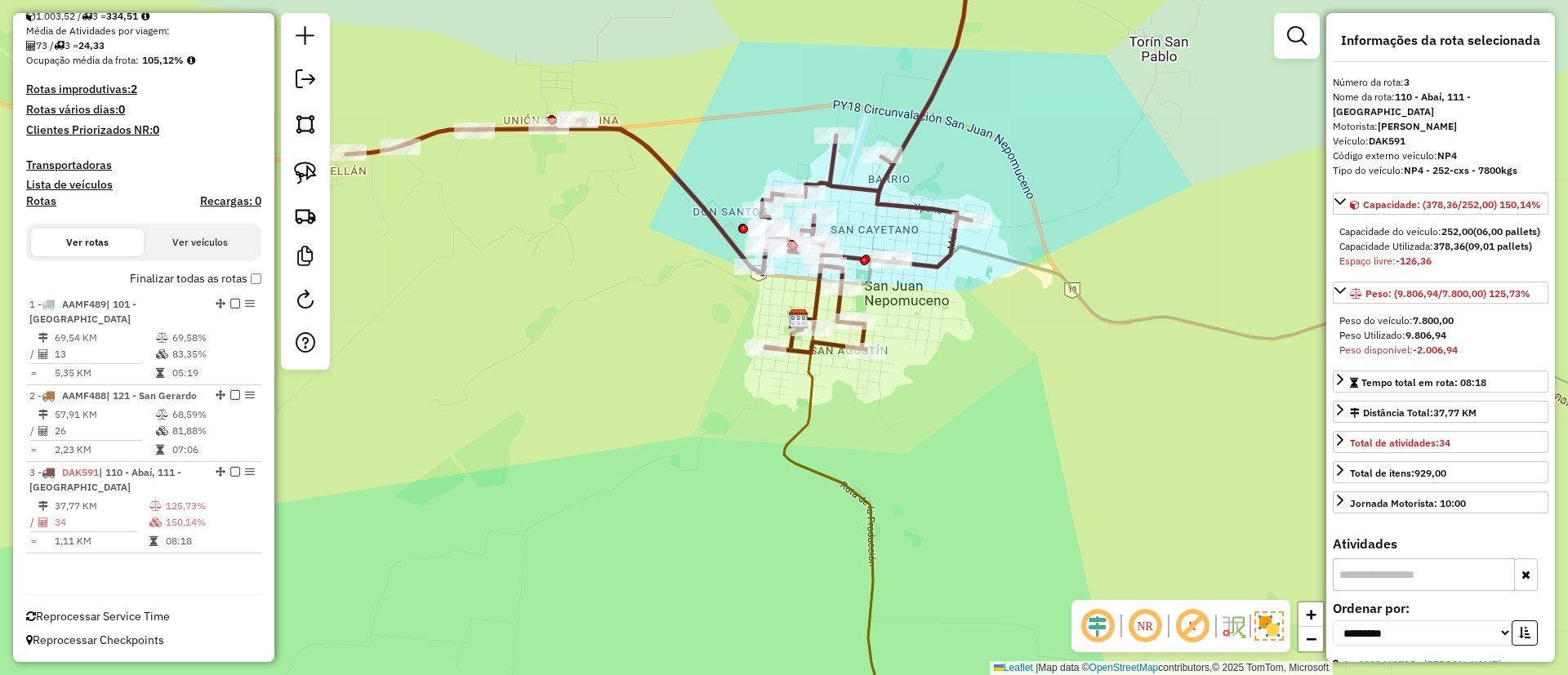
click at [907, 135] on icon at bounding box center [658, 142] width 625 height 421
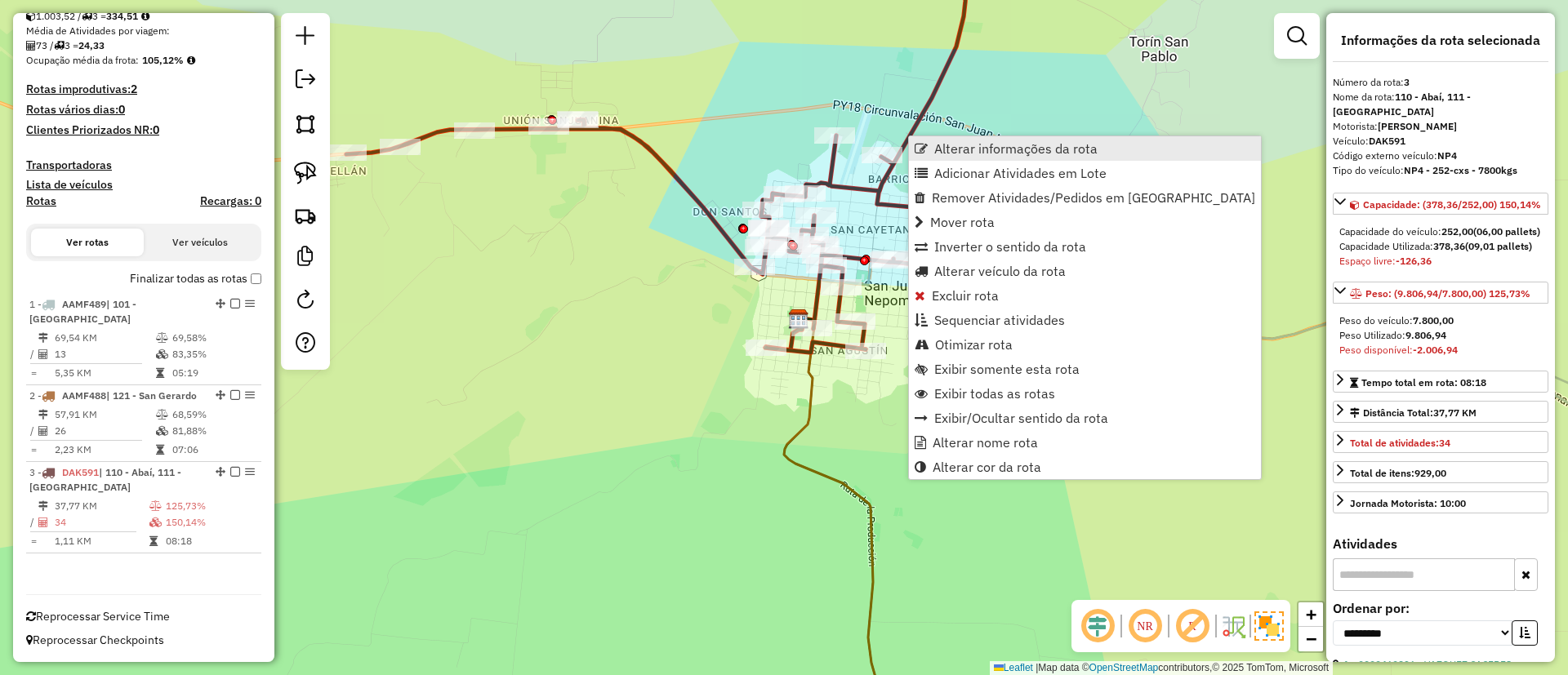
click at [946, 146] on span "Alterar informações da rota" at bounding box center [1015, 148] width 163 height 13
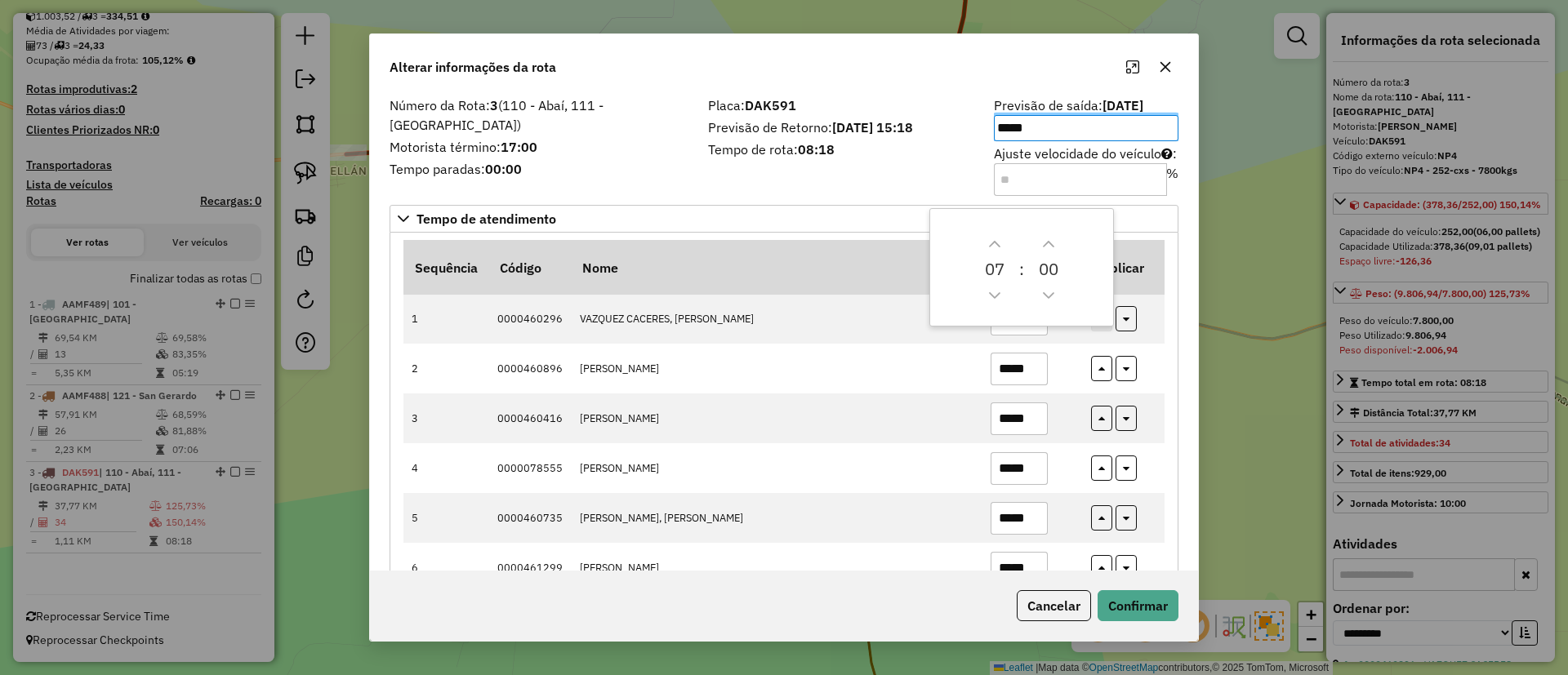
click at [902, 195] on div "Número da Rota: 3 (110 - Abaí, 111 - Ciudad Norte) Motorista término: 17:00 Tem…" at bounding box center [784, 331] width 828 height 477
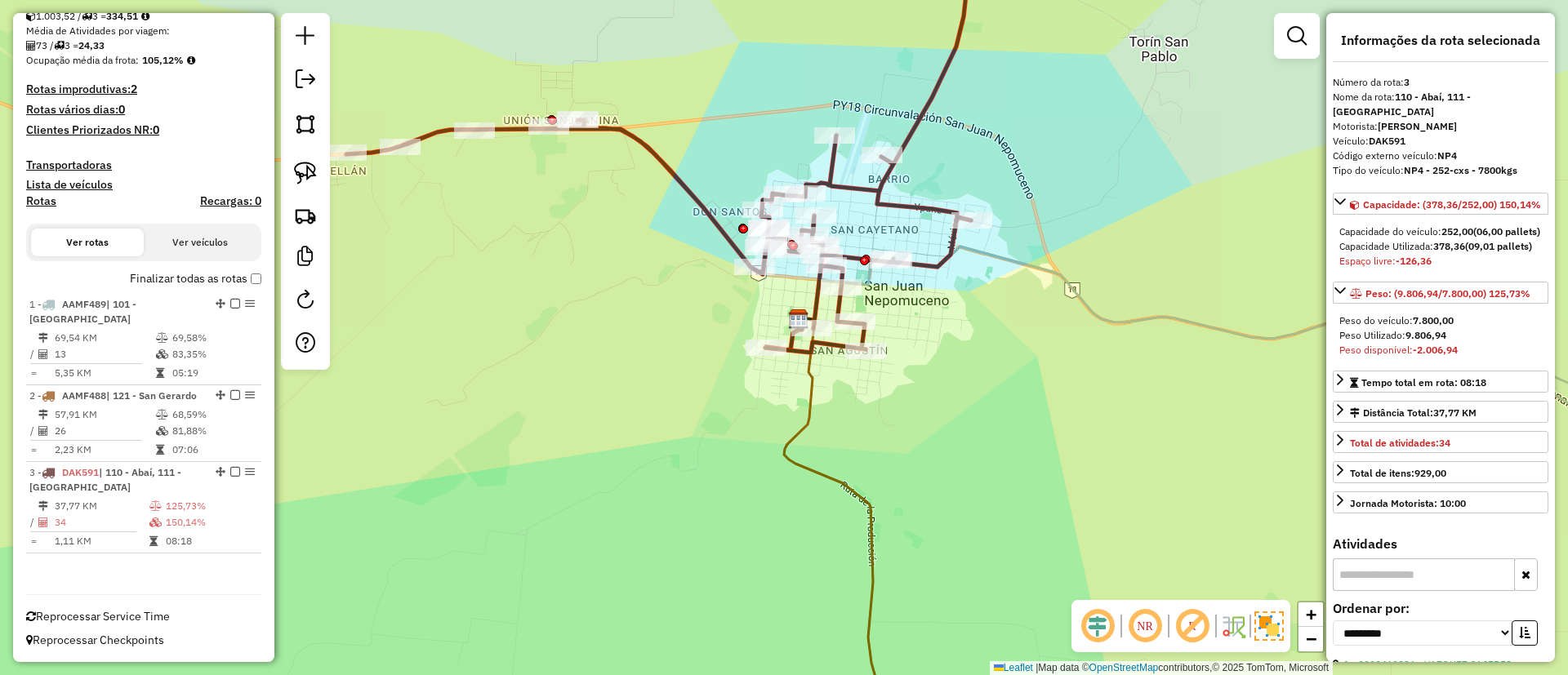
click at [907, 143] on icon at bounding box center [658, 142] width 625 height 421
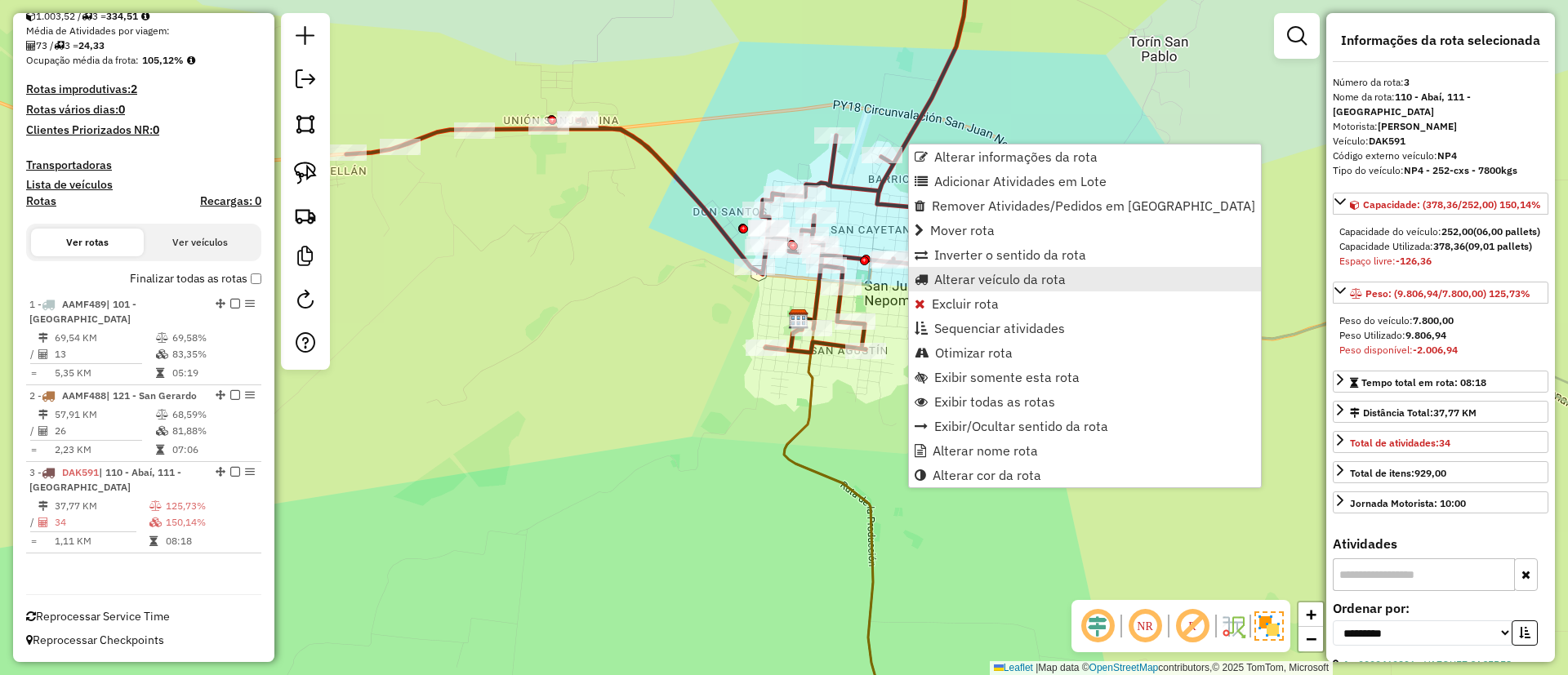
click at [986, 280] on span "Alterar veículo da rota" at bounding box center [999, 279] width 131 height 13
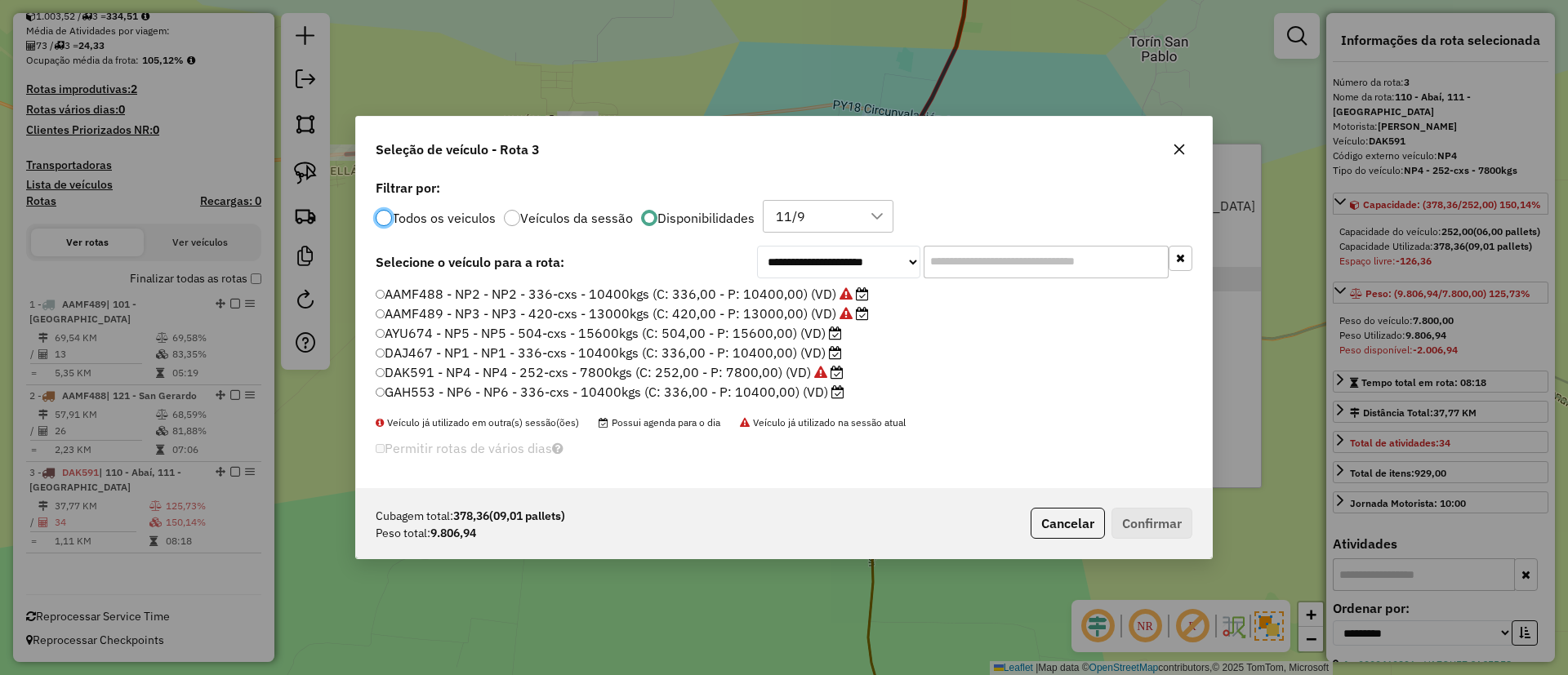
scroll to position [9, 5]
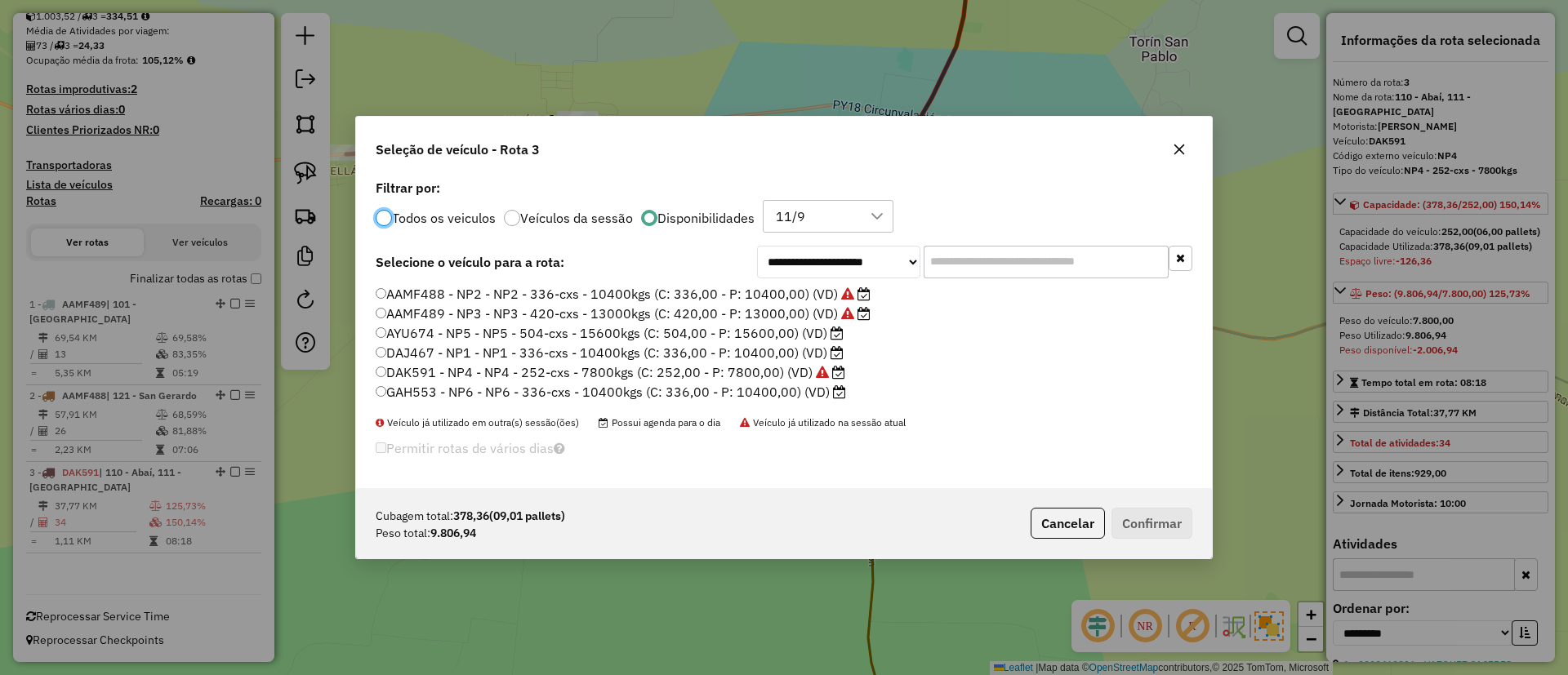
click at [811, 388] on label "GAH553 - NP6 - NP6 - 336-cxs - 10400kgs (C: 336,00 - P: 10400,00) (VD)" at bounding box center [611, 392] width 470 height 20
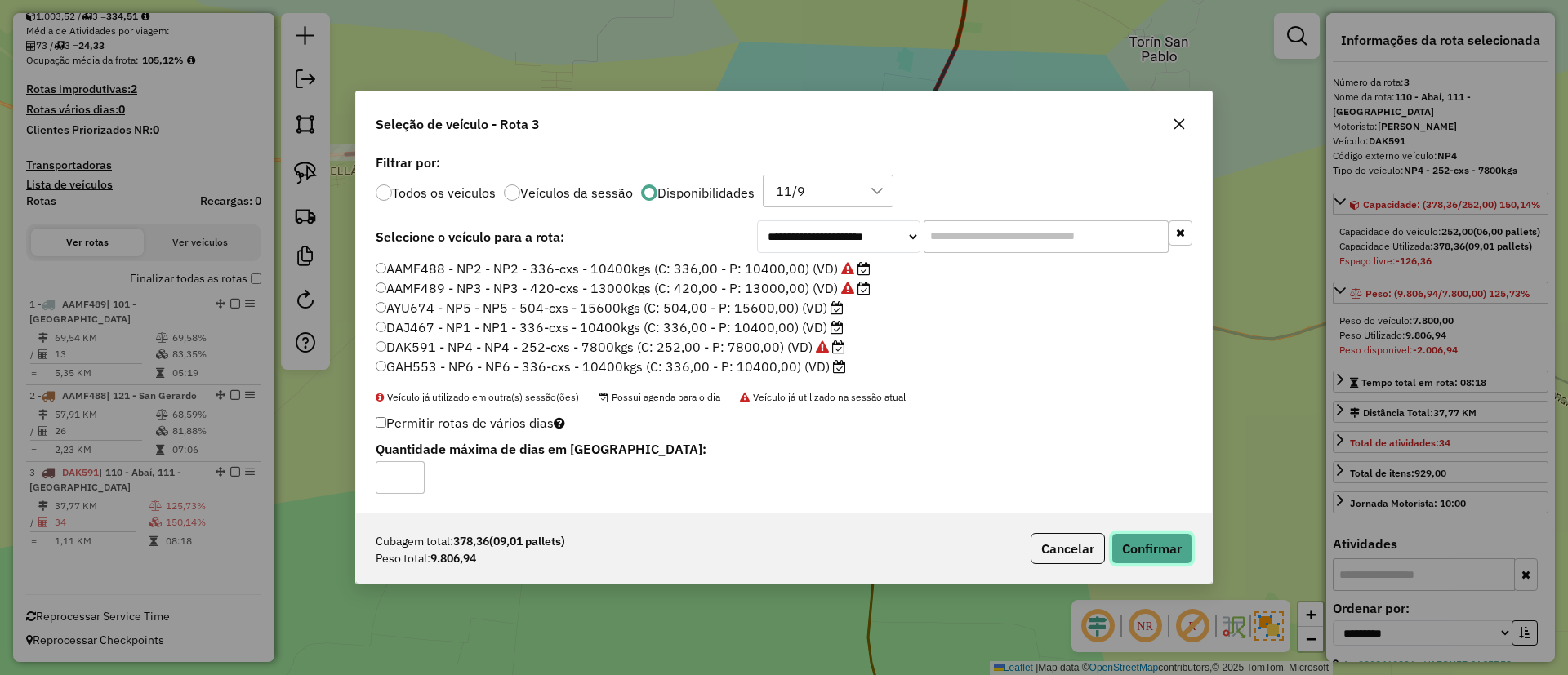
click at [1163, 555] on button "Confirmar" at bounding box center [1151, 548] width 81 height 31
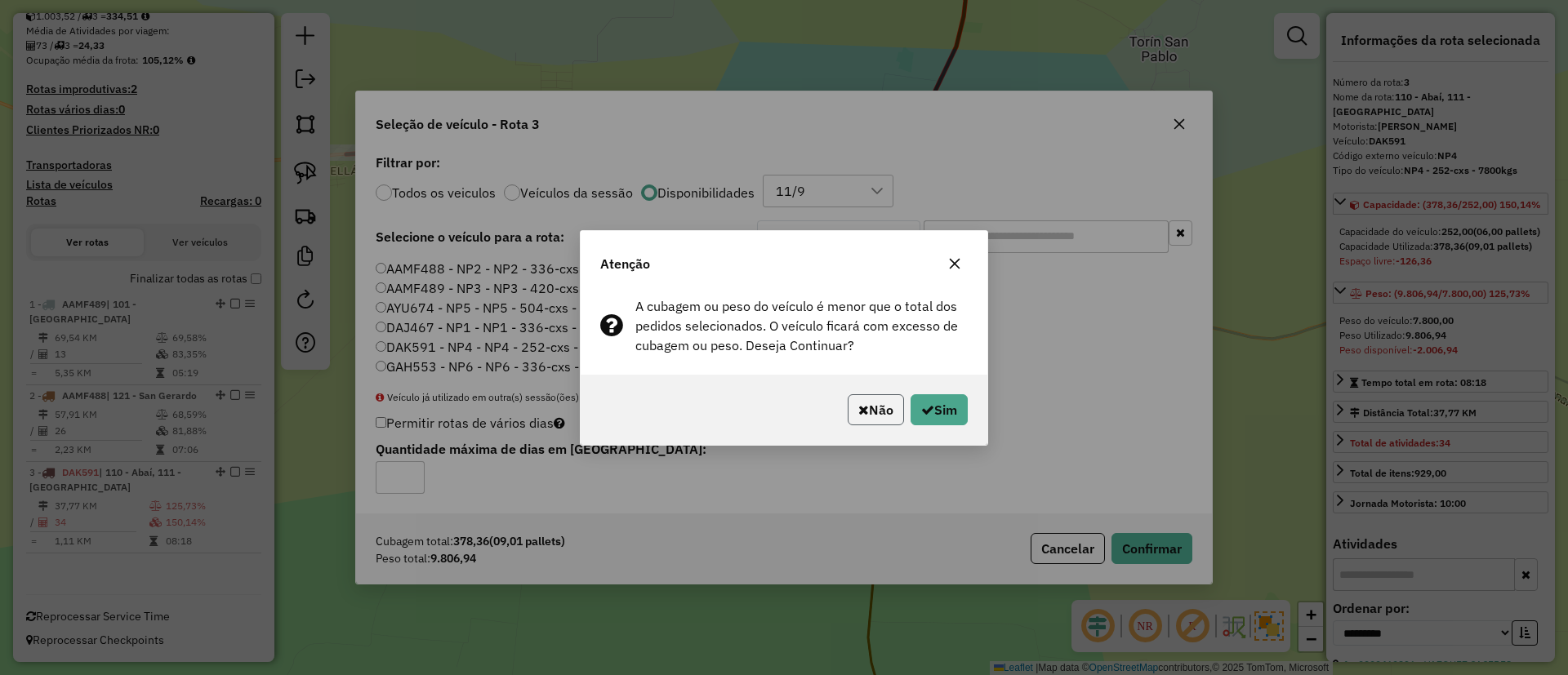
click at [897, 402] on button "Não" at bounding box center [876, 409] width 56 height 31
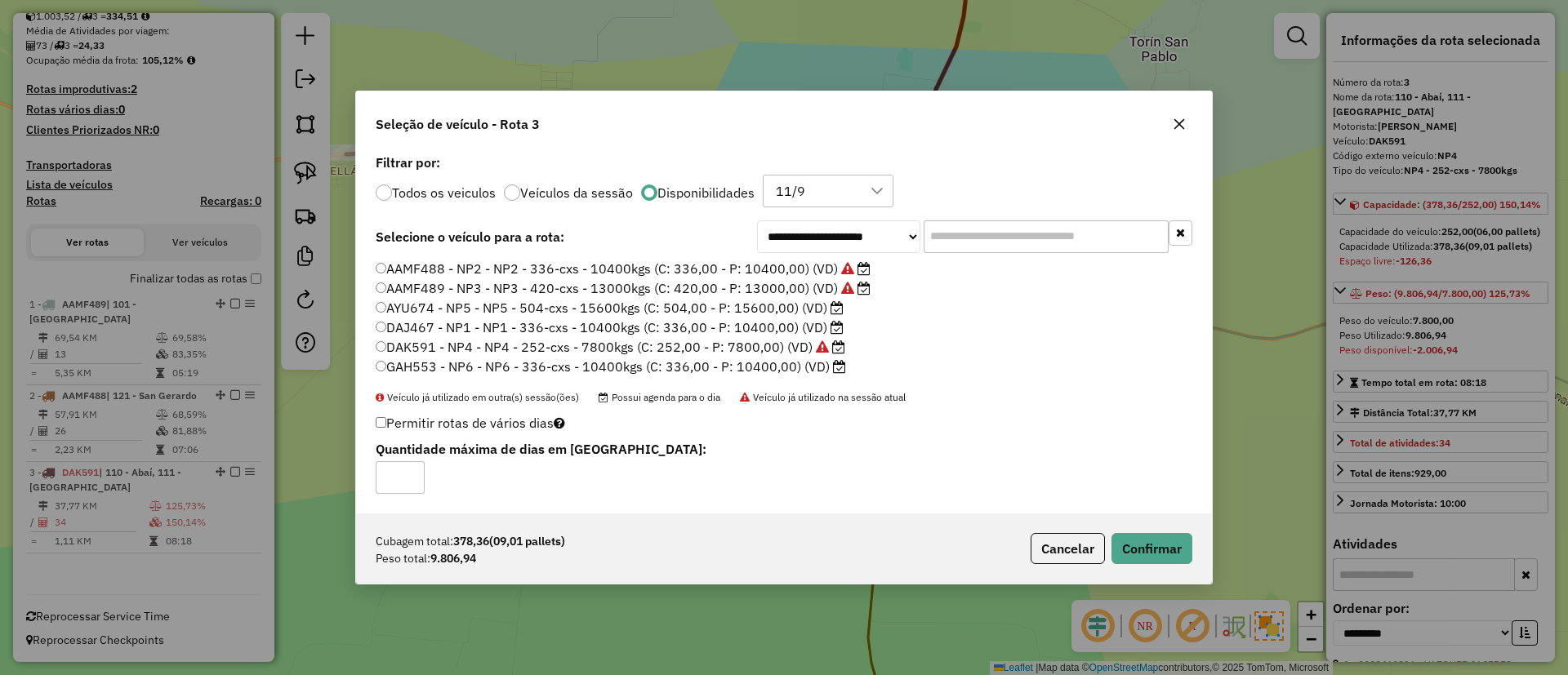
click at [831, 307] on icon at bounding box center [837, 307] width 13 height 13
click at [1172, 564] on div "Cubagem total: 378,36 (09,01 pallets) Peso total: 9.806,94 Cancelar Confirmar" at bounding box center [784, 549] width 856 height 70
click at [1153, 550] on button "Confirmar" at bounding box center [1151, 548] width 81 height 31
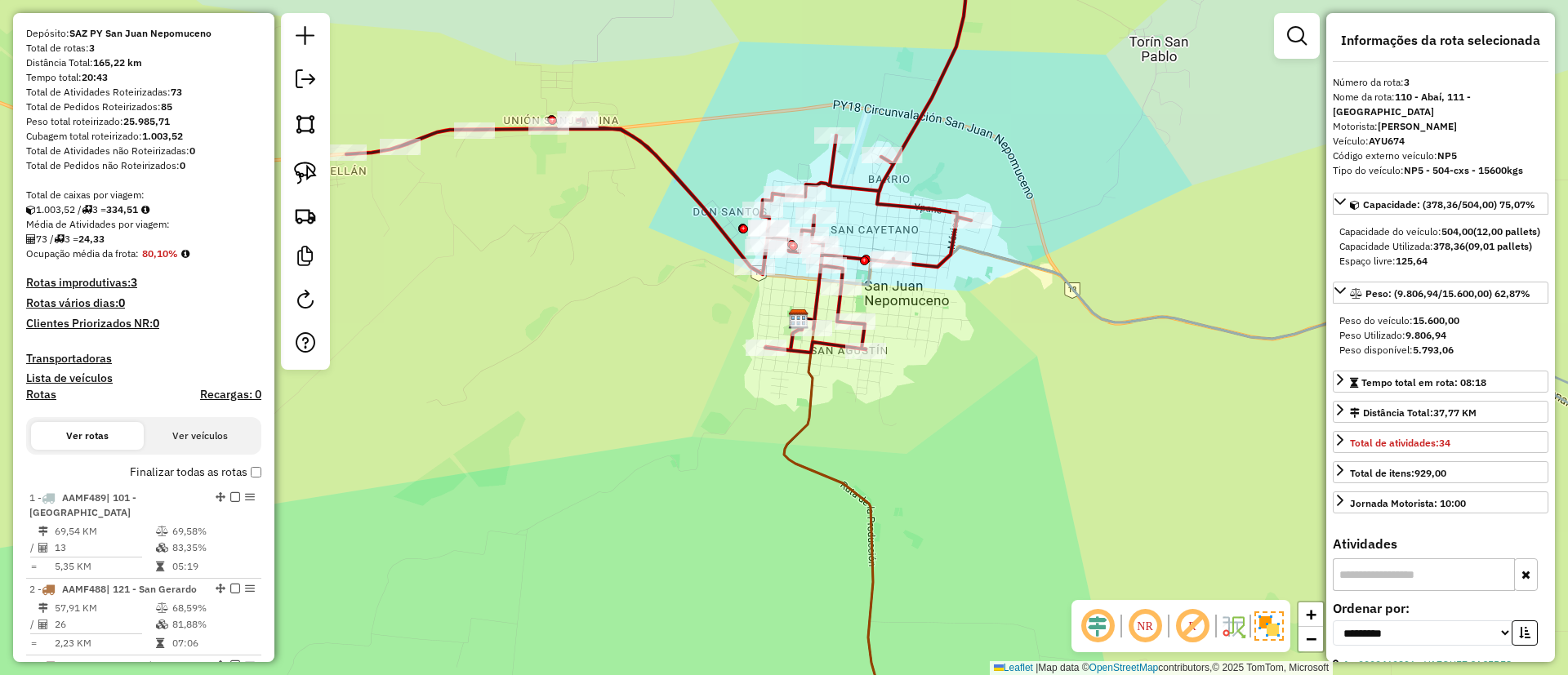
scroll to position [333, 0]
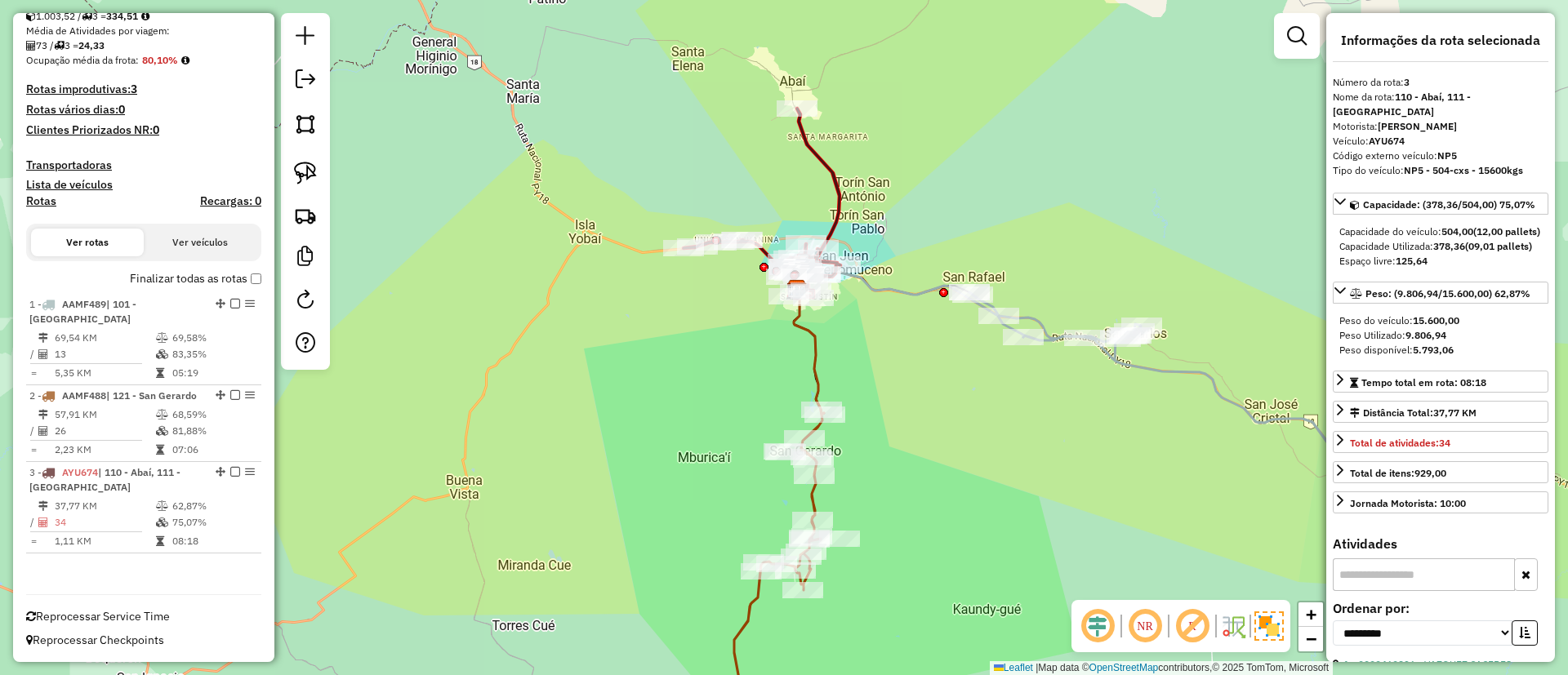
drag, startPoint x: 755, startPoint y: 397, endPoint x: 707, endPoint y: 318, distance: 92.0
click at [707, 318] on div "Janela de atendimento Grade de atendimento Capacidade Transportadoras Veículos …" at bounding box center [784, 337] width 1568 height 675
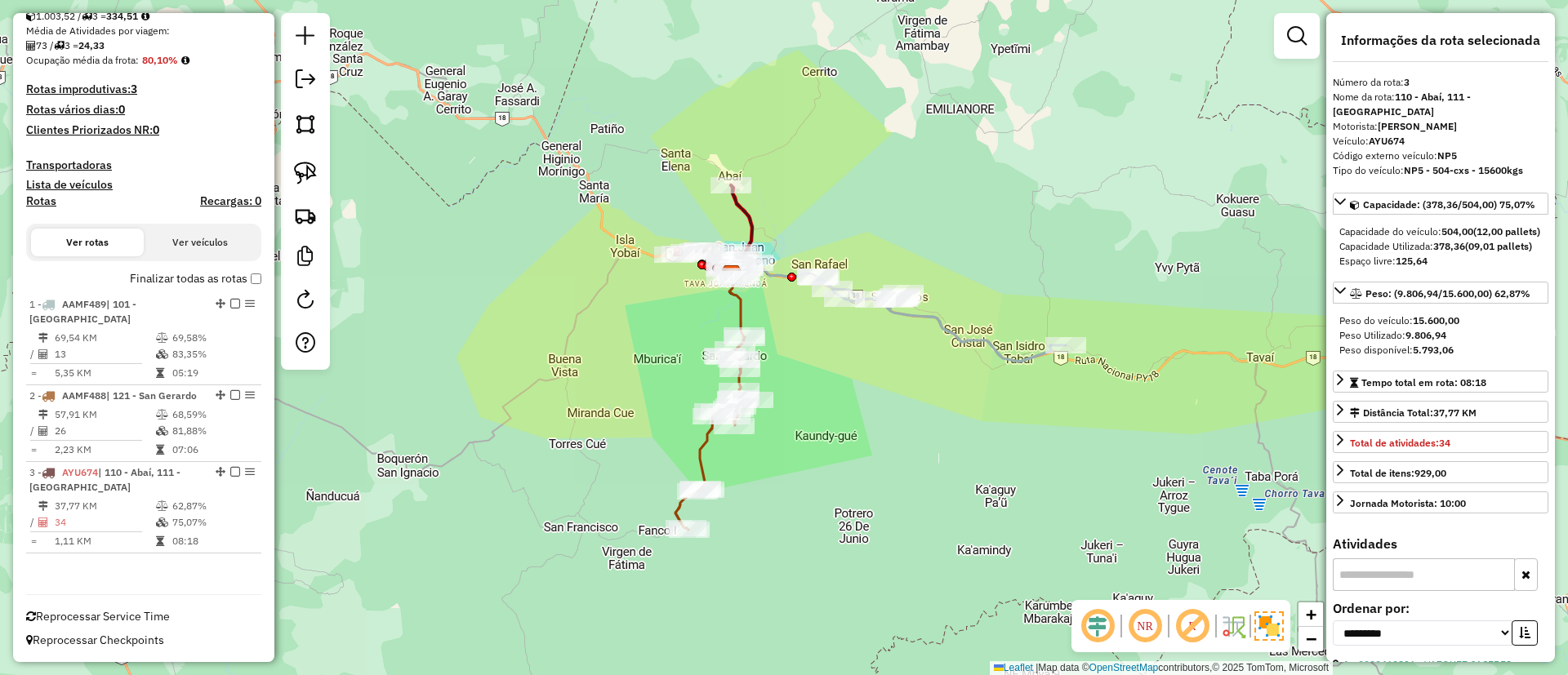
click at [49, 205] on h4 "Rotas" at bounding box center [41, 201] width 30 height 14
select select
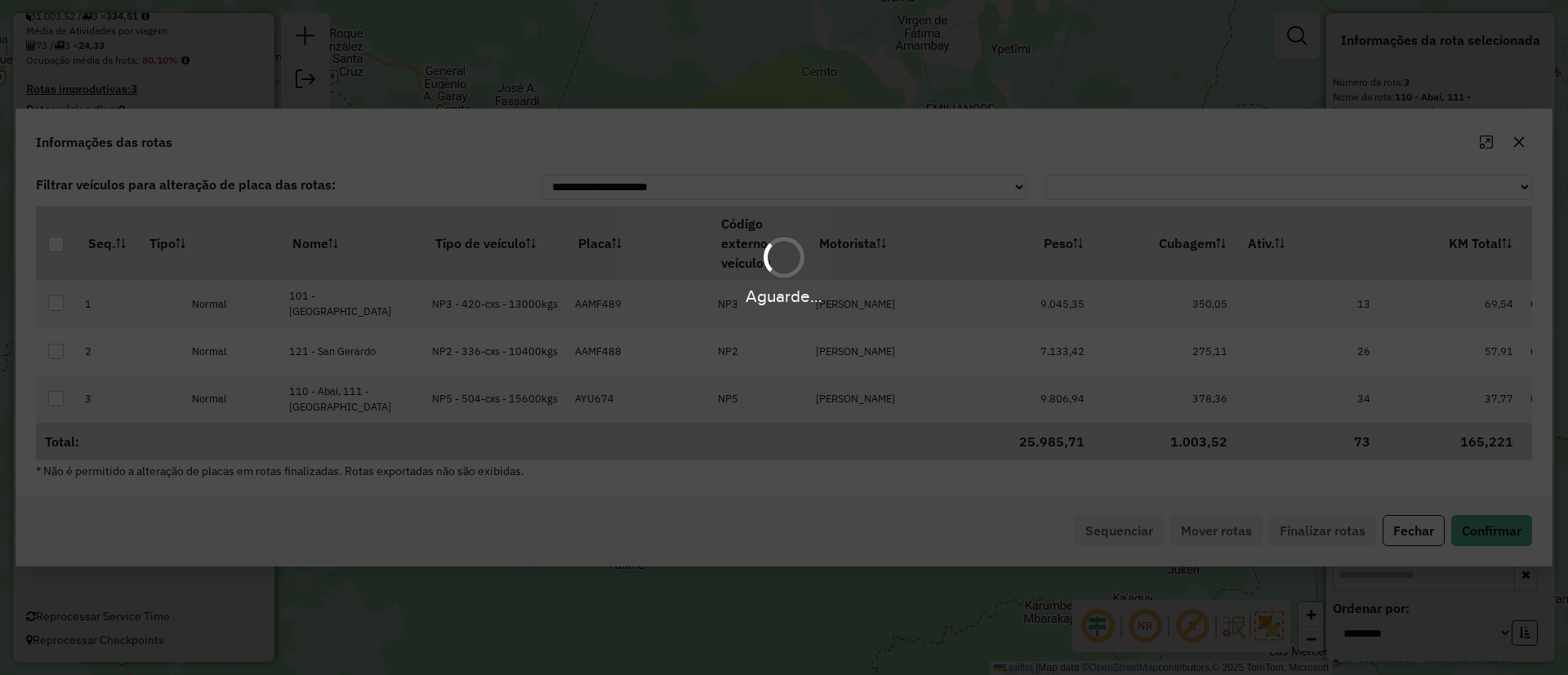
click at [502, 237] on div "Aguarde..." at bounding box center [784, 270] width 1568 height 78
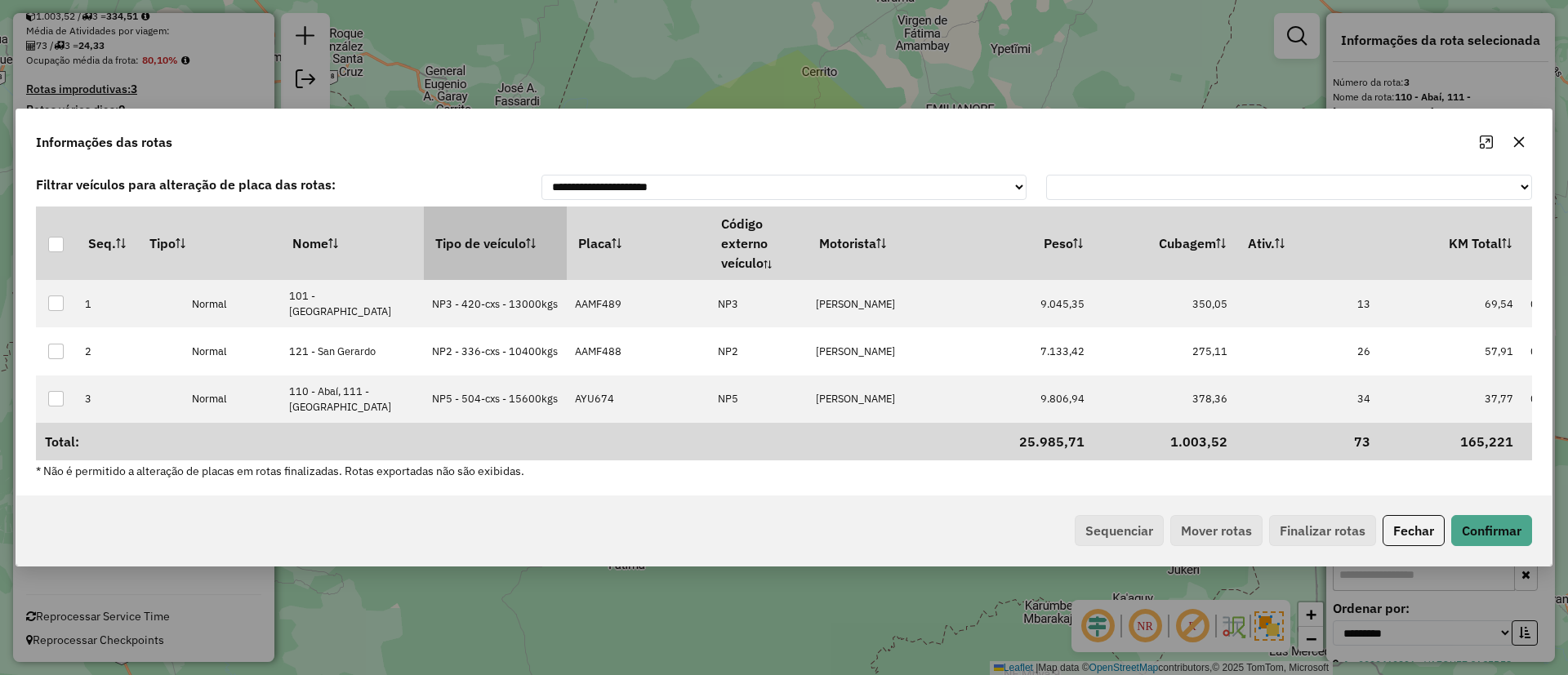
click at [492, 243] on th "Tipo de veículo" at bounding box center [495, 243] width 143 height 73
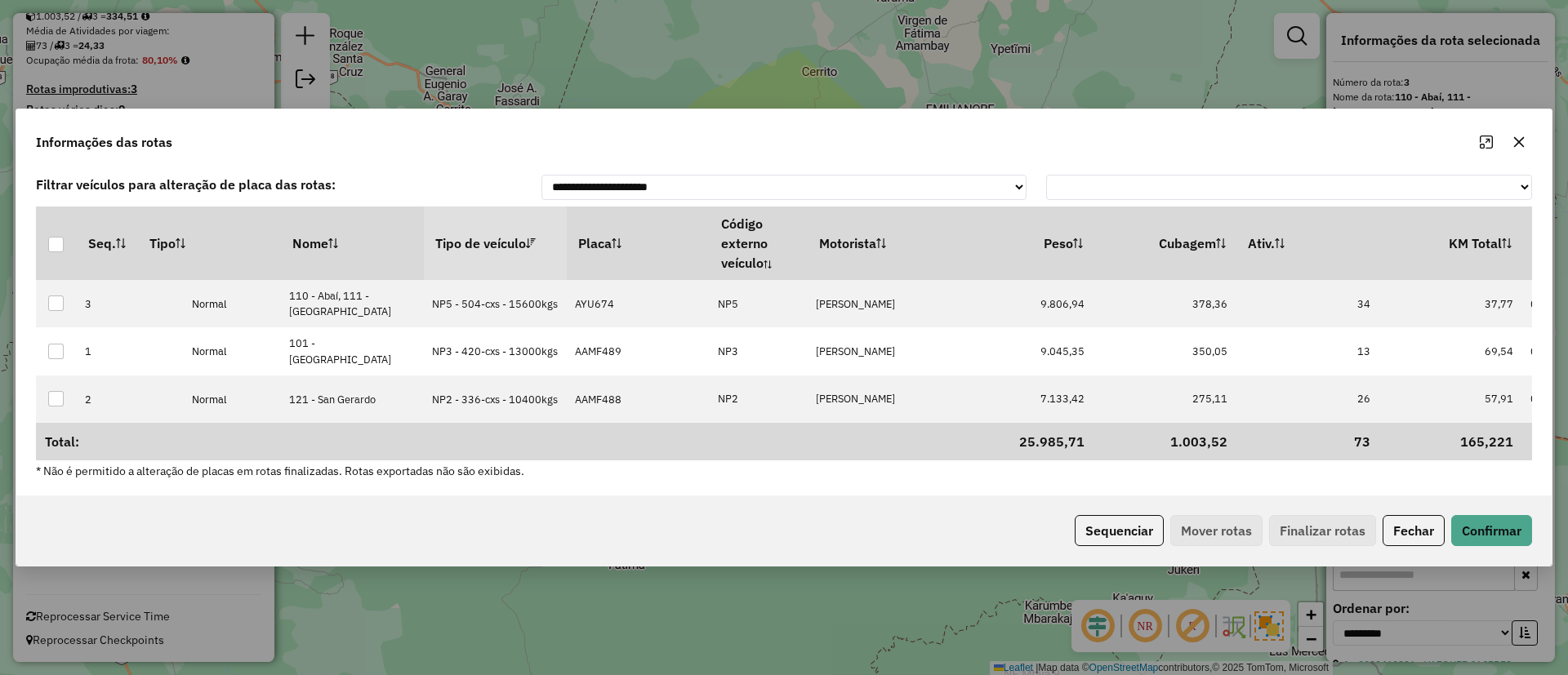
click at [492, 243] on th "Tipo de veículo" at bounding box center [495, 243] width 143 height 73
click at [1123, 540] on button "Sequenciar" at bounding box center [1119, 530] width 89 height 31
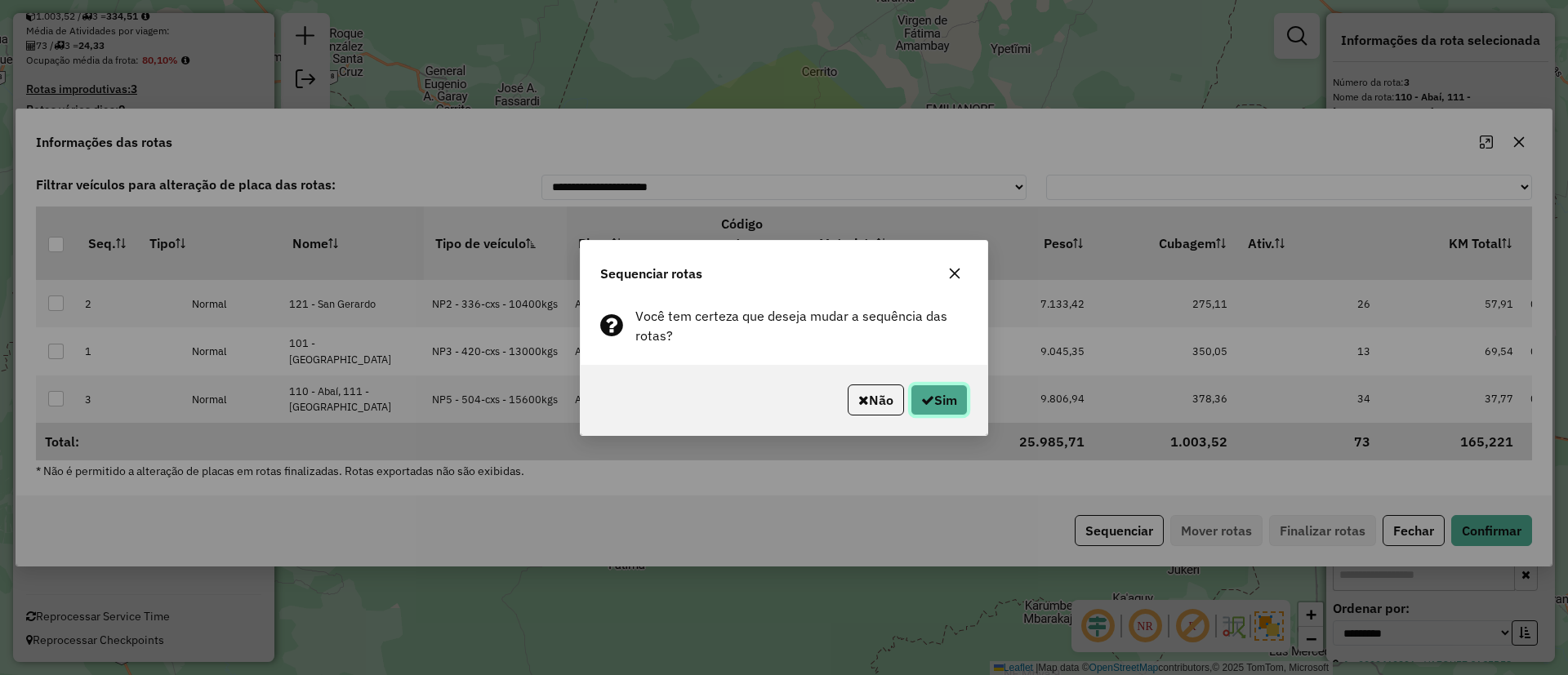
click at [922, 390] on button "Sim" at bounding box center [939, 400] width 57 height 31
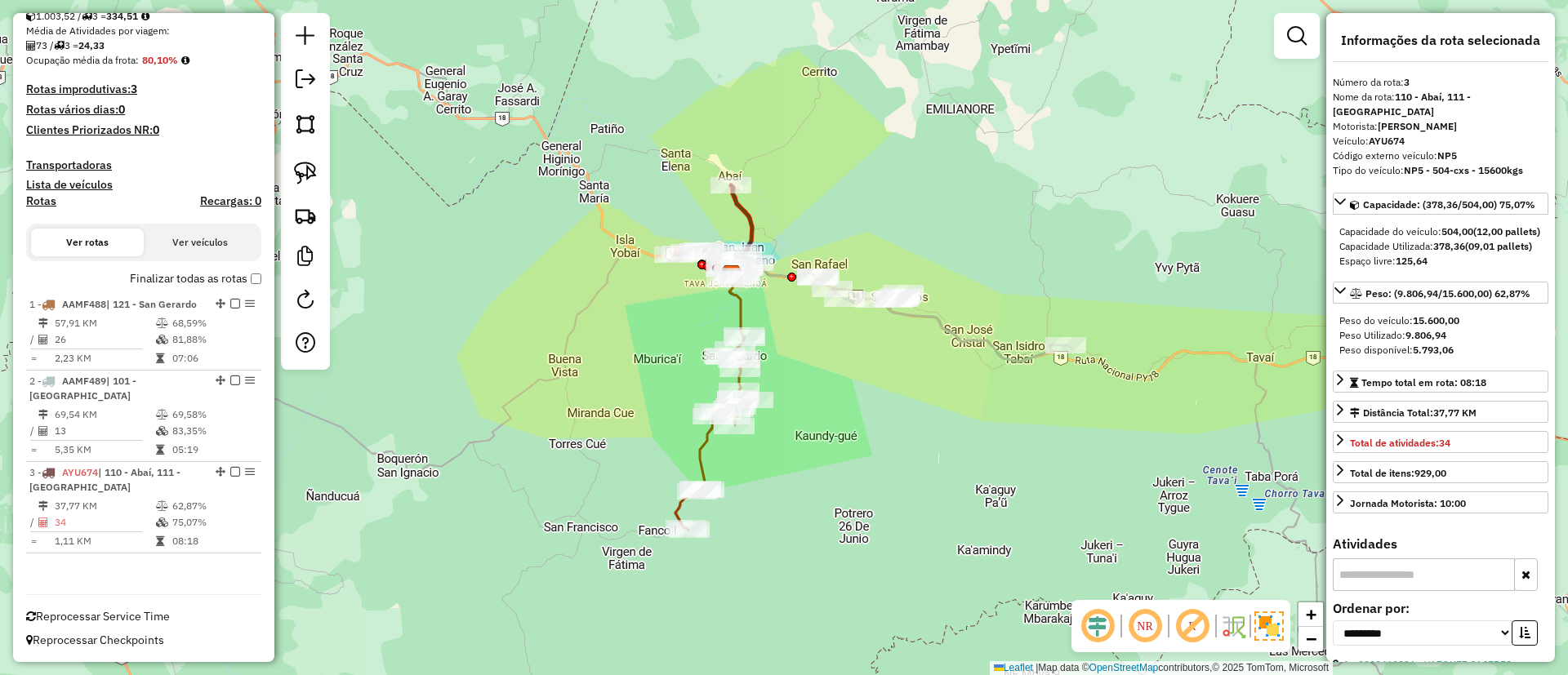
scroll to position [140, 0]
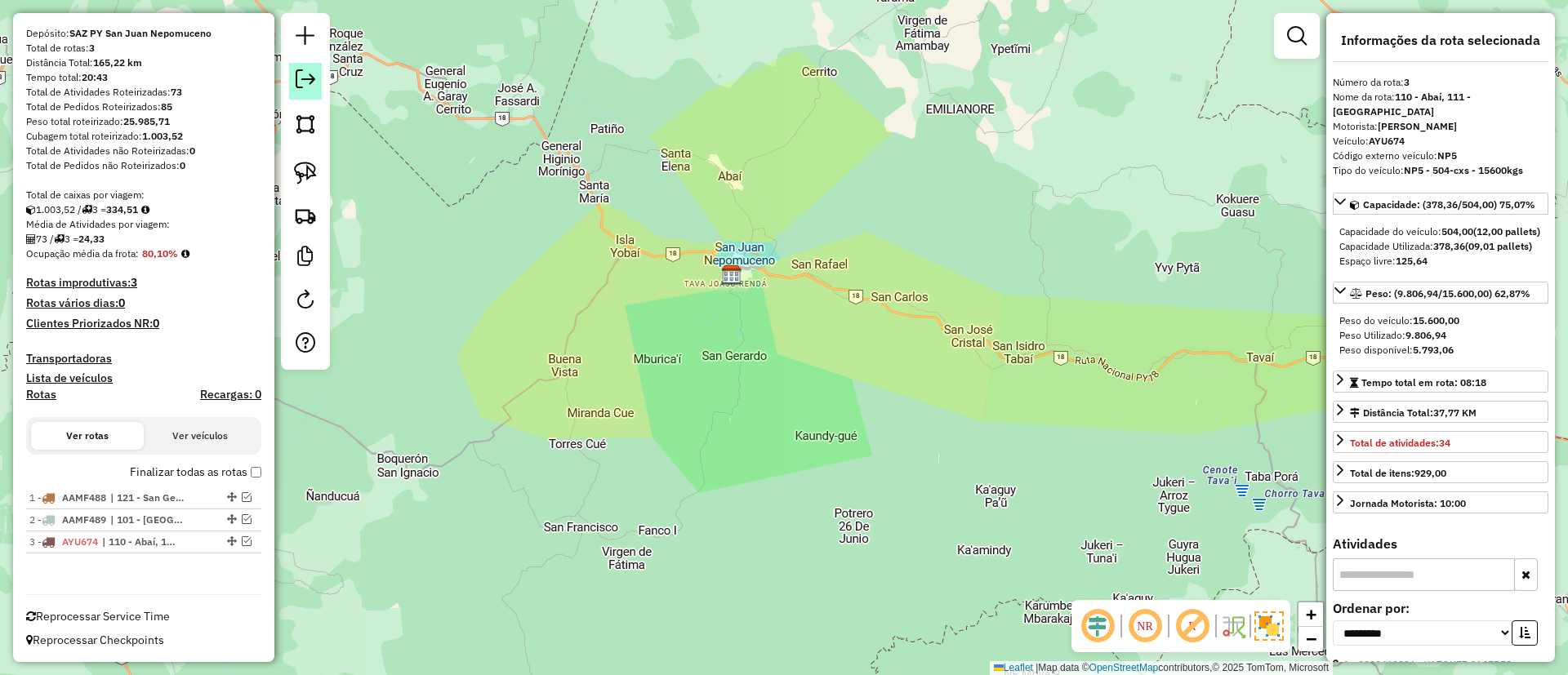
click at [296, 82] on em at bounding box center [306, 79] width 20 height 20
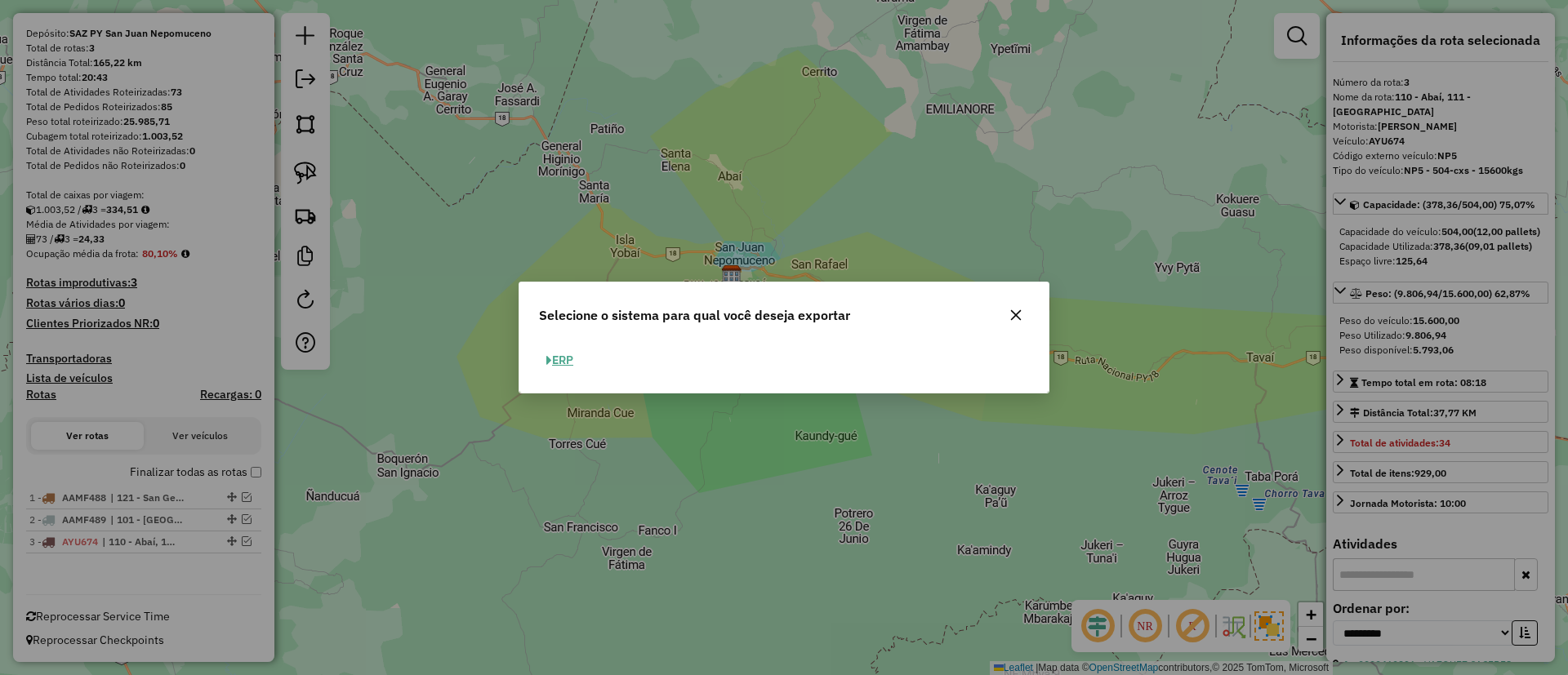
click at [571, 371] on button "ERP" at bounding box center [560, 360] width 42 height 25
select select "**"
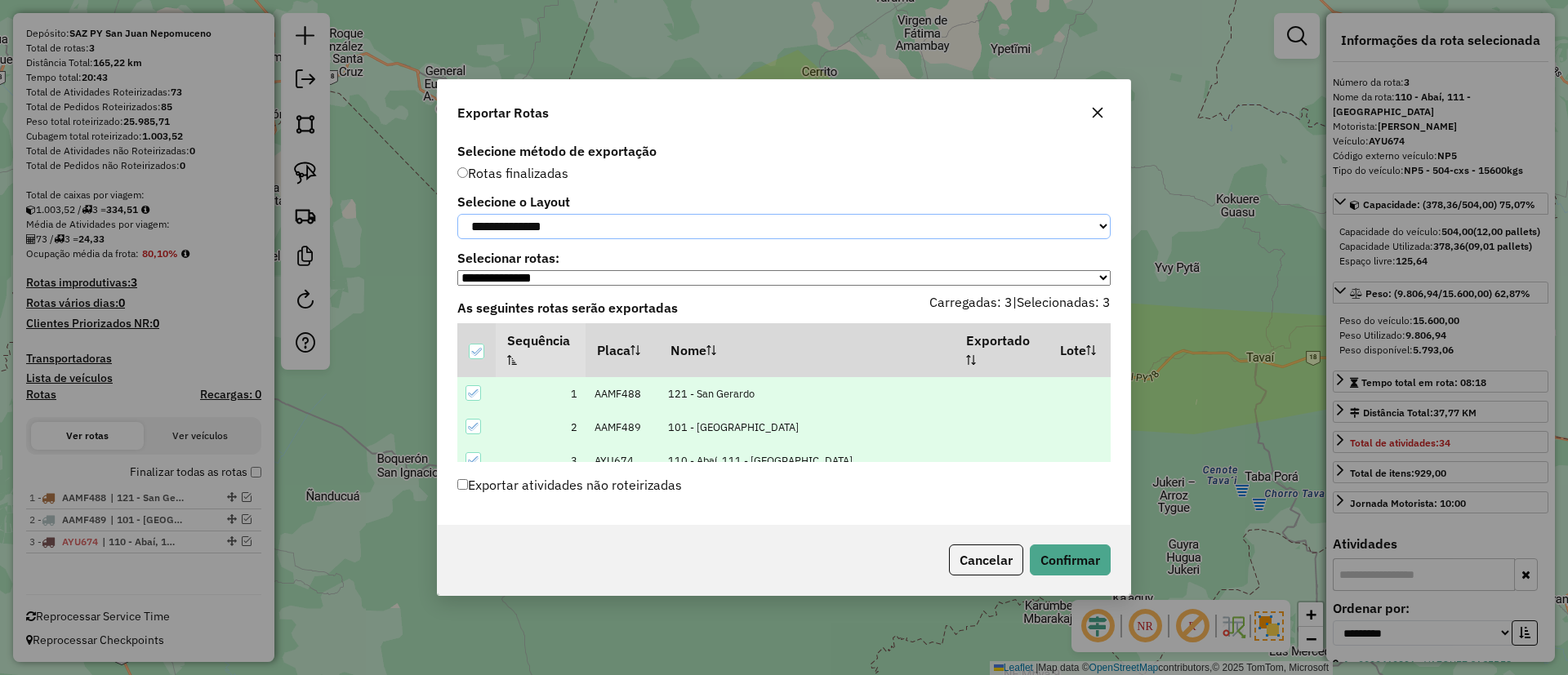
click at [570, 234] on select "**********" at bounding box center [783, 226] width 653 height 25
select select "*********"
click at [457, 214] on select "**********" at bounding box center [783, 226] width 653 height 25
click at [1068, 572] on button "Confirmar" at bounding box center [1070, 560] width 81 height 31
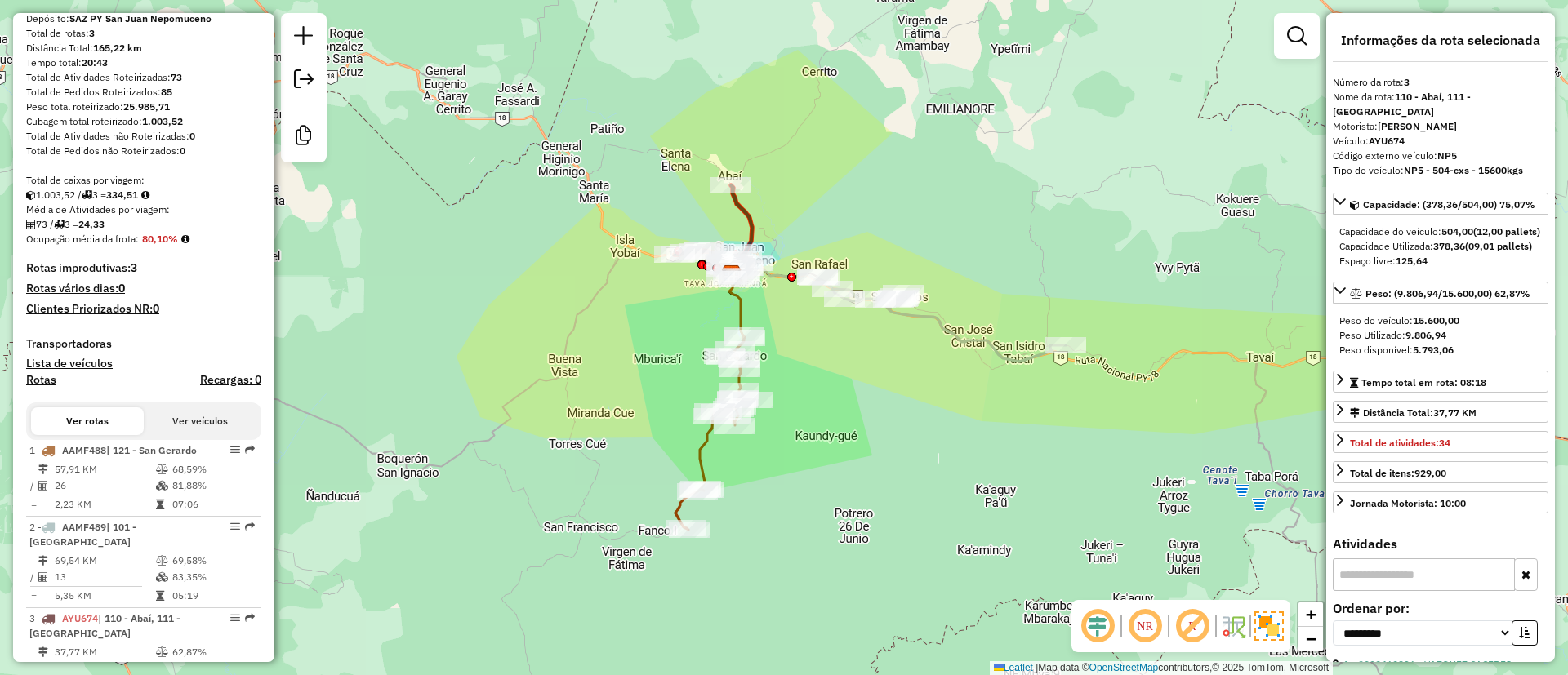
scroll to position [264, 0]
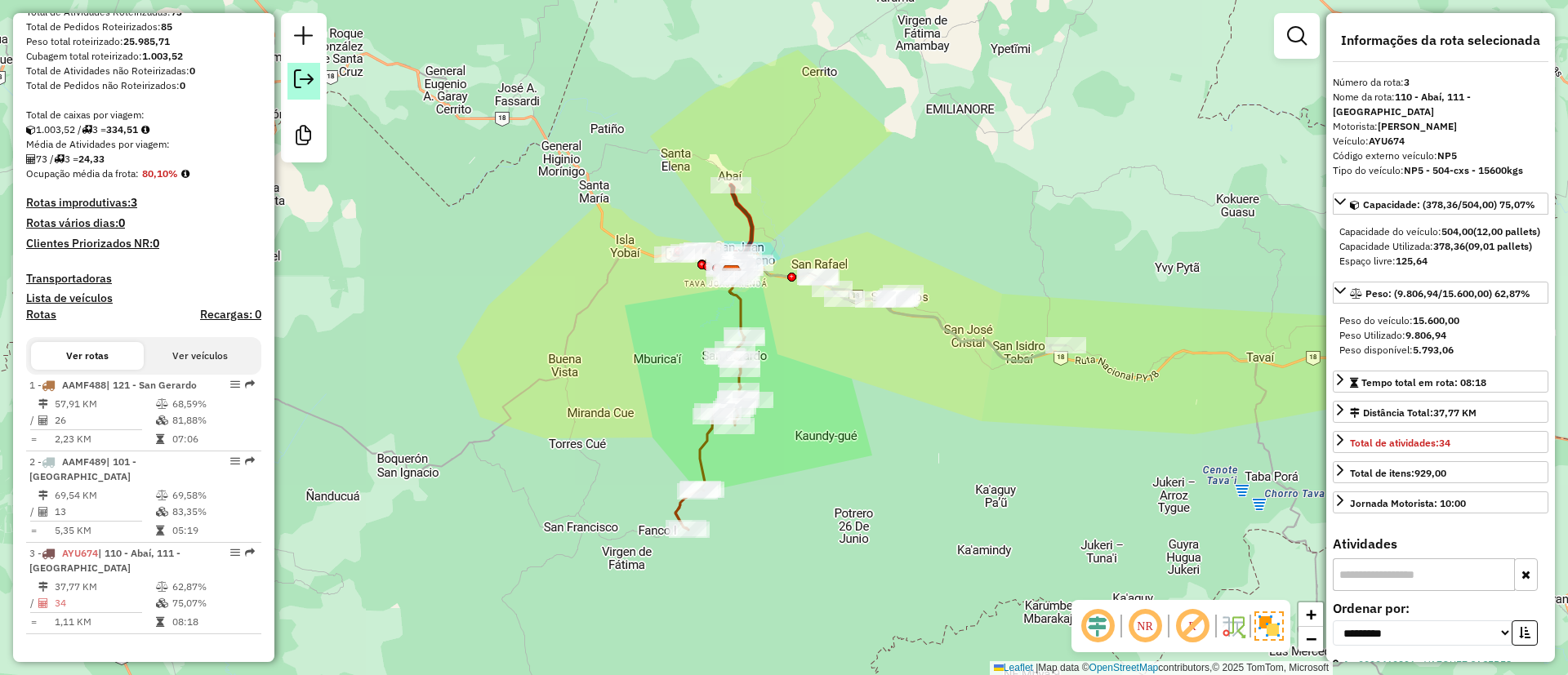
click at [301, 79] on em at bounding box center [304, 79] width 20 height 20
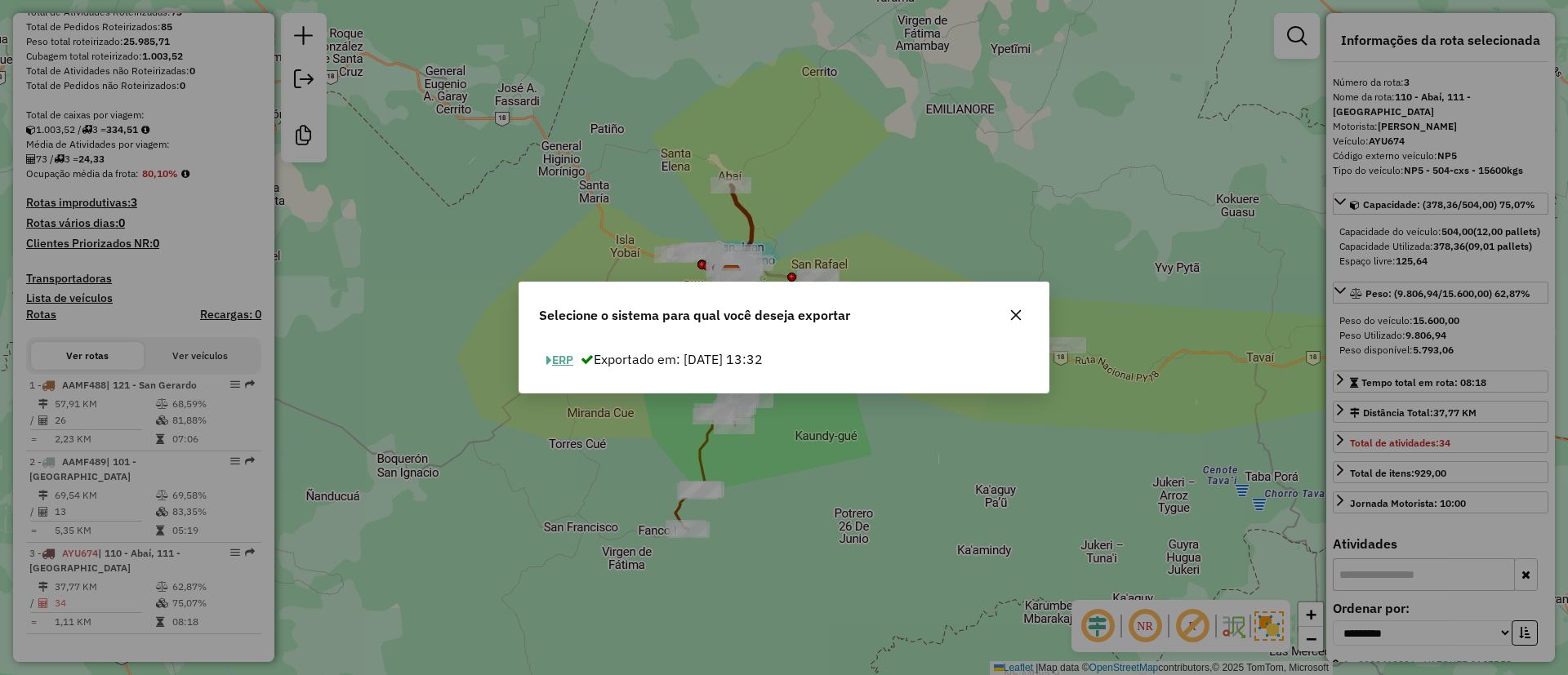
click at [581, 362] on button "ERP" at bounding box center [560, 360] width 42 height 25
select select "*********"
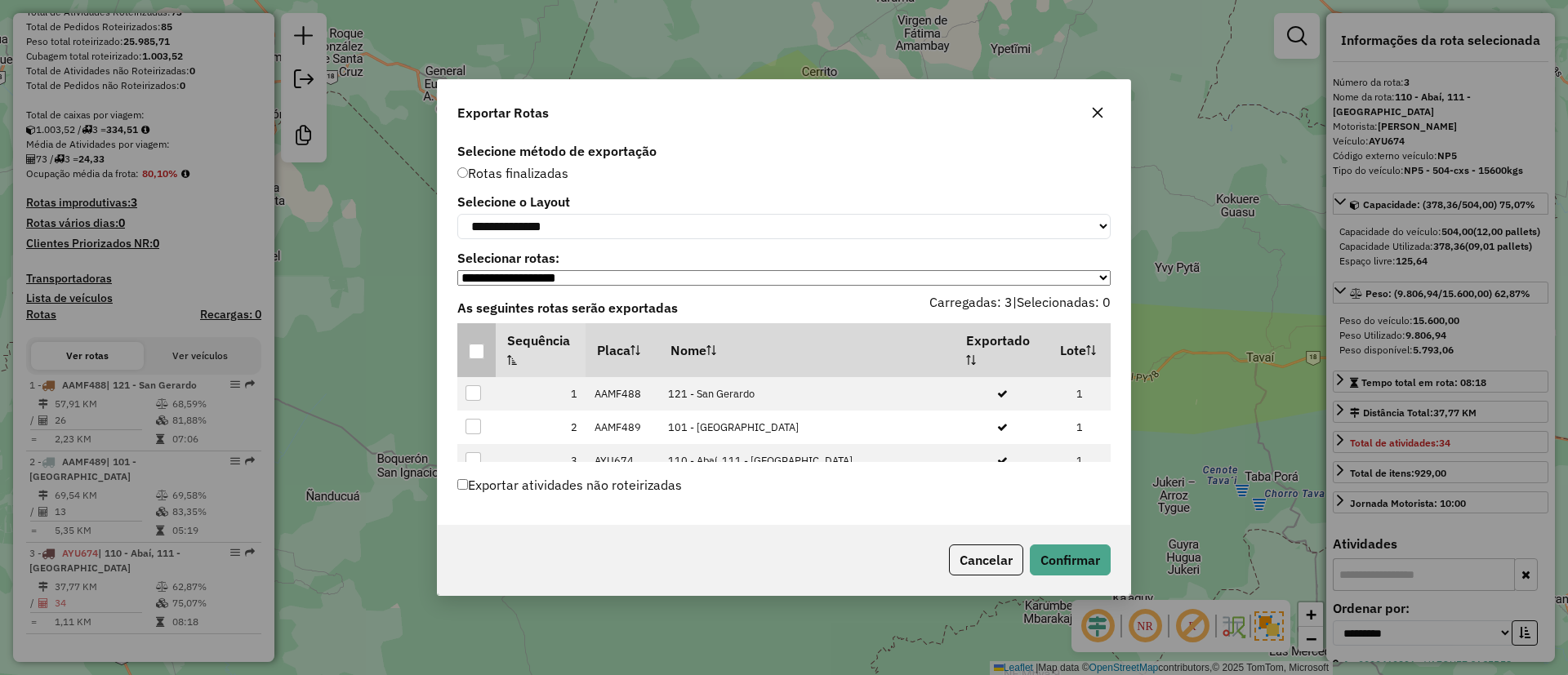
click at [481, 355] on div at bounding box center [477, 352] width 16 height 16
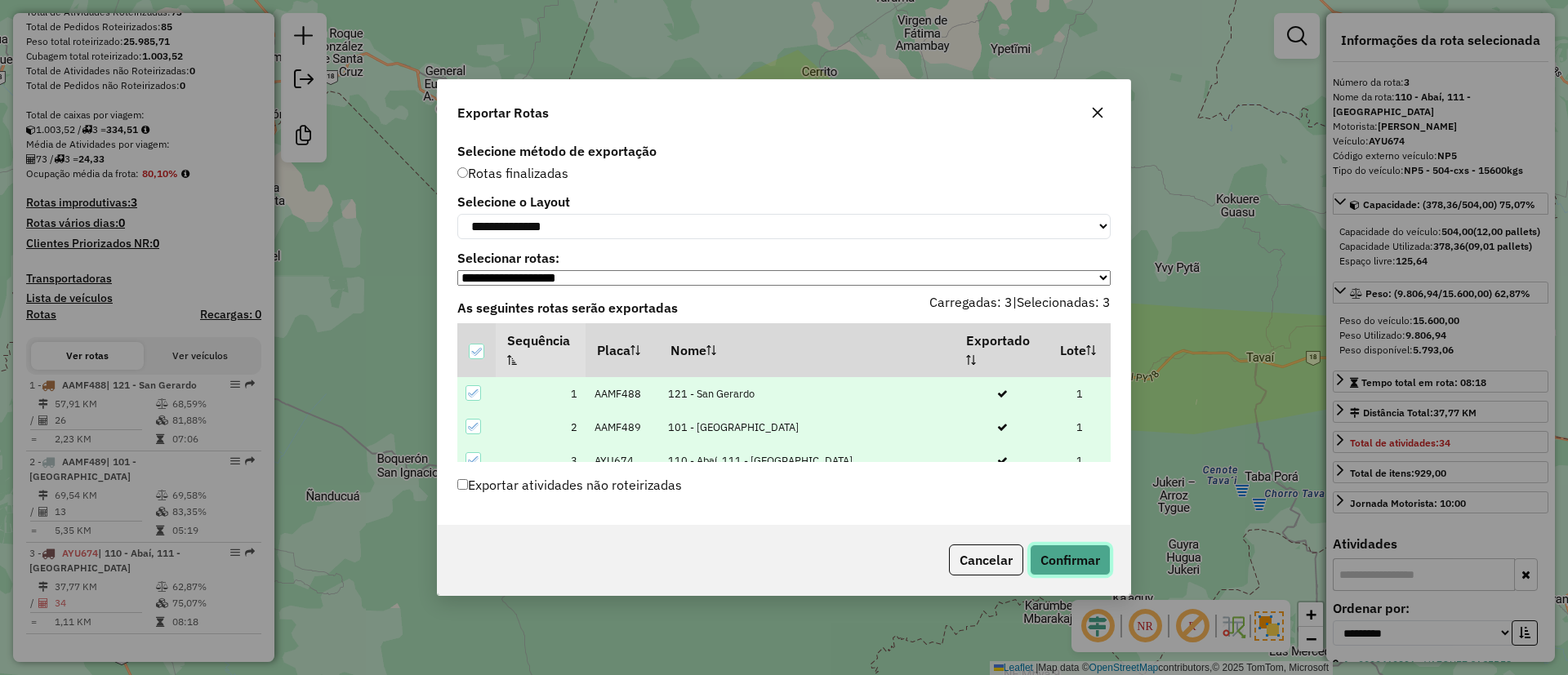
click at [1065, 563] on button "Confirmar" at bounding box center [1070, 560] width 81 height 31
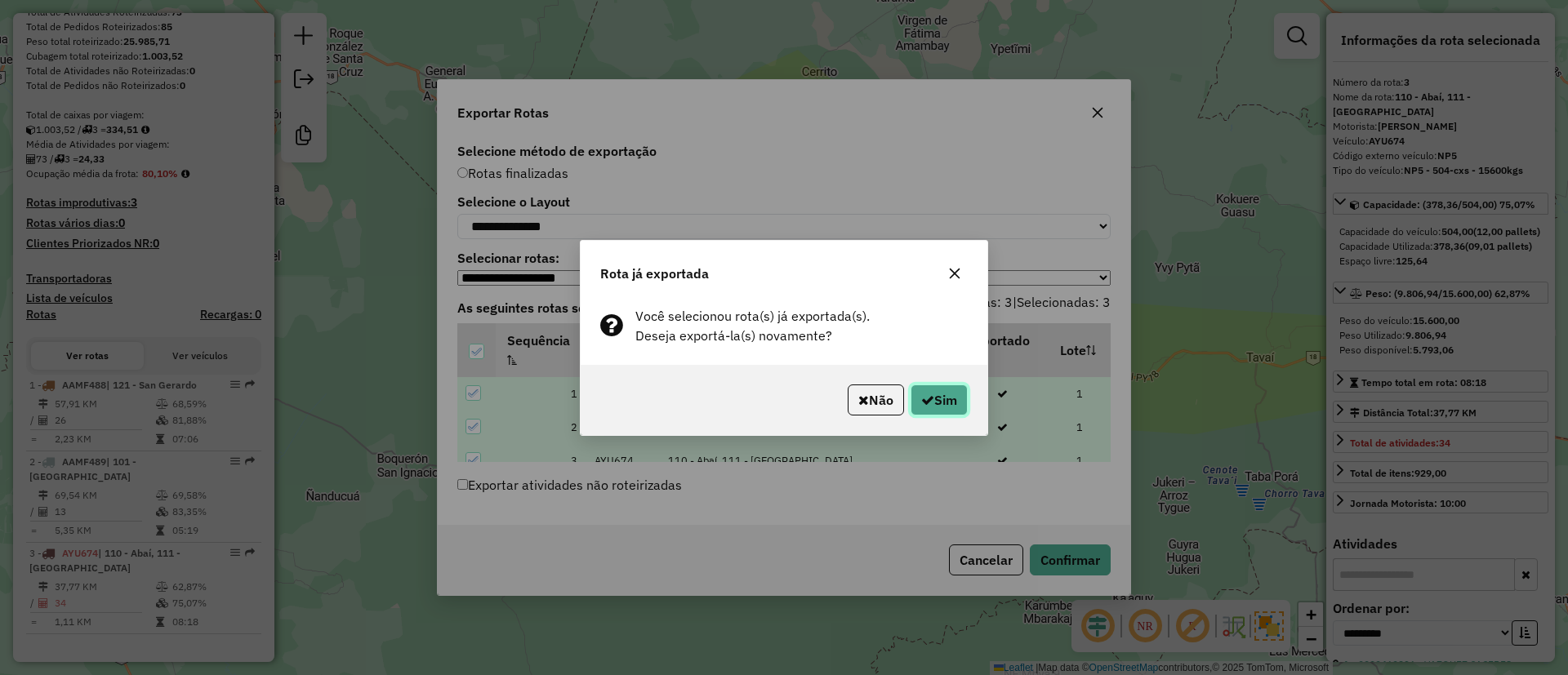
click at [933, 393] on button "Sim" at bounding box center [939, 400] width 57 height 31
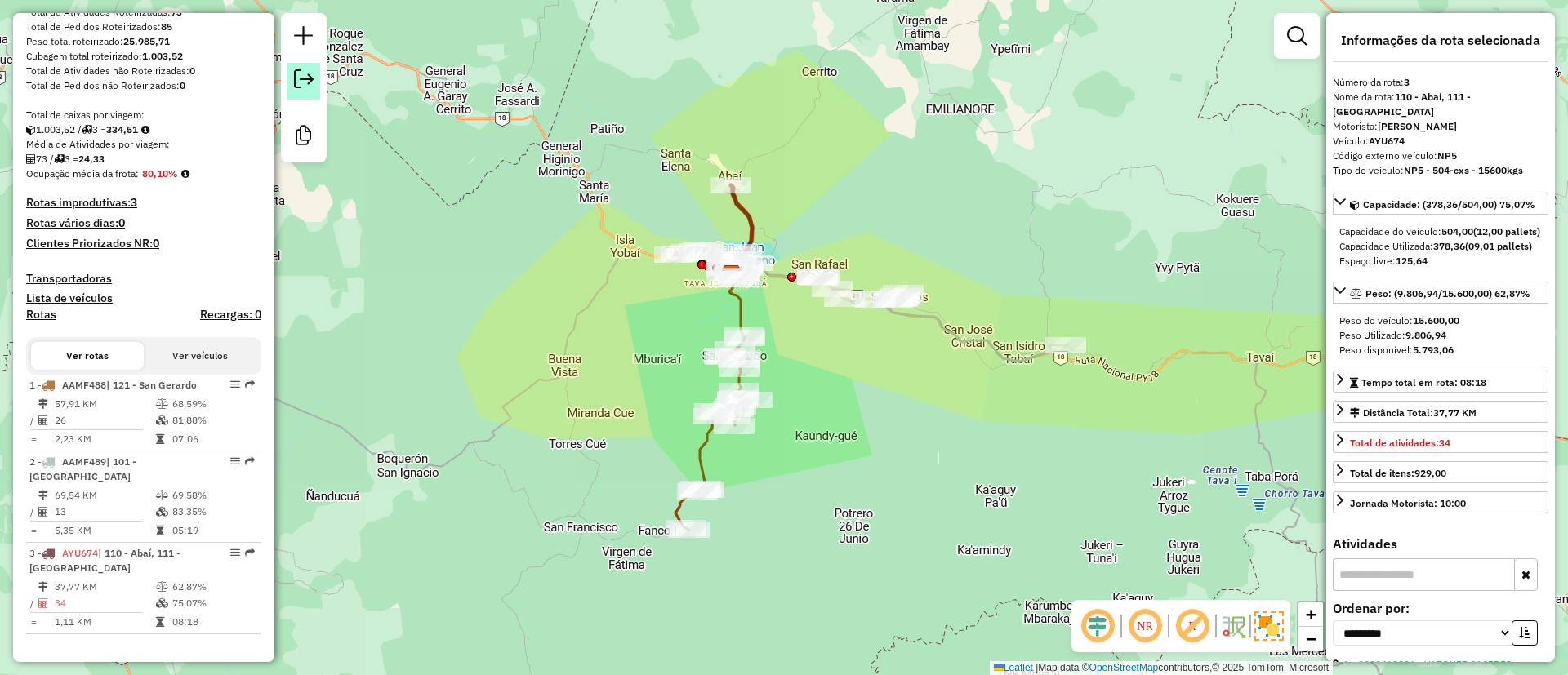
click at [305, 79] on em at bounding box center [304, 79] width 20 height 20
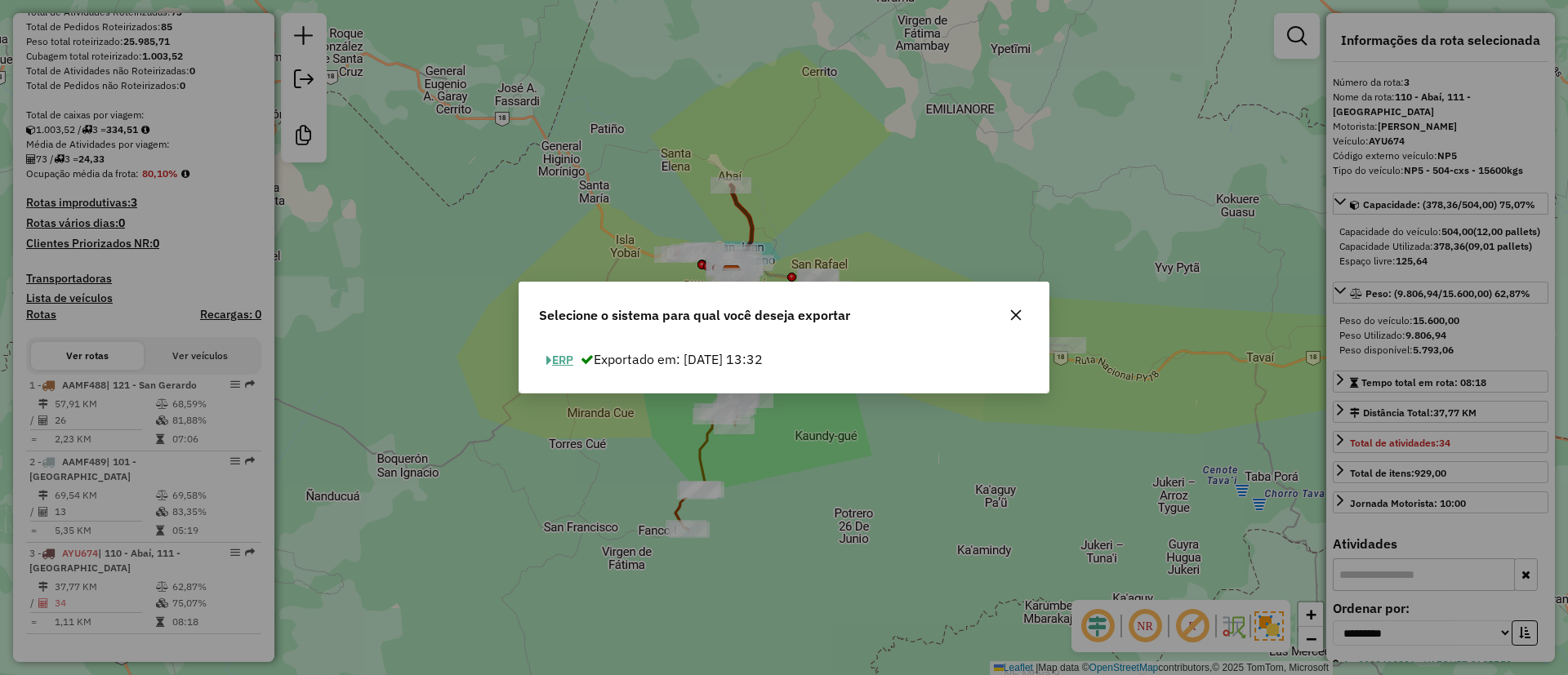
click at [555, 364] on button "ERP" at bounding box center [560, 360] width 42 height 25
select select "*********"
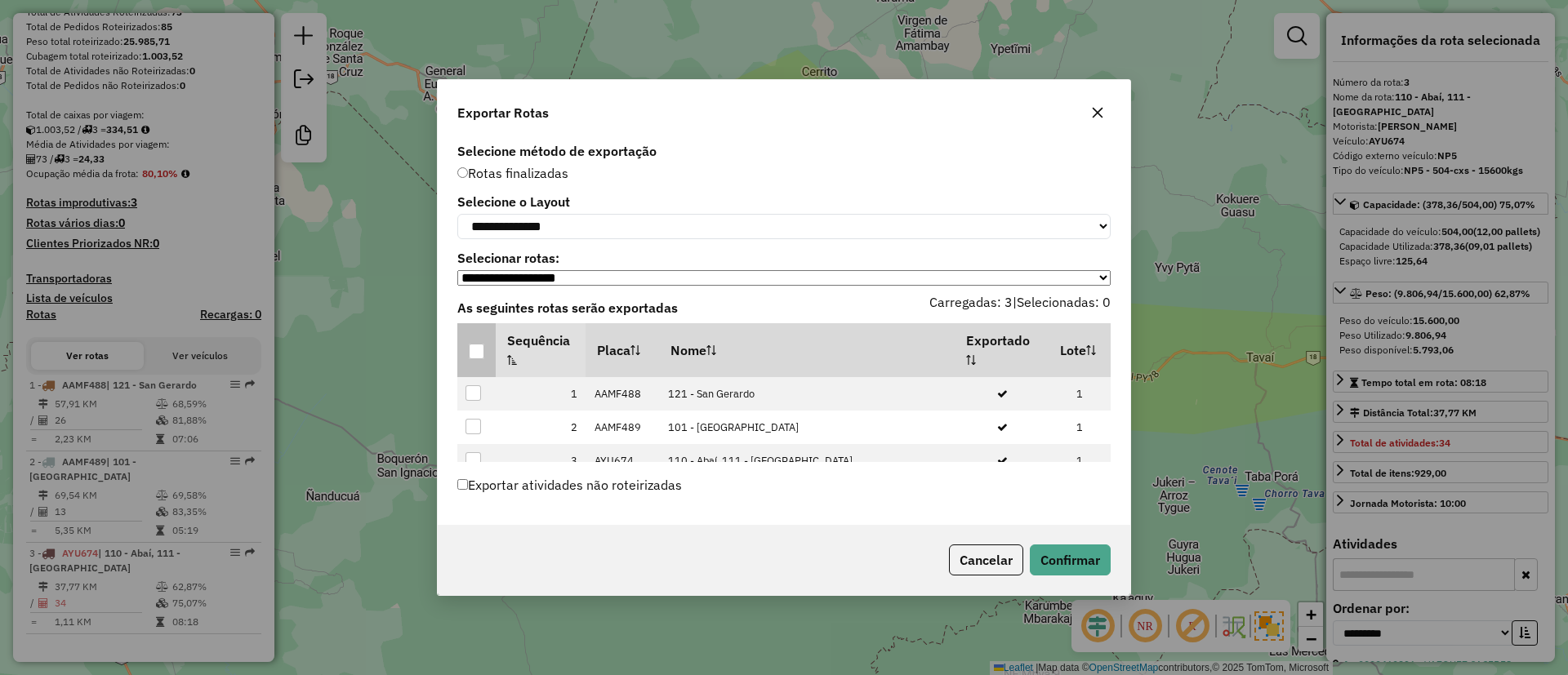
click at [474, 350] on div at bounding box center [477, 352] width 16 height 16
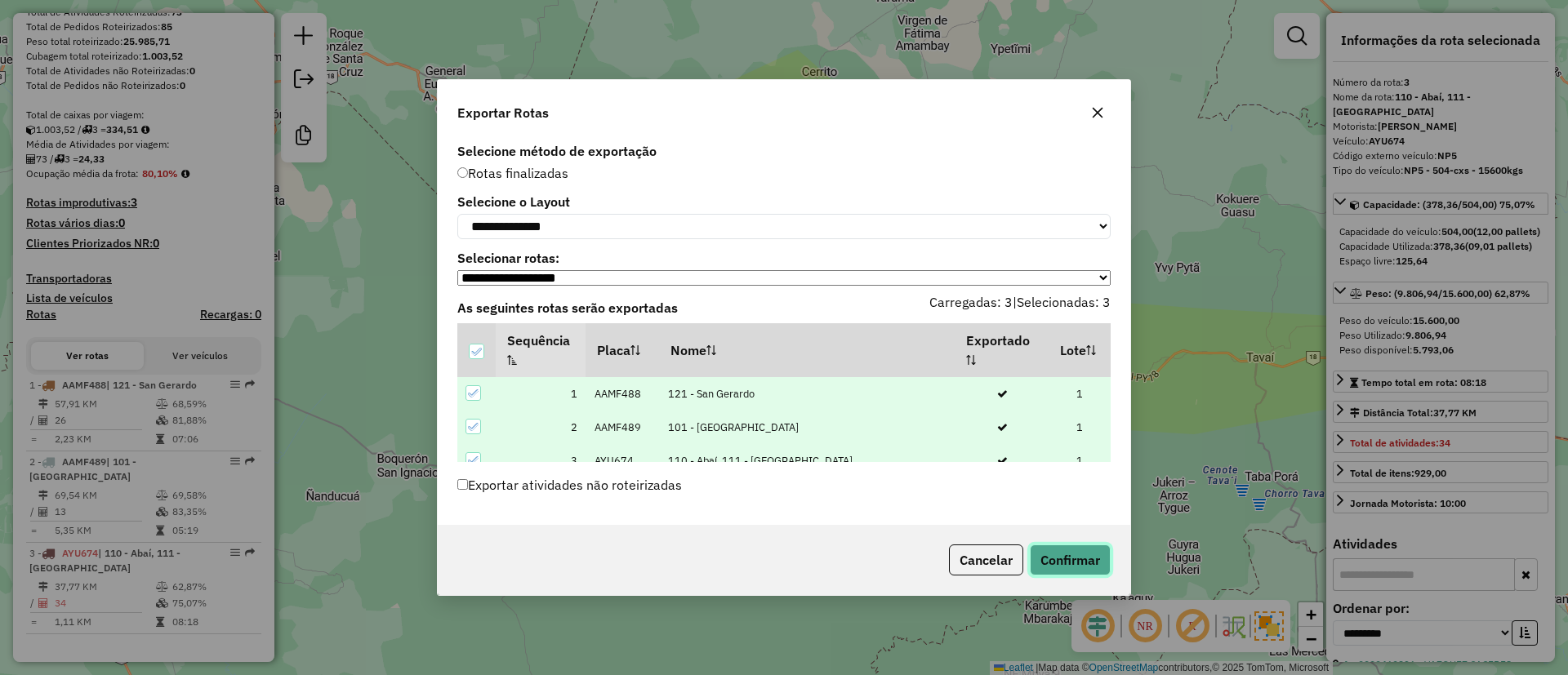
click at [1048, 560] on button "Confirmar" at bounding box center [1070, 560] width 81 height 31
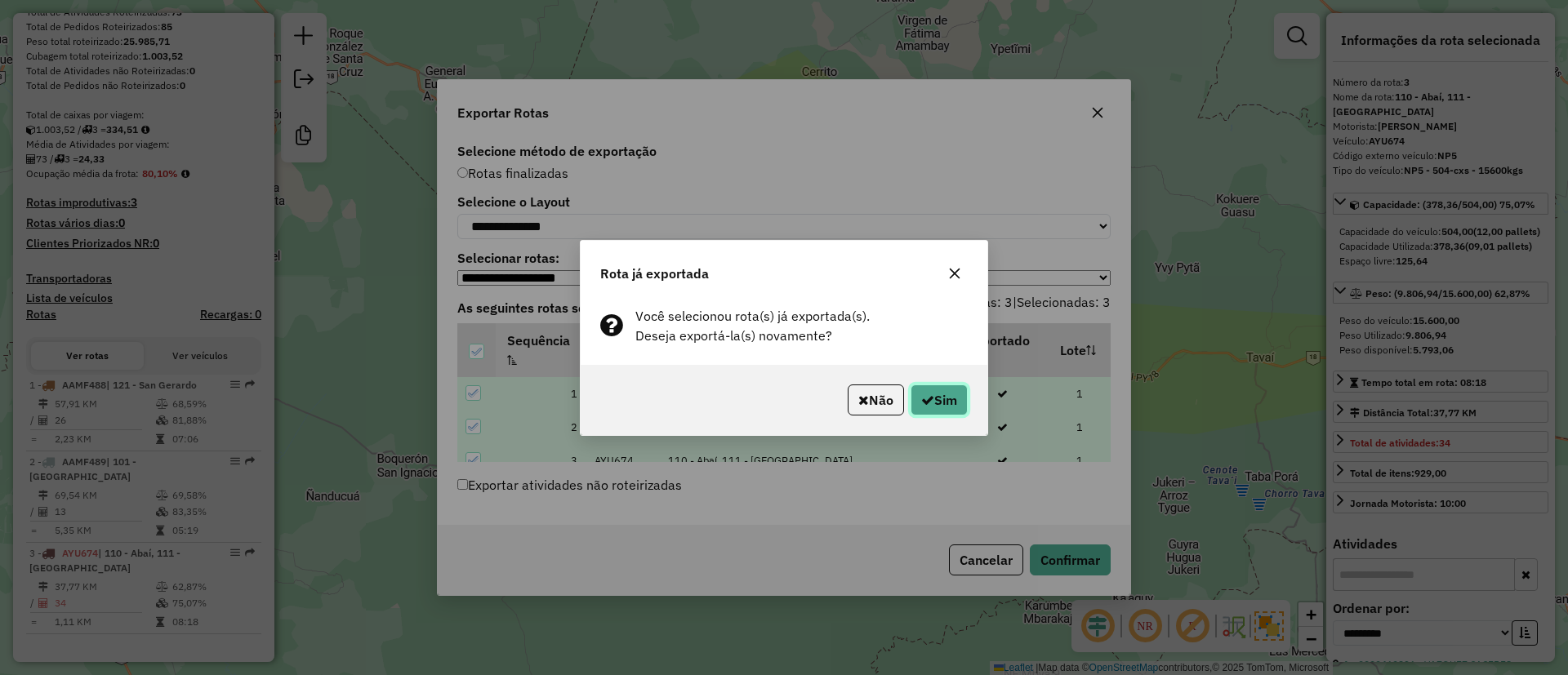
click at [916, 390] on button "Sim" at bounding box center [939, 400] width 57 height 31
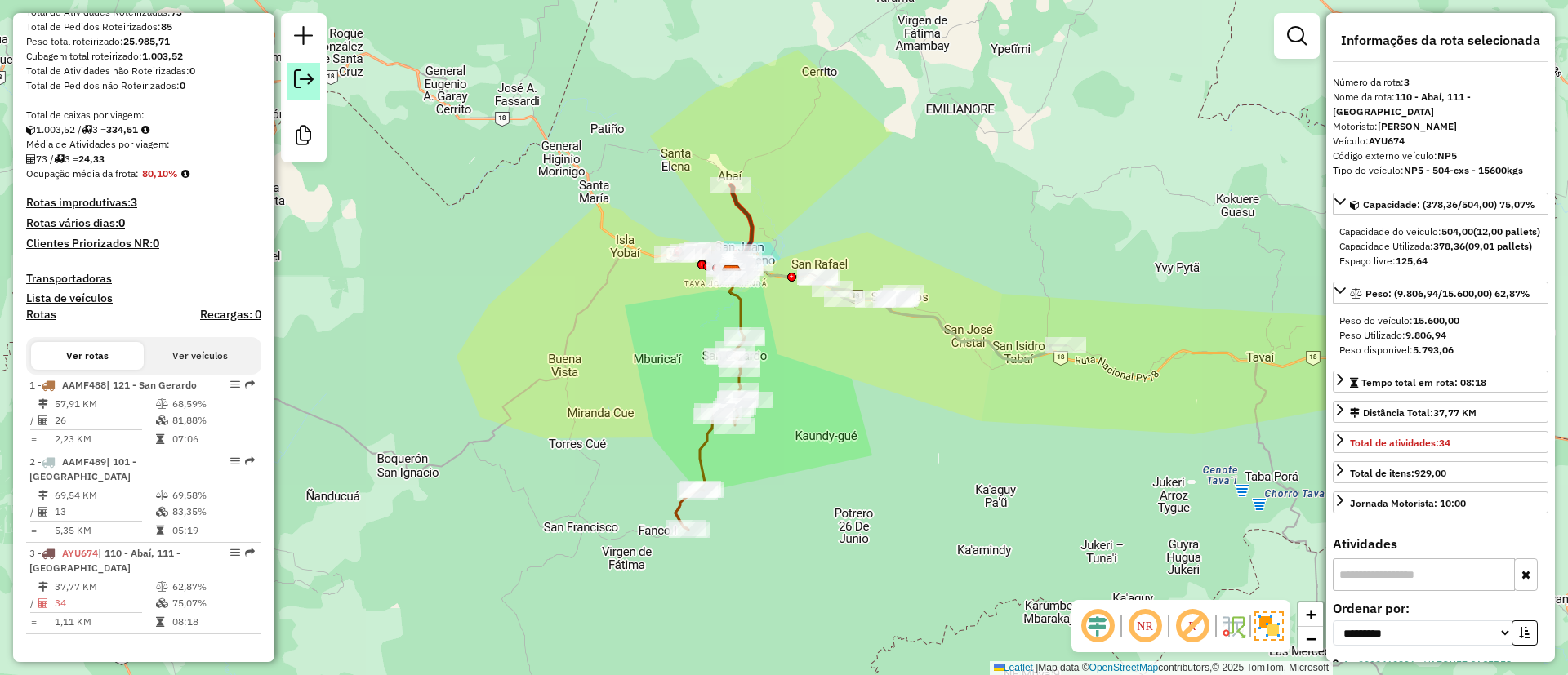
click at [305, 84] on em at bounding box center [304, 79] width 20 height 20
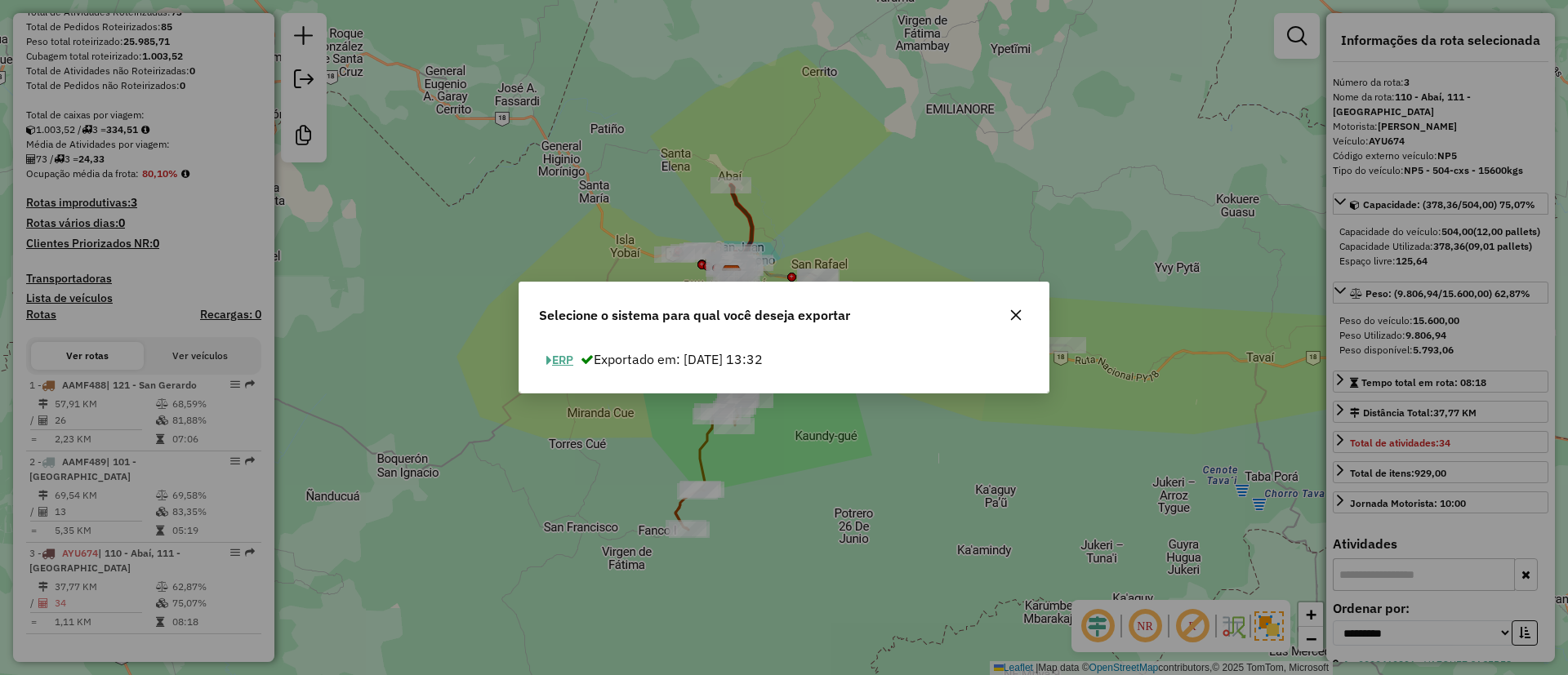
click at [568, 362] on button "ERP" at bounding box center [560, 360] width 42 height 25
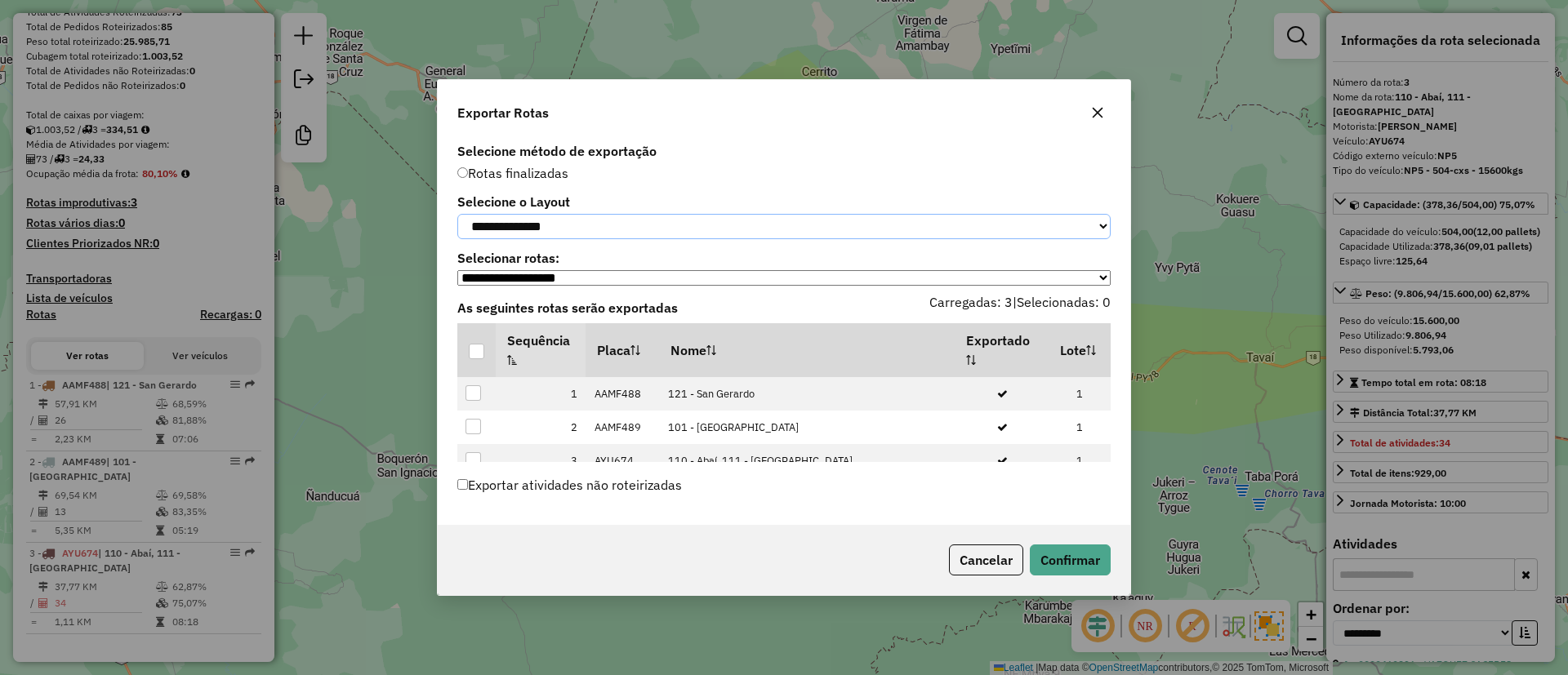
click at [539, 215] on select "**********" at bounding box center [783, 226] width 653 height 25
select select "*********"
click at [457, 214] on select "**********" at bounding box center [783, 226] width 653 height 25
click at [478, 348] on div at bounding box center [477, 352] width 16 height 16
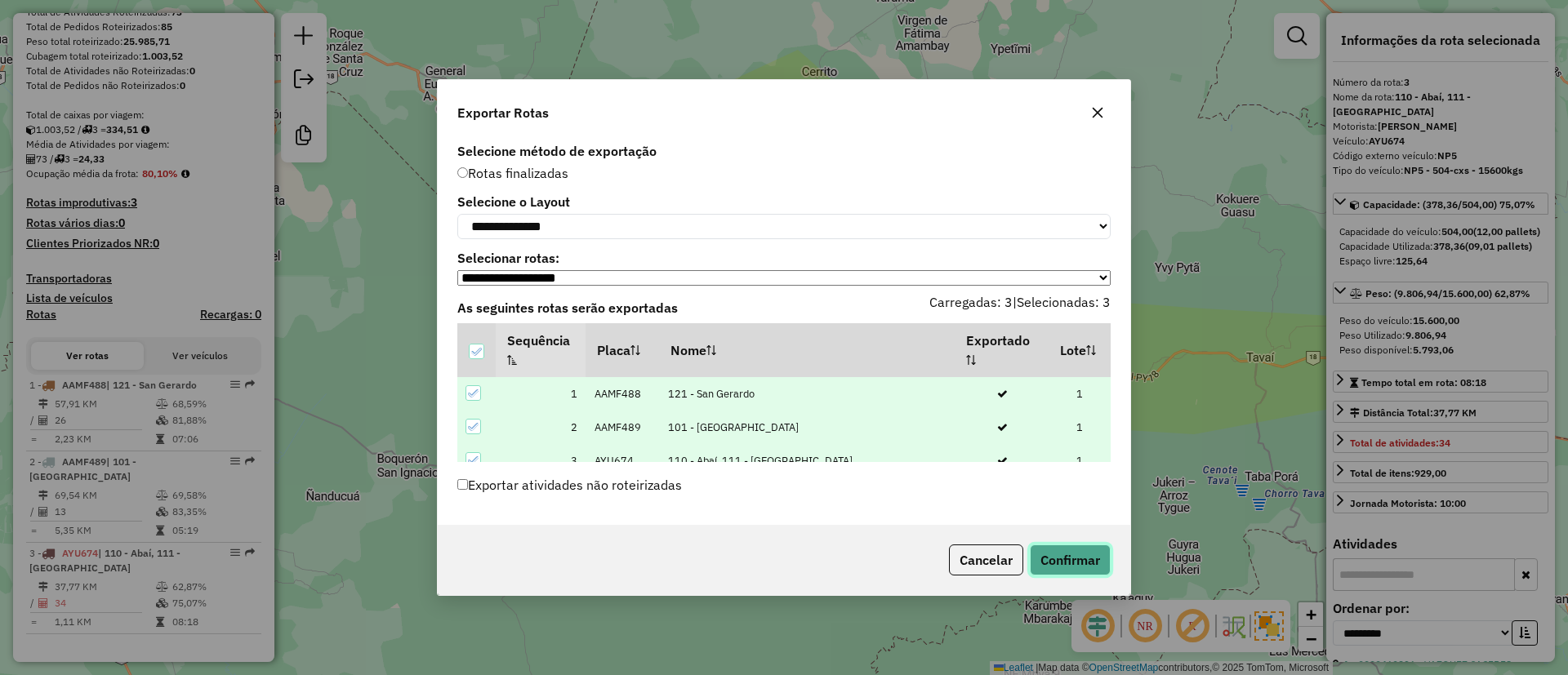
click at [1100, 562] on button "Confirmar" at bounding box center [1070, 560] width 81 height 31
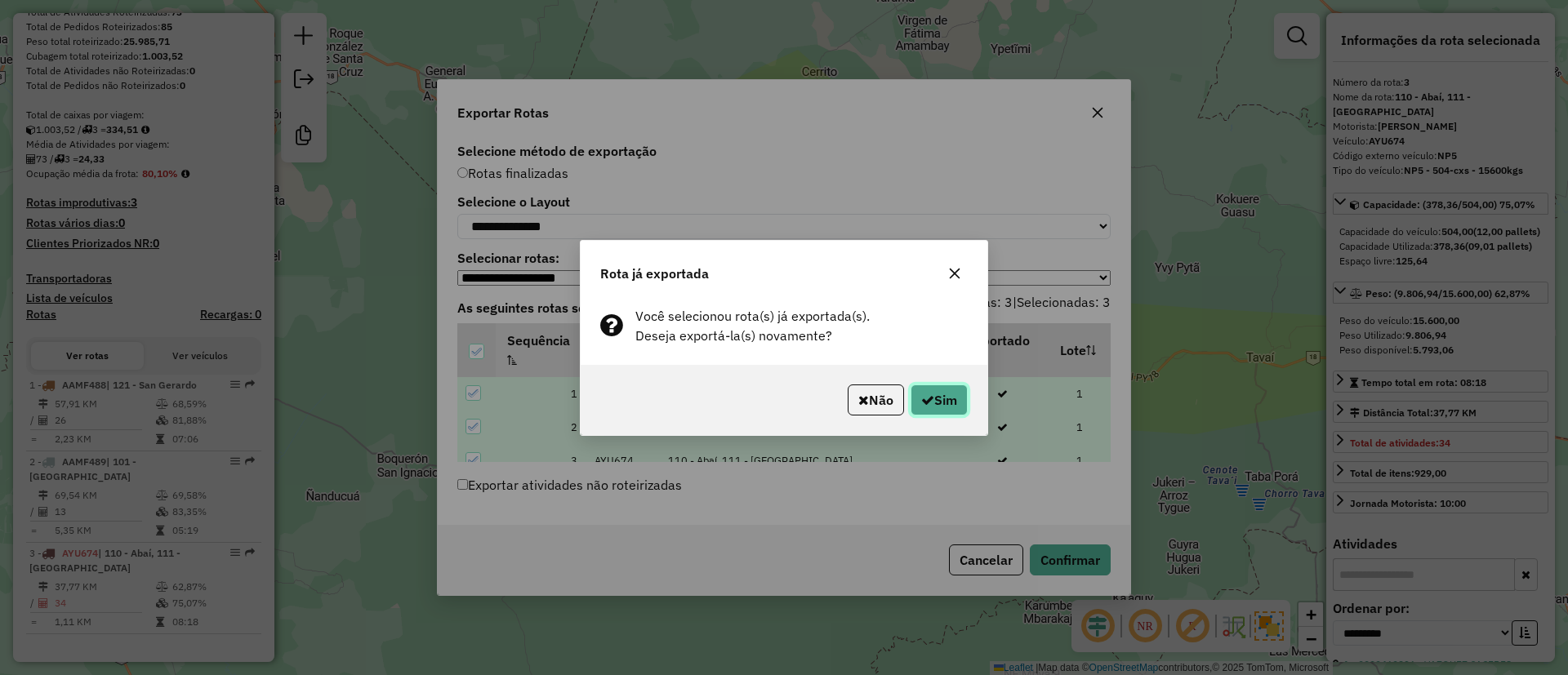
click at [949, 407] on button "Sim" at bounding box center [939, 400] width 57 height 31
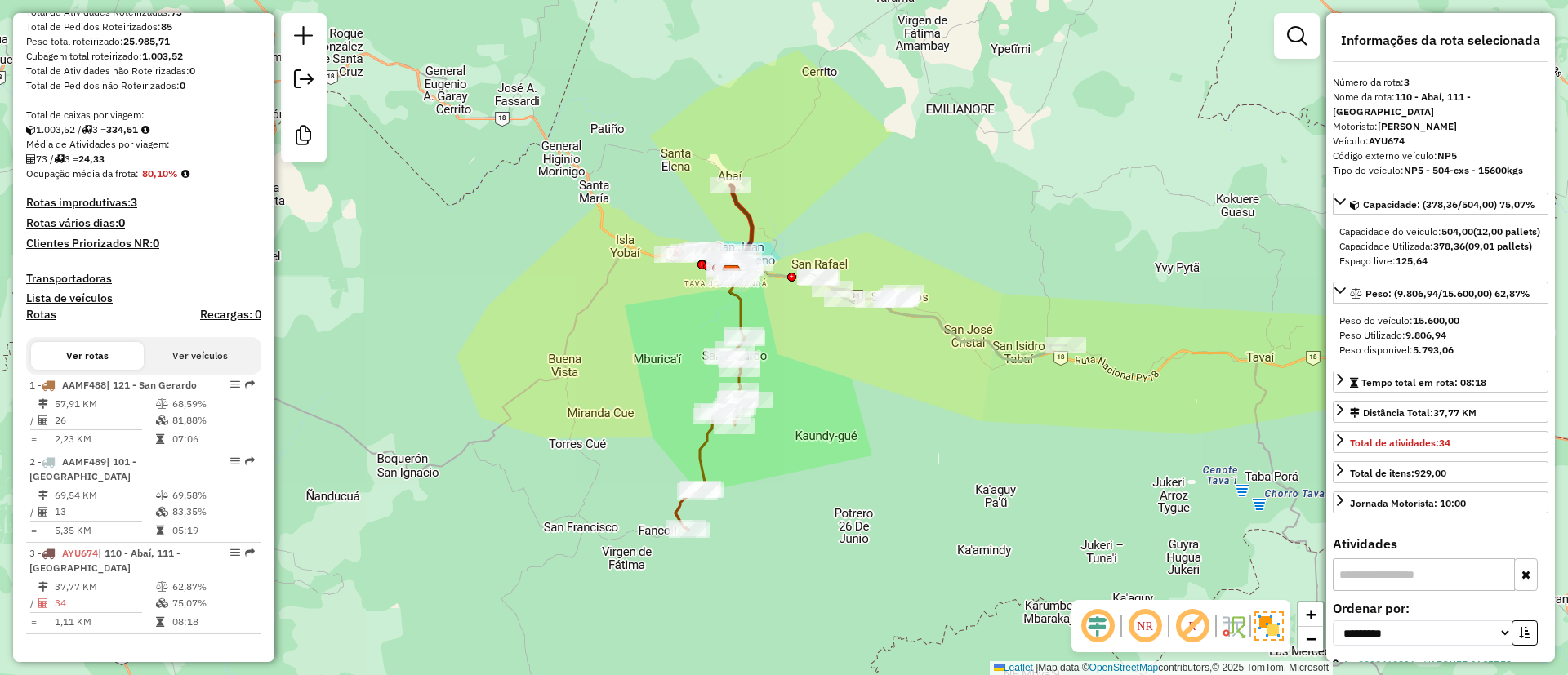
scroll to position [0, 0]
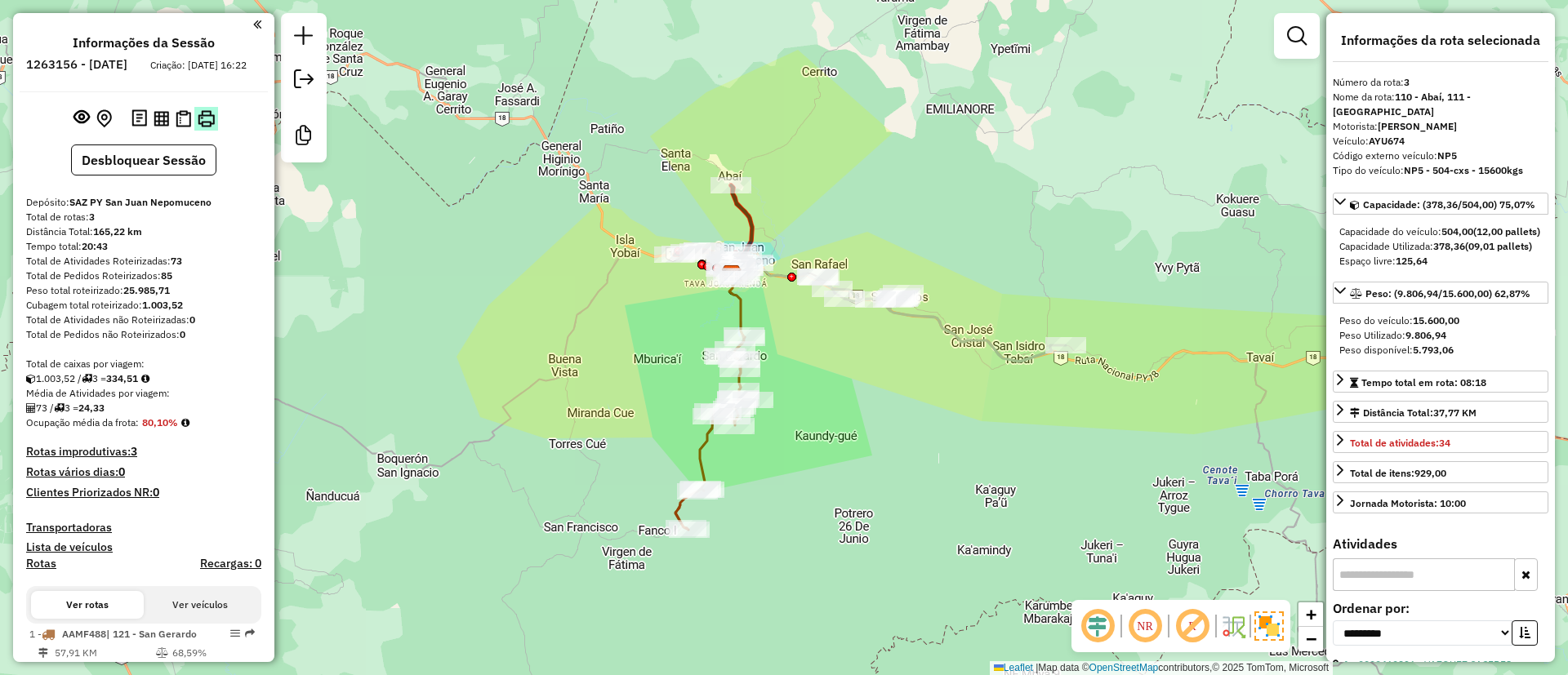
click at [198, 127] on img at bounding box center [206, 118] width 17 height 17
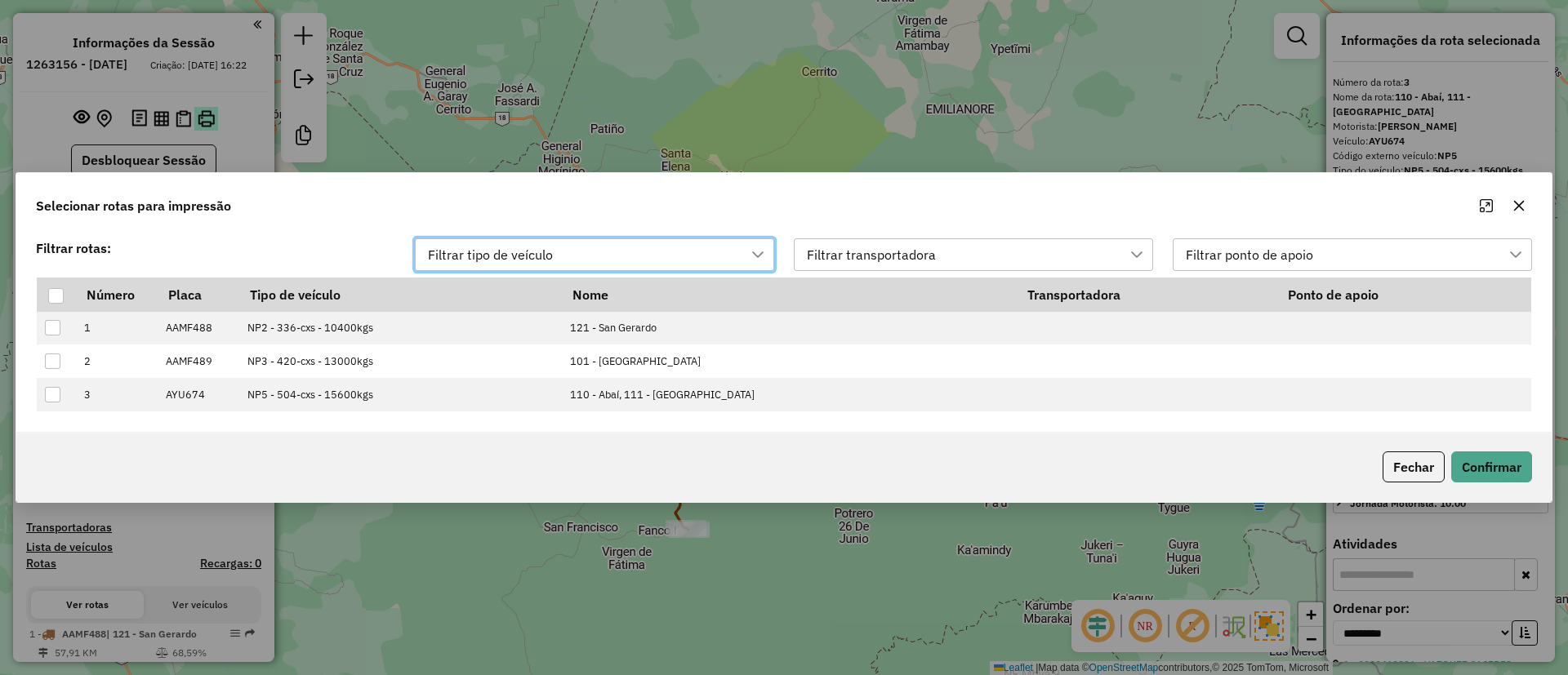
scroll to position [12, 73]
click at [60, 295] on div at bounding box center [56, 296] width 16 height 16
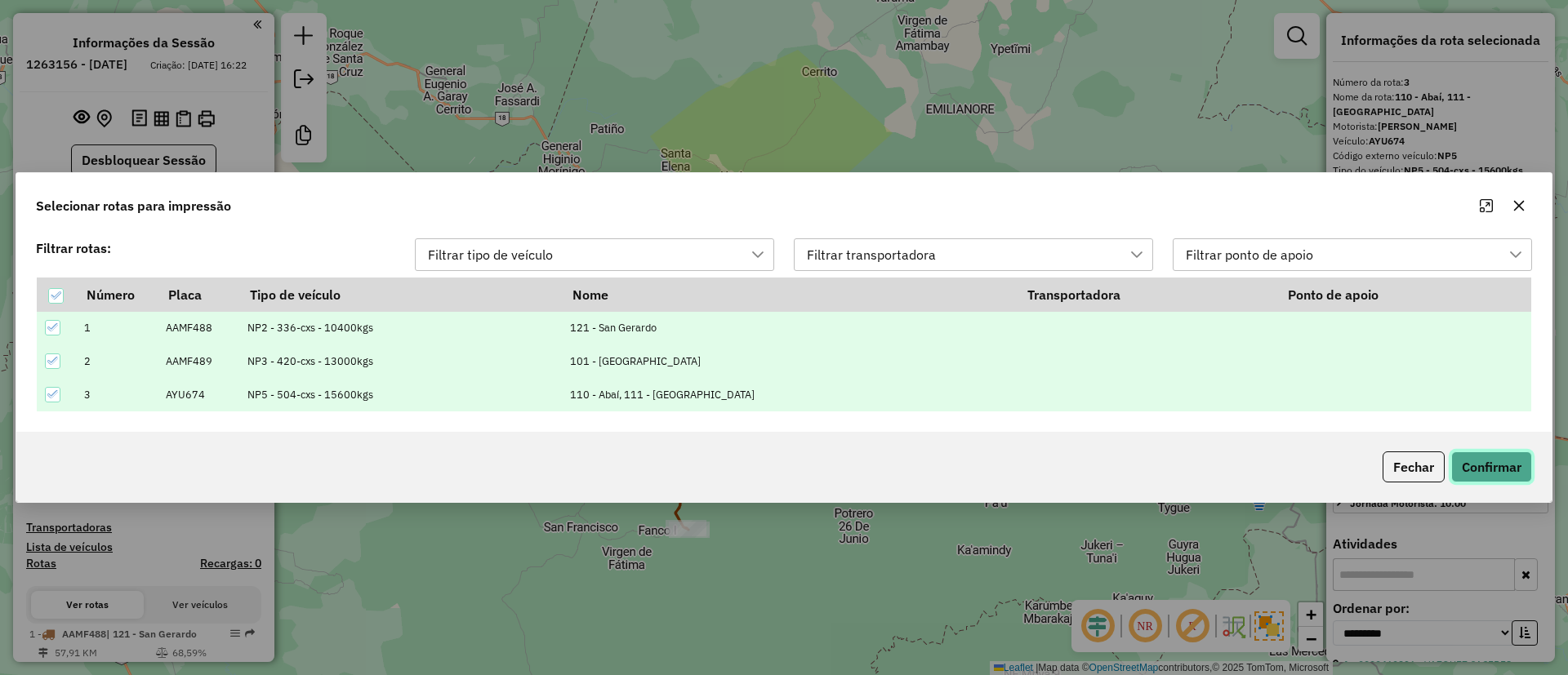
click at [1484, 467] on button "Confirmar" at bounding box center [1491, 467] width 81 height 31
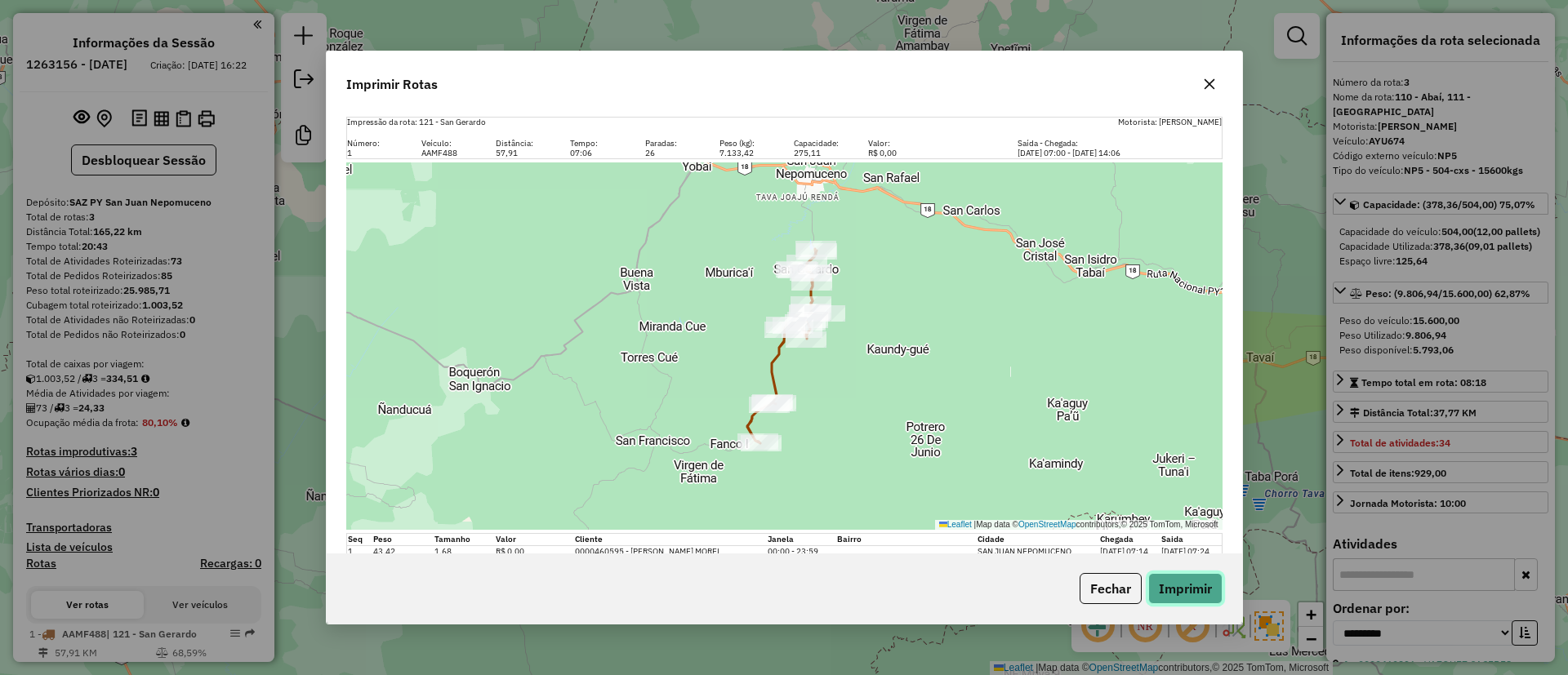
click at [1162, 577] on button "Imprimir" at bounding box center [1185, 588] width 74 height 31
click at [1116, 601] on button "Fechar" at bounding box center [1111, 588] width 62 height 31
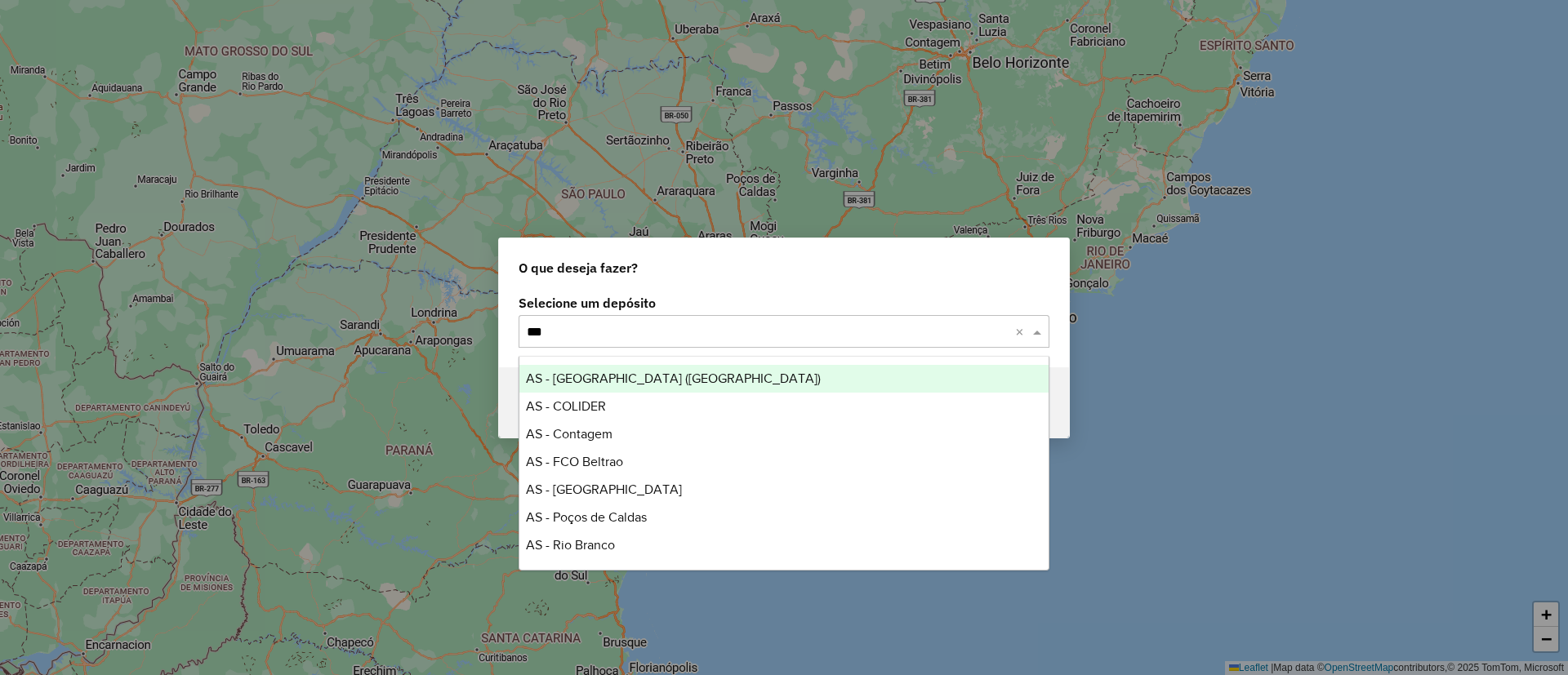
type input "****"
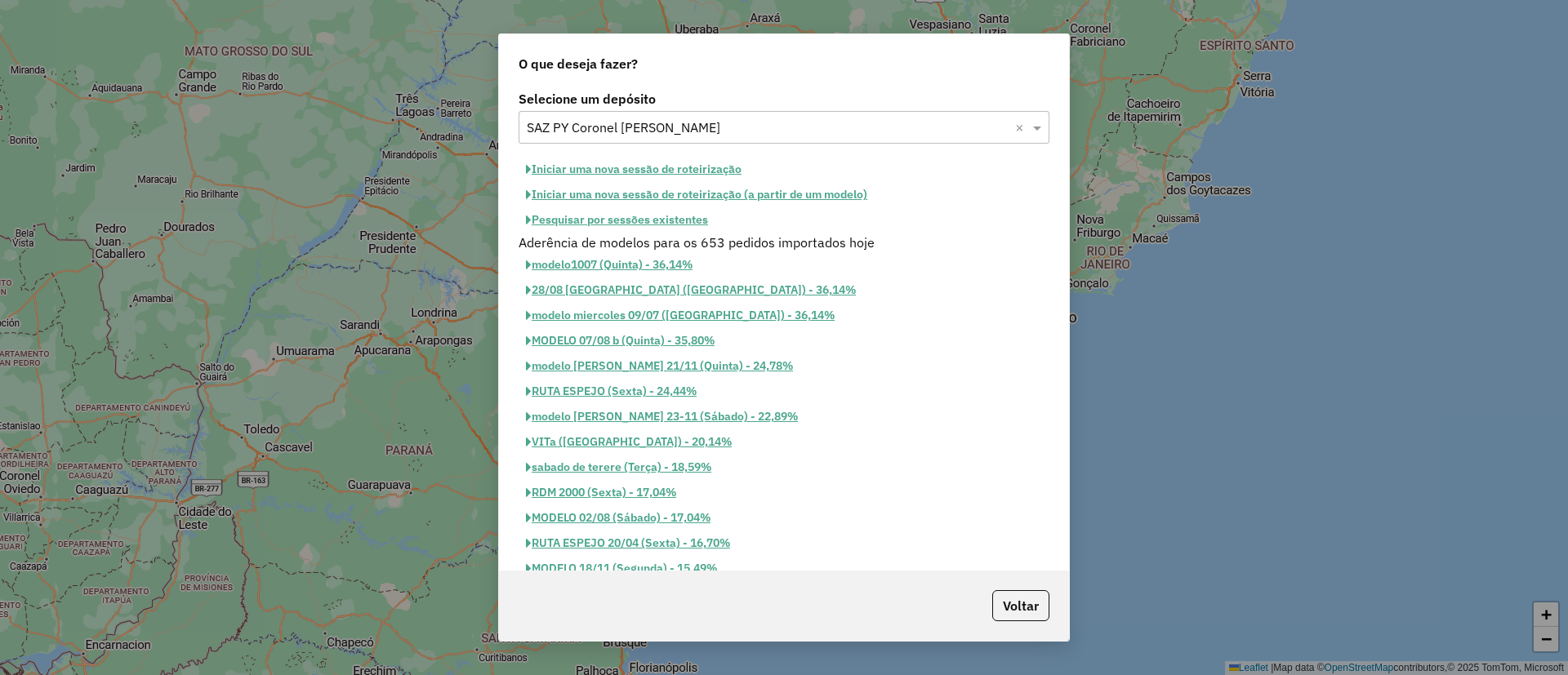
click at [681, 221] on button "Pesquisar por sessões existentes" at bounding box center [617, 219] width 197 height 25
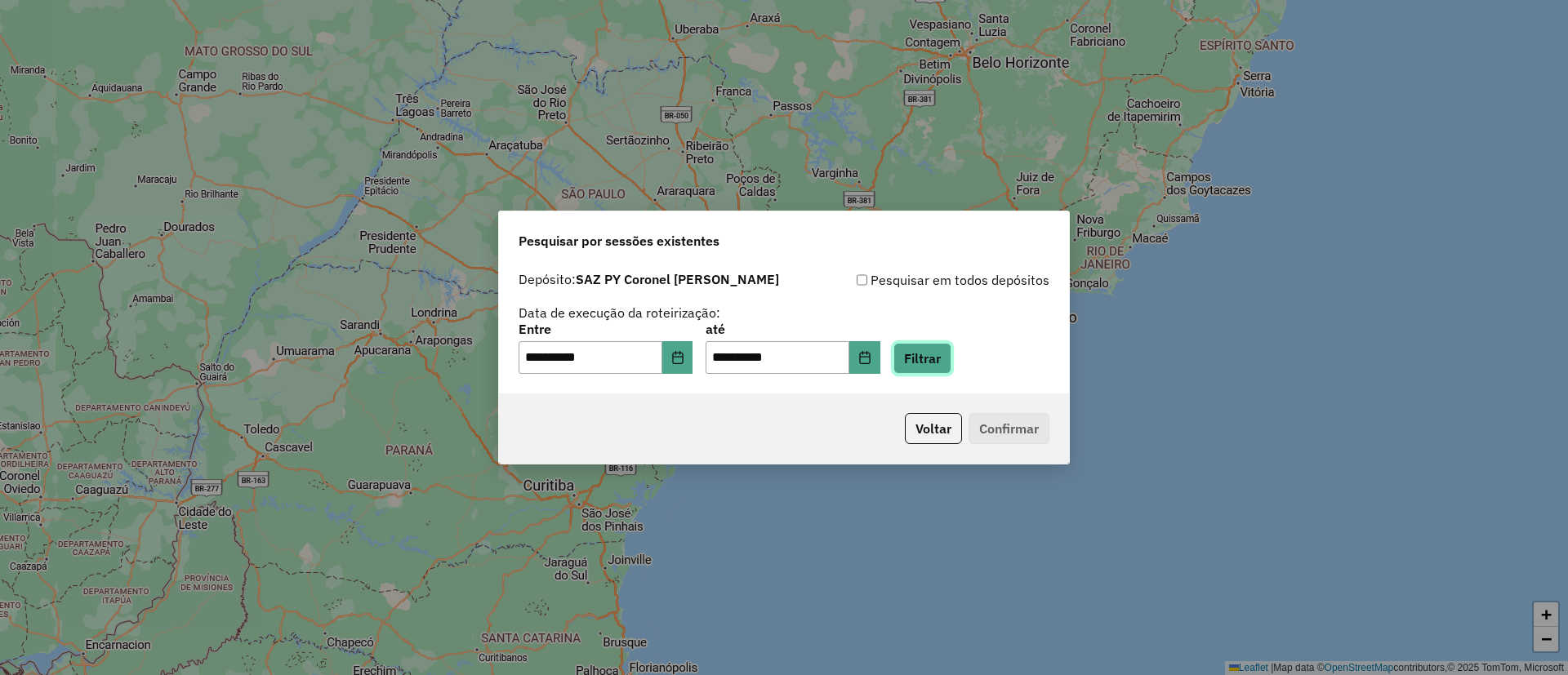
click at [926, 352] on button "Filtrar" at bounding box center [922, 358] width 58 height 31
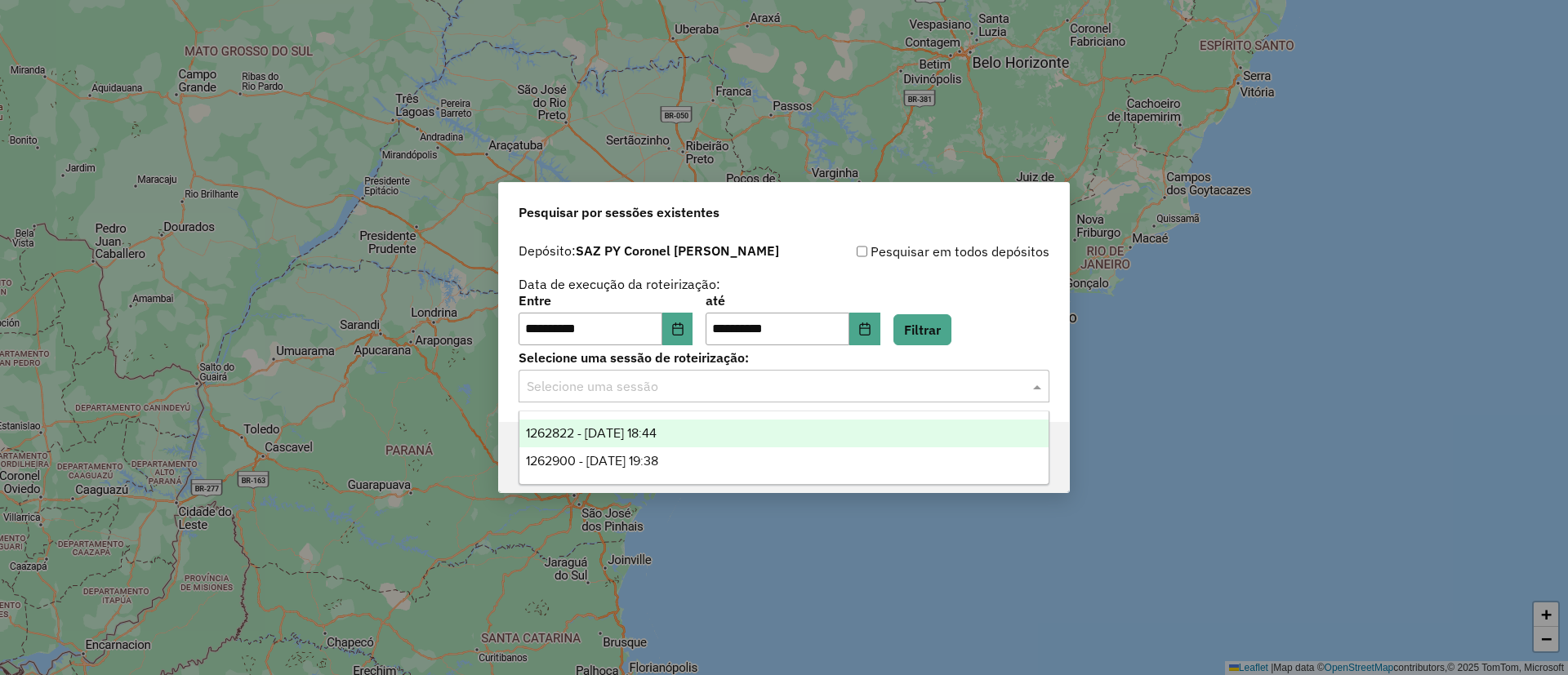
click at [796, 388] on input "text" at bounding box center [768, 387] width 482 height 20
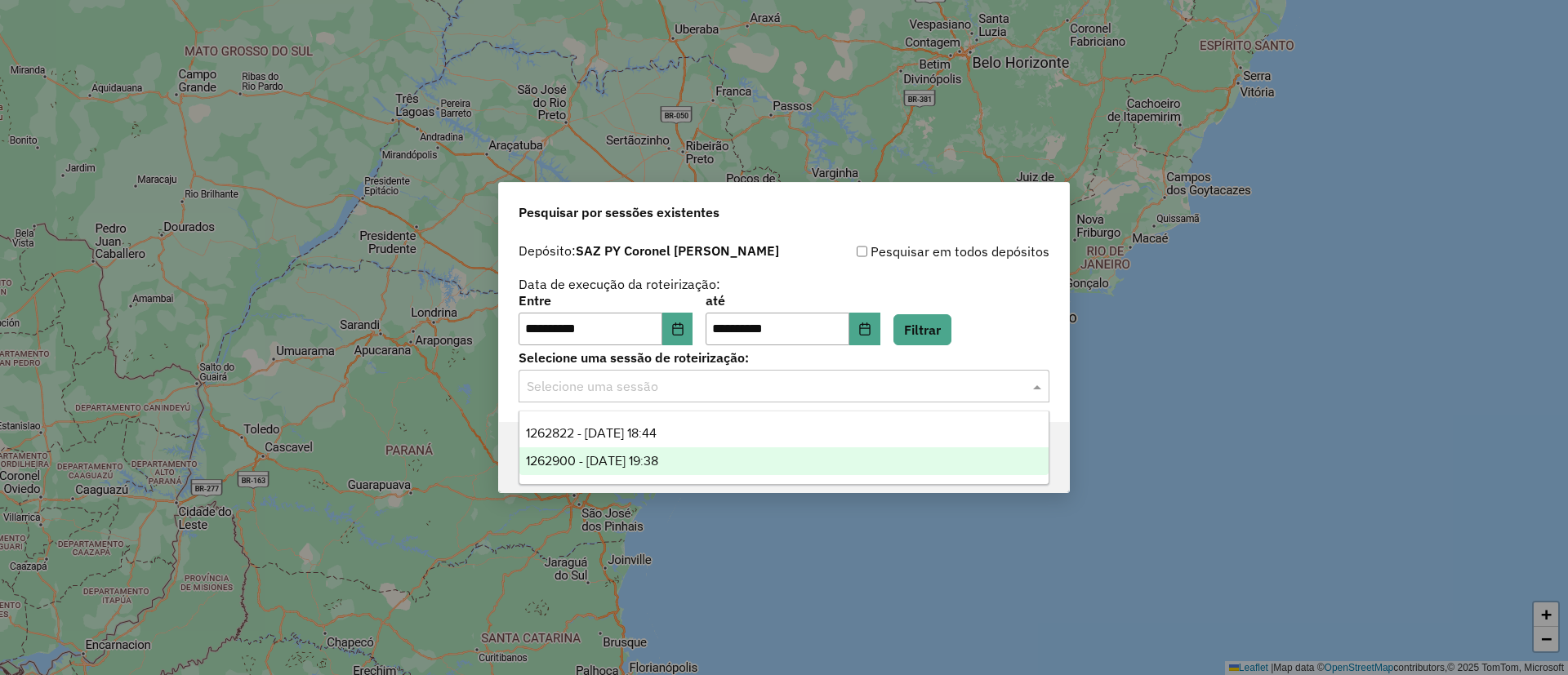
click at [755, 456] on div "1262900 - 10/09/2025 19:38" at bounding box center [783, 462] width 529 height 28
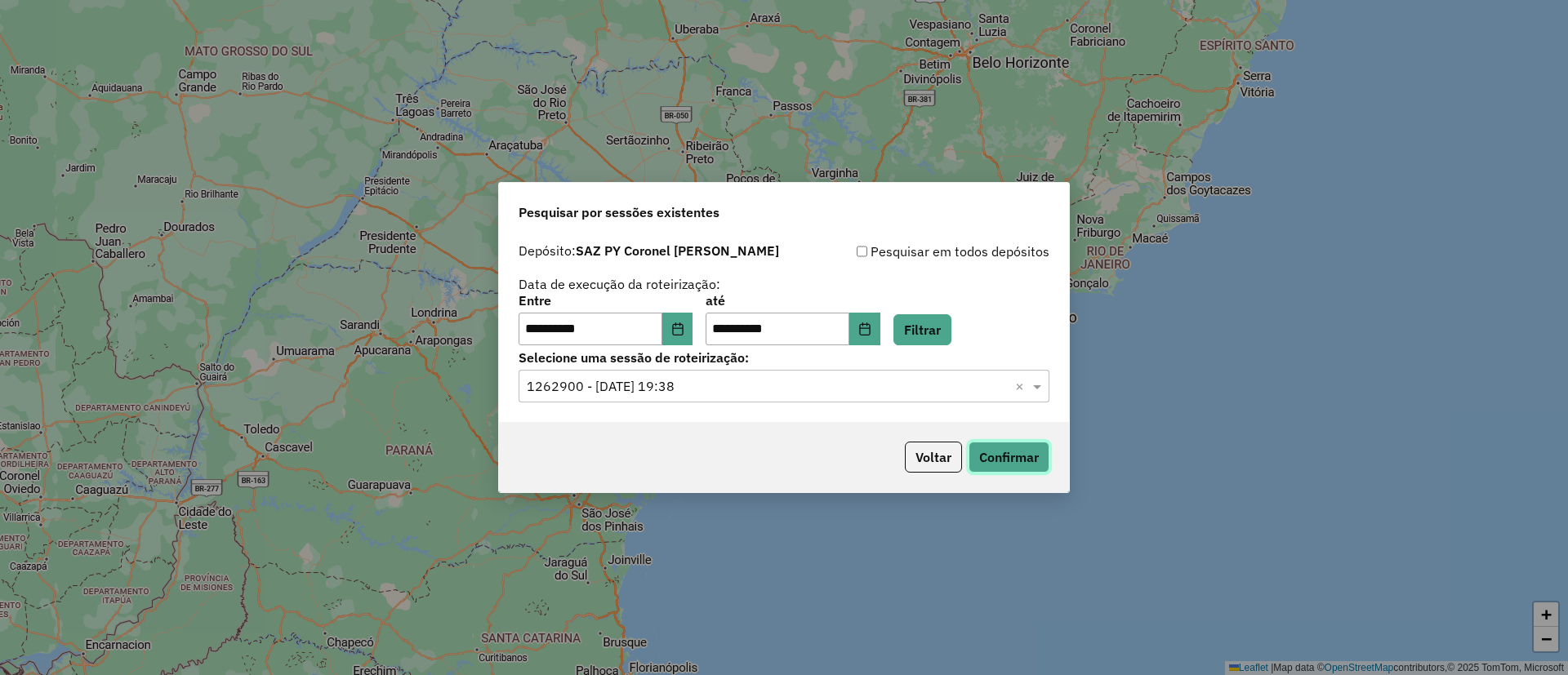
click at [1001, 452] on button "Confirmar" at bounding box center [1009, 457] width 81 height 31
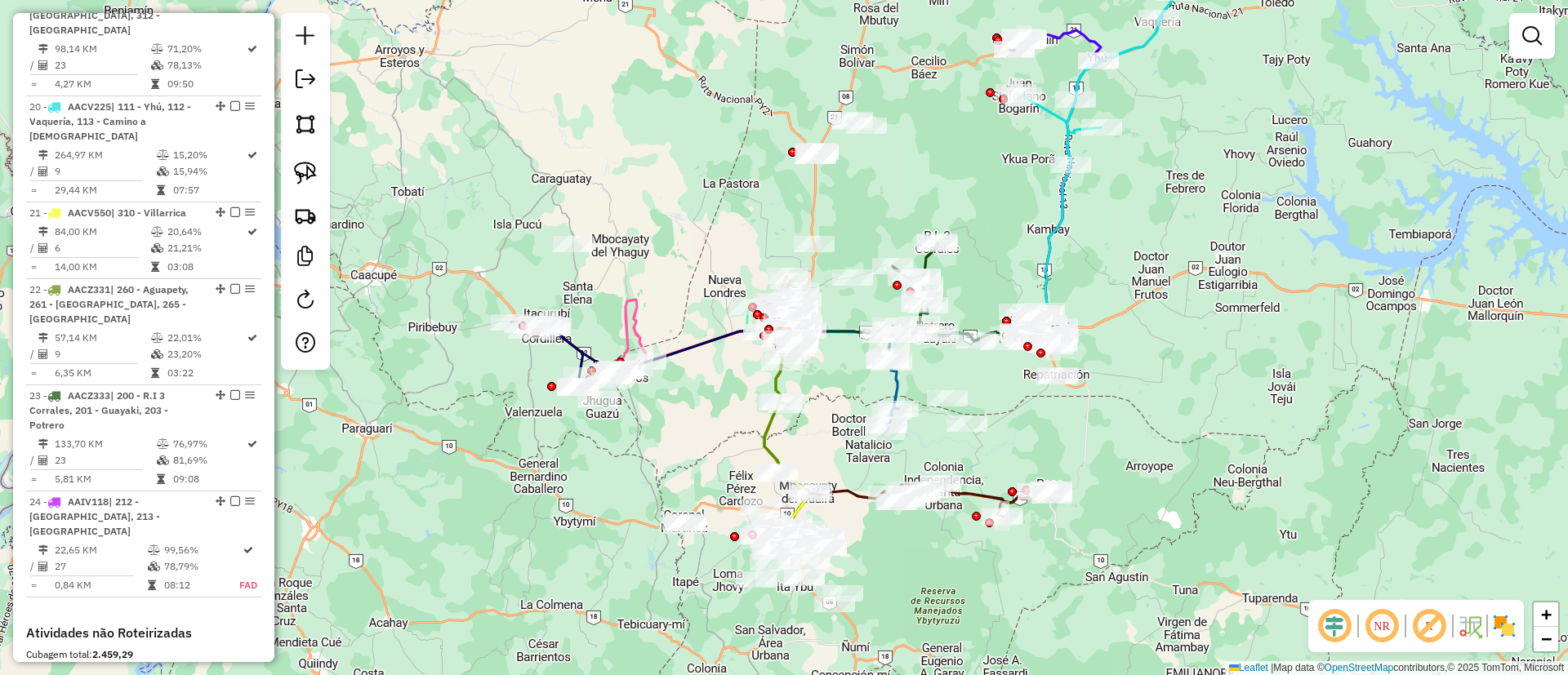
scroll to position [2496, 0]
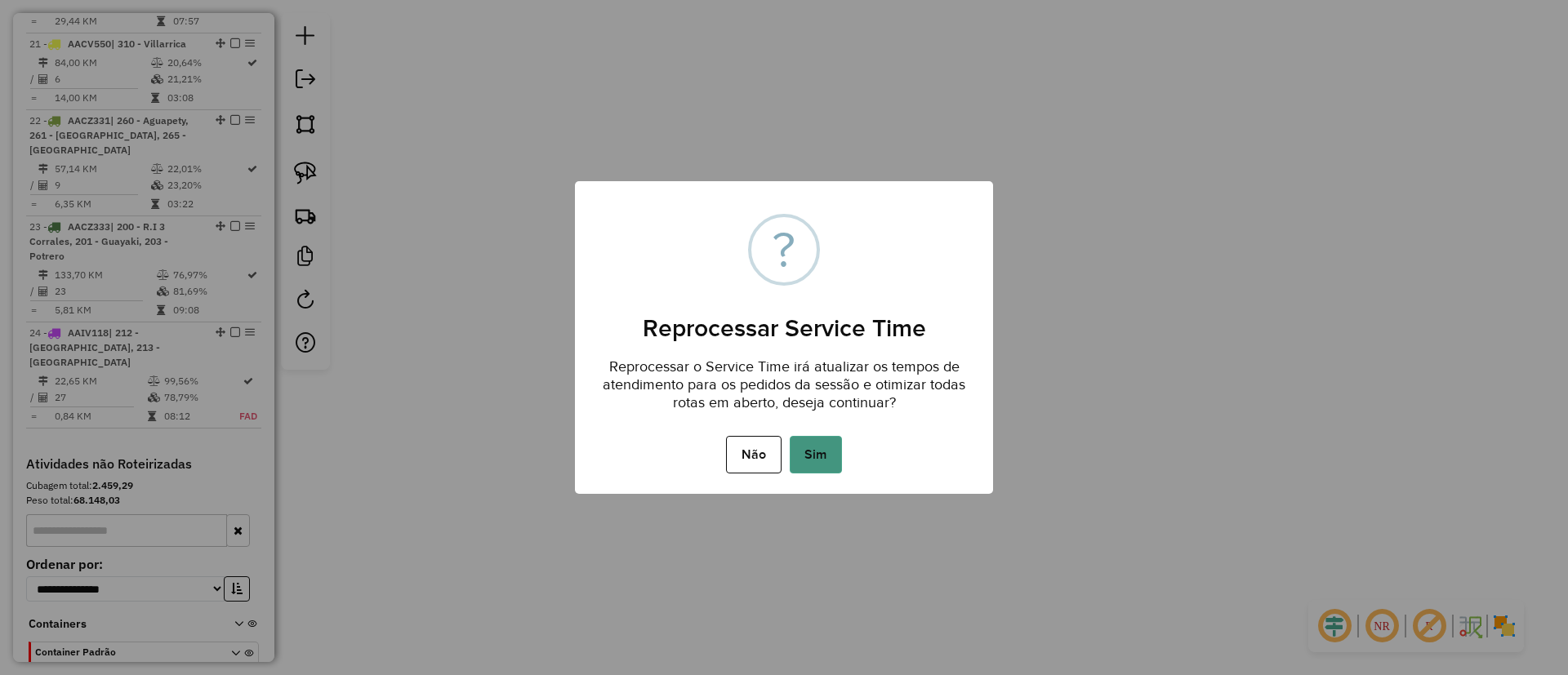
click at [822, 453] on button "Sim" at bounding box center [816, 455] width 52 height 38
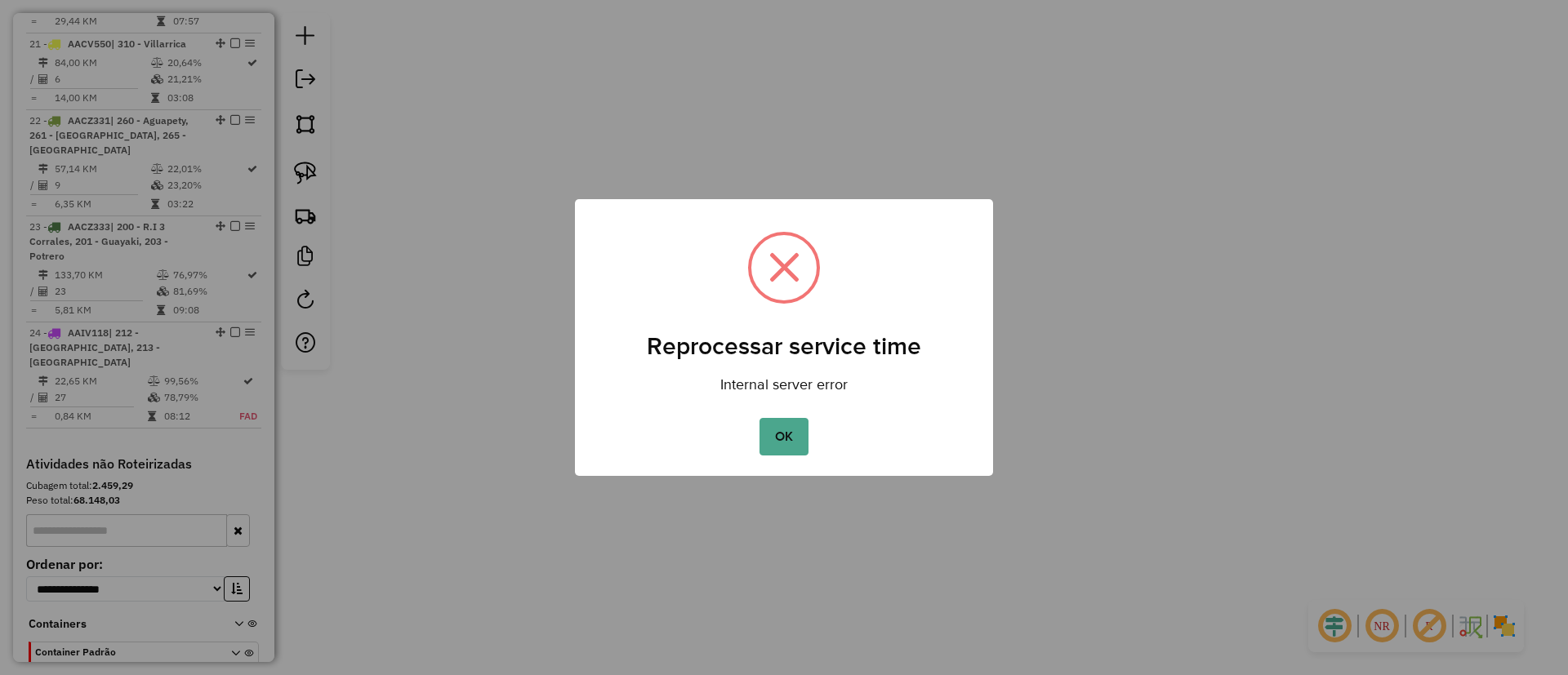
click at [759, 418] on button "OK" at bounding box center [783, 437] width 48 height 38
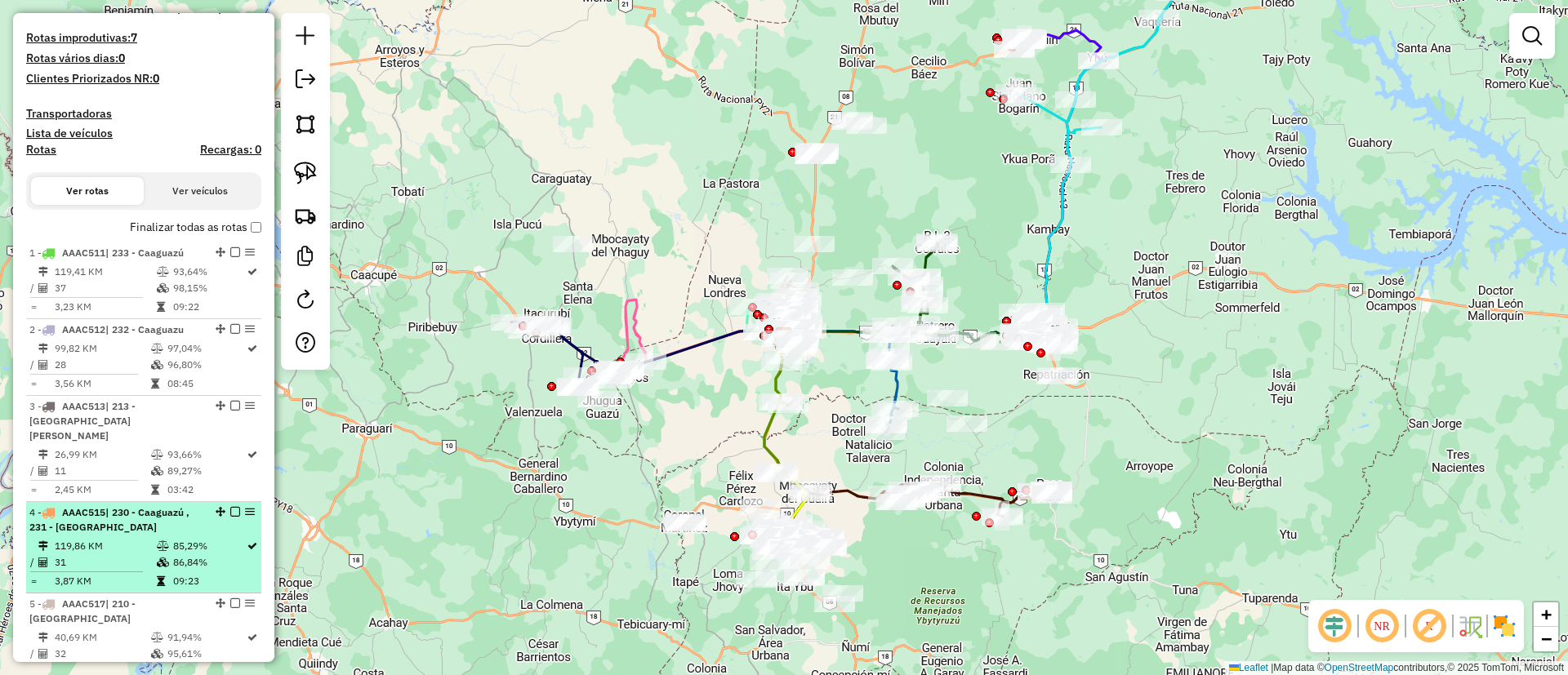
scroll to position [0, 0]
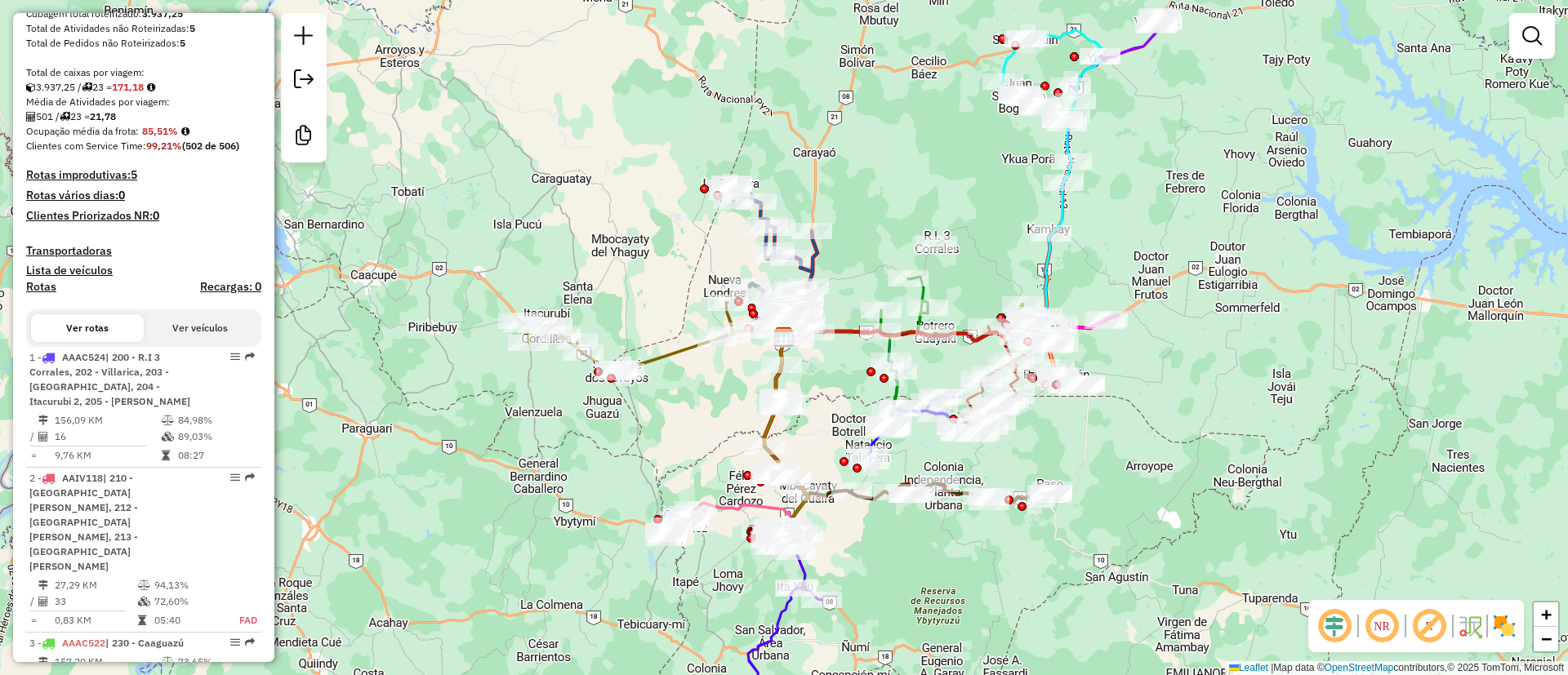
scroll to position [245, 0]
